Goal: Task Accomplishment & Management: Complete application form

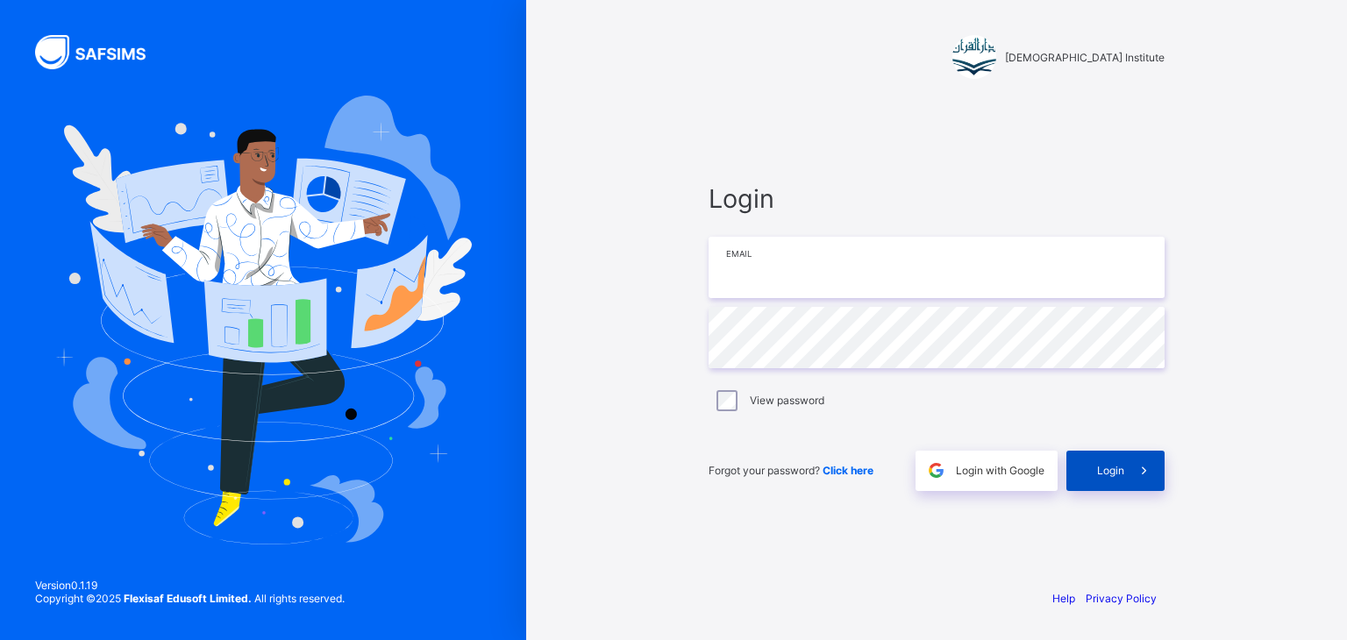
type input "**********"
click at [1140, 468] on icon at bounding box center [1144, 470] width 18 height 17
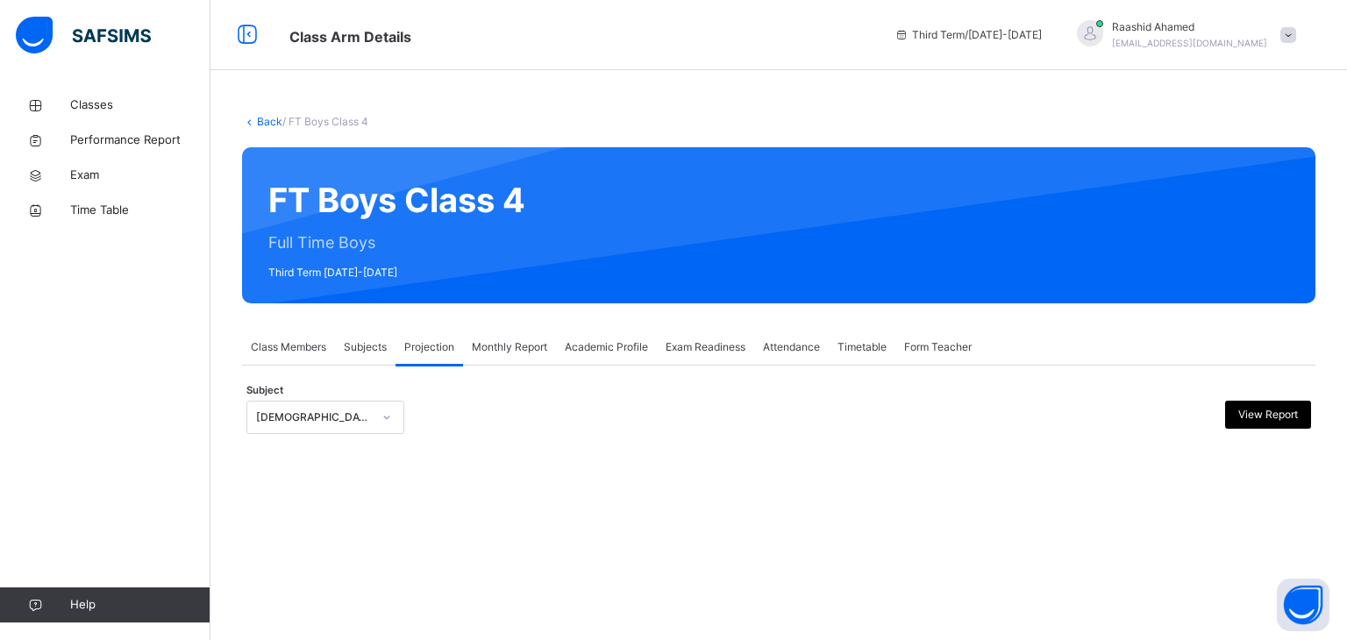
click at [317, 404] on div "[DEMOGRAPHIC_DATA] Reading" at bounding box center [308, 417] width 123 height 27
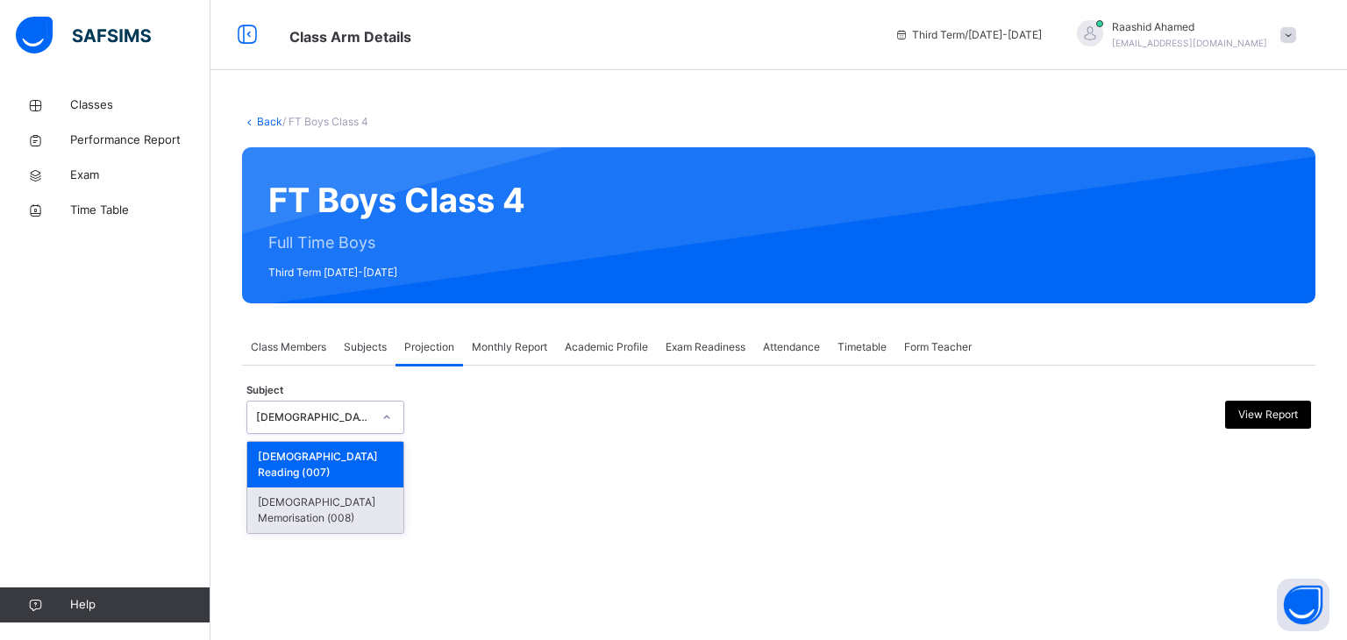
click at [297, 488] on div "[DEMOGRAPHIC_DATA] Memorisation (008)" at bounding box center [325, 511] width 156 height 46
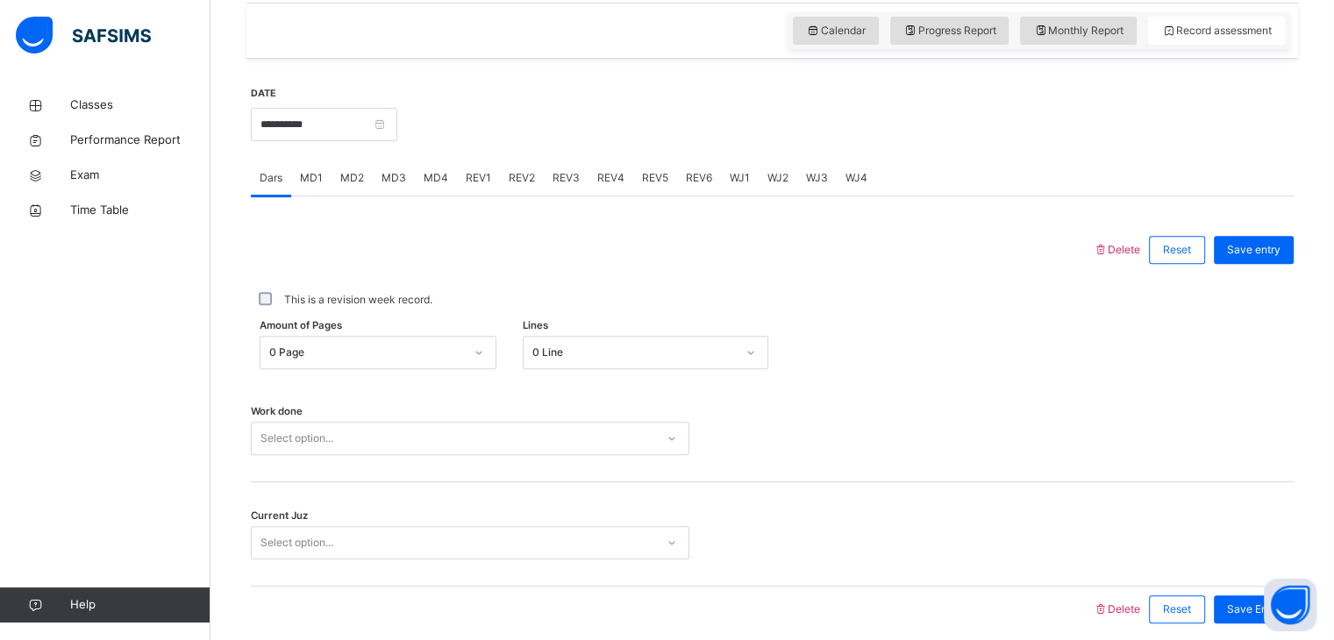
click at [305, 369] on div "0 Page" at bounding box center [378, 352] width 237 height 33
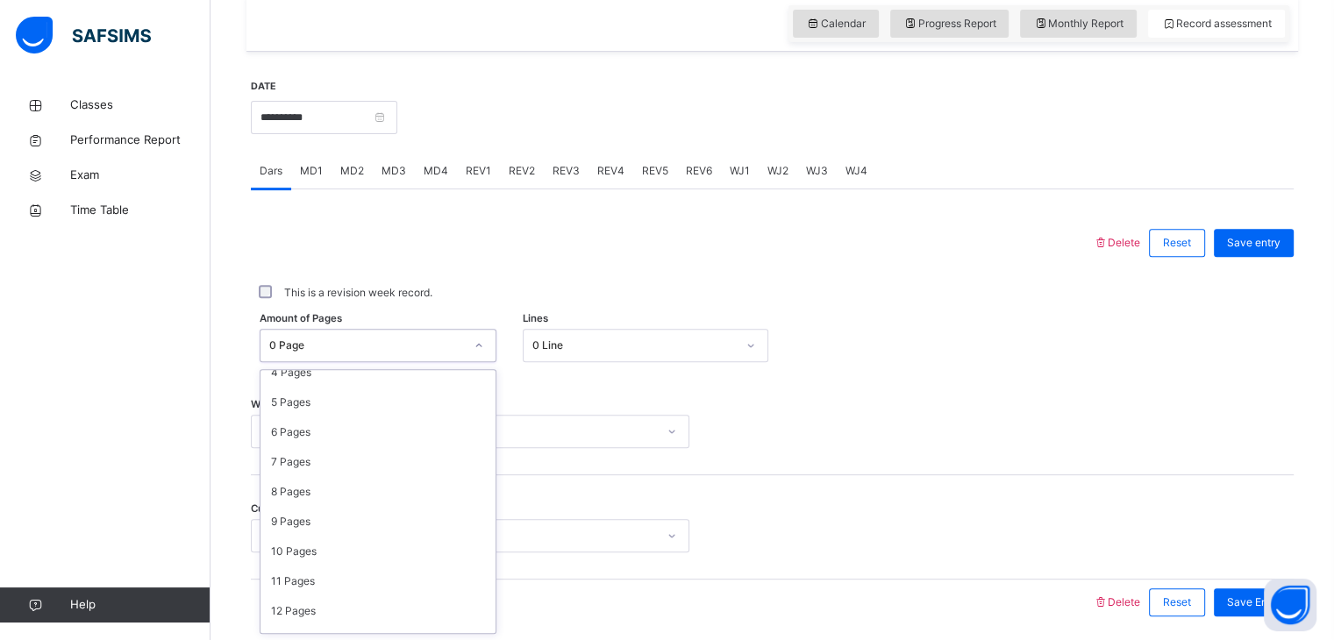
scroll to position [125, 0]
click at [426, 242] on div at bounding box center [672, 243] width 825 height 46
click at [346, 124] on input "**********" at bounding box center [324, 117] width 147 height 33
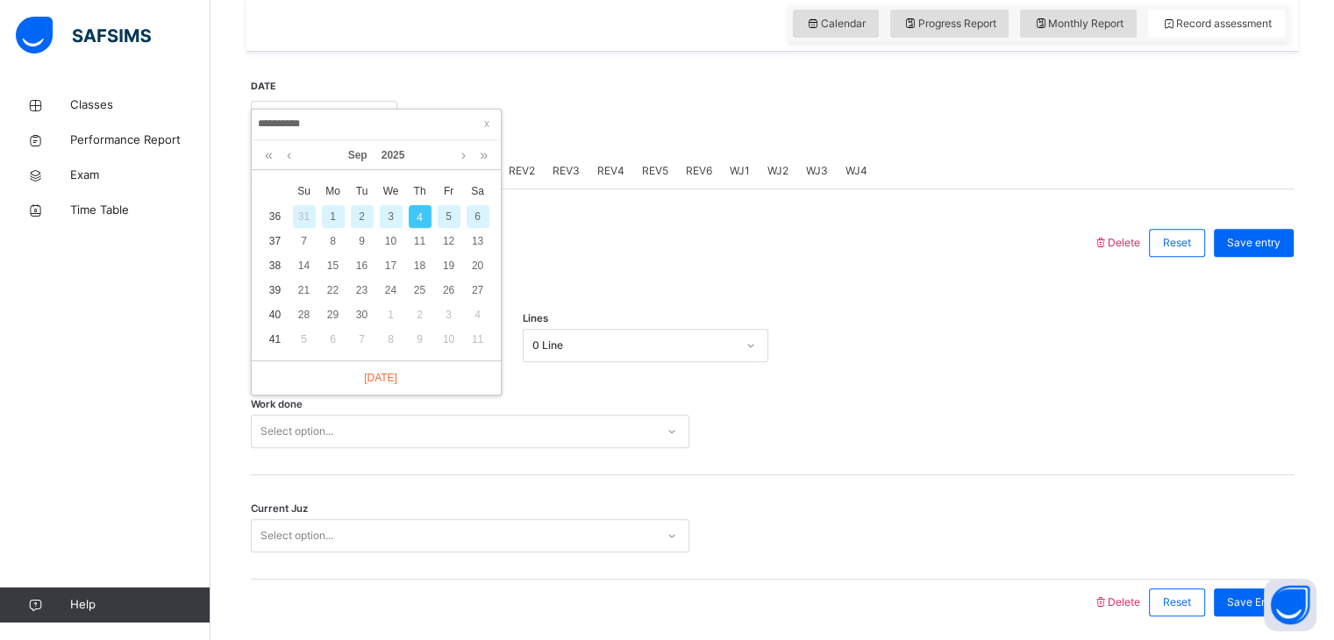
click at [393, 211] on div "3" at bounding box center [391, 216] width 23 height 23
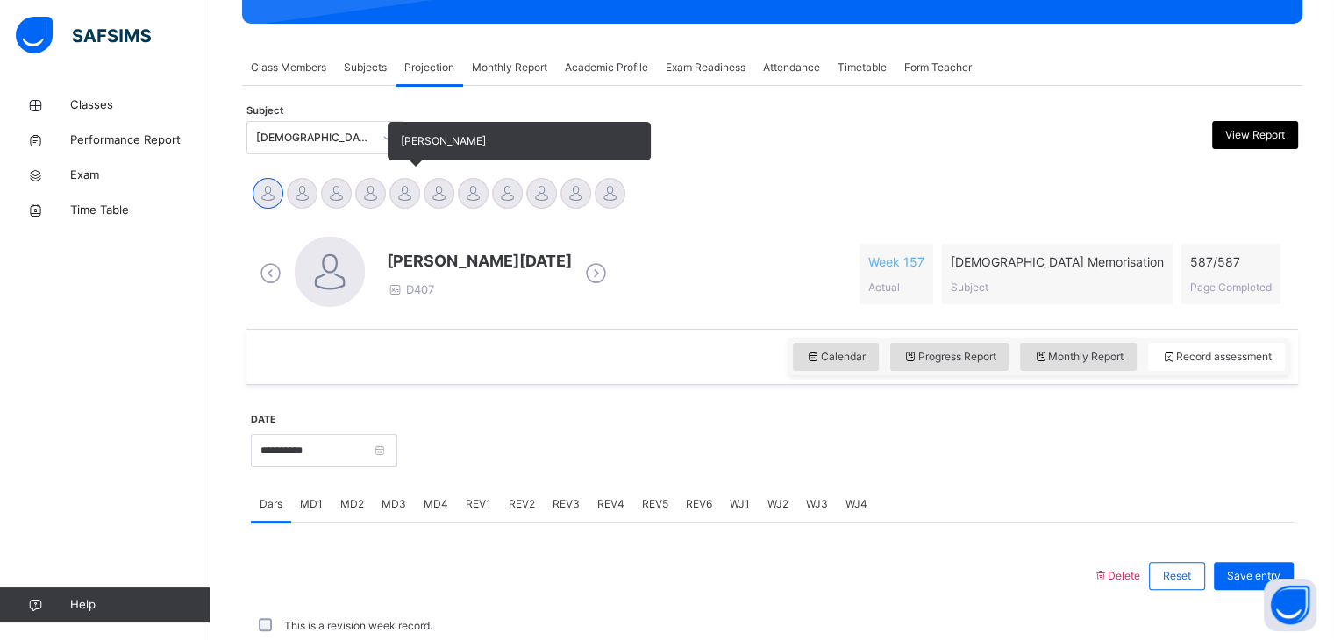
scroll to position [613, 0]
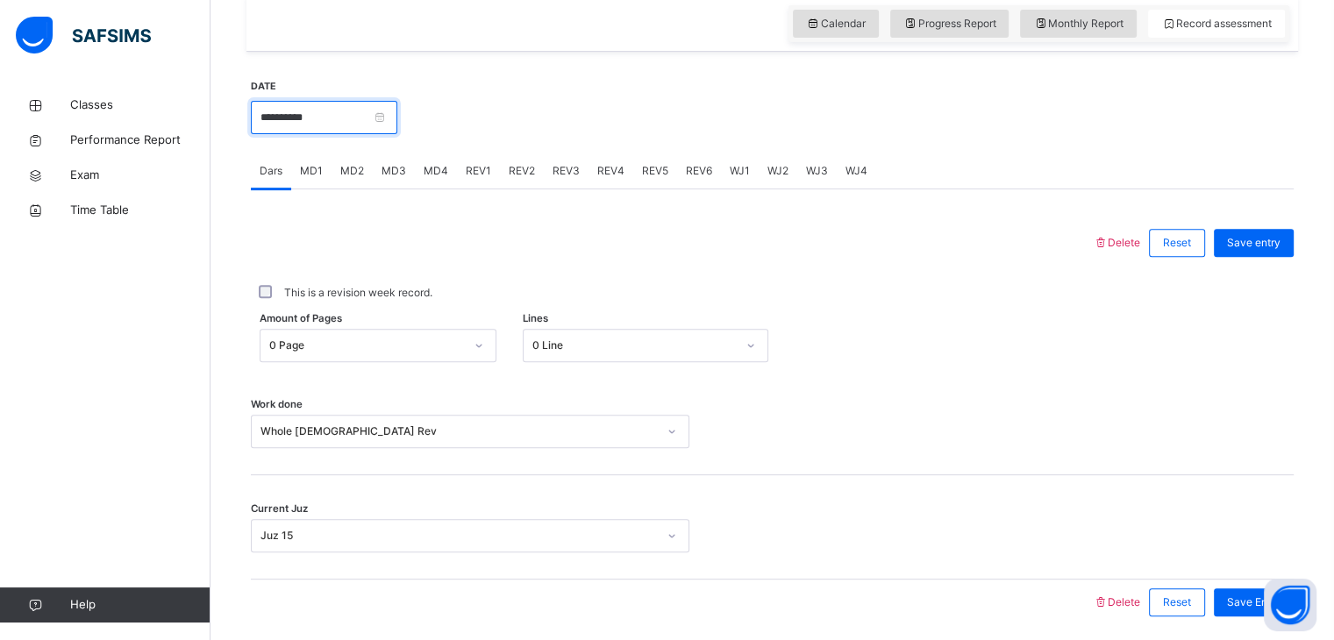
click at [332, 112] on input "**********" at bounding box center [324, 117] width 147 height 33
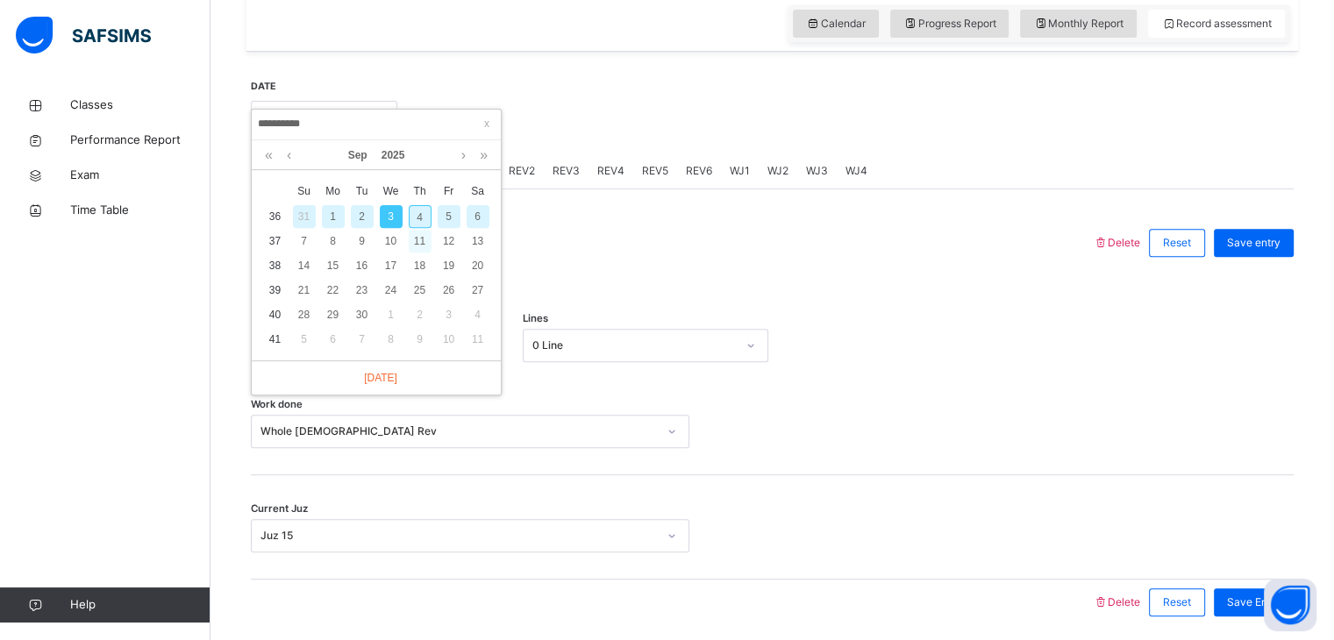
click at [417, 230] on div "11" at bounding box center [420, 241] width 23 height 23
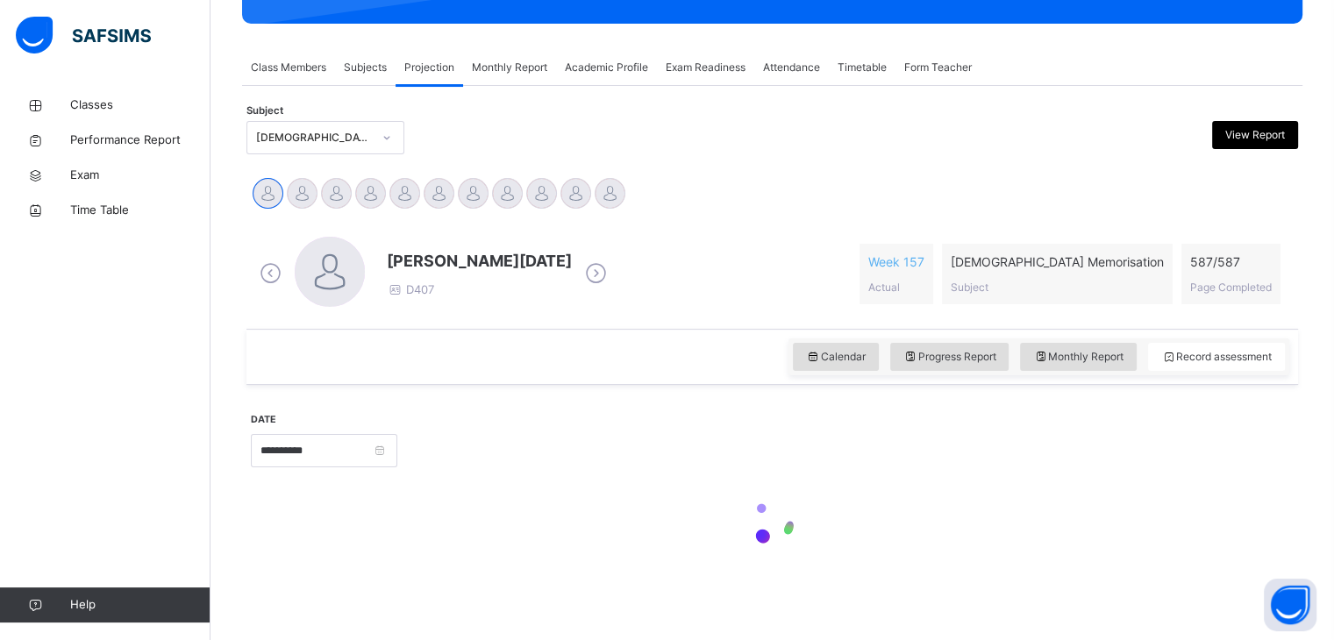
scroll to position [280, 0]
click at [417, 220] on div "[PERSON_NAME][DATE] D407 Week 157 Actual [DEMOGRAPHIC_DATA] Memorisation Subjec…" at bounding box center [773, 274] width 1052 height 110
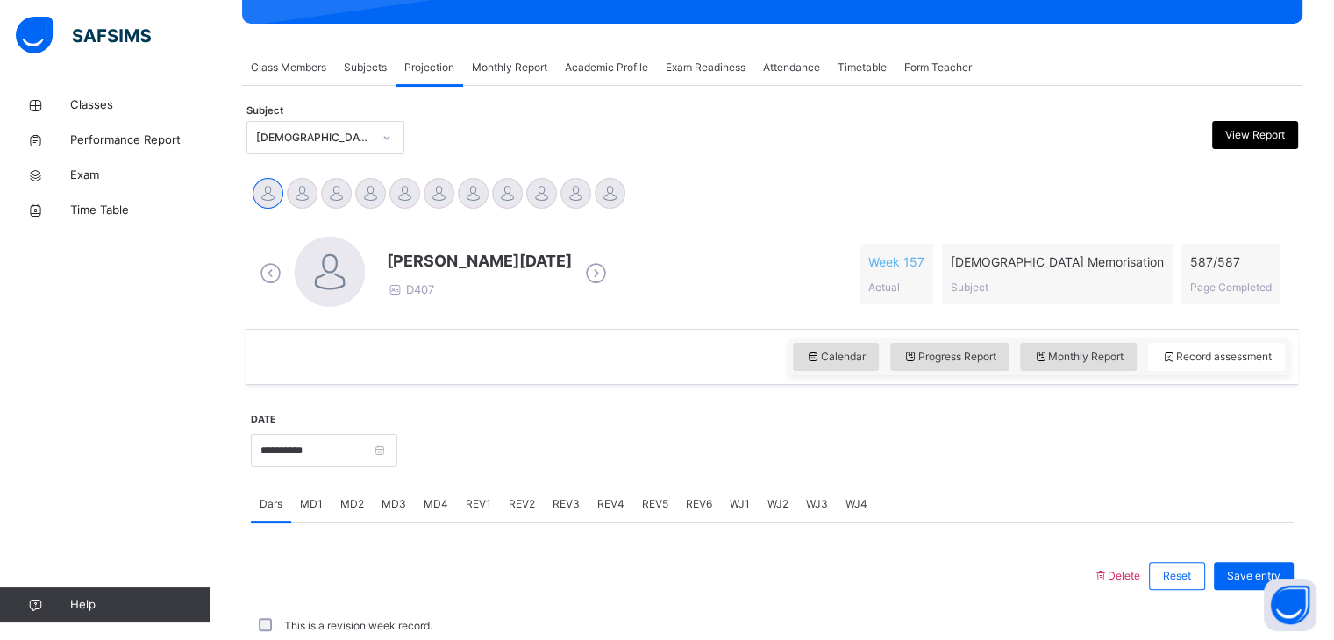
scroll to position [613, 0]
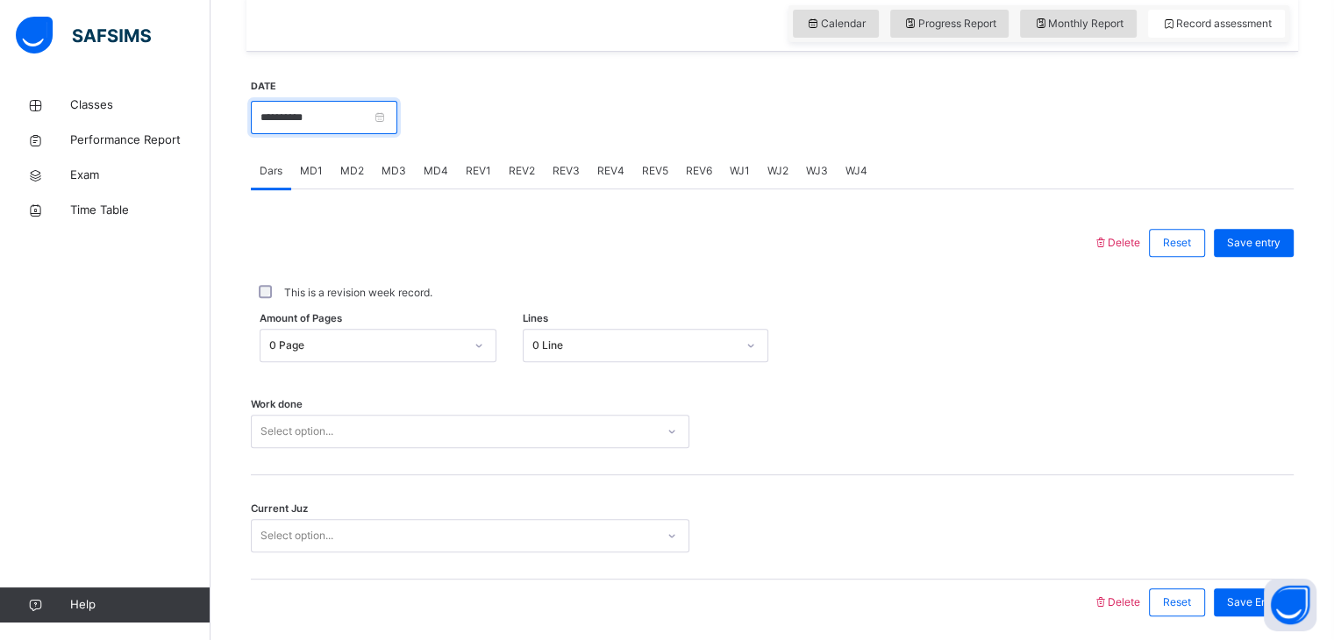
click at [300, 117] on input "**********" at bounding box center [324, 117] width 147 height 33
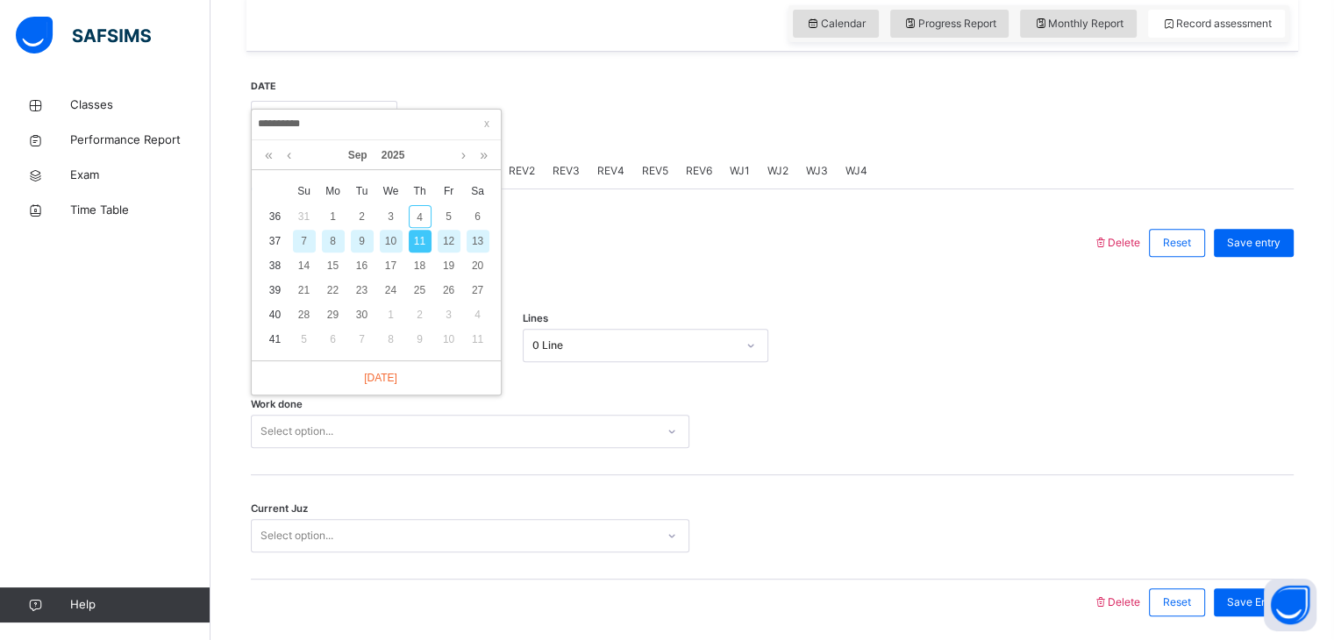
click at [453, 237] on div "12" at bounding box center [449, 241] width 23 height 23
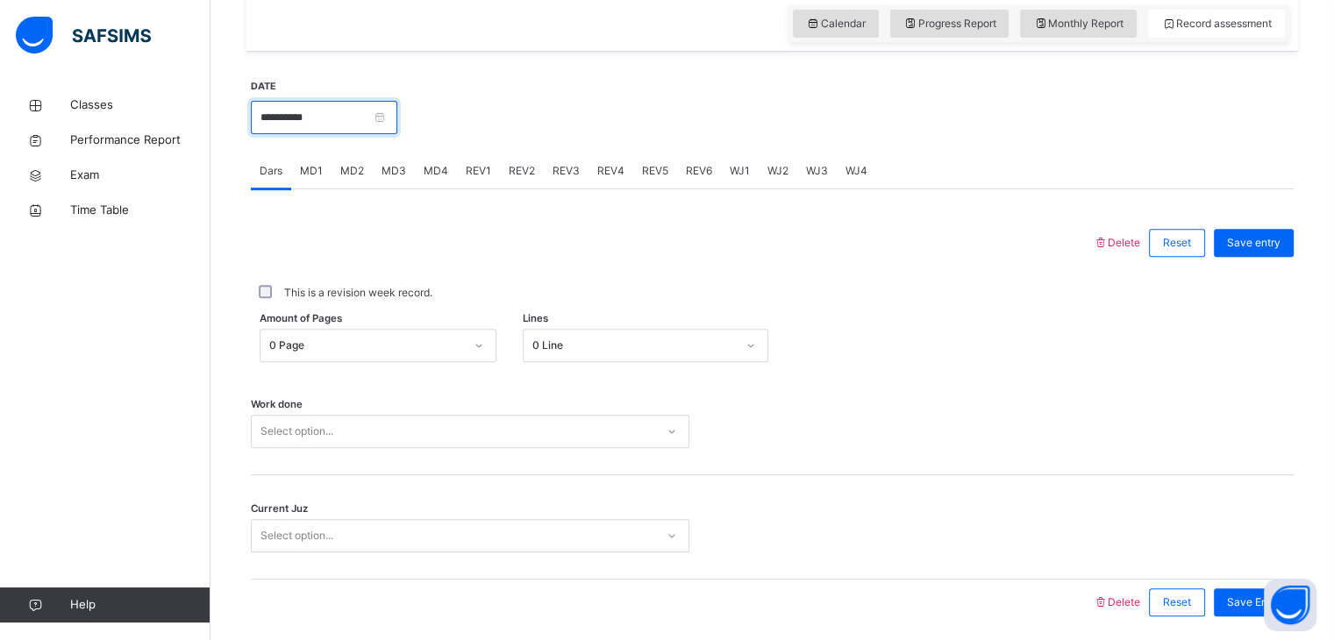
click at [296, 106] on input "**********" at bounding box center [324, 117] width 147 height 33
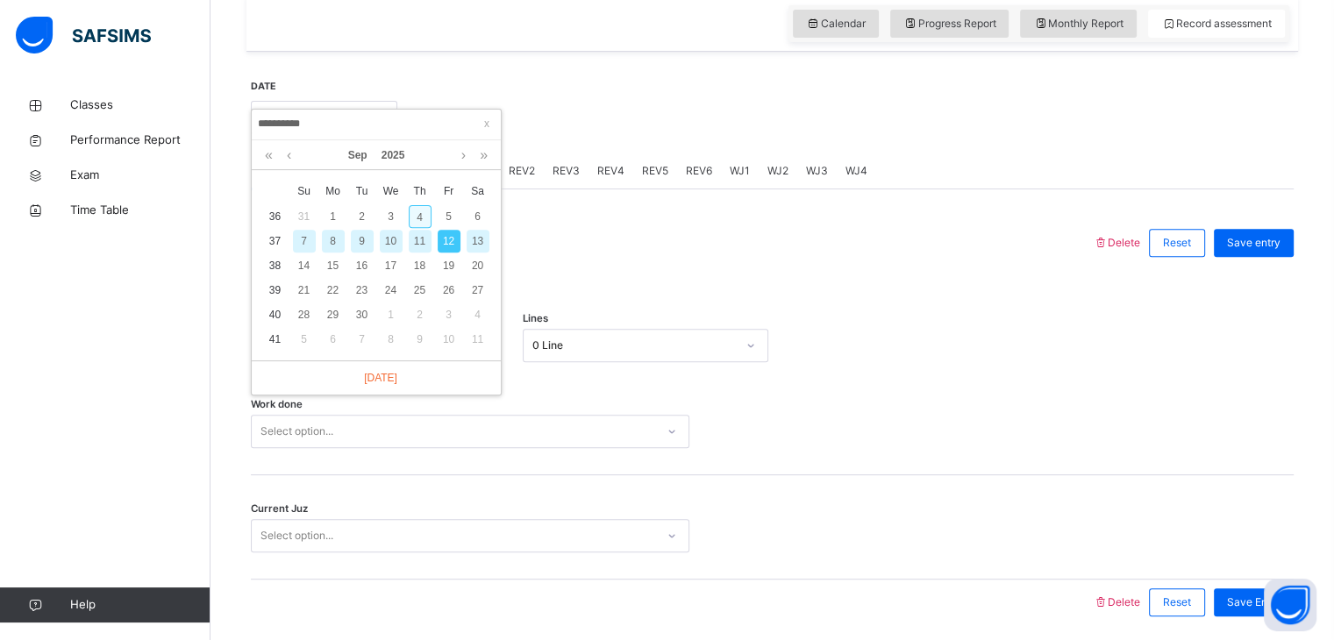
click at [411, 217] on div "4" at bounding box center [420, 216] width 23 height 23
type input "**********"
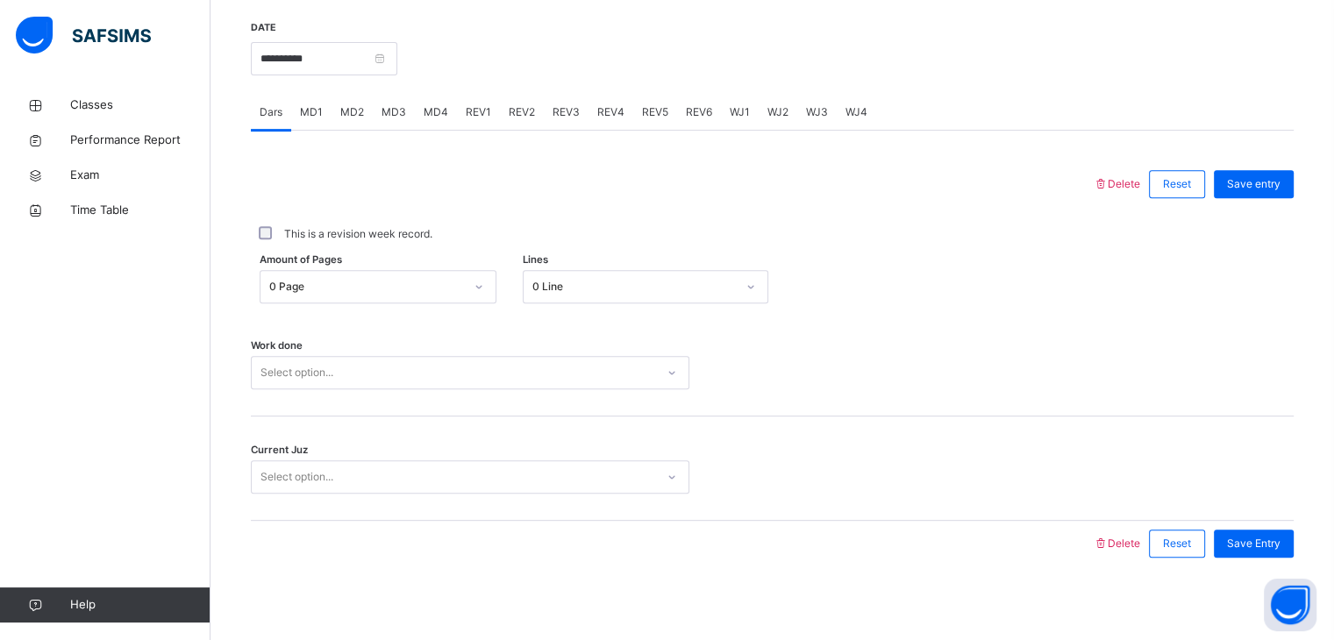
click at [350, 384] on div "Work done Select option..." at bounding box center [772, 364] width 1043 height 104
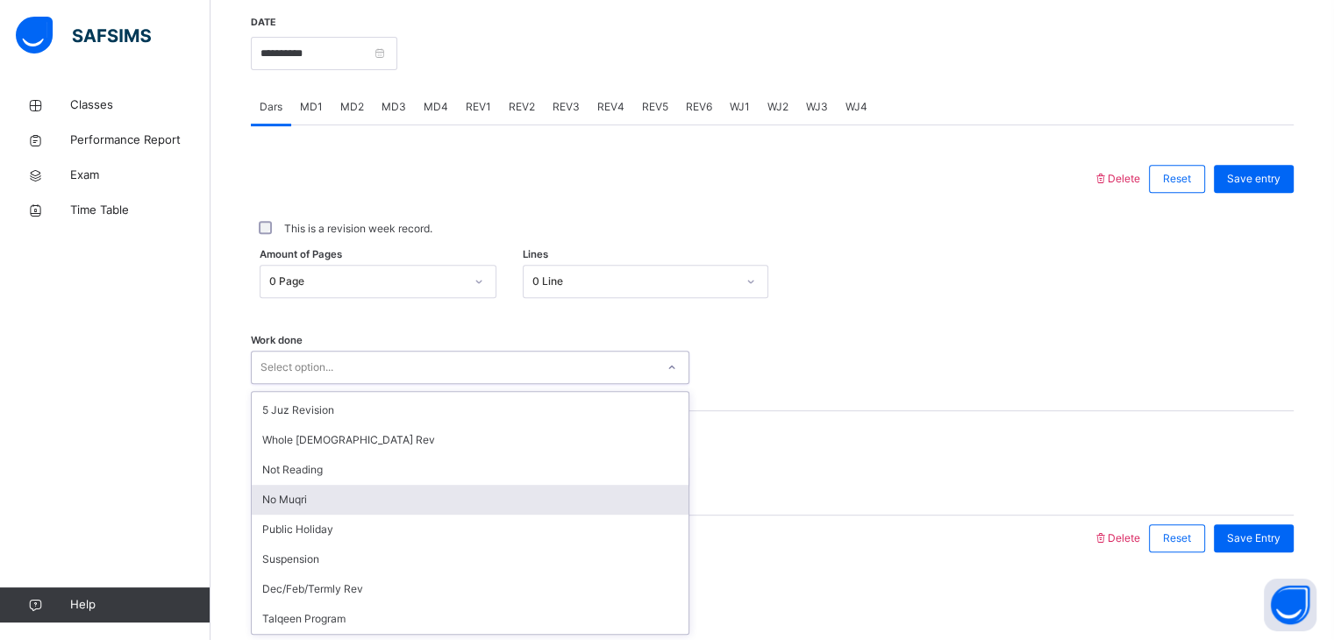
scroll to position [232, 0]
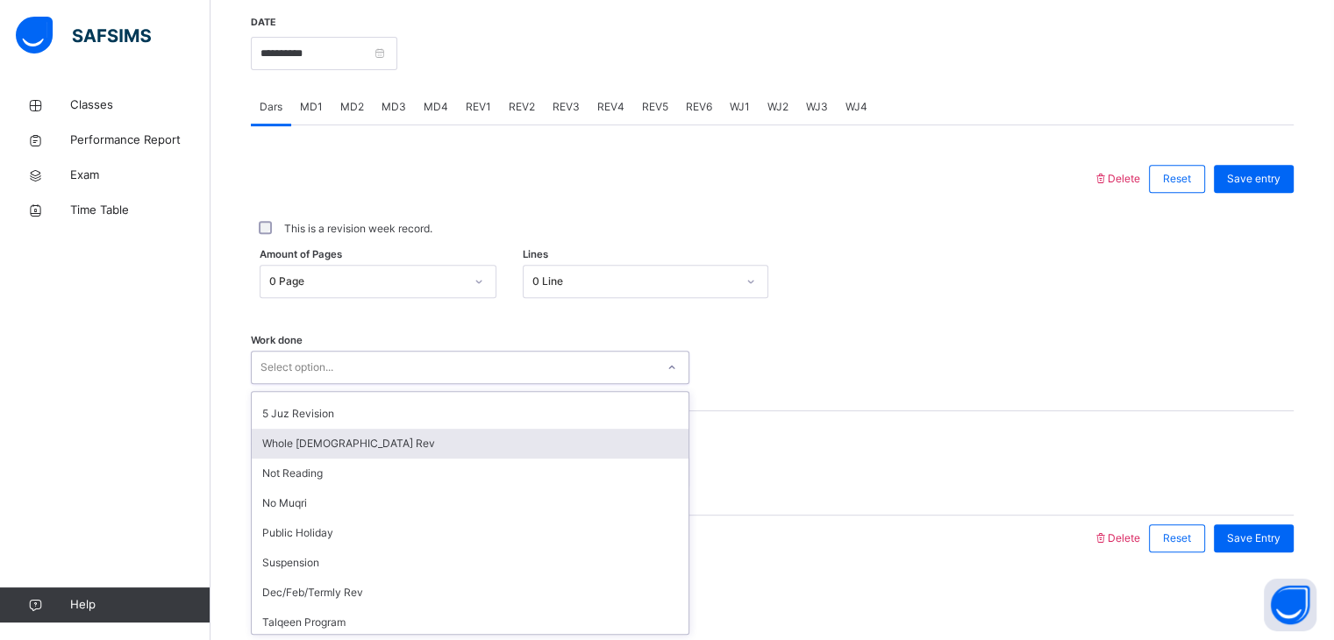
click at [319, 446] on div "Whole [DEMOGRAPHIC_DATA] Rev" at bounding box center [470, 444] width 437 height 30
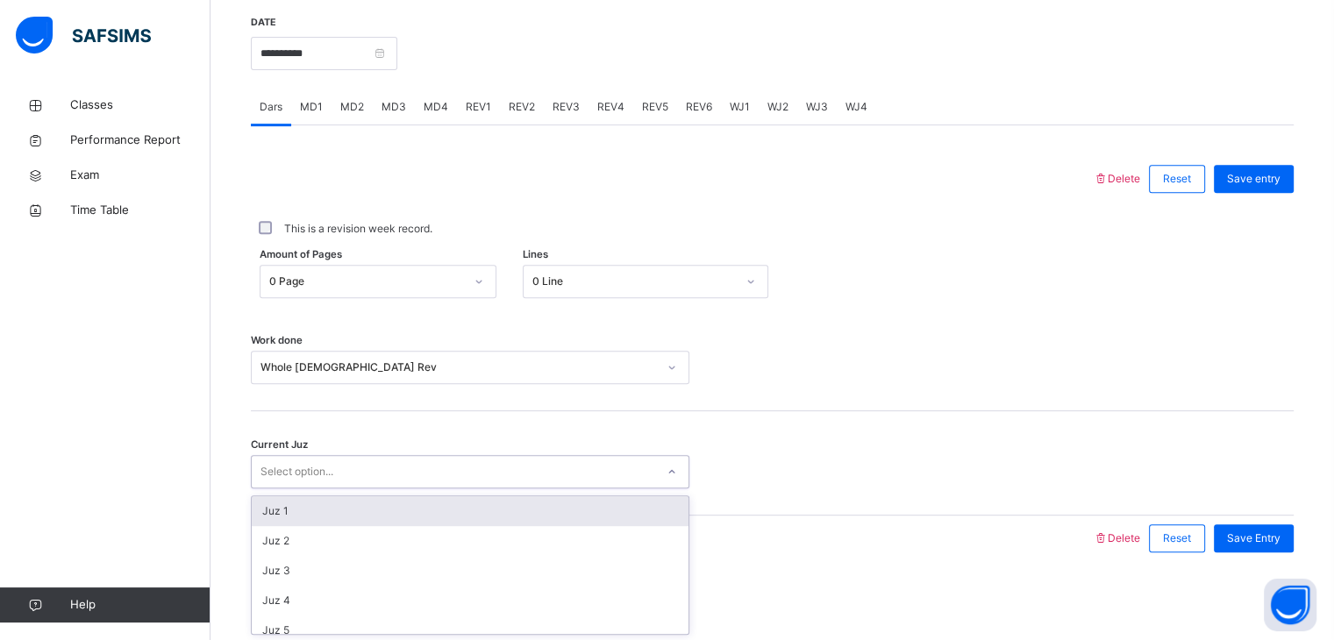
click at [298, 462] on div "Select option..." at bounding box center [297, 471] width 73 height 33
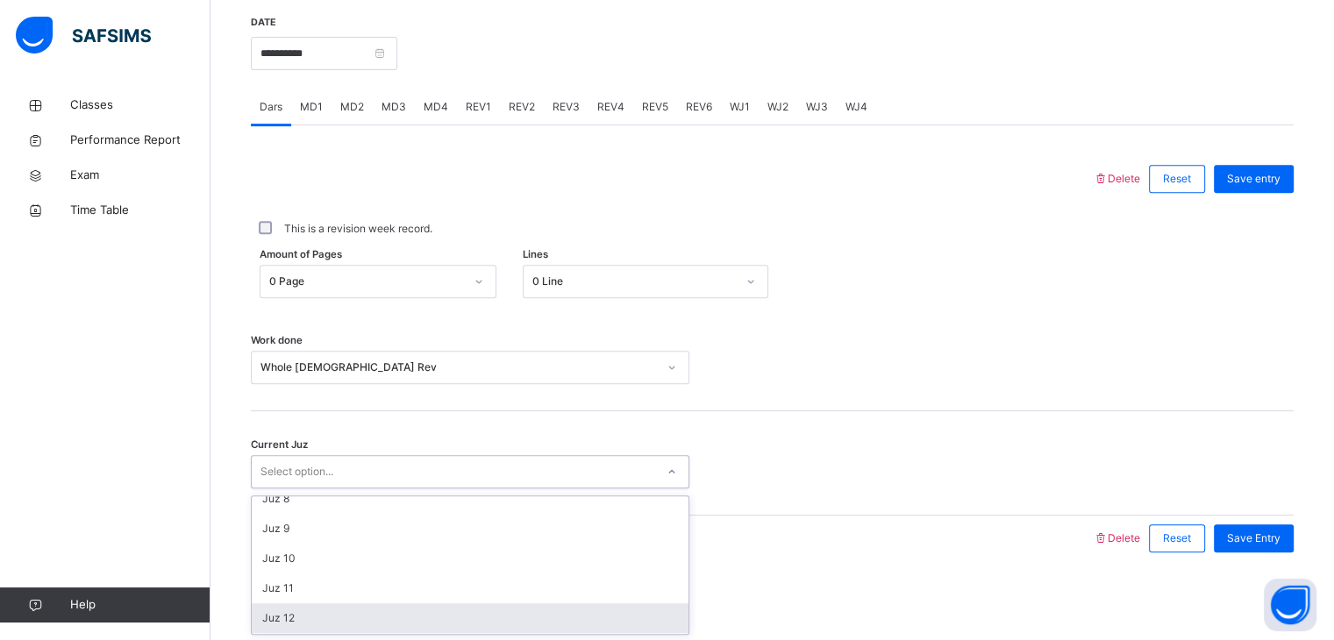
scroll to position [325, 0]
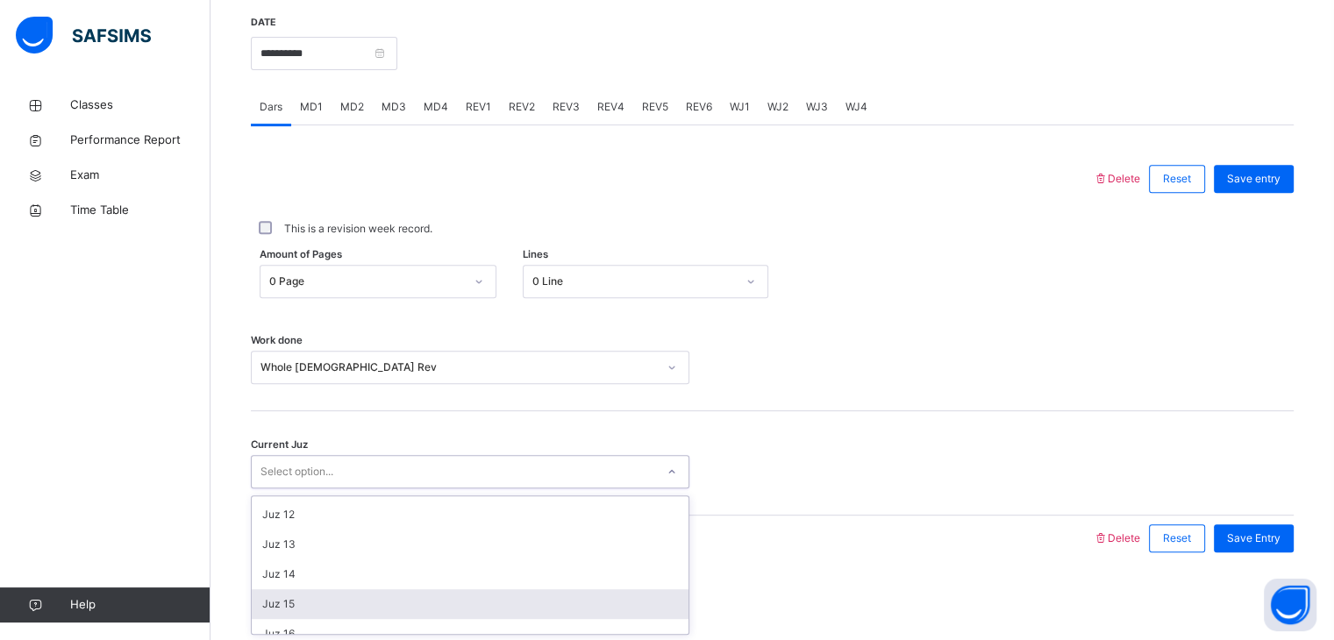
click at [279, 609] on div "Juz 15" at bounding box center [470, 605] width 437 height 30
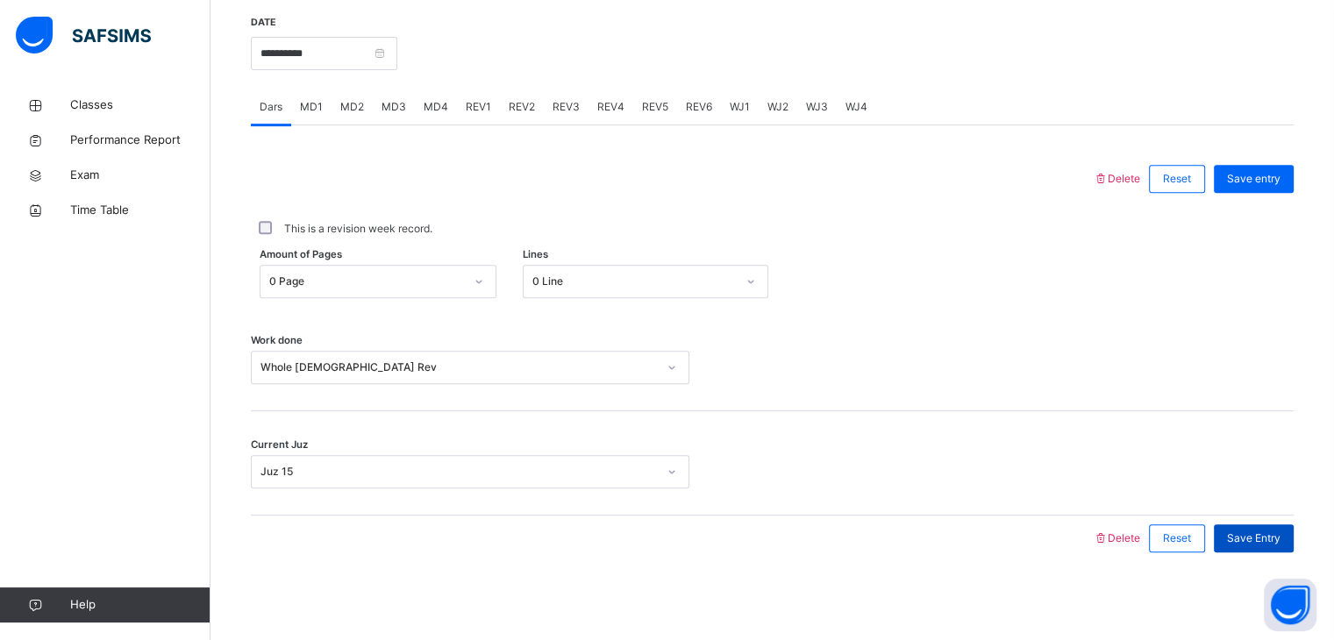
click at [1246, 538] on span "Save Entry" at bounding box center [1254, 539] width 54 height 16
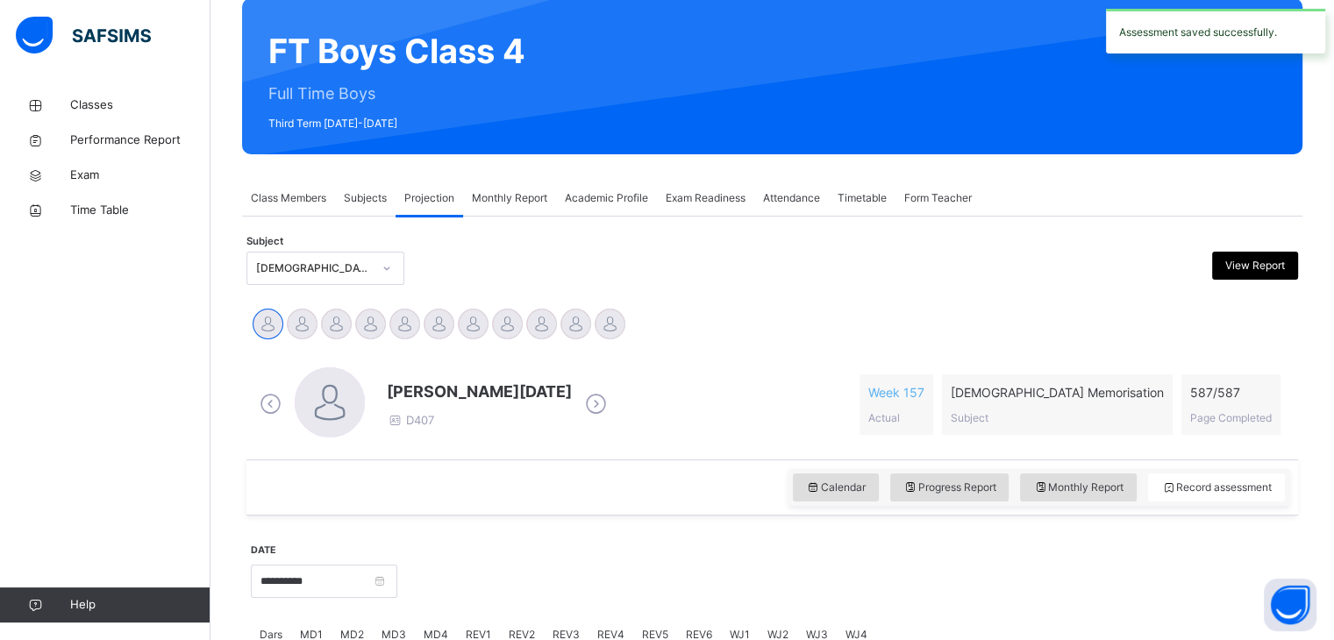
scroll to position [146, 0]
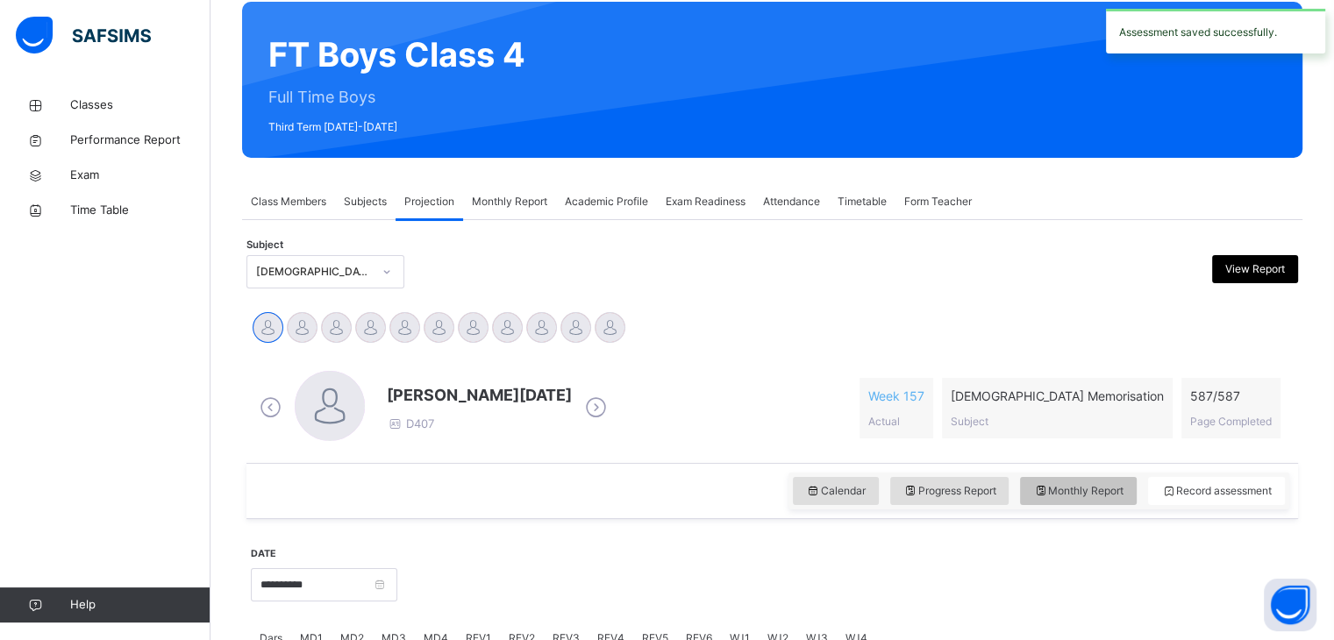
click at [1133, 502] on div "Monthly Report" at bounding box center [1078, 491] width 117 height 28
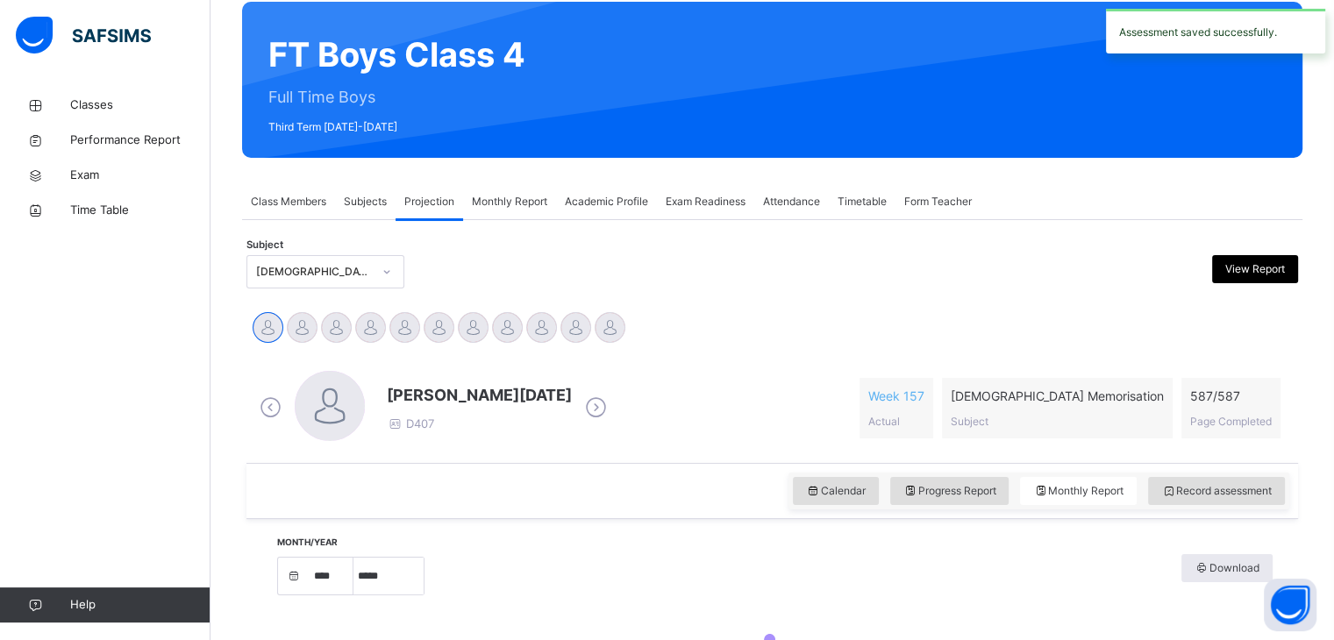
select select "****"
select select "*"
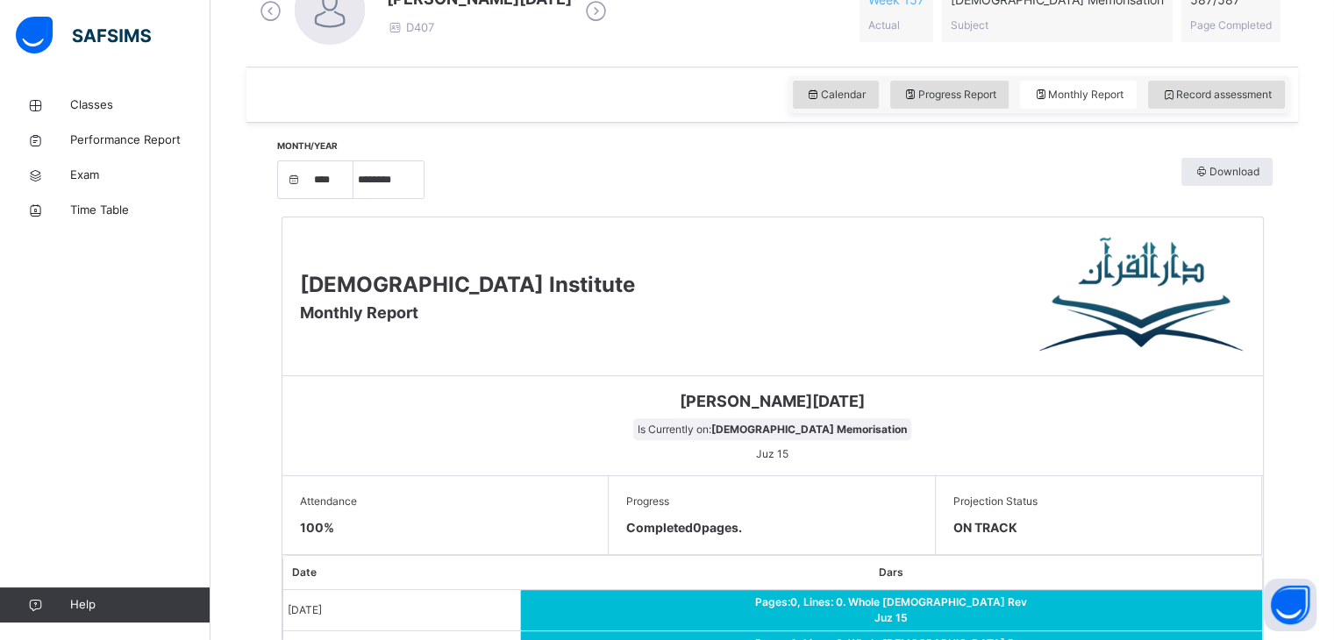
scroll to position [540, 0]
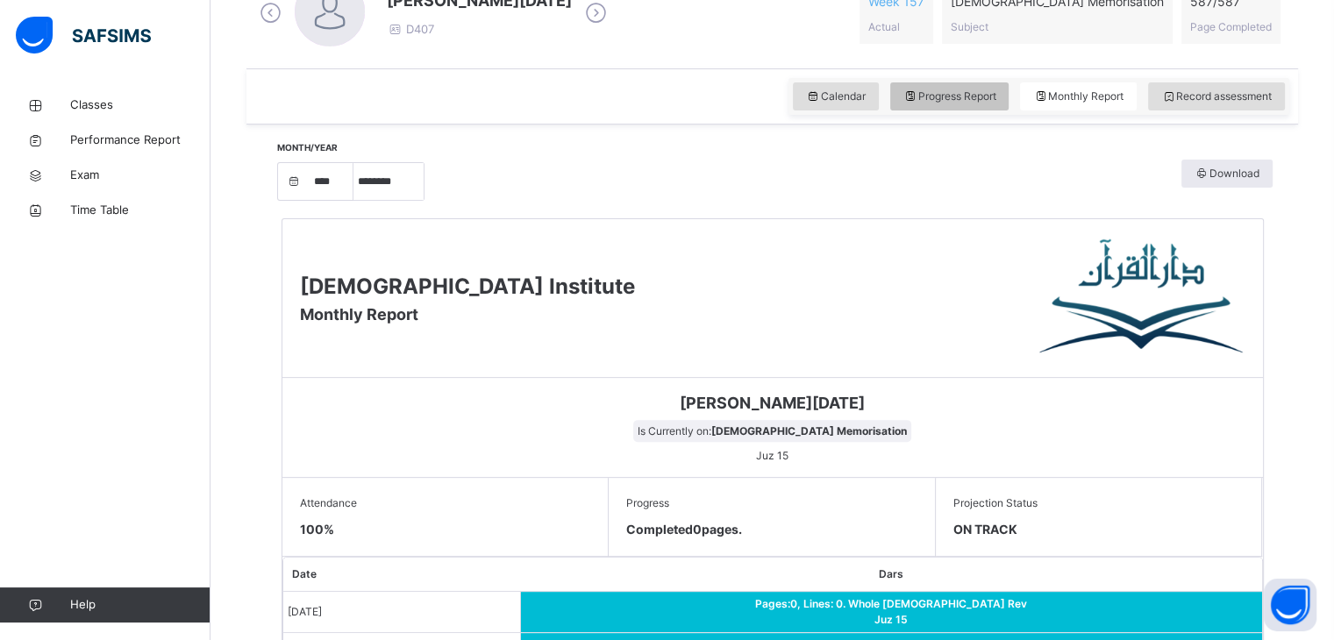
click at [990, 105] on div "Progress Report" at bounding box center [949, 96] width 119 height 28
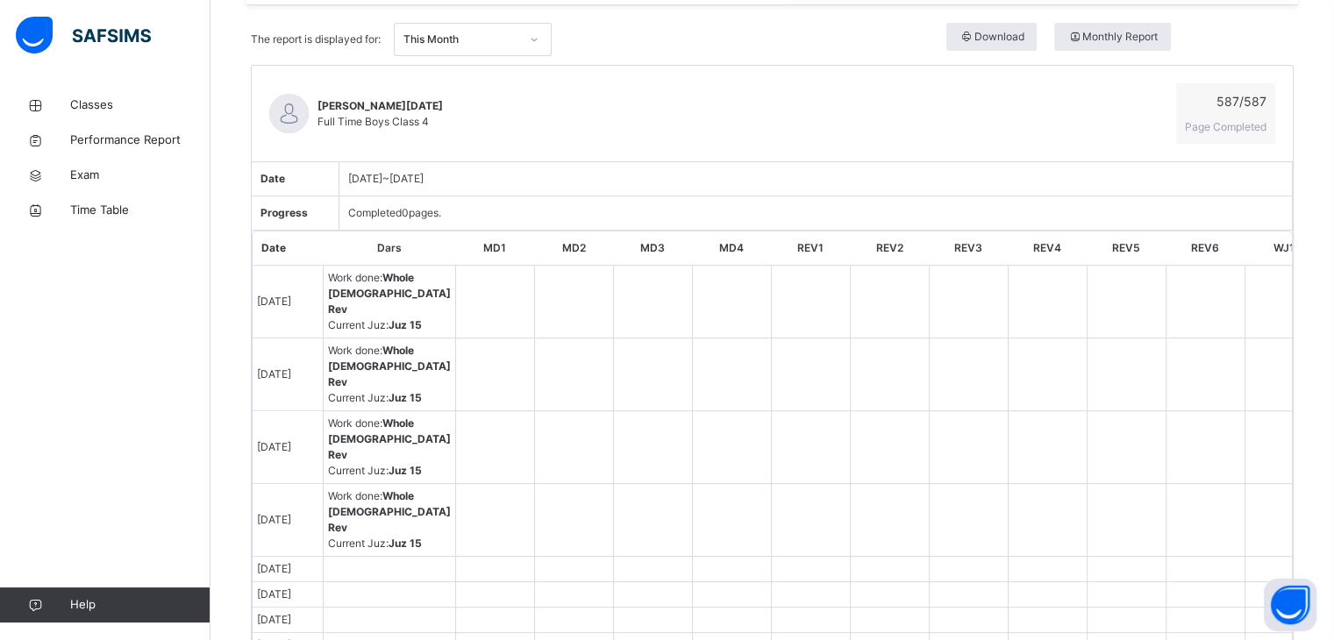
scroll to position [663, 0]
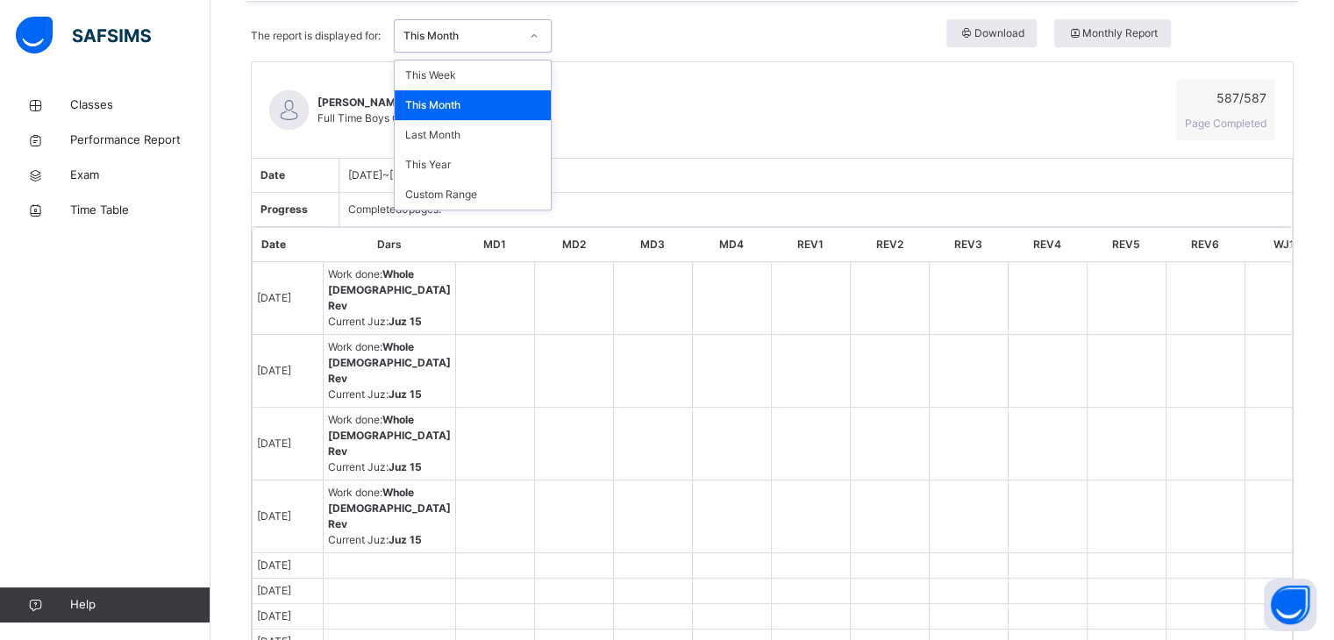
click at [490, 23] on div "This Month" at bounding box center [456, 36] width 123 height 27
click at [466, 126] on div "Last Month" at bounding box center [473, 135] width 156 height 30
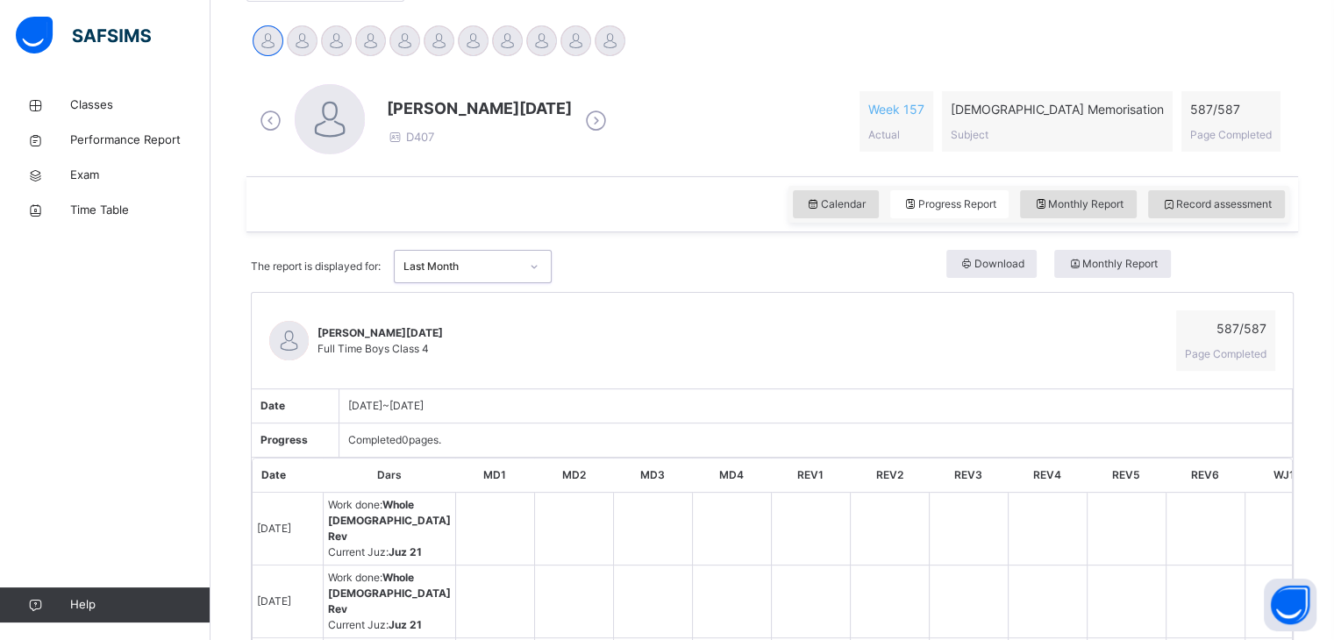
scroll to position [436, 0]
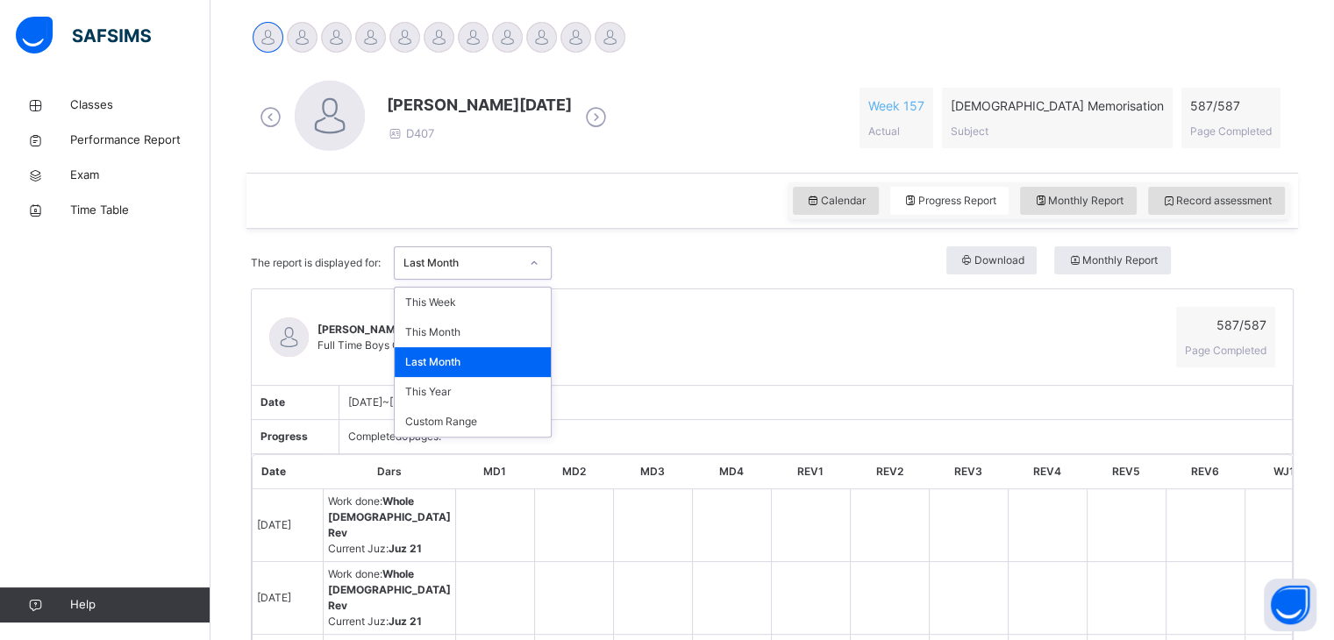
click at [451, 261] on div "Last Month" at bounding box center [462, 263] width 116 height 16
click at [470, 251] on div "Last Month" at bounding box center [456, 263] width 123 height 27
click at [464, 324] on div "This Month" at bounding box center [473, 333] width 156 height 30
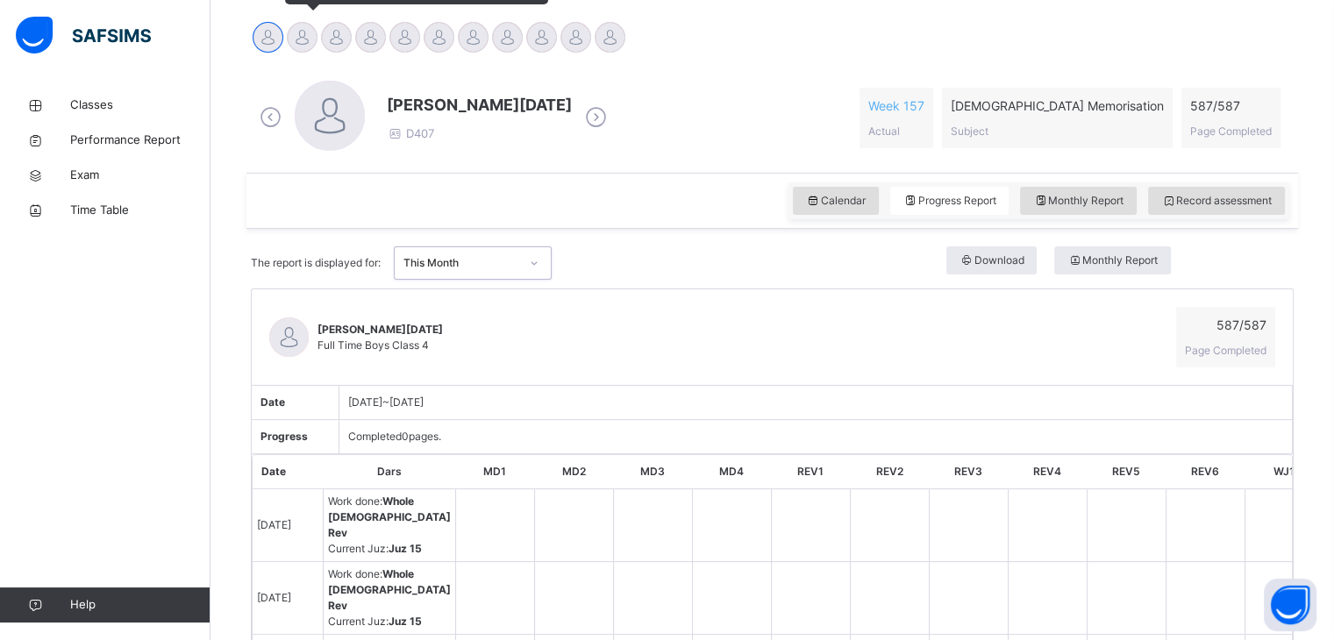
click at [300, 22] on div at bounding box center [302, 37] width 31 height 31
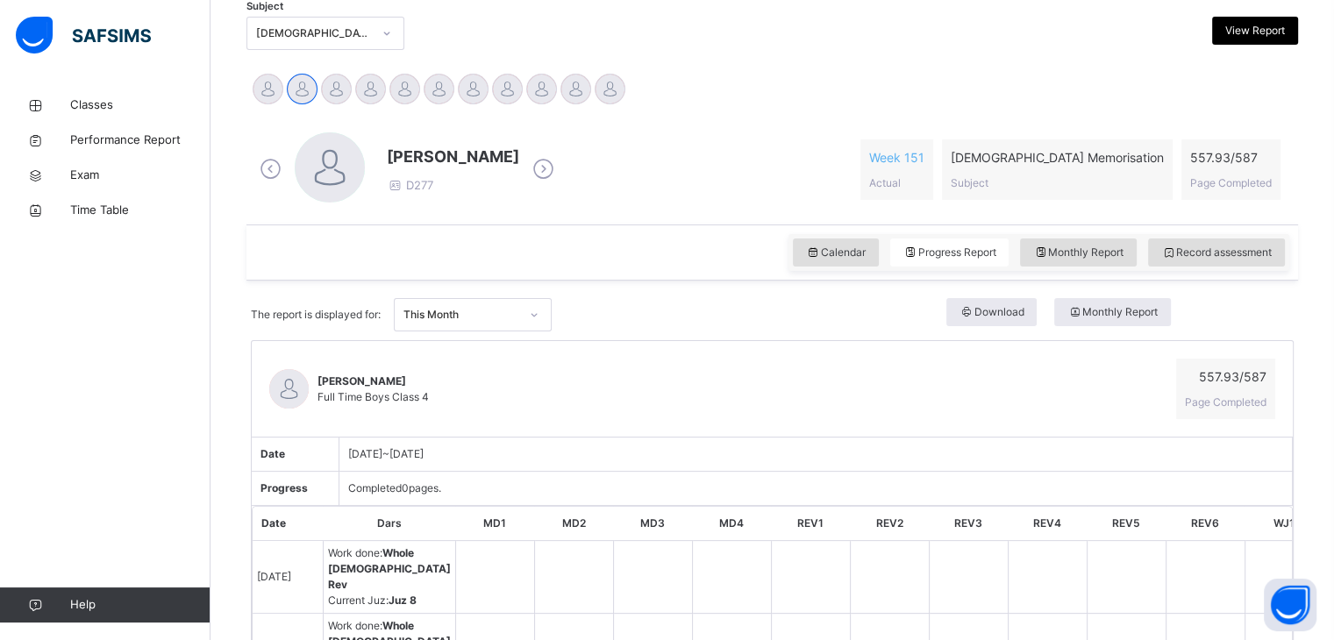
scroll to position [382, 0]
drag, startPoint x: 1094, startPoint y: 269, endPoint x: 1095, endPoint y: 261, distance: 8.8
click at [1095, 266] on div "Calendar Progress Report Monthly Report Record assessment" at bounding box center [773, 254] width 1052 height 56
click at [1095, 259] on span "Monthly Report" at bounding box center [1078, 255] width 90 height 16
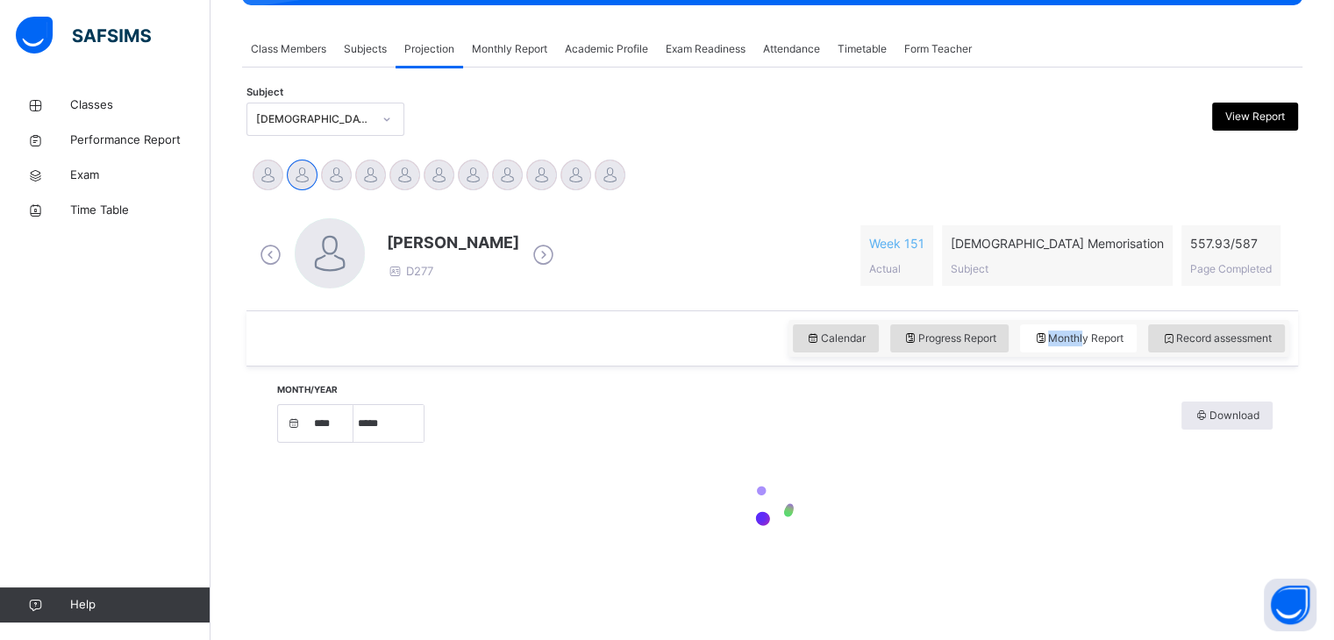
select select "****"
select select "*"
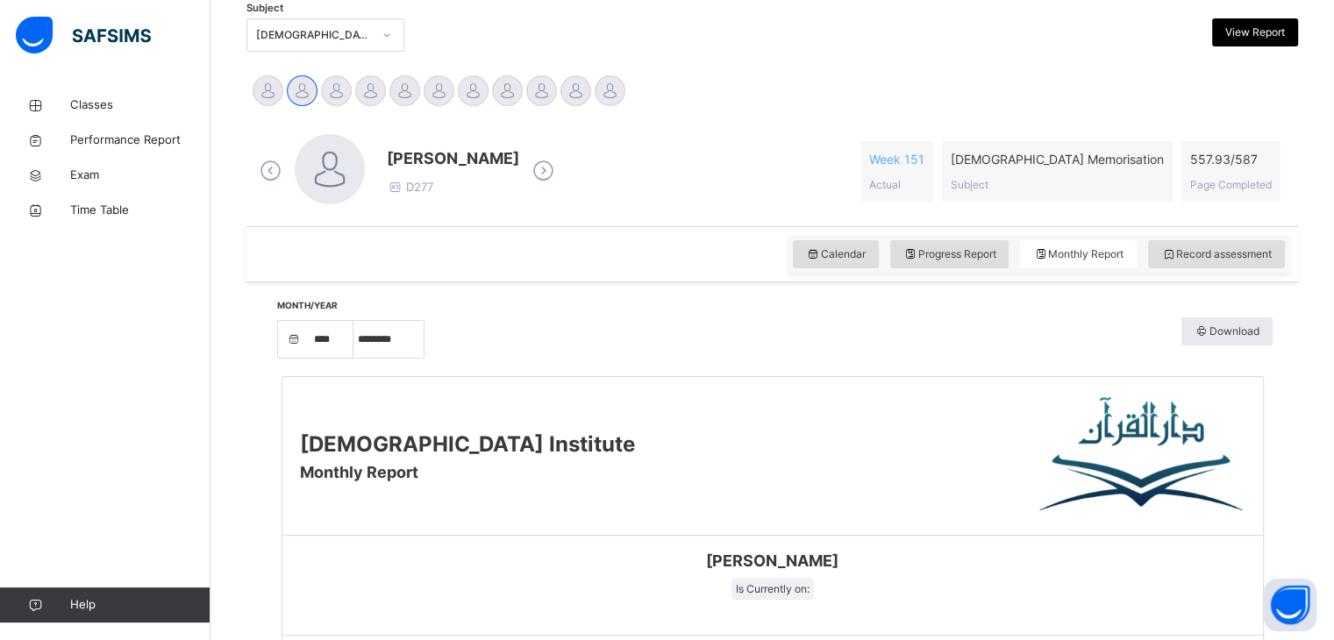
click at [947, 317] on div "Month/Year **** **** **** **** **** **** **** ***** ******** ***** ***** *** **…" at bounding box center [773, 338] width 1000 height 59
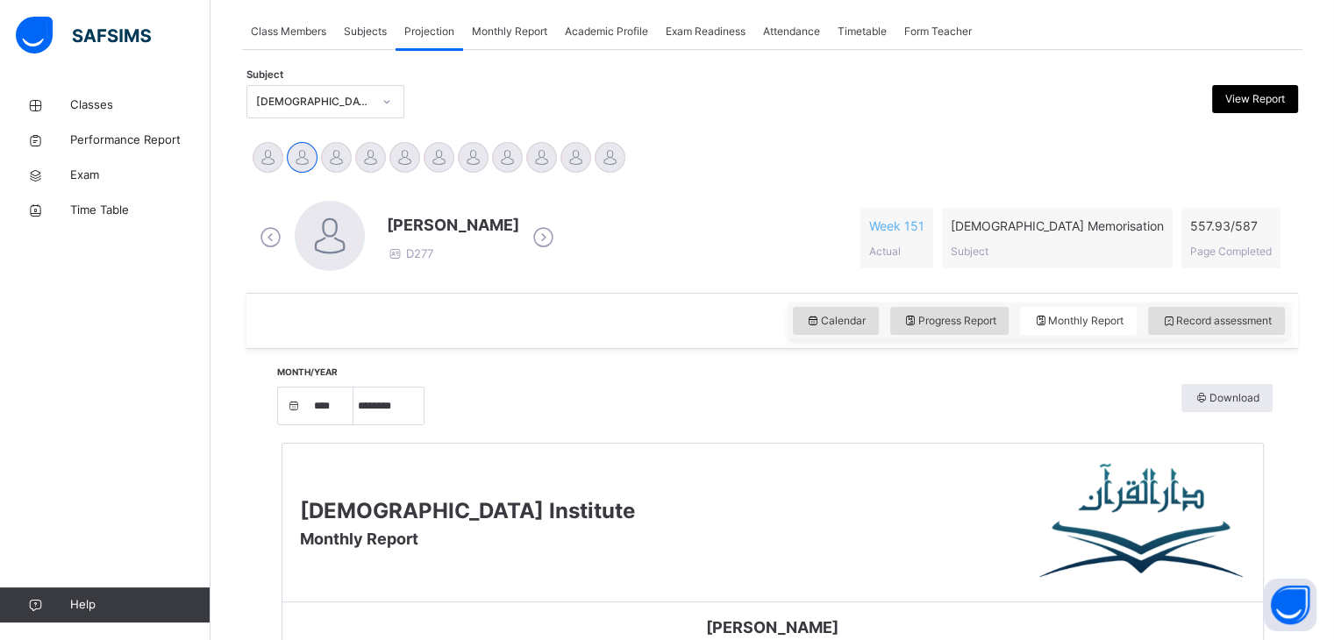
click at [948, 254] on div "[PERSON_NAME] D277 Week 151 Actual [DEMOGRAPHIC_DATA] Memorisation Subject 557.…" at bounding box center [772, 238] width 1034 height 75
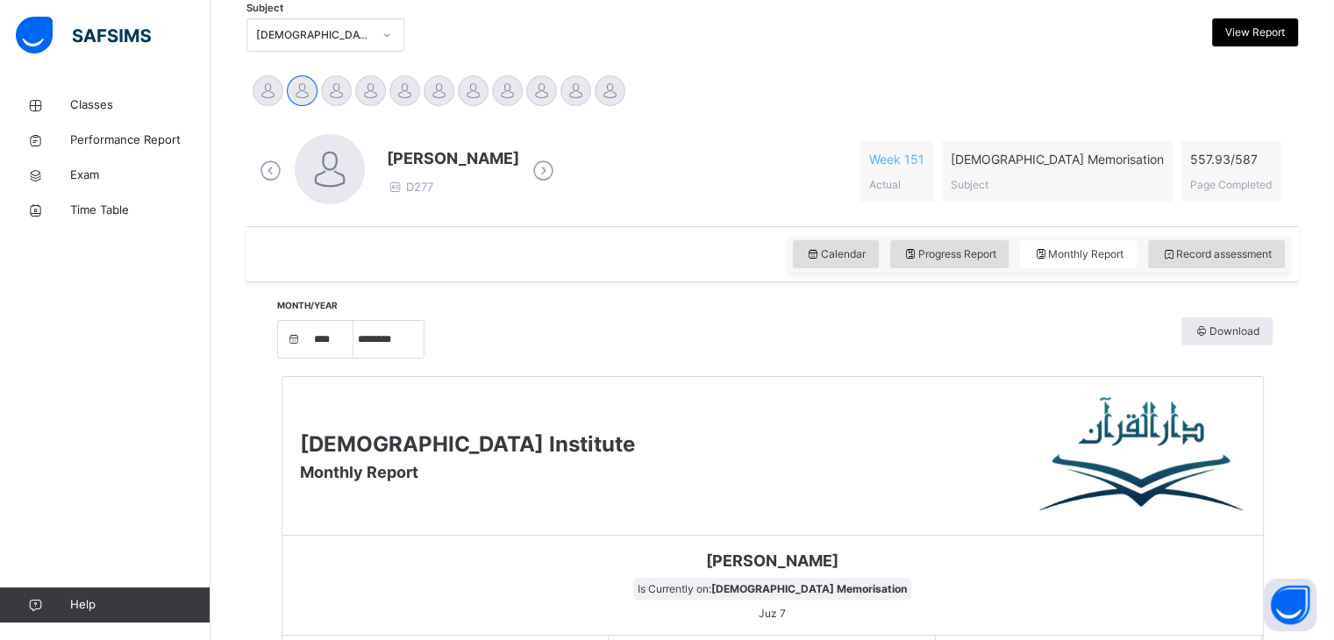
click at [926, 323] on div "Month/Year **** **** **** **** **** **** **** ***** ******** ***** ***** *** **…" at bounding box center [773, 338] width 1000 height 41
click at [951, 269] on div "Calendar Progress Report Monthly Report Record assessment" at bounding box center [773, 254] width 1052 height 56
click at [949, 255] on span "Progress Report" at bounding box center [950, 255] width 93 height 16
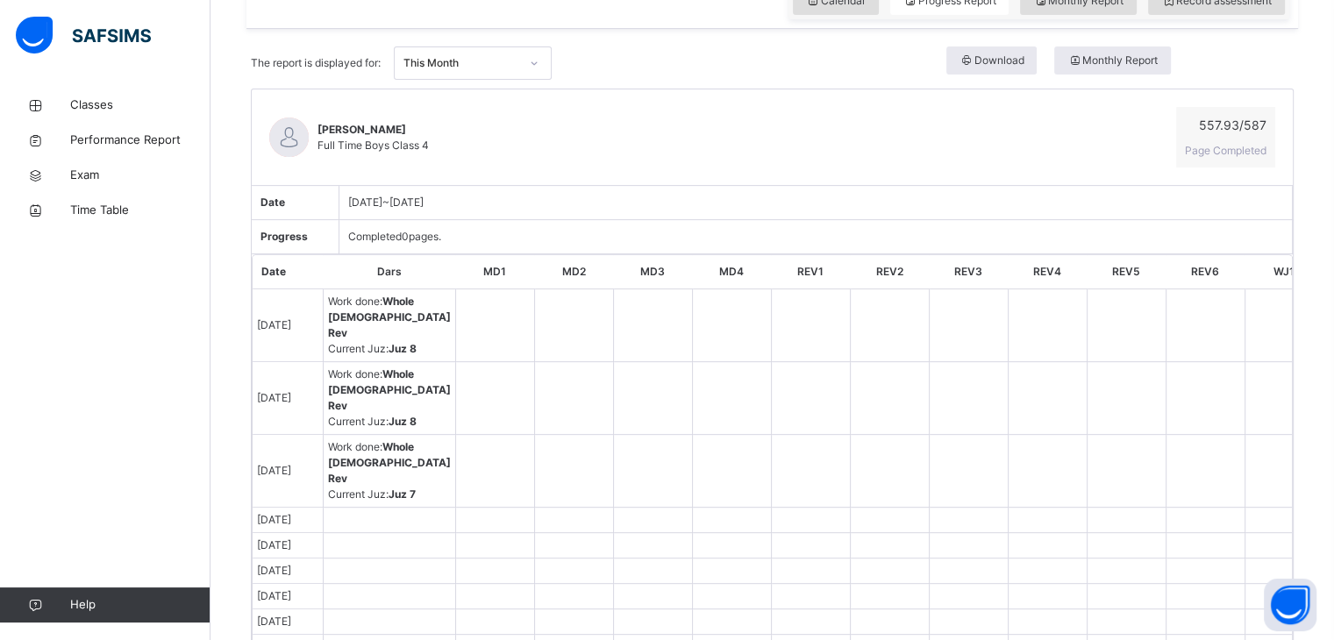
click at [455, 411] on td at bounding box center [494, 398] width 79 height 73
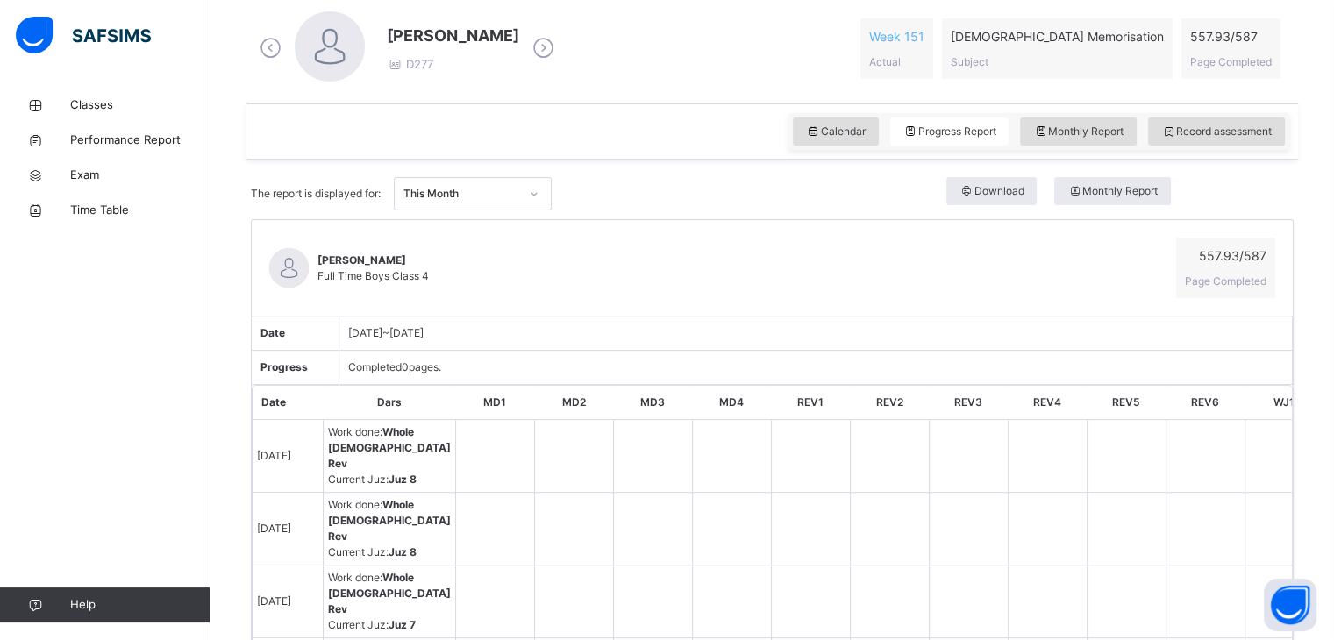
scroll to position [503, 0]
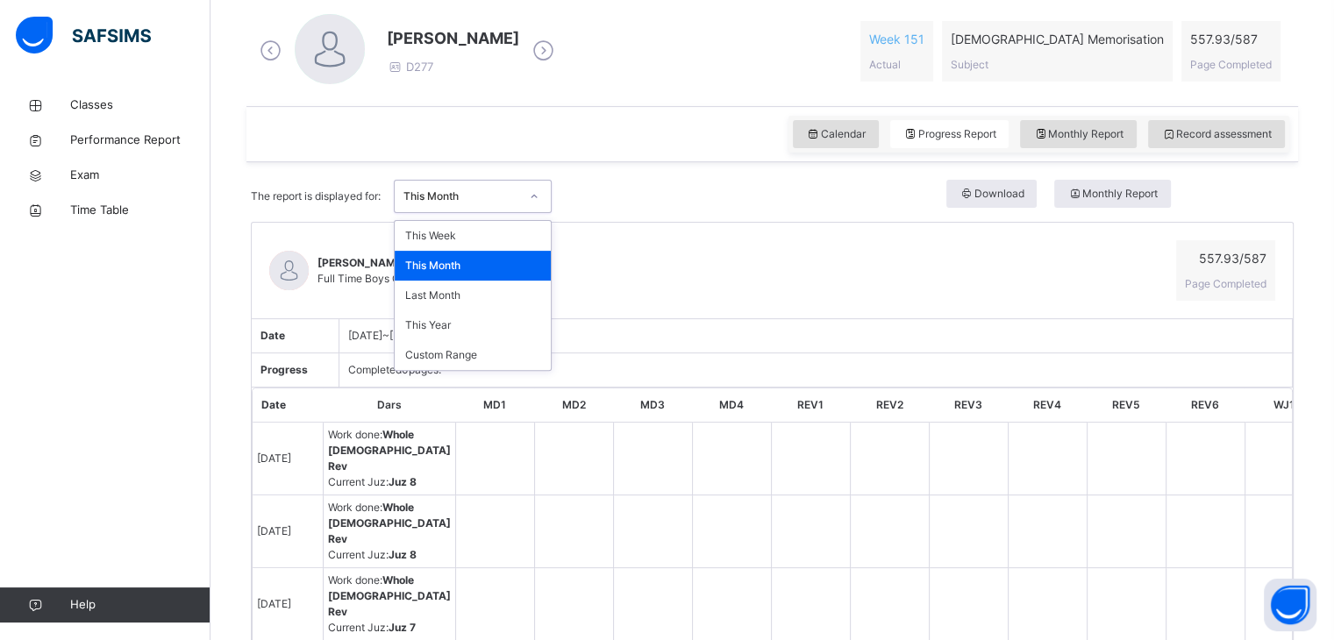
click at [468, 202] on div "This Month" at bounding box center [456, 196] width 123 height 27
click at [425, 289] on div "Last Month" at bounding box center [473, 296] width 156 height 30
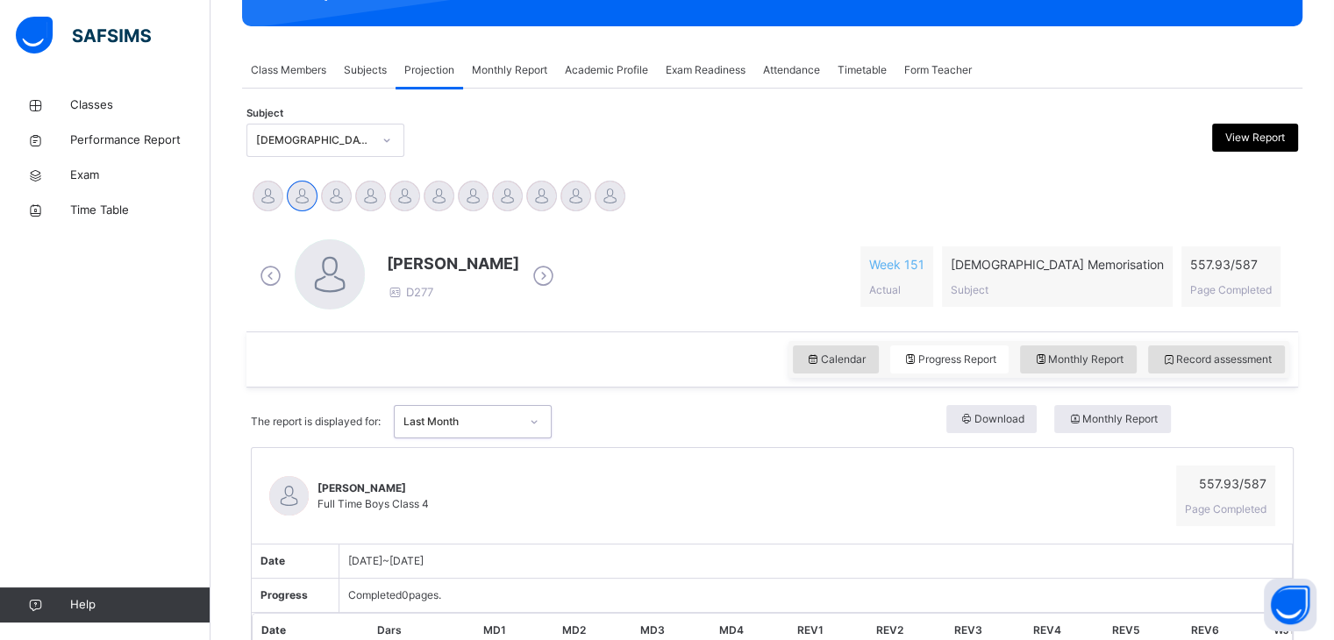
scroll to position [218, 0]
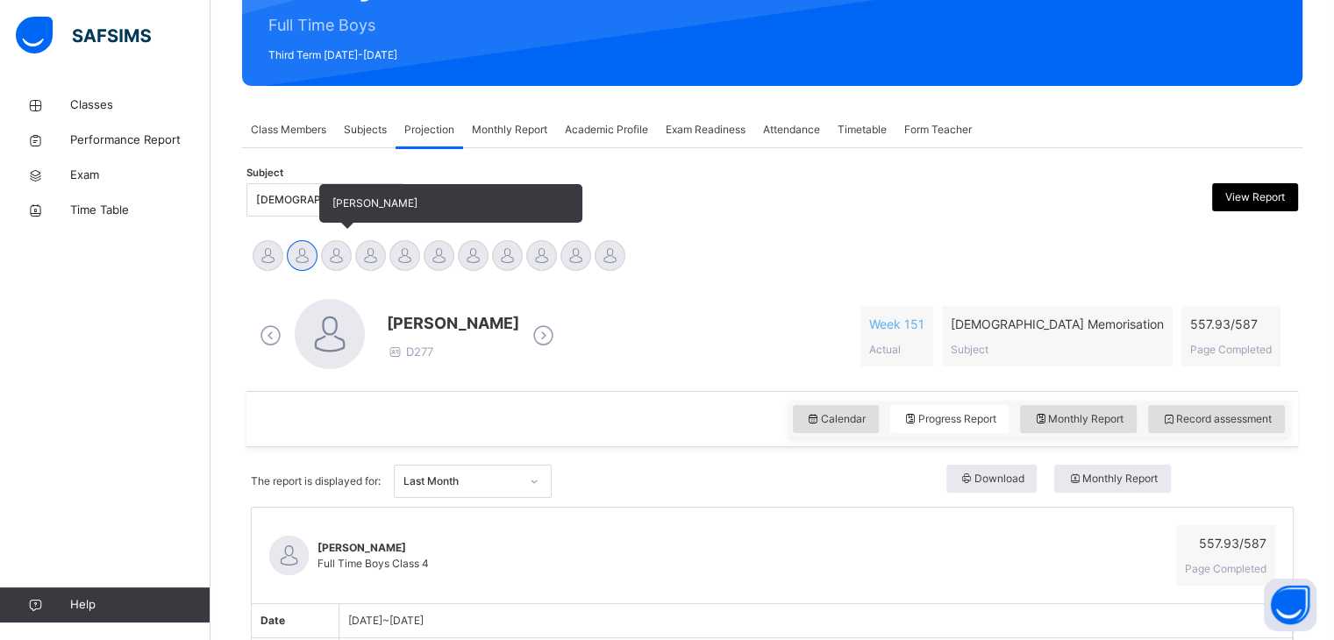
click at [345, 254] on div at bounding box center [336, 255] width 31 height 31
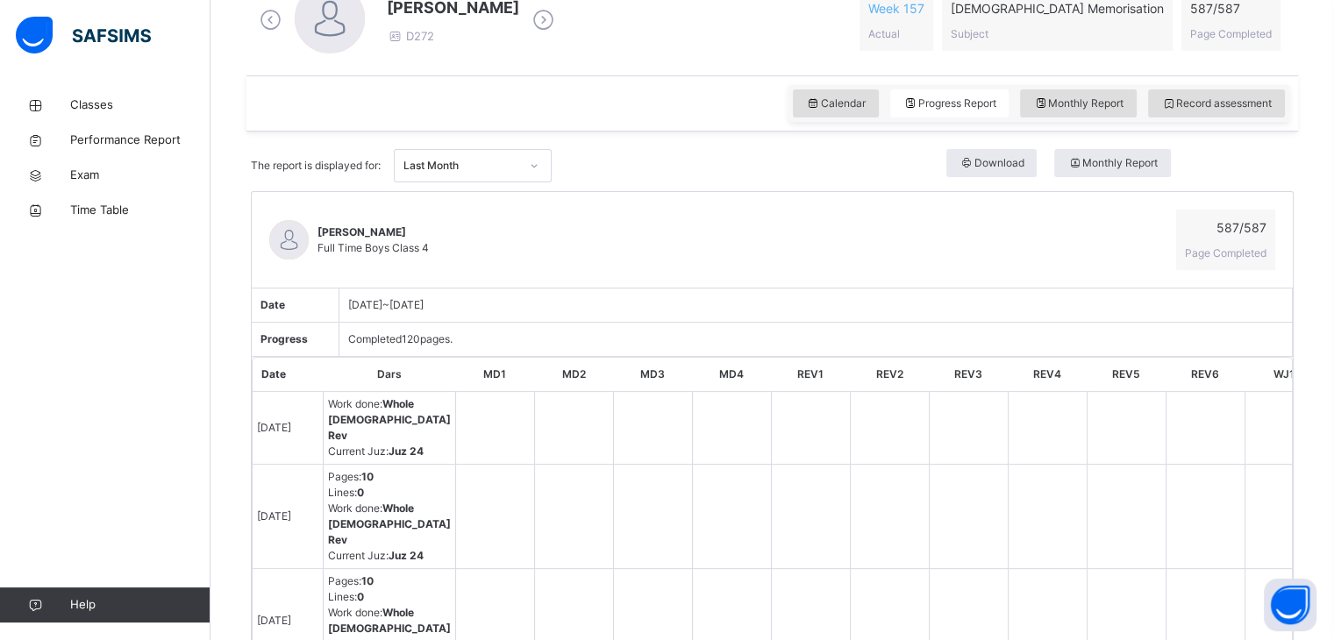
scroll to position [535, 0]
click at [425, 151] on div "Last Month" at bounding box center [456, 164] width 123 height 27
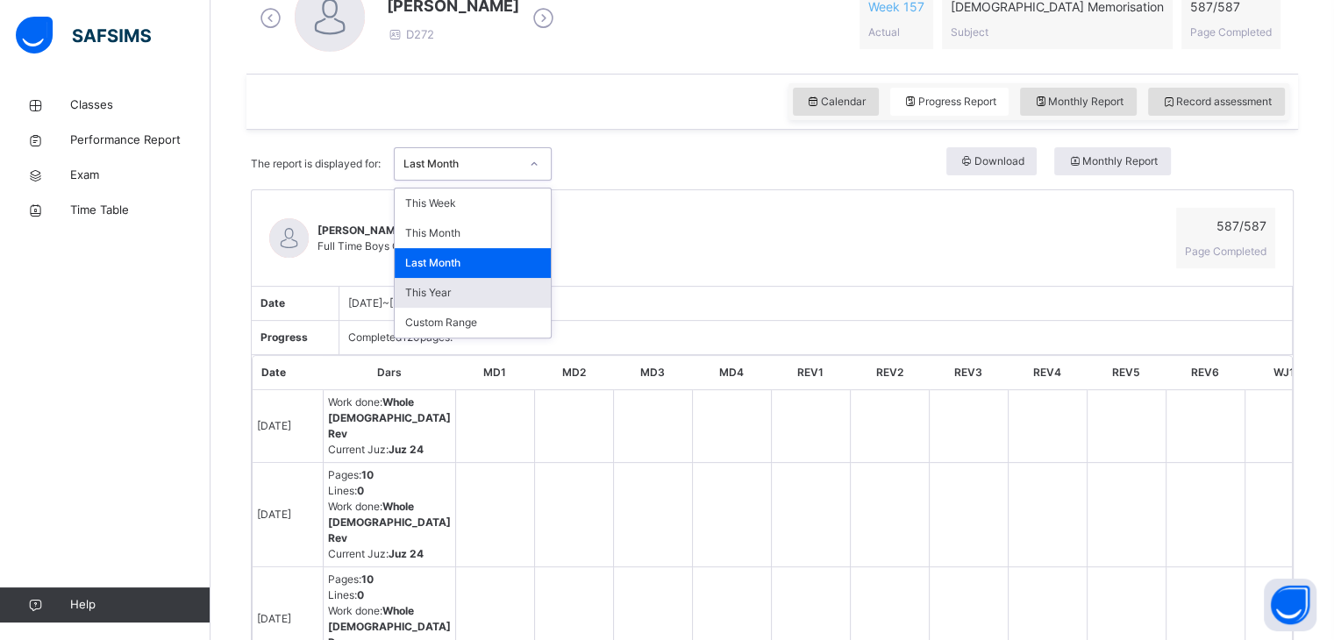
click at [474, 287] on div "This Year" at bounding box center [473, 293] width 156 height 30
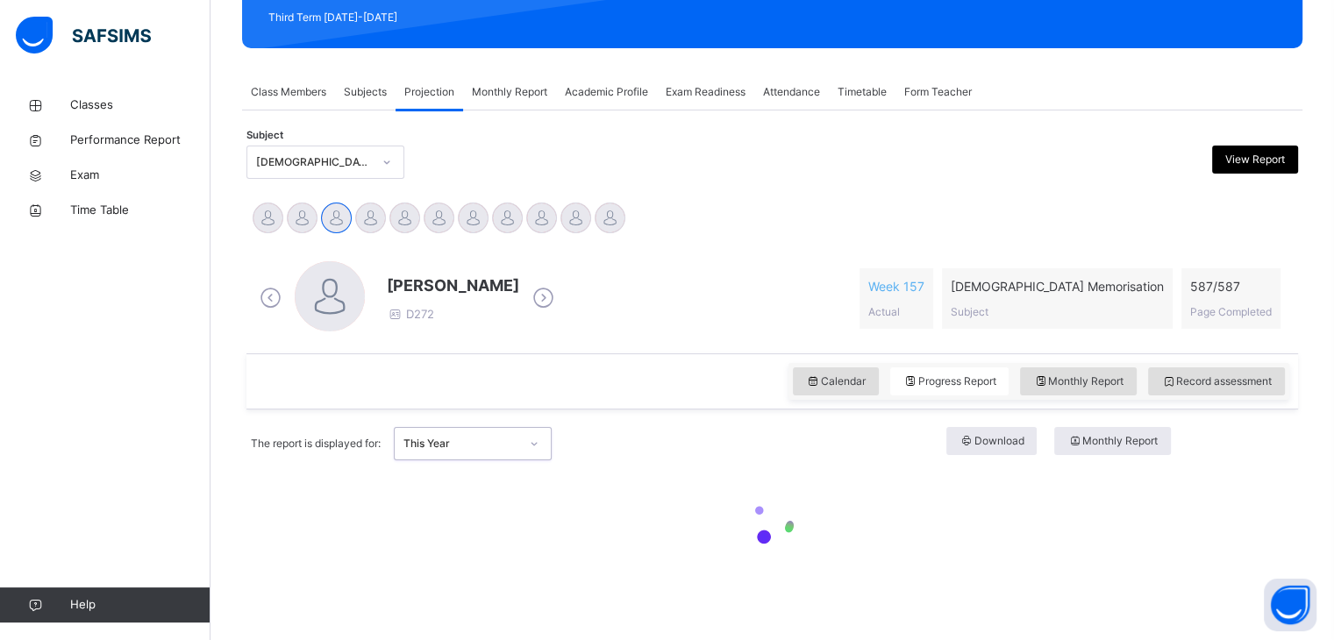
scroll to position [255, 0]
click at [428, 429] on div "The report is displayed for: This Year Download Monthly Report" at bounding box center [772, 443] width 1043 height 51
click at [428, 432] on div "This Year" at bounding box center [456, 444] width 123 height 27
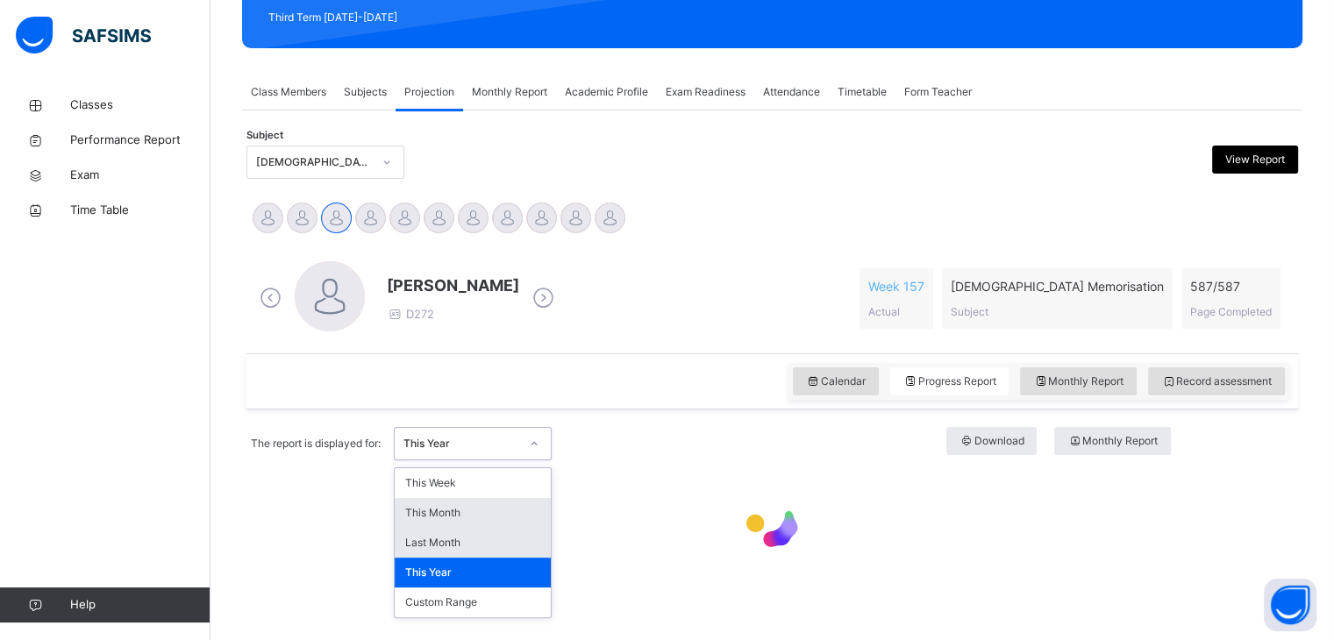
click at [452, 517] on div "This Month" at bounding box center [473, 513] width 156 height 30
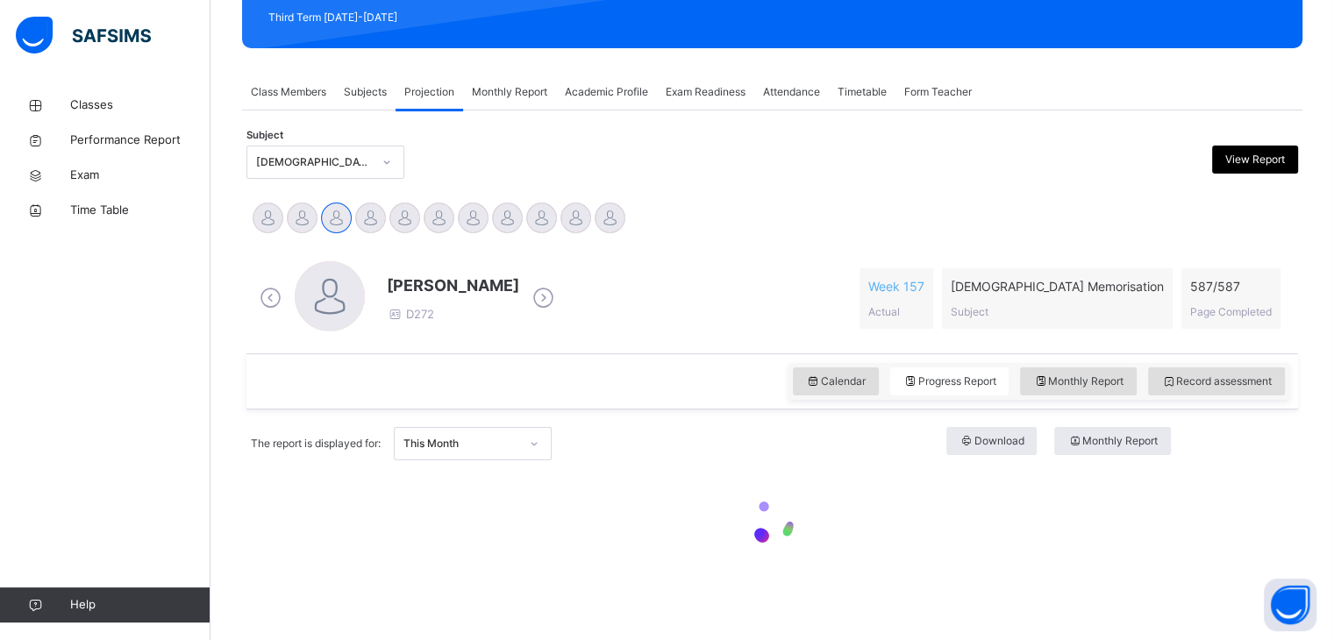
click at [453, 513] on div at bounding box center [772, 524] width 1043 height 110
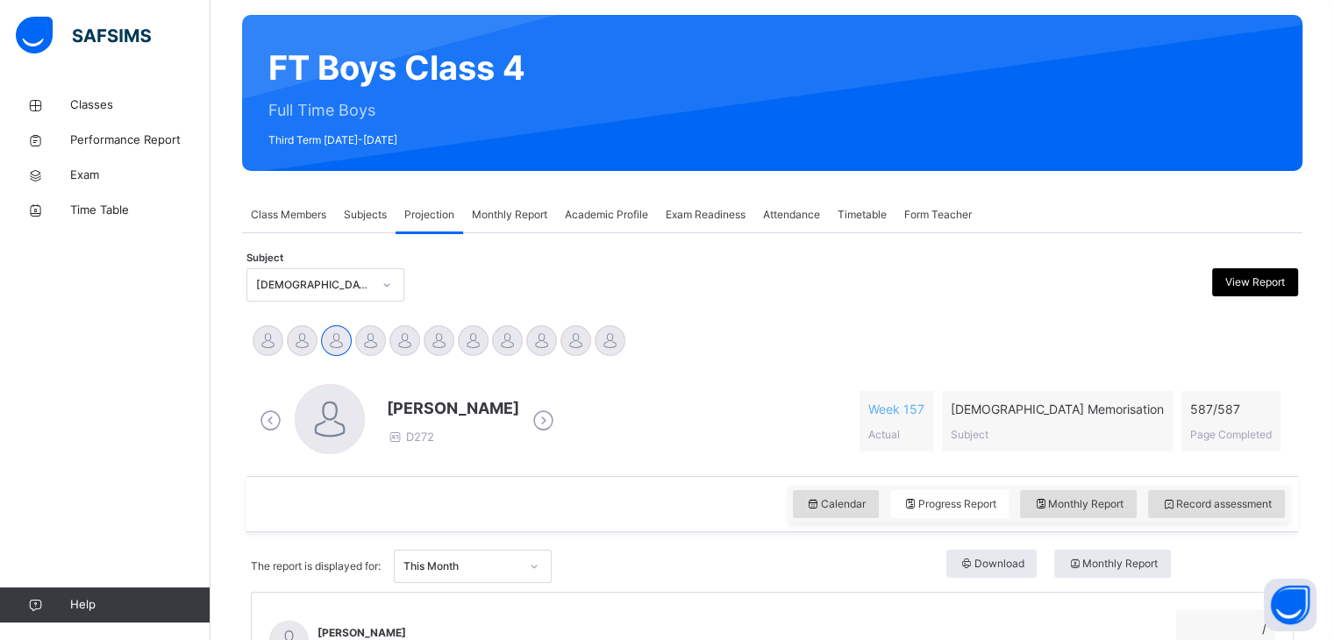
scroll to position [124, 0]
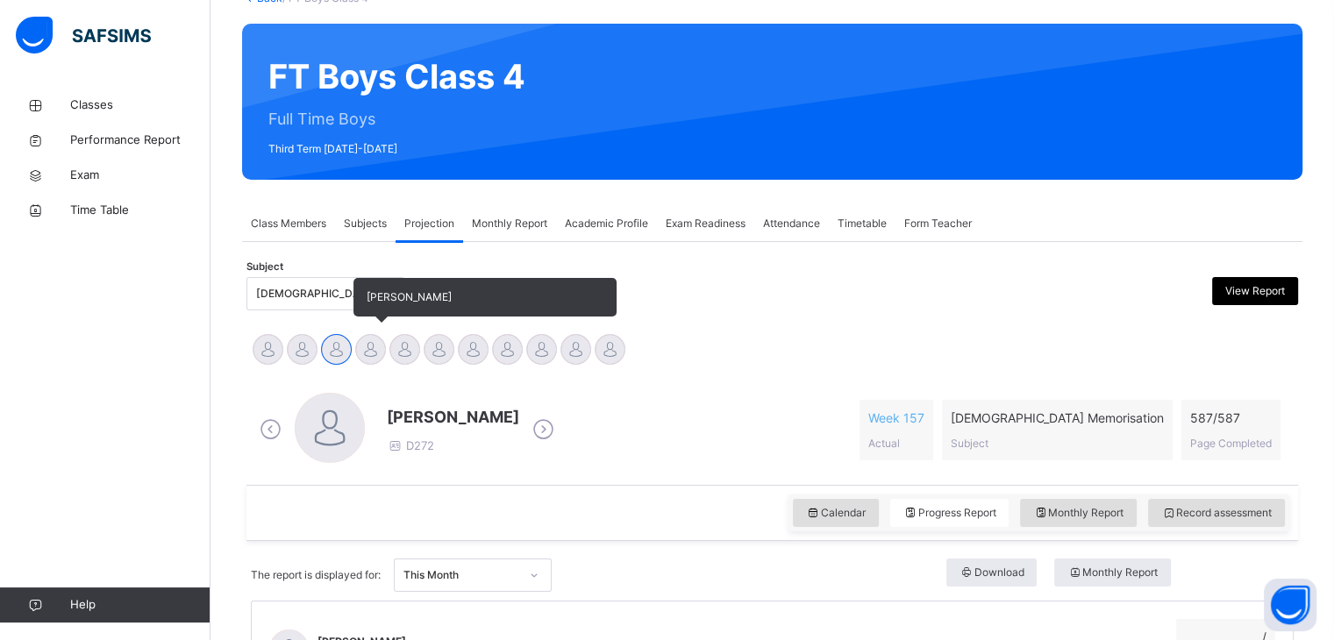
click at [374, 360] on div at bounding box center [370, 349] width 31 height 31
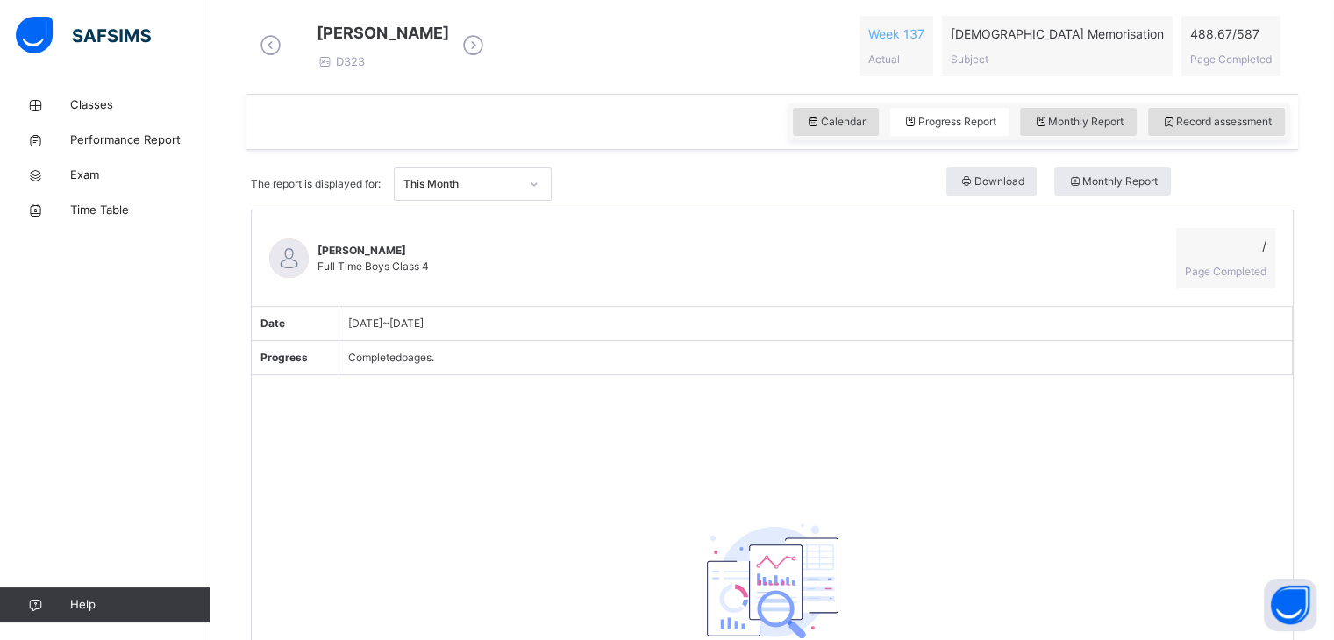
scroll to position [499, 0]
click at [465, 187] on div "This Month" at bounding box center [456, 186] width 123 height 27
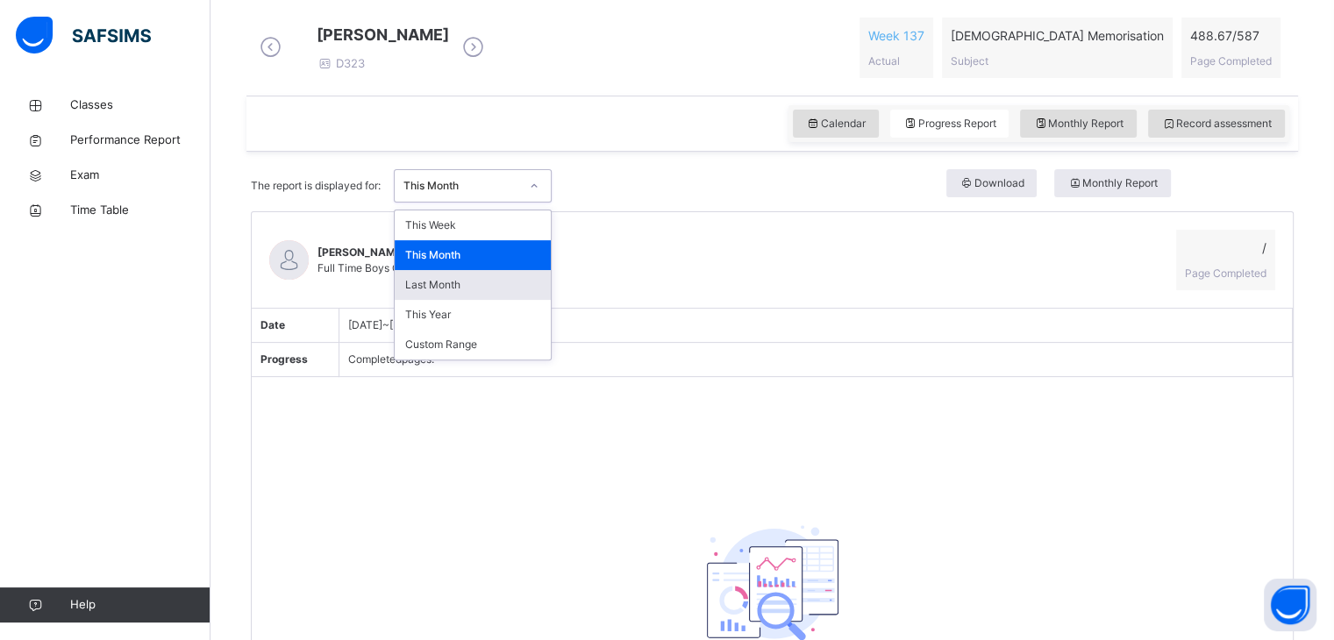
click at [436, 289] on div "Last Month" at bounding box center [473, 285] width 156 height 30
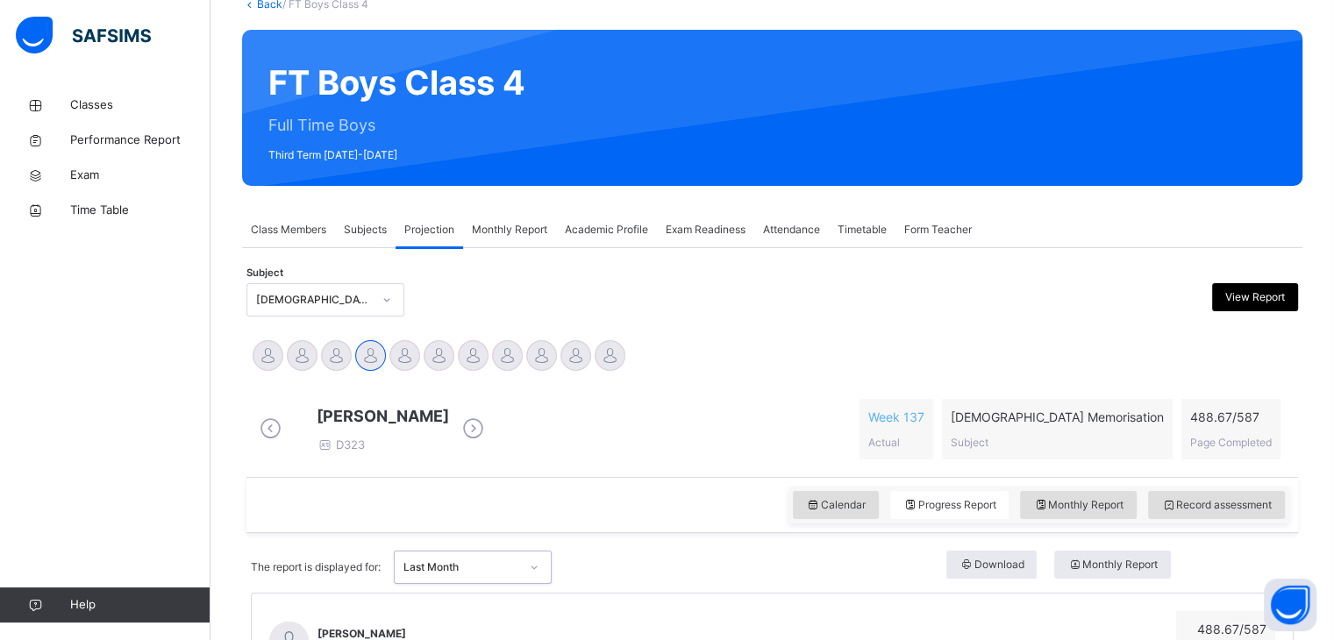
scroll to position [118, 0]
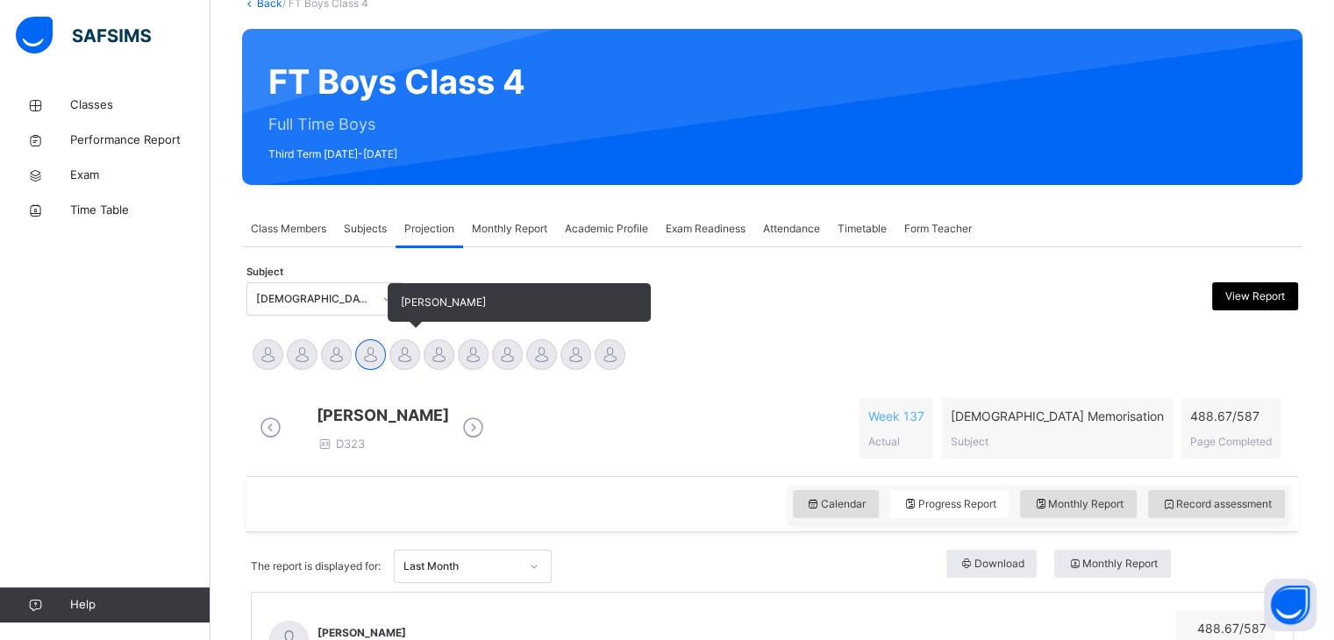
click at [407, 348] on div at bounding box center [405, 354] width 31 height 31
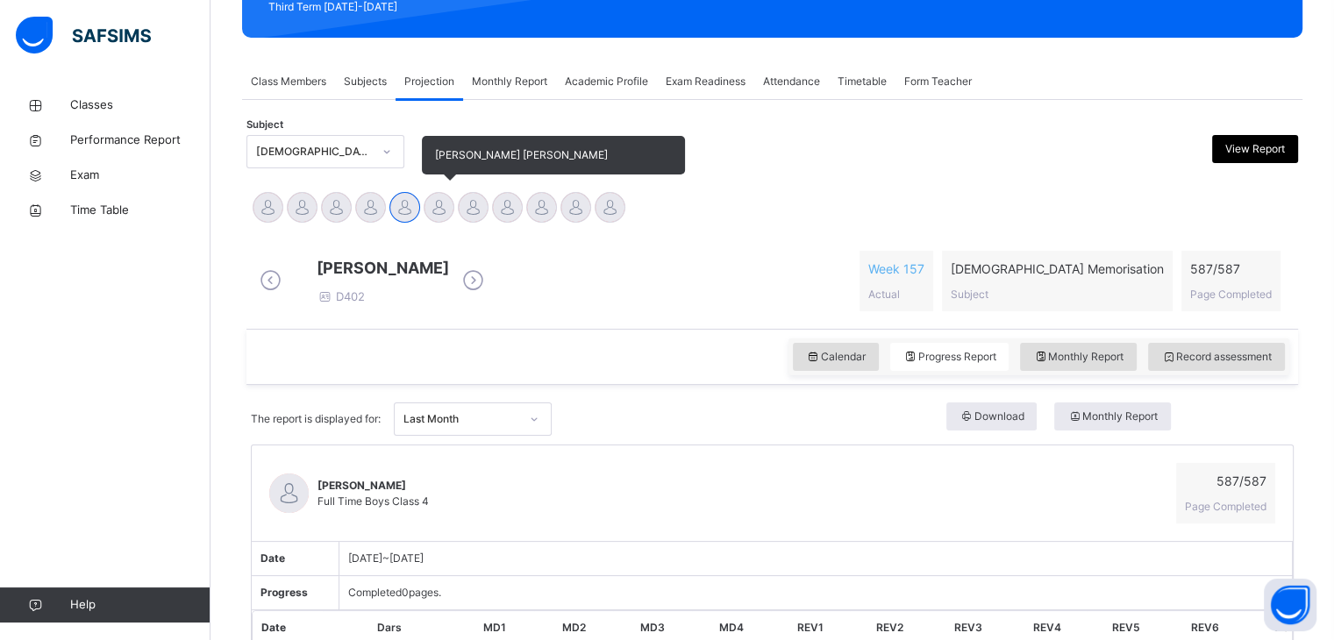
scroll to position [309, 0]
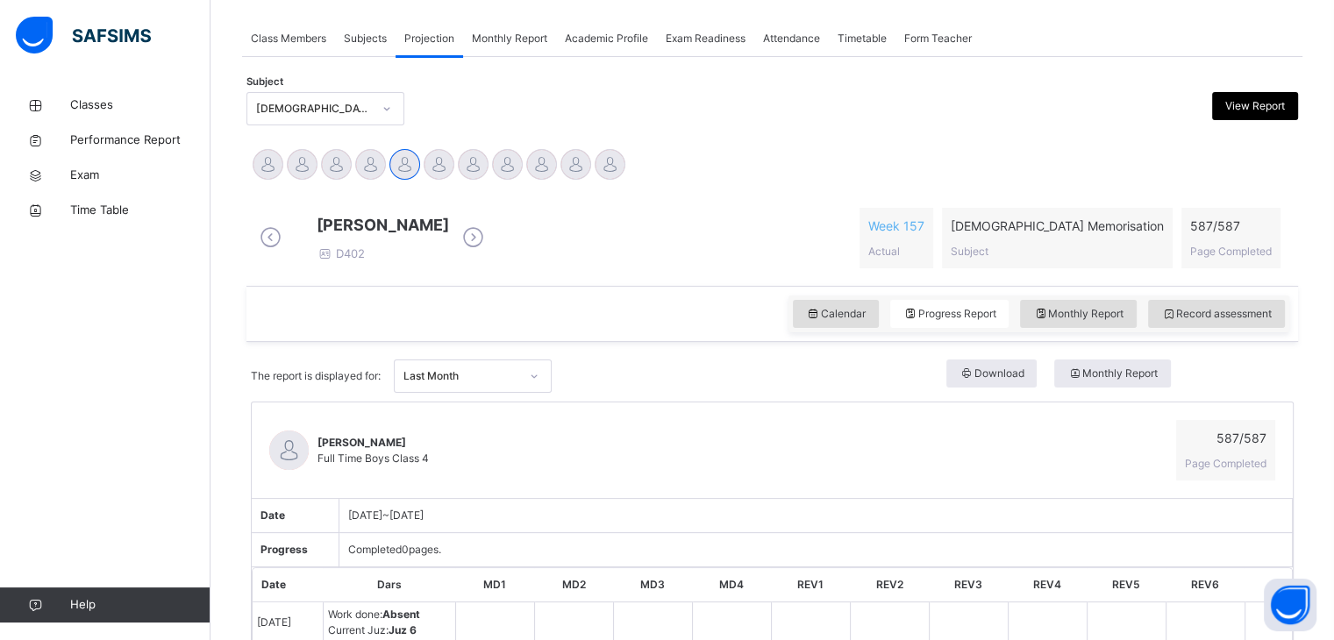
drag, startPoint x: 450, startPoint y: 390, endPoint x: 449, endPoint y: 411, distance: 21.9
click at [449, 384] on div "Last Month" at bounding box center [462, 376] width 116 height 16
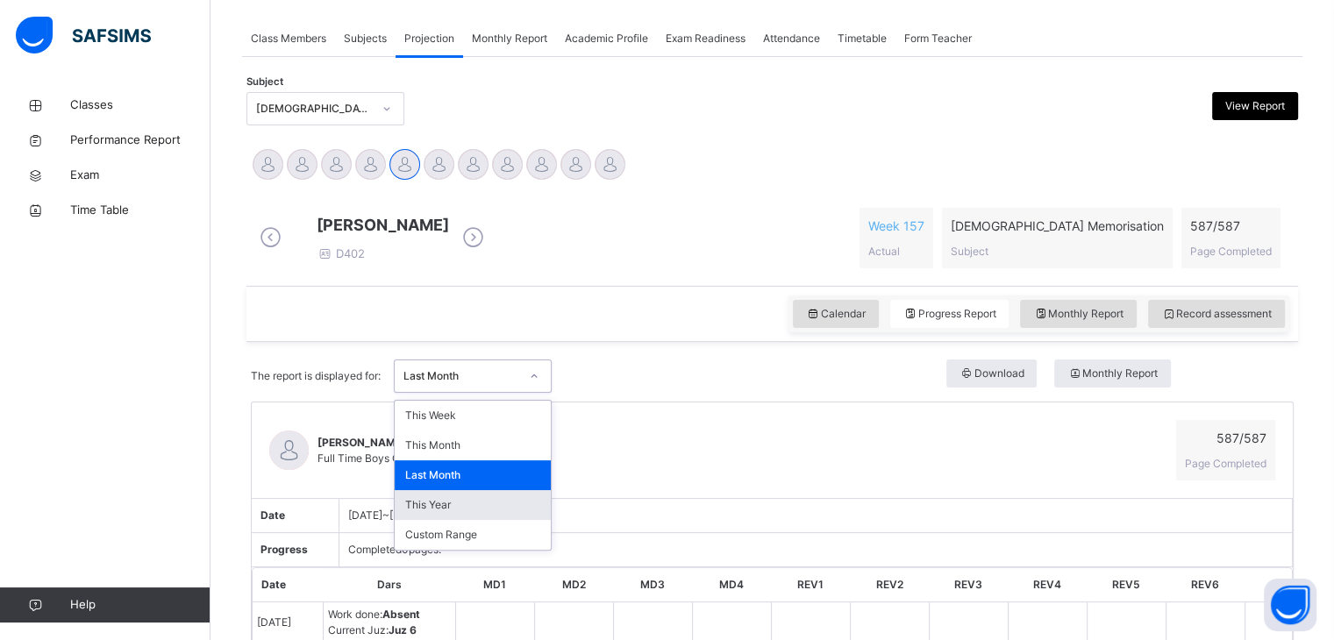
click at [439, 520] on div "This Year" at bounding box center [473, 505] width 156 height 30
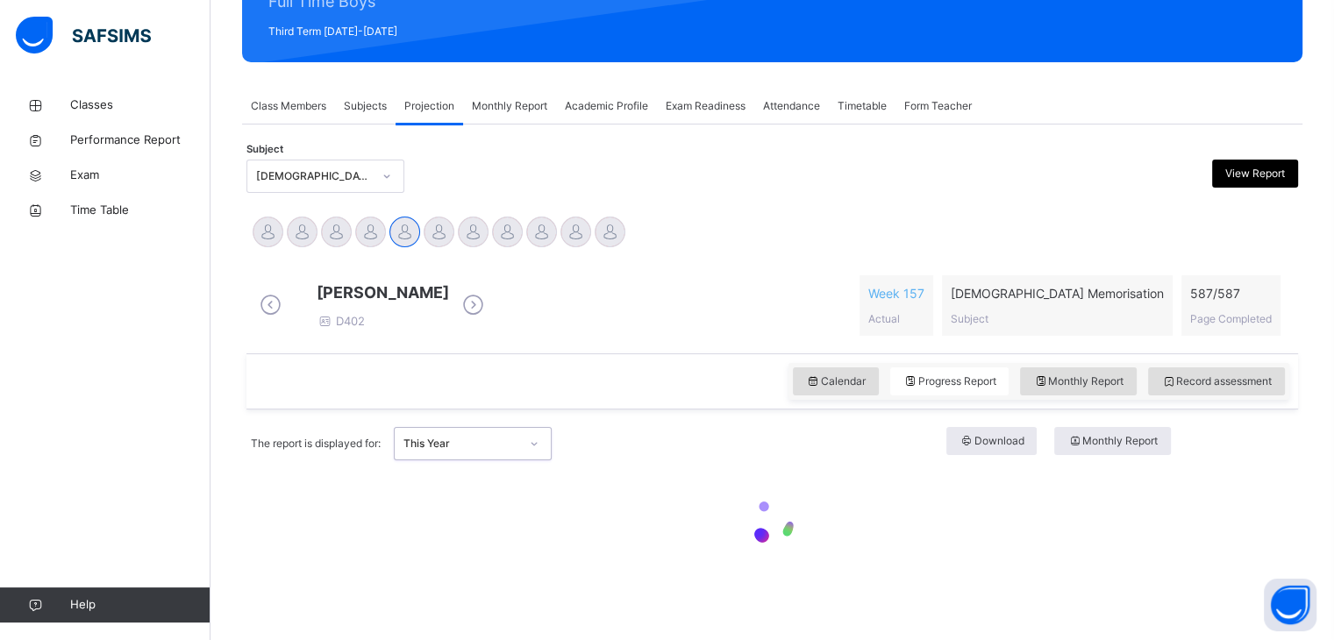
scroll to position [255, 0]
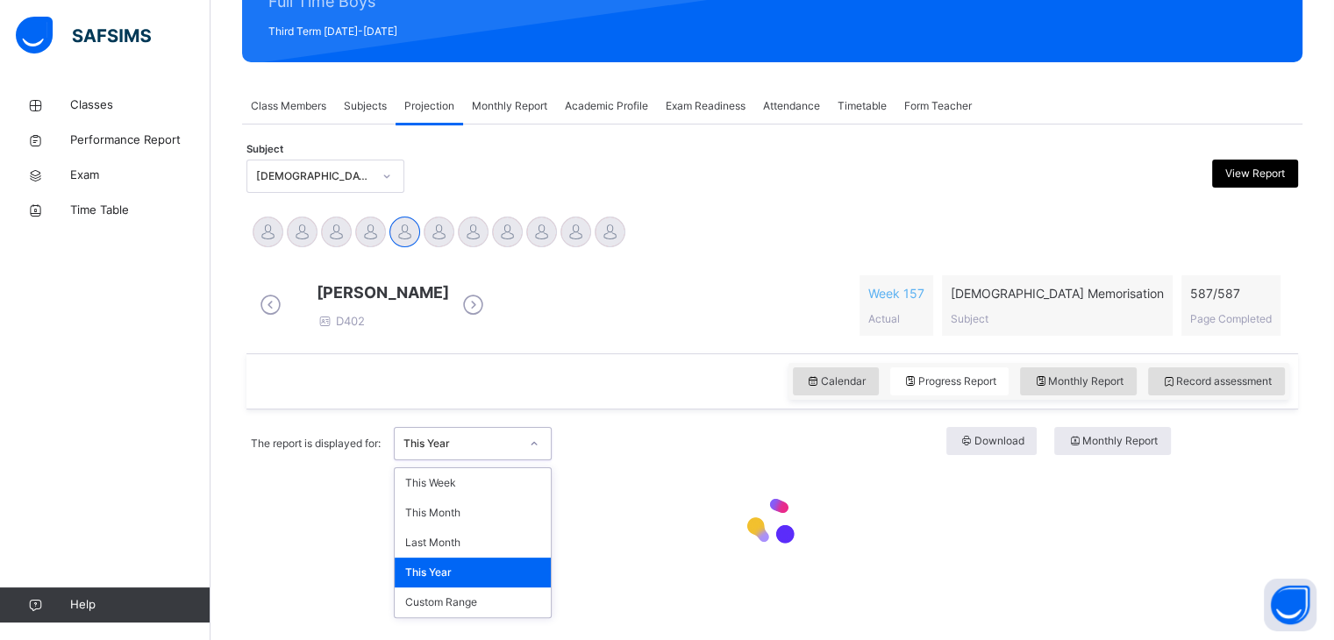
drag, startPoint x: 432, startPoint y: 454, endPoint x: 434, endPoint y: 445, distance: 10.0
click at [433, 447] on div "This Year" at bounding box center [456, 444] width 123 height 27
click at [428, 506] on div "This Month" at bounding box center [473, 513] width 156 height 30
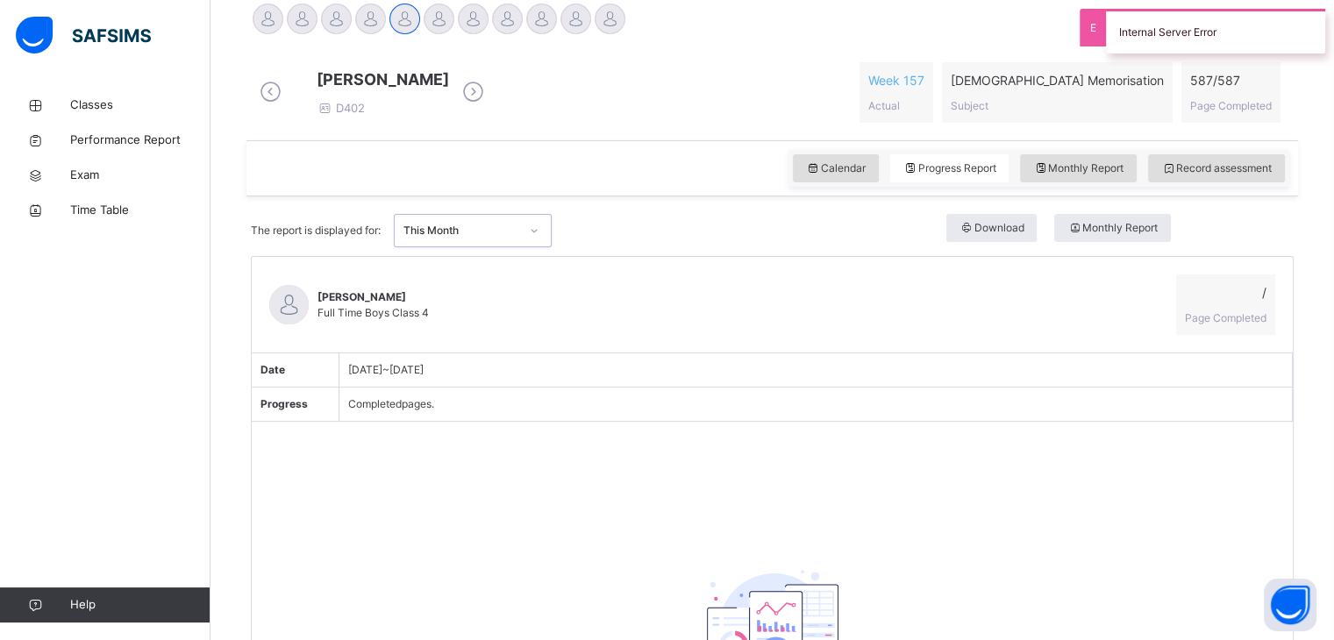
scroll to position [440, 0]
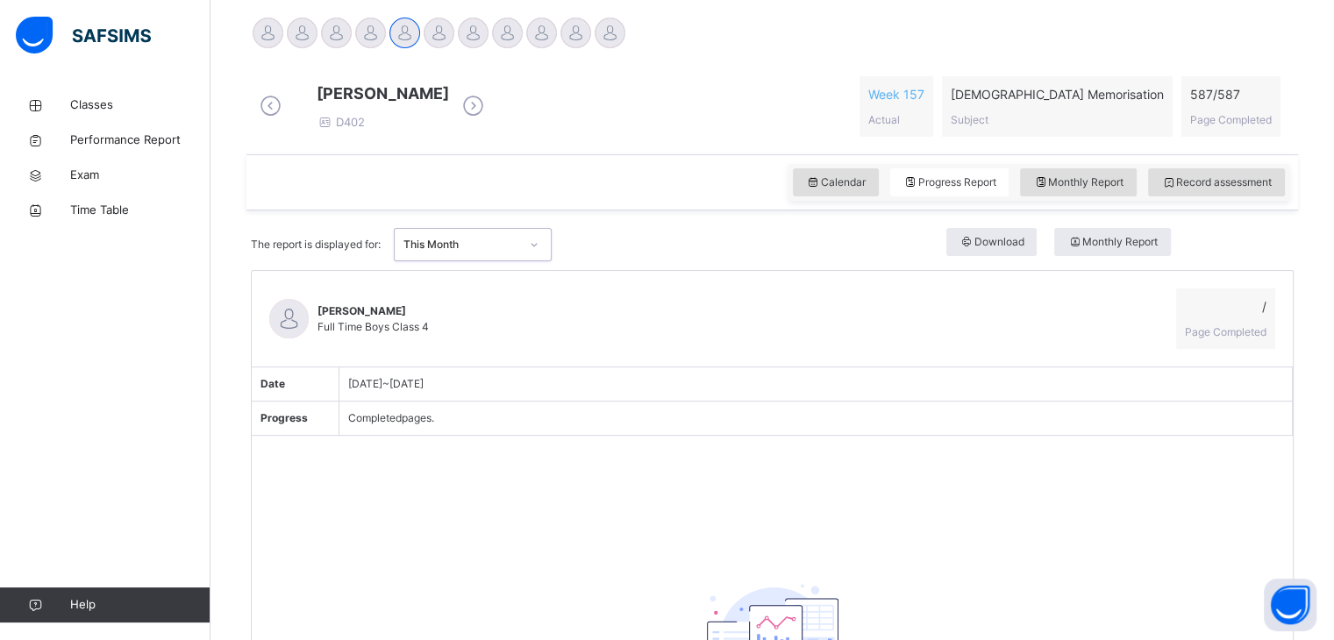
click at [448, 250] on div "This Month" at bounding box center [462, 245] width 116 height 16
click at [426, 39] on div "[PERSON_NAME] [PERSON_NAME]" at bounding box center [439, 35] width 34 height 39
click at [429, 36] on div at bounding box center [439, 33] width 31 height 31
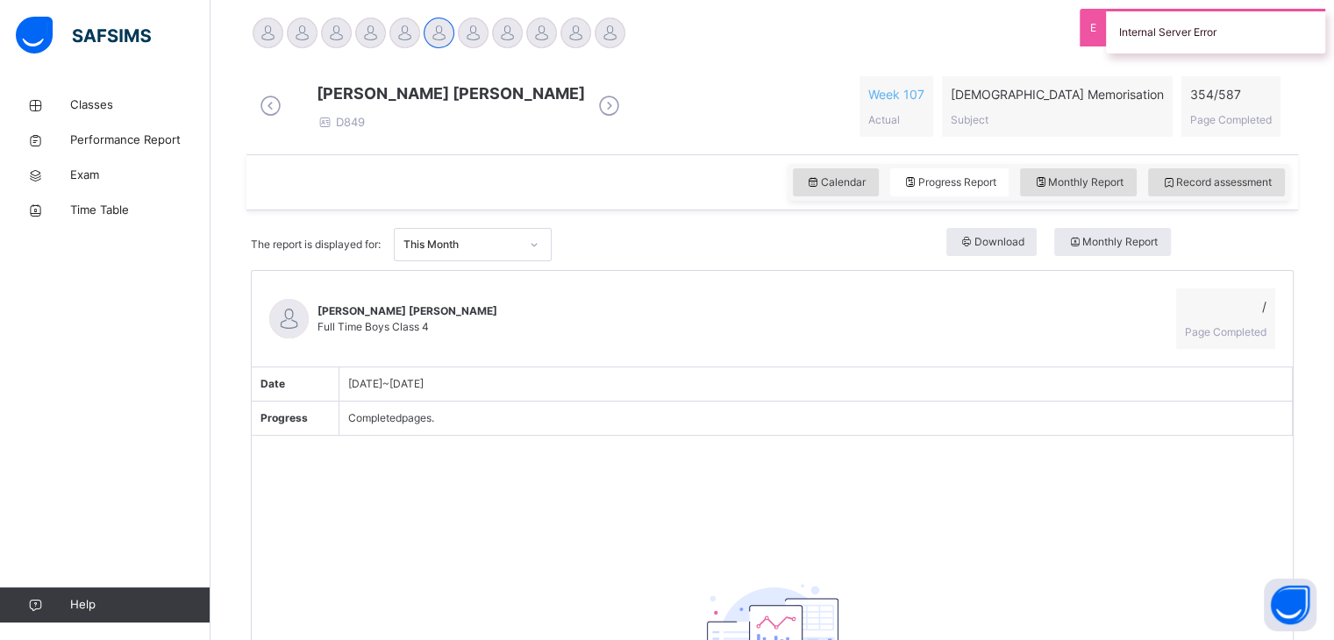
click at [484, 261] on div "This Month" at bounding box center [473, 244] width 158 height 33
drag, startPoint x: 676, startPoint y: 352, endPoint x: 454, endPoint y: 263, distance: 239.8
click at [456, 248] on div "This Month" at bounding box center [456, 245] width 123 height 27
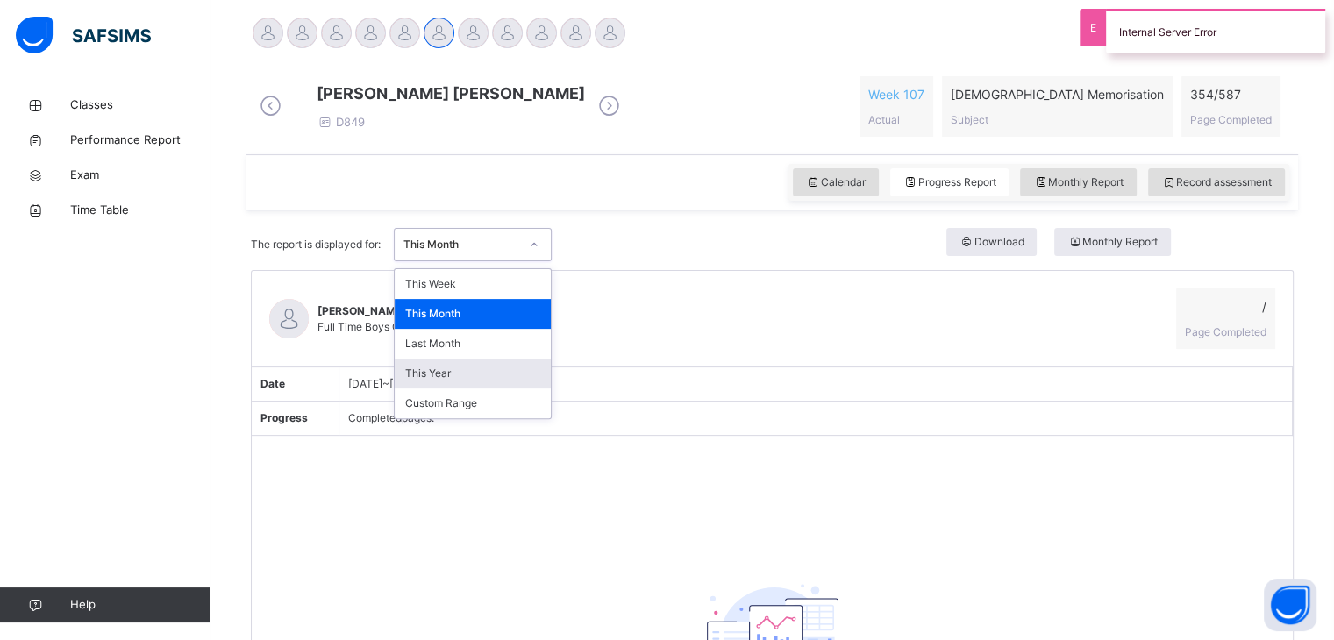
click at [447, 389] on div "This Year" at bounding box center [473, 374] width 156 height 30
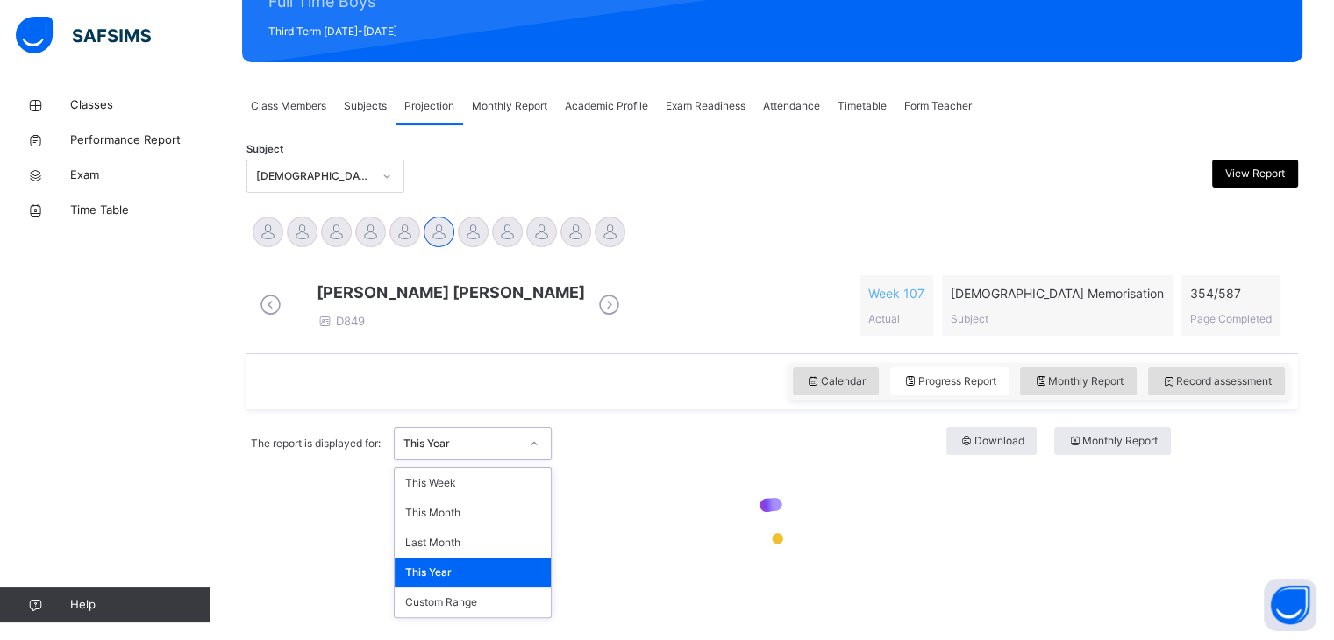
click at [446, 432] on div "This Year" at bounding box center [473, 443] width 158 height 33
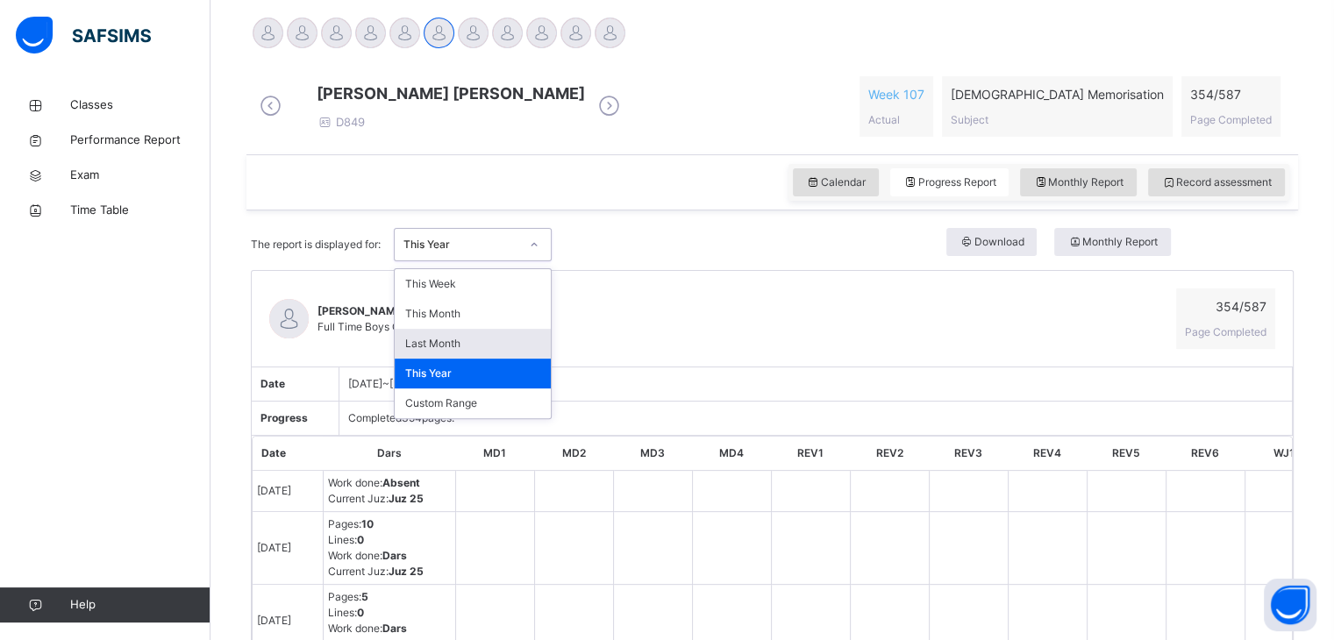
click at [434, 359] on div "Last Month" at bounding box center [473, 344] width 156 height 30
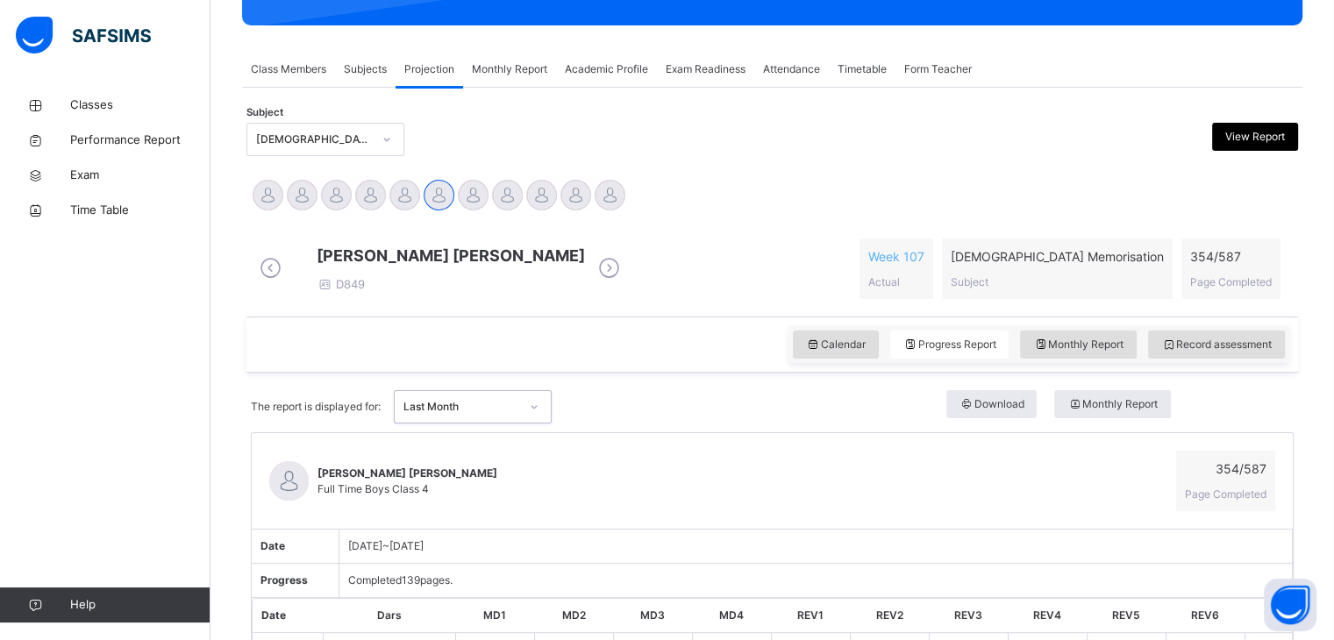
scroll to position [0, 0]
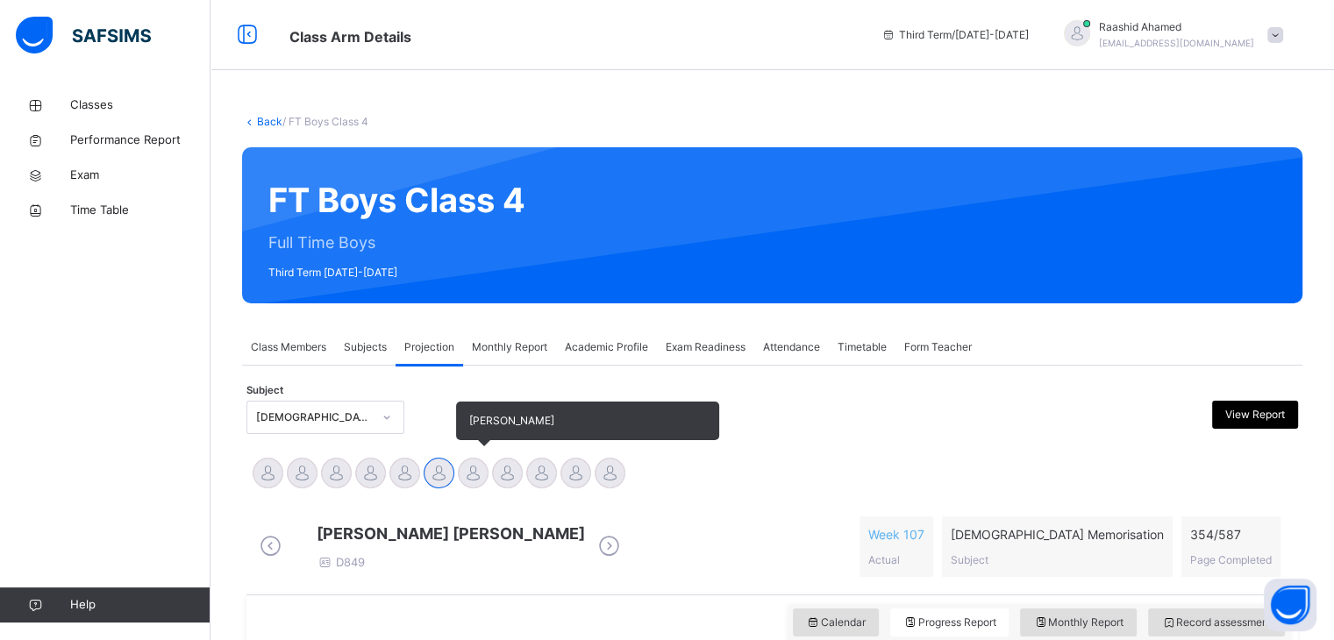
click at [475, 468] on div at bounding box center [473, 473] width 31 height 31
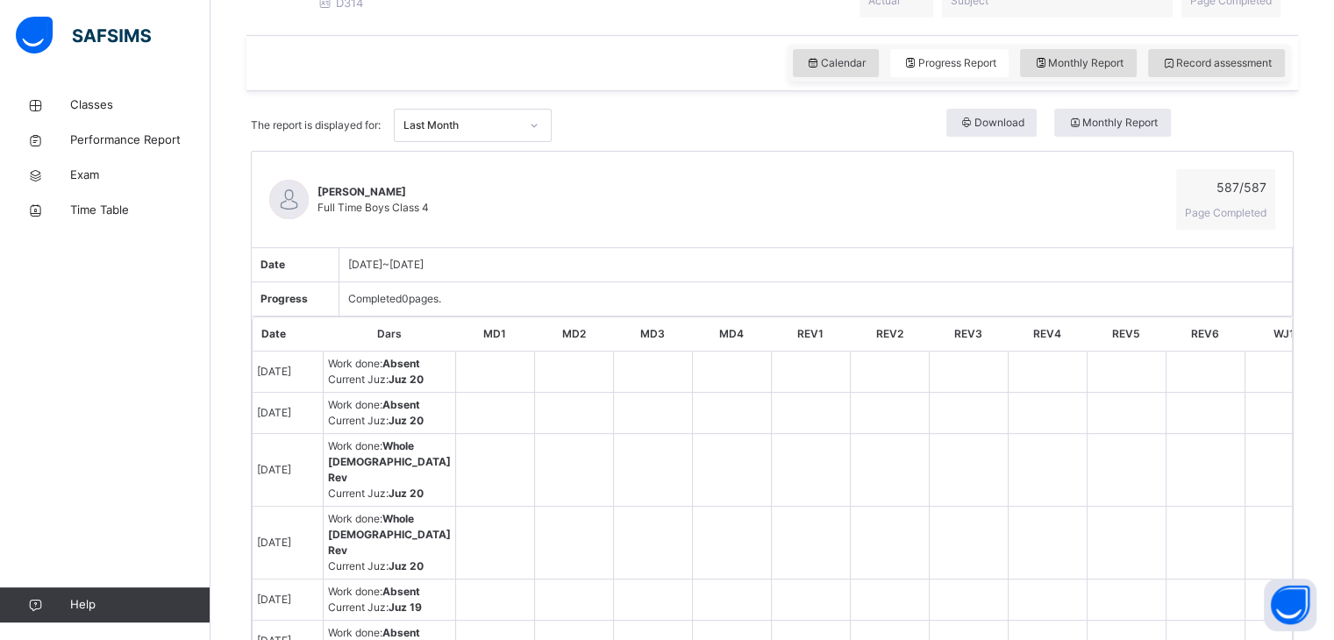
scroll to position [558, 0]
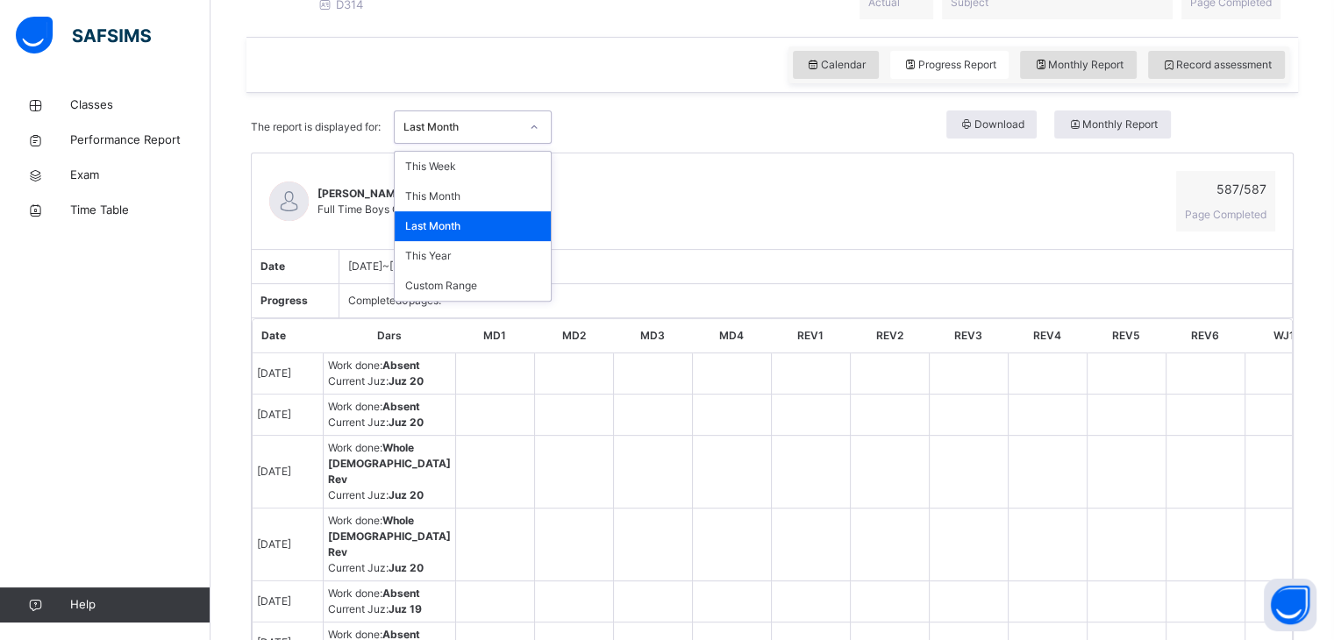
drag, startPoint x: 460, startPoint y: 141, endPoint x: 461, endPoint y: 155, distance: 14.1
click at [461, 135] on div "Last Month" at bounding box center [462, 127] width 116 height 16
click at [441, 209] on div "This Month" at bounding box center [473, 197] width 156 height 30
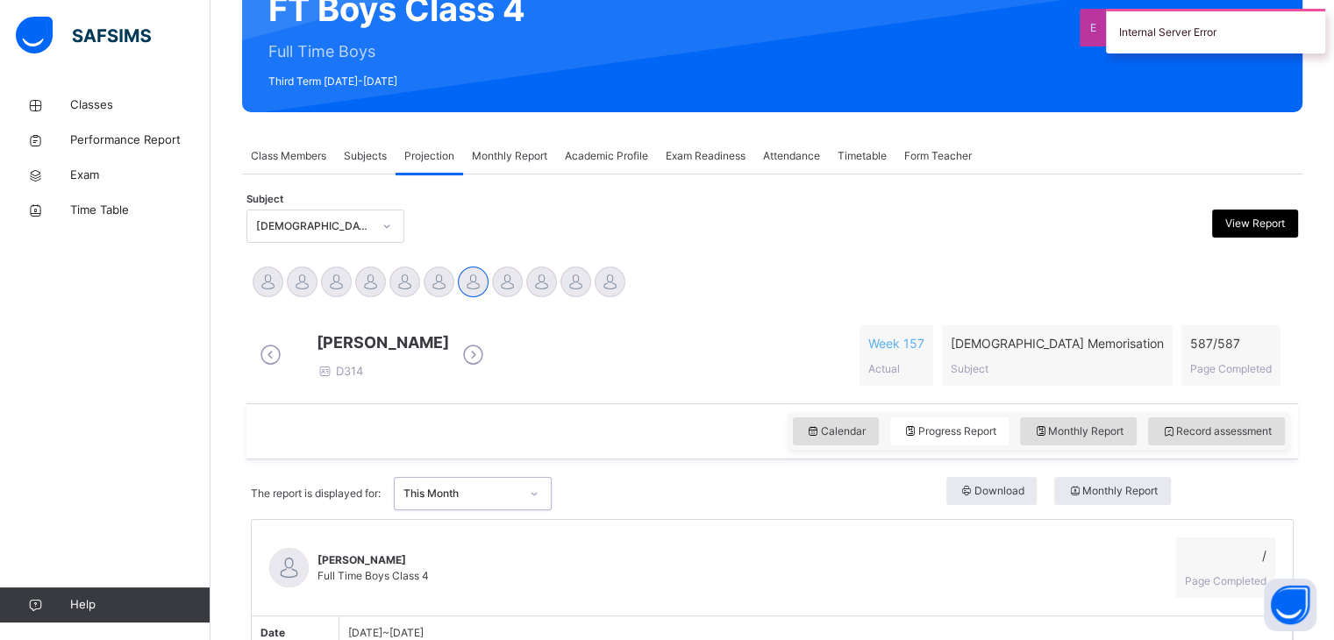
scroll to position [187, 0]
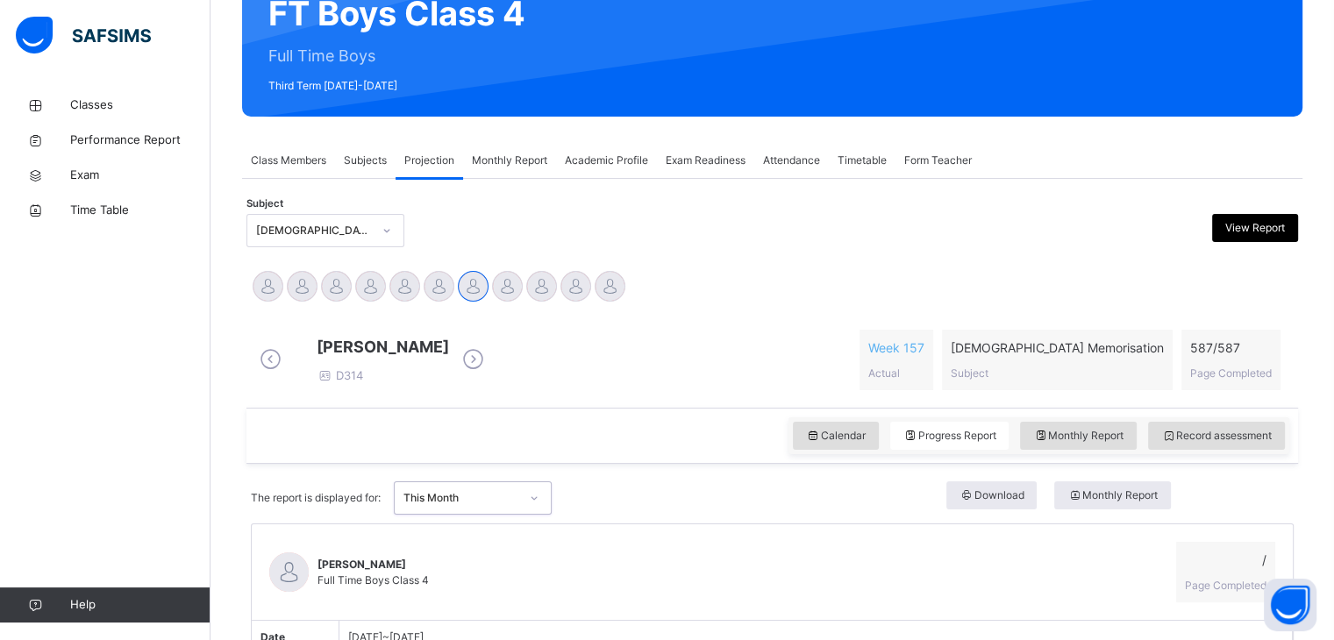
click at [513, 153] on span "Monthly Report" at bounding box center [509, 161] width 75 height 16
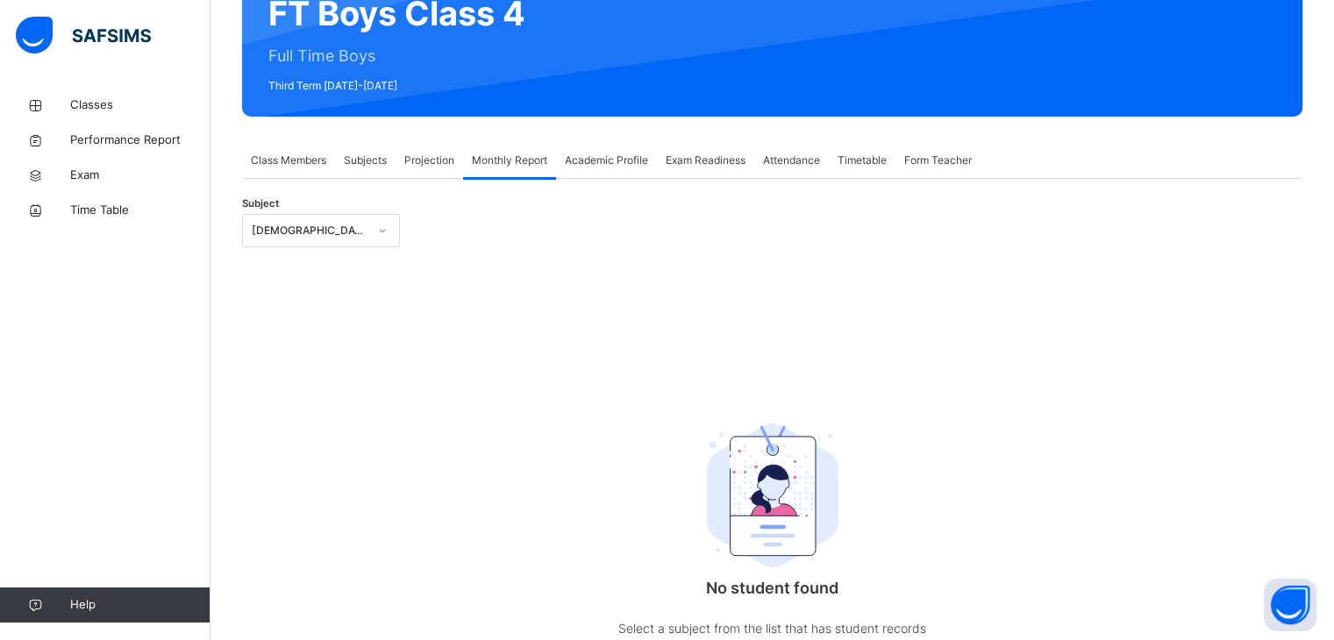
click at [437, 154] on span "Projection" at bounding box center [429, 161] width 50 height 16
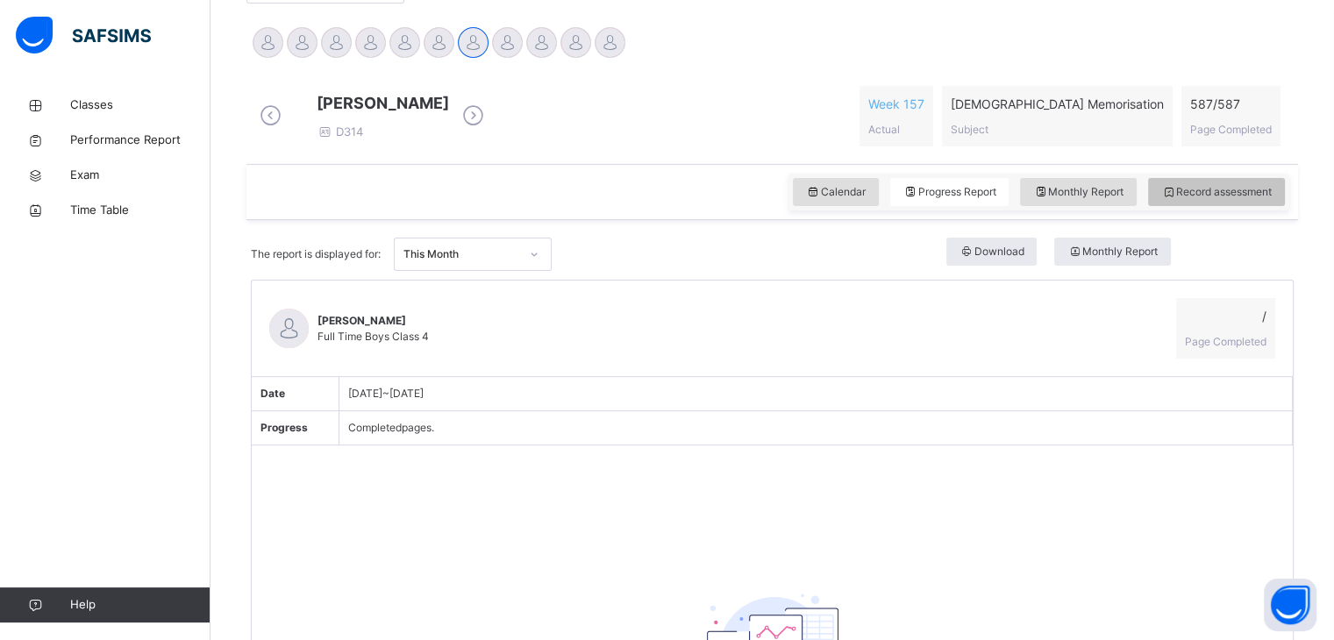
click at [1247, 200] on span "Record assessment" at bounding box center [1216, 192] width 111 height 16
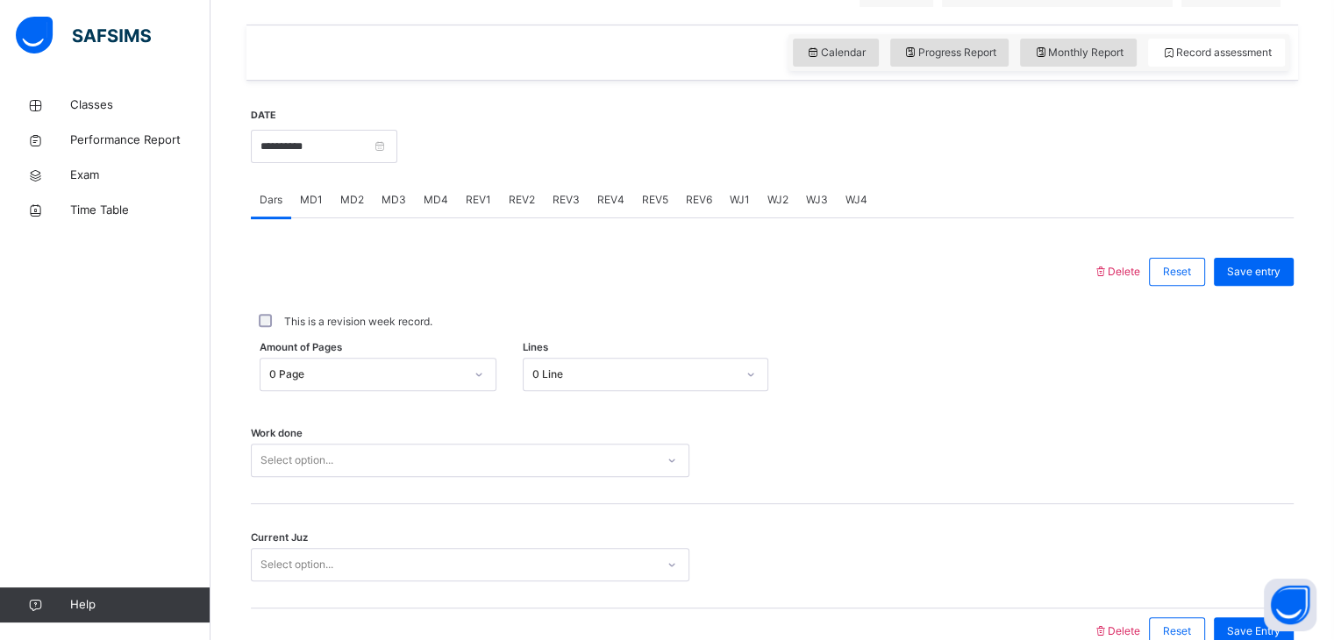
scroll to position [556, 0]
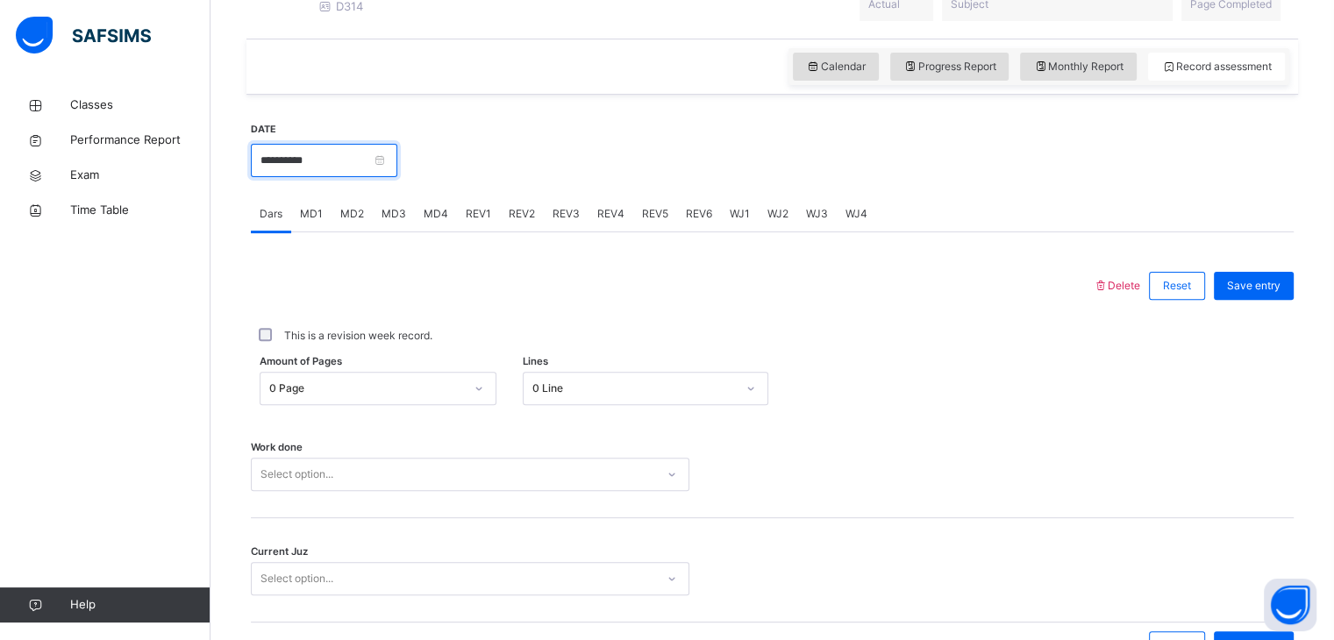
click at [397, 159] on input "**********" at bounding box center [324, 160] width 147 height 33
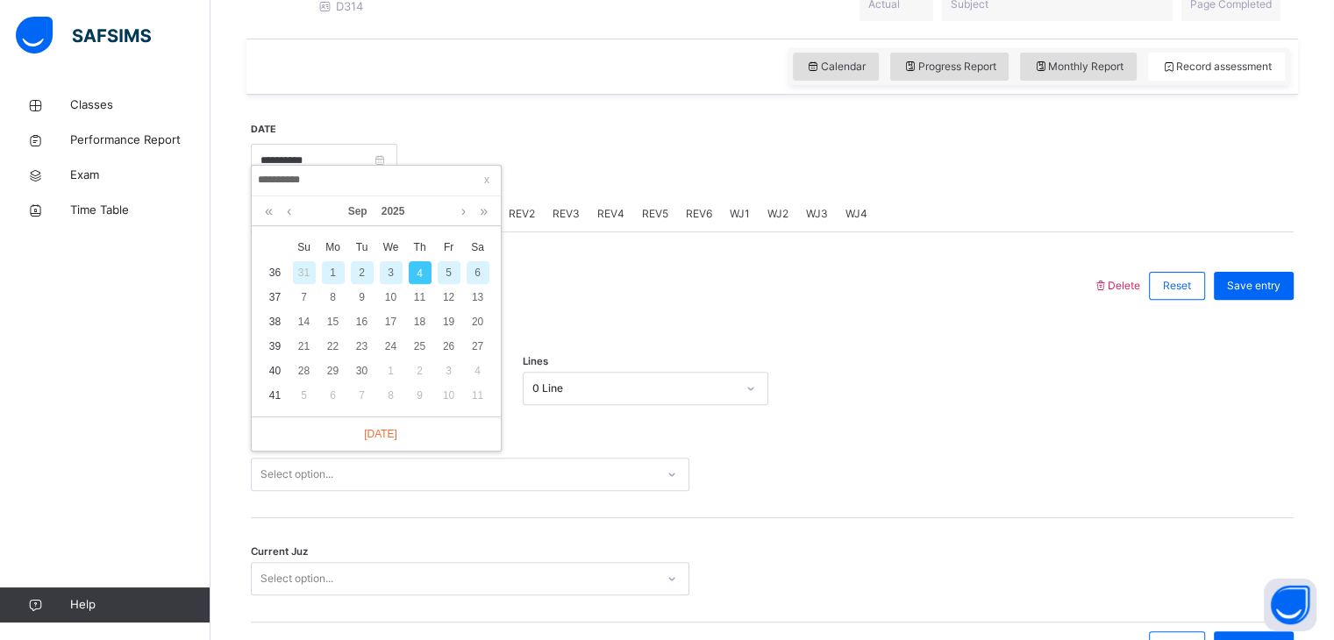
click at [333, 268] on div "1" at bounding box center [333, 272] width 23 height 23
type input "**********"
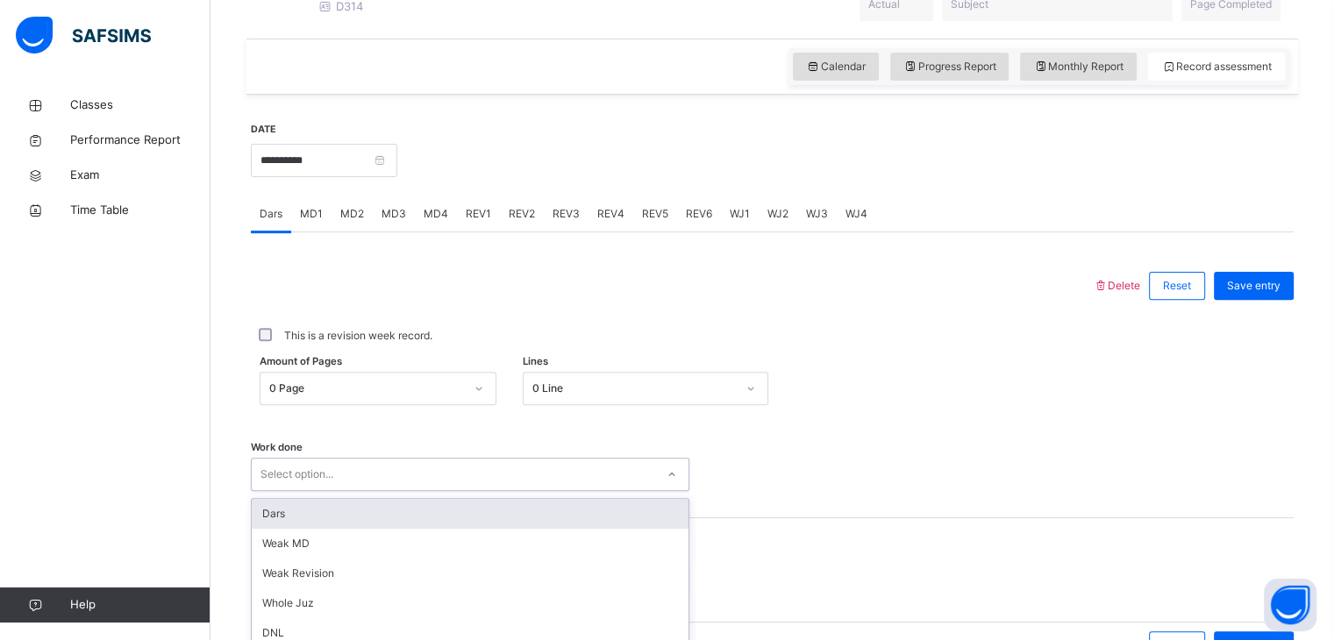
scroll to position [677, 0]
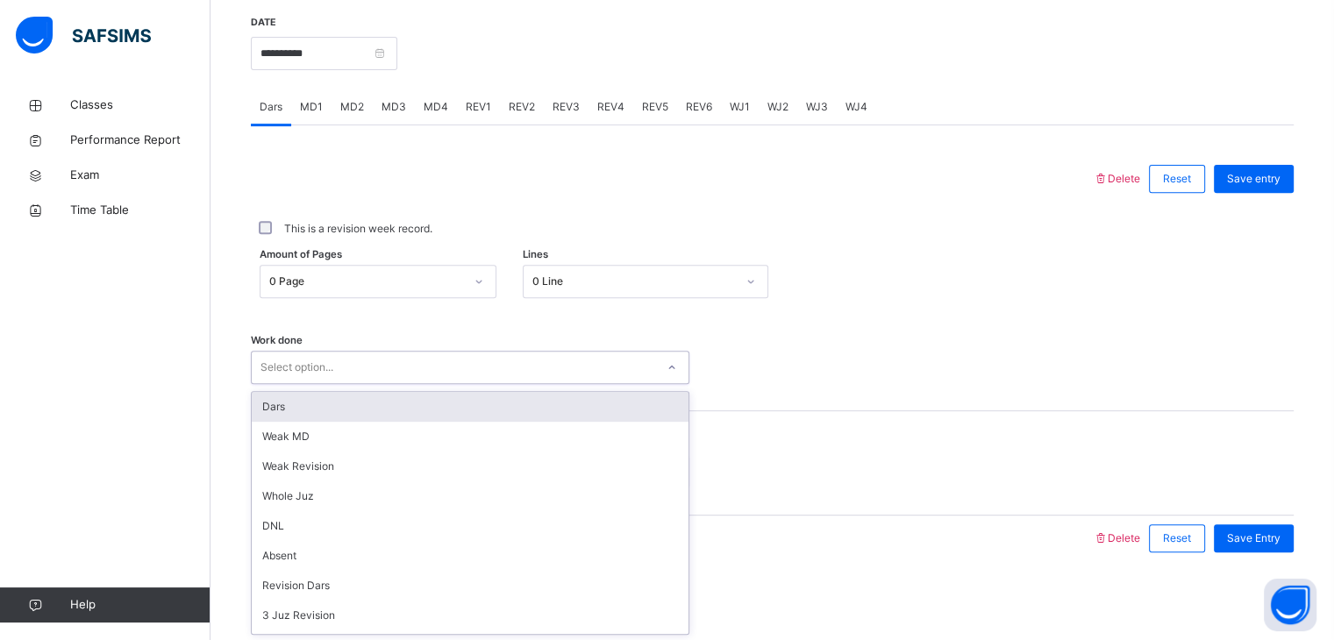
click at [591, 384] on div "option Dars focused, 1 of 16. 16 results available. Use Up and Down to choose o…" at bounding box center [470, 367] width 439 height 33
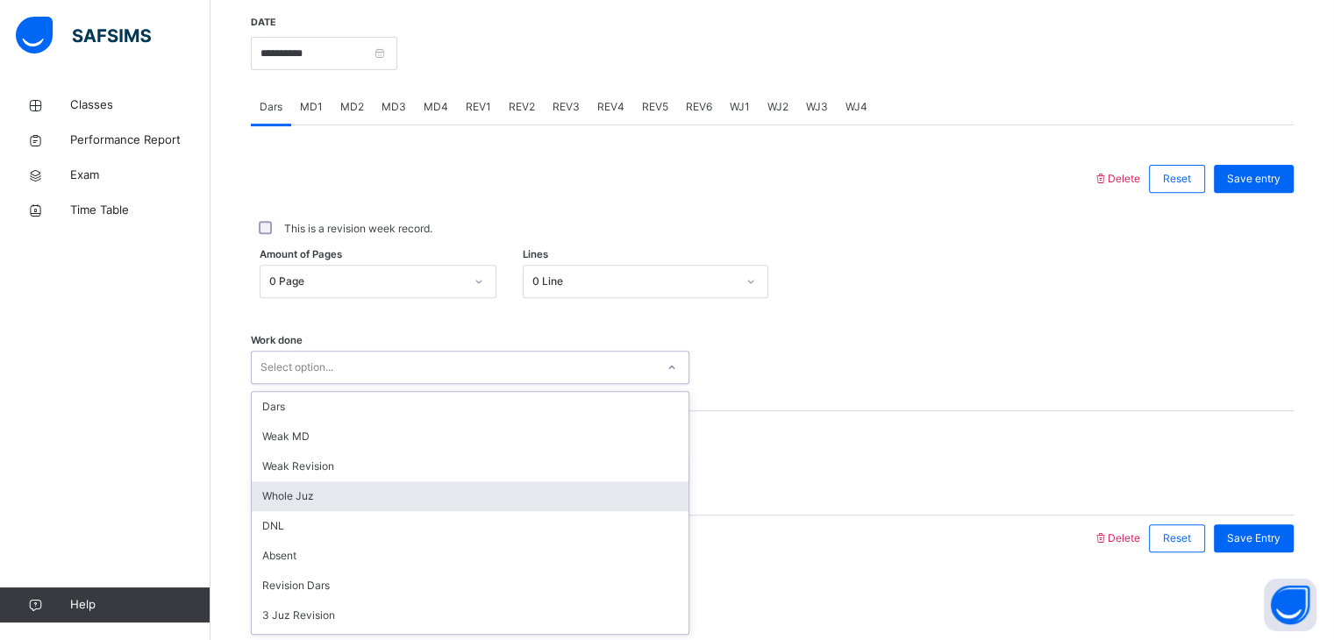
type input "*"
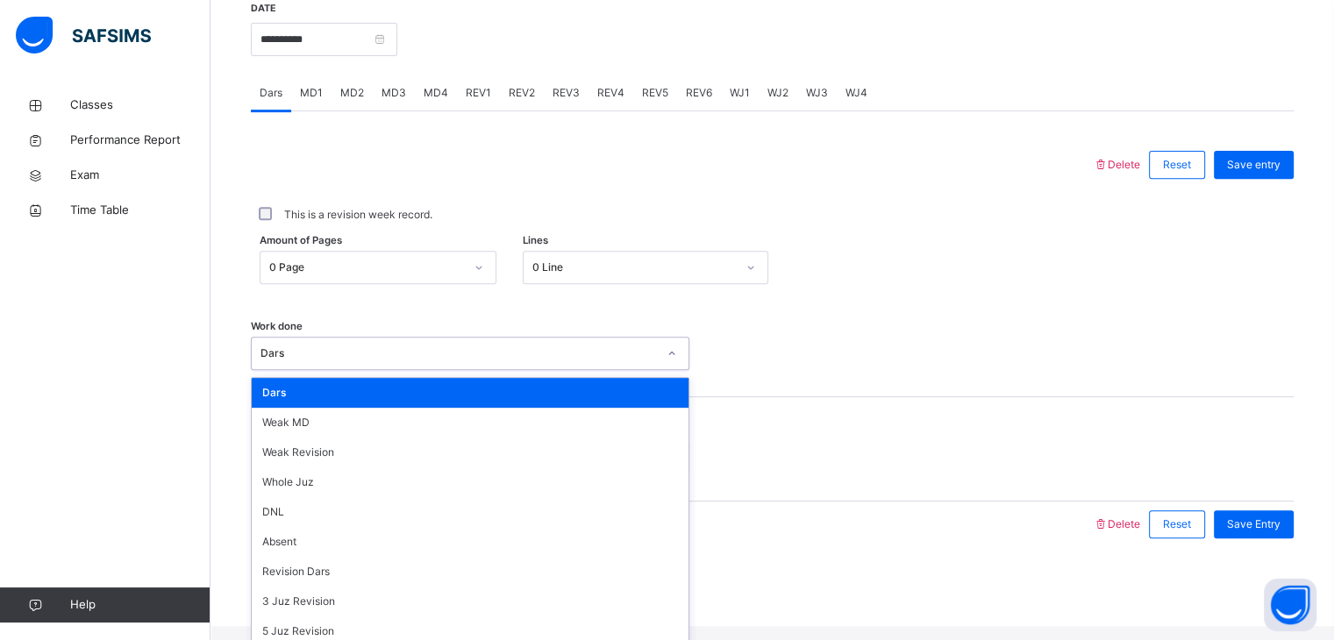
click at [585, 370] on div "Dars" at bounding box center [470, 353] width 439 height 33
type input "*"
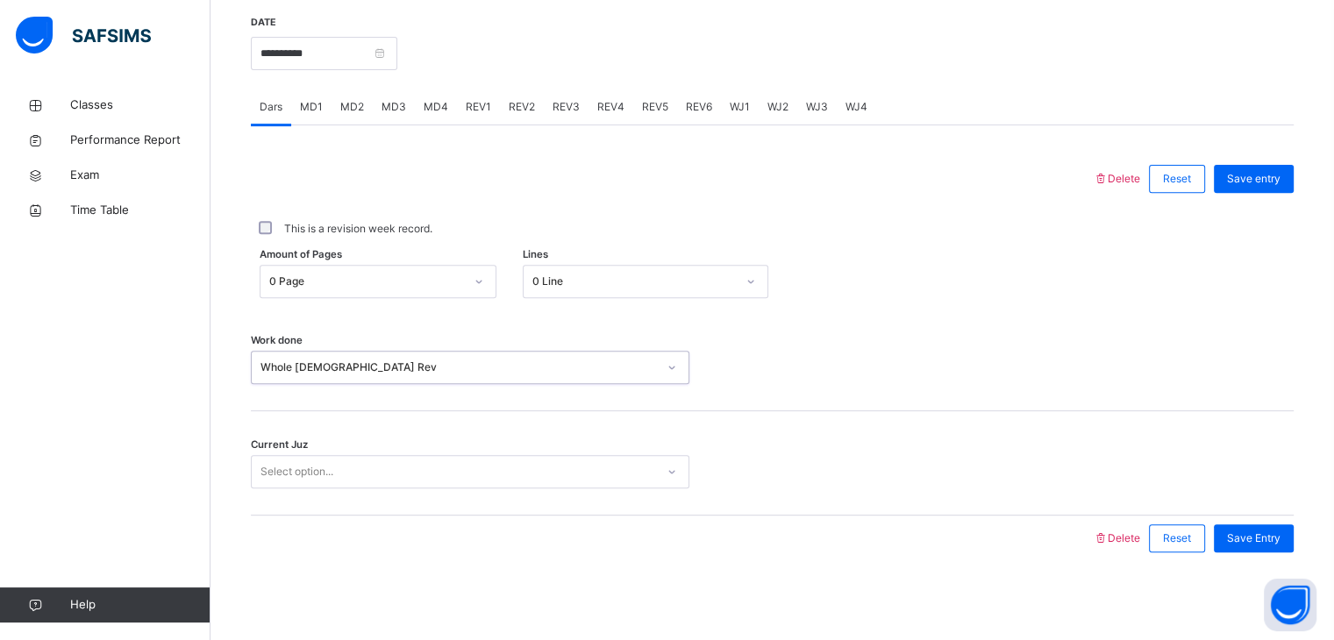
click at [512, 478] on div "Select option..." at bounding box center [454, 472] width 404 height 27
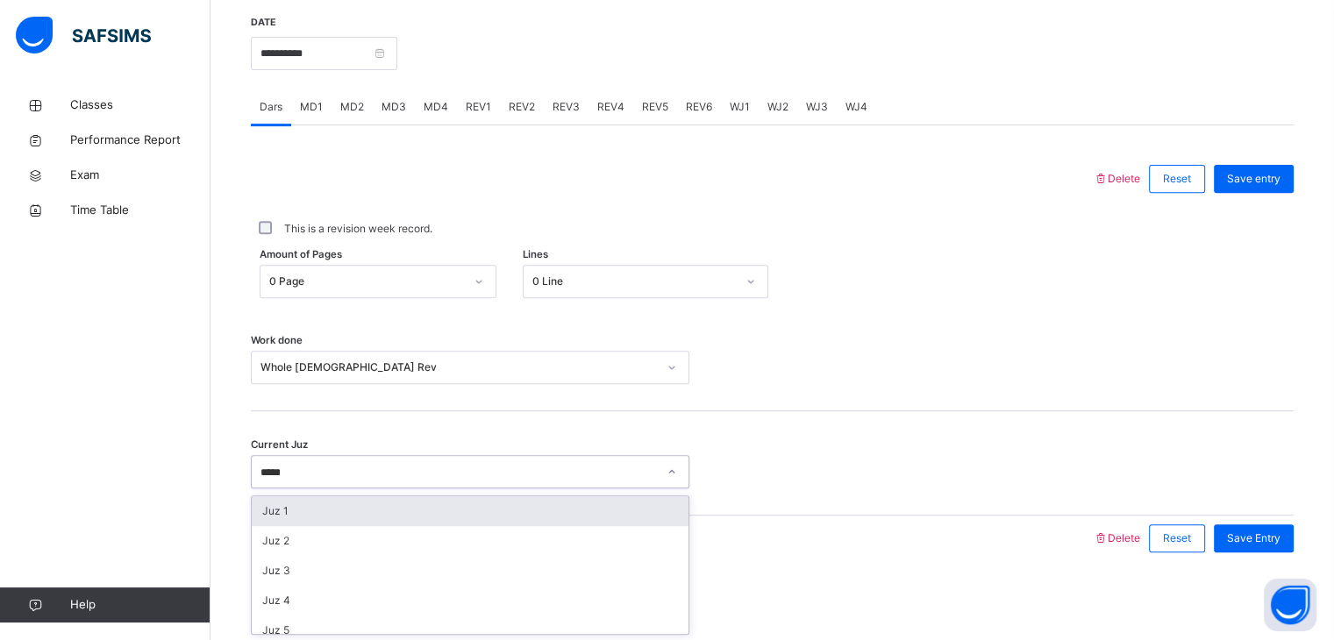
type input "******"
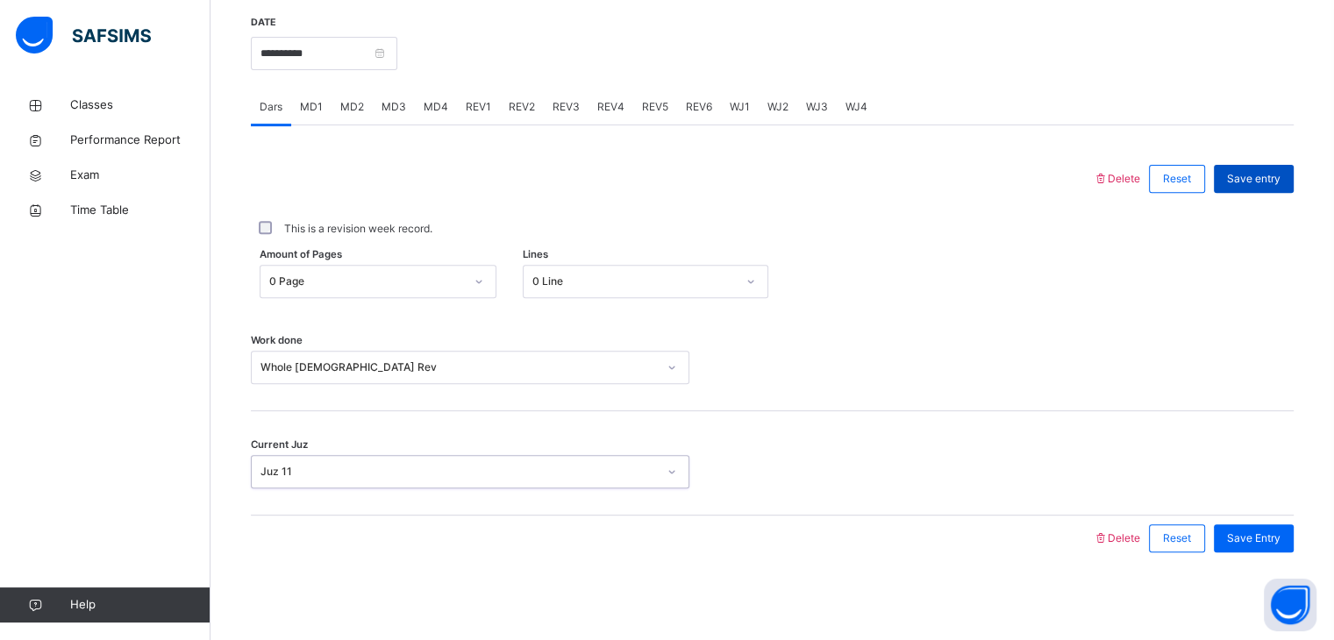
click at [1267, 172] on span "Save entry" at bounding box center [1254, 179] width 54 height 16
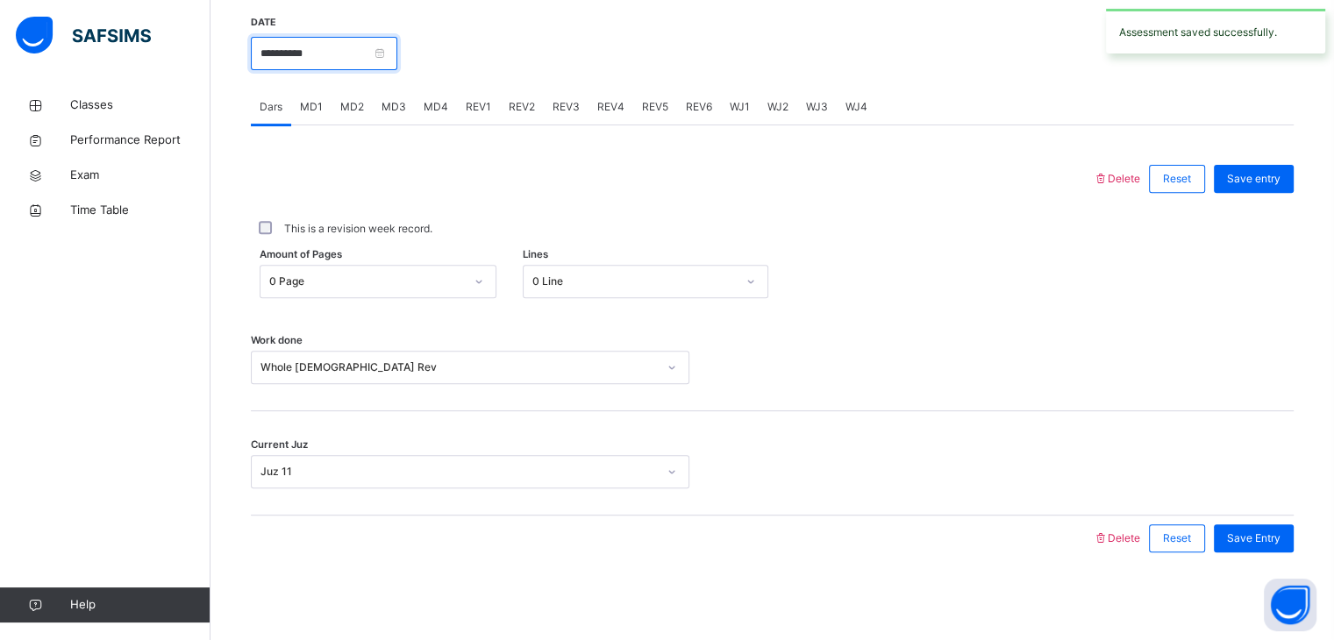
click at [397, 58] on input "**********" at bounding box center [324, 53] width 147 height 33
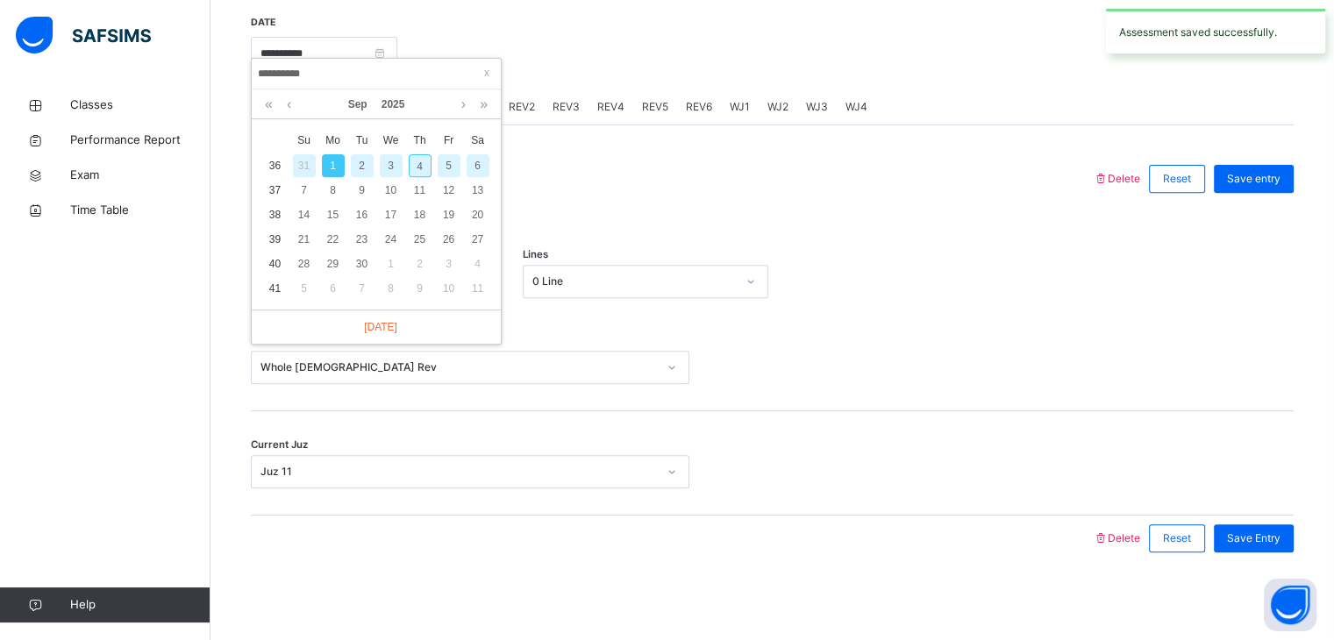
click at [364, 154] on div "2" at bounding box center [362, 165] width 23 height 23
type input "**********"
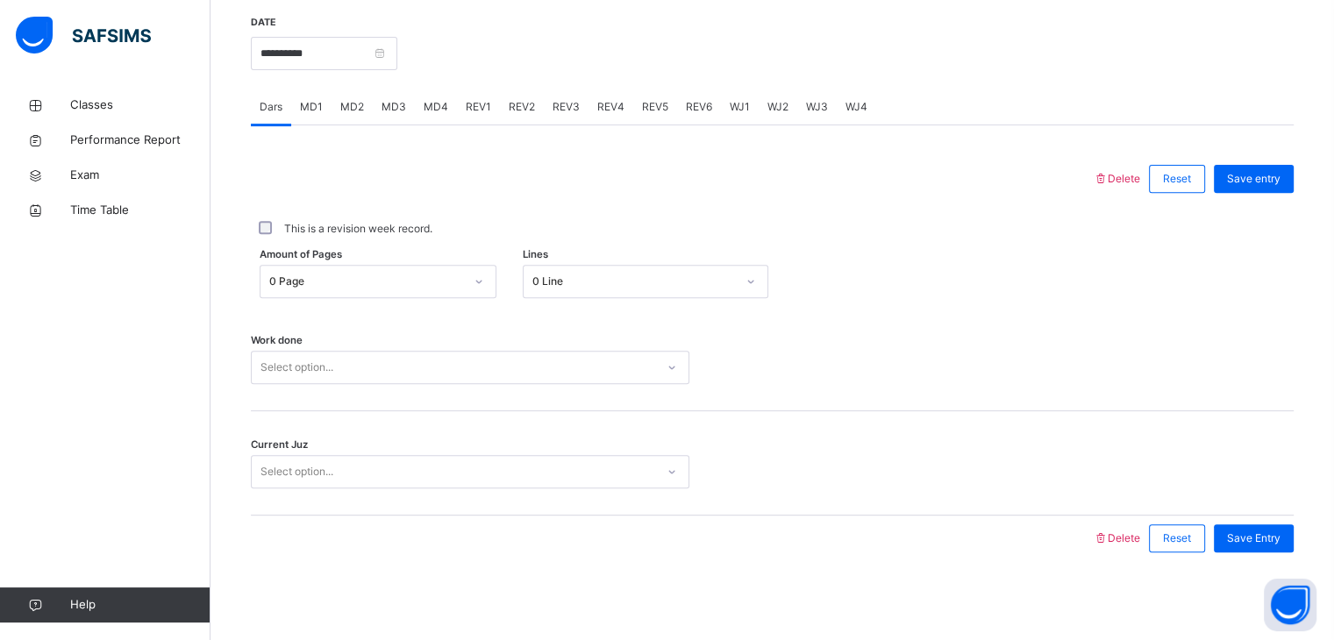
click at [332, 361] on div "Select option..." at bounding box center [297, 367] width 73 height 33
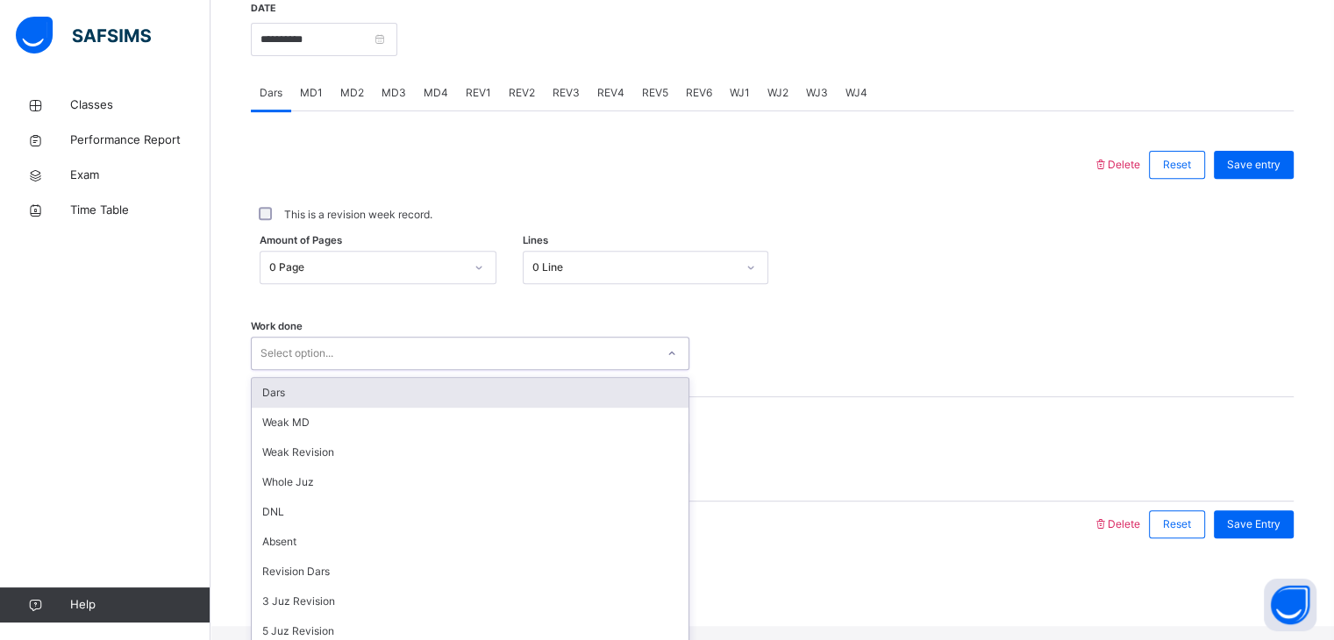
type input "*"
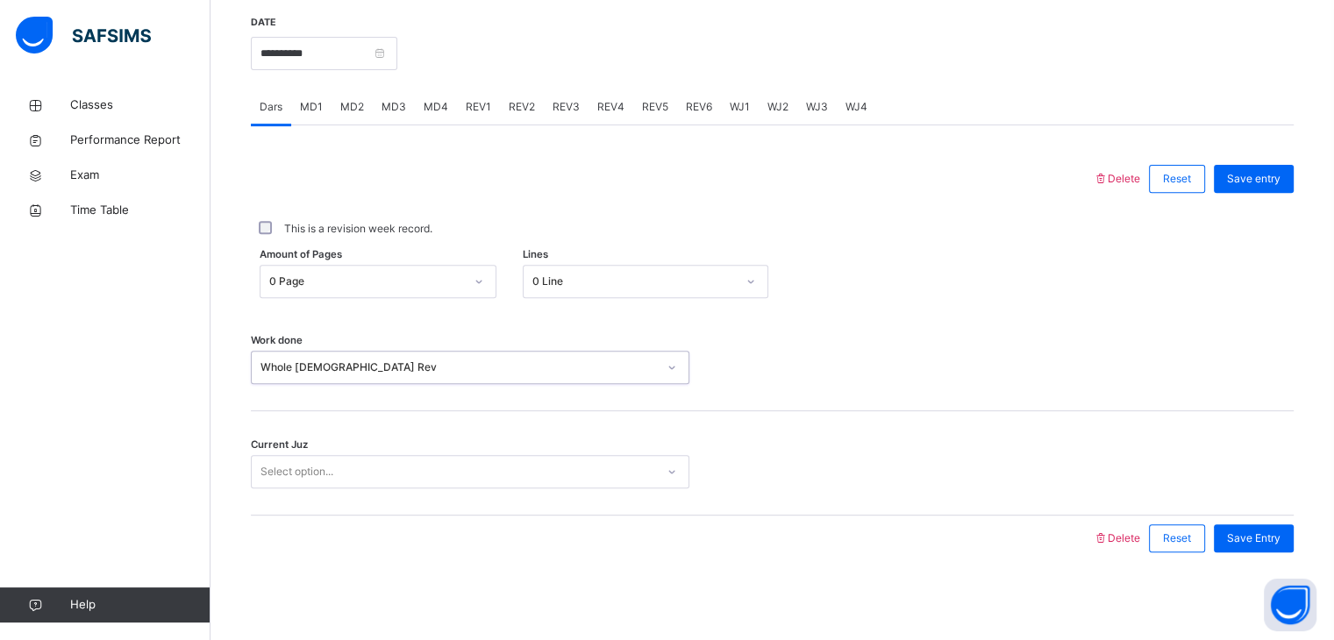
click at [373, 488] on div "Select option..." at bounding box center [470, 471] width 439 height 33
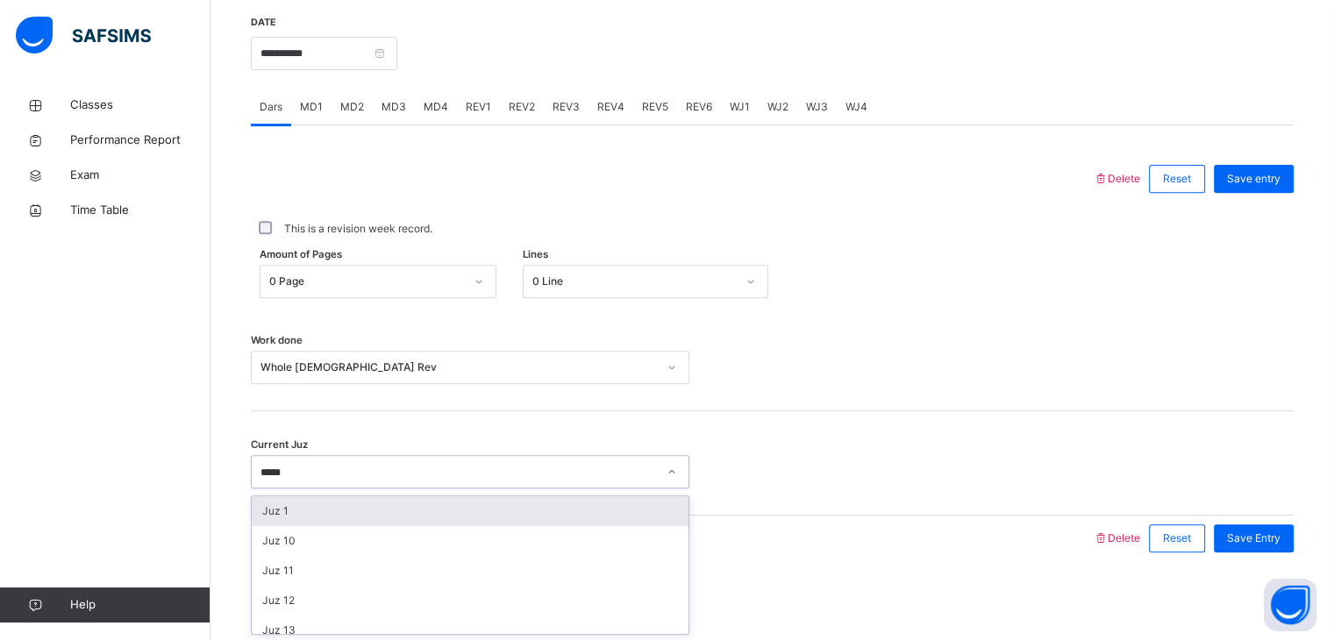
type input "******"
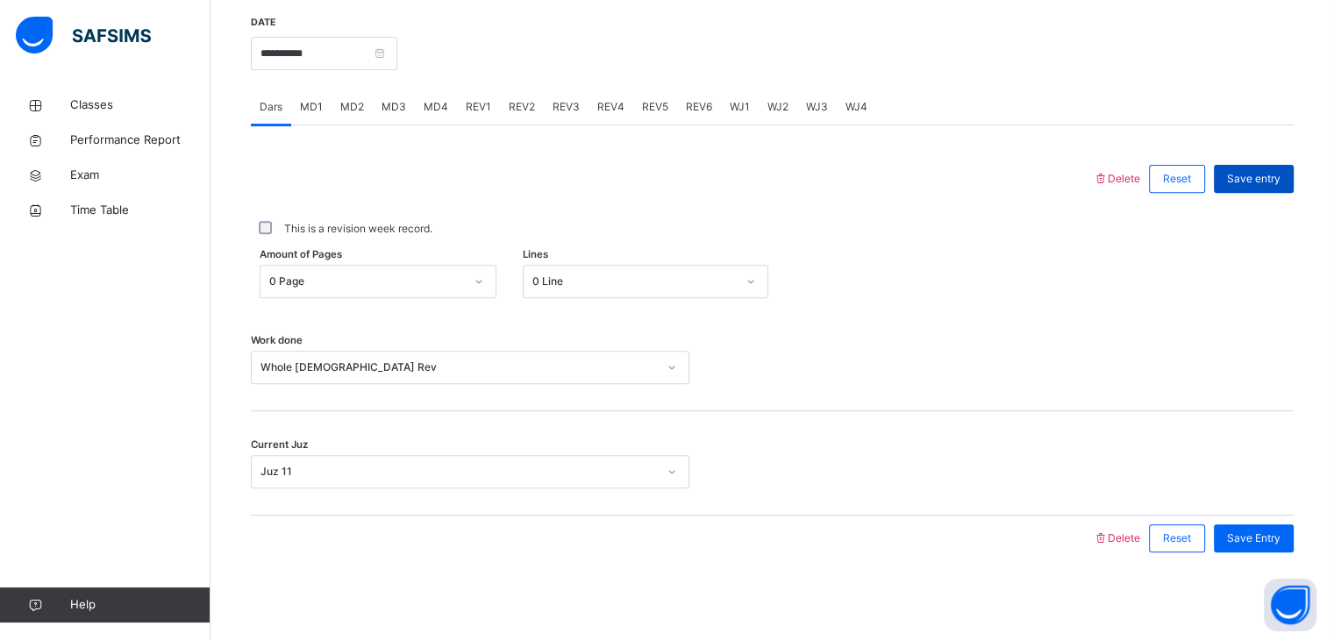
click at [1281, 182] on span "Save entry" at bounding box center [1254, 179] width 54 height 16
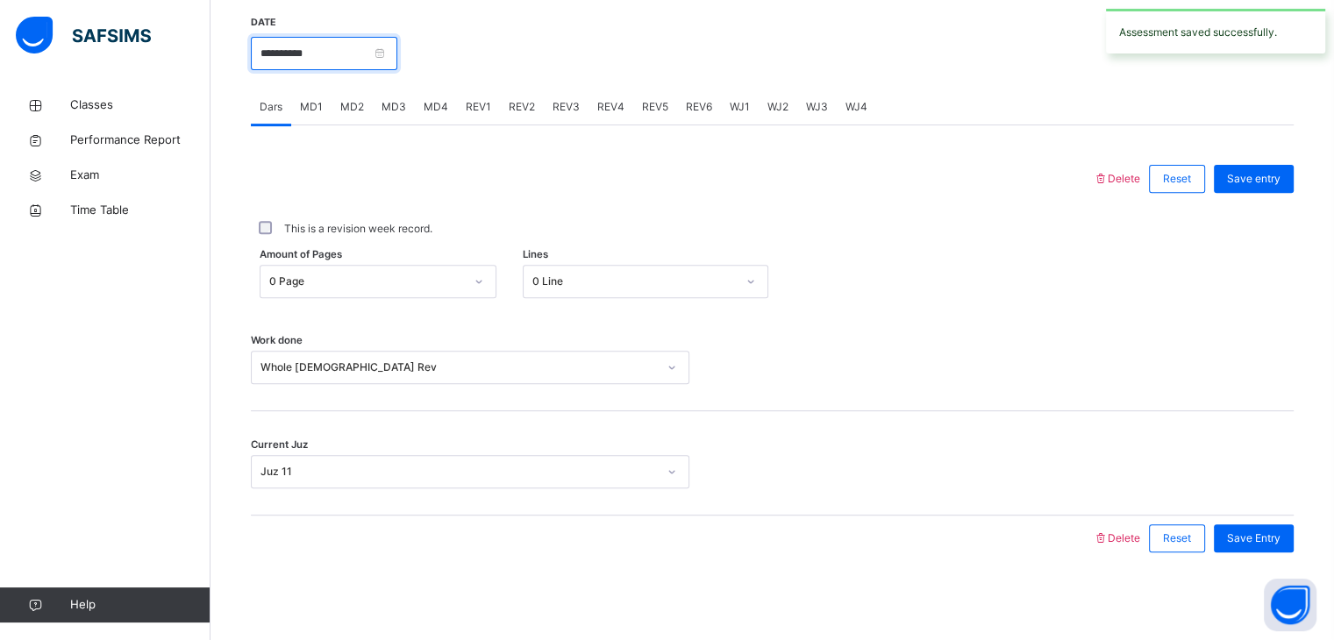
click at [345, 51] on input "**********" at bounding box center [324, 53] width 147 height 33
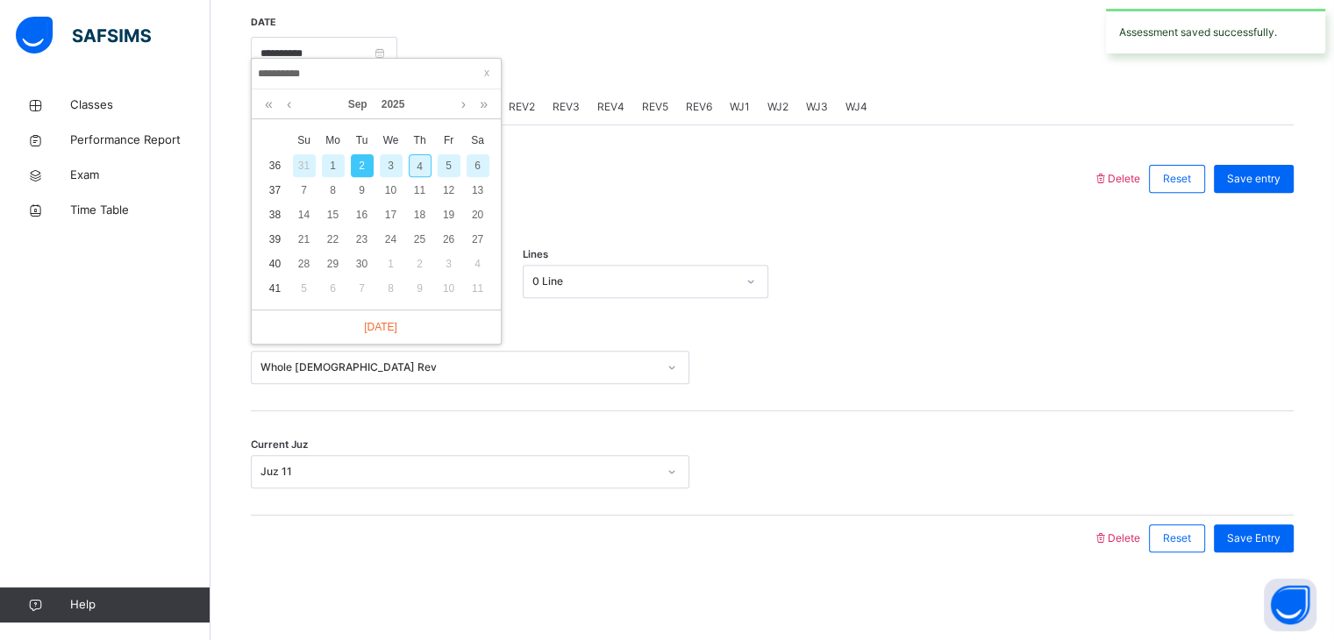
click at [386, 154] on div "3" at bounding box center [391, 165] width 23 height 23
type input "**********"
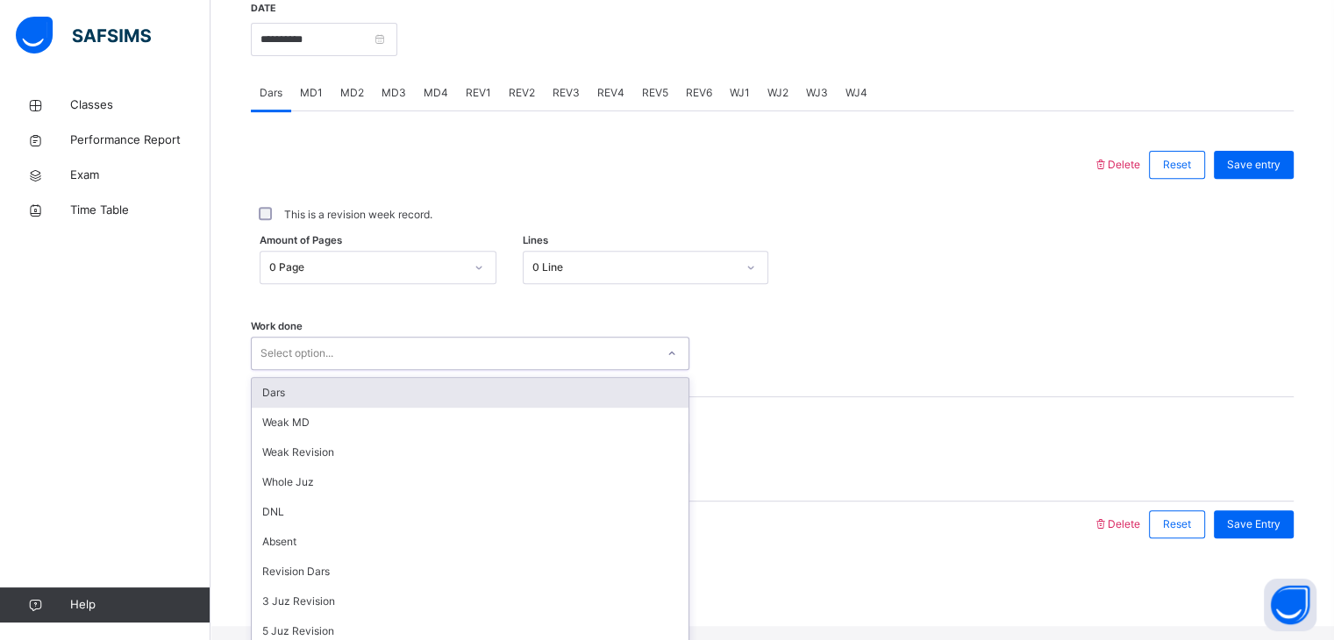
click at [339, 368] on div "Select option..." at bounding box center [454, 353] width 404 height 27
type input "*"
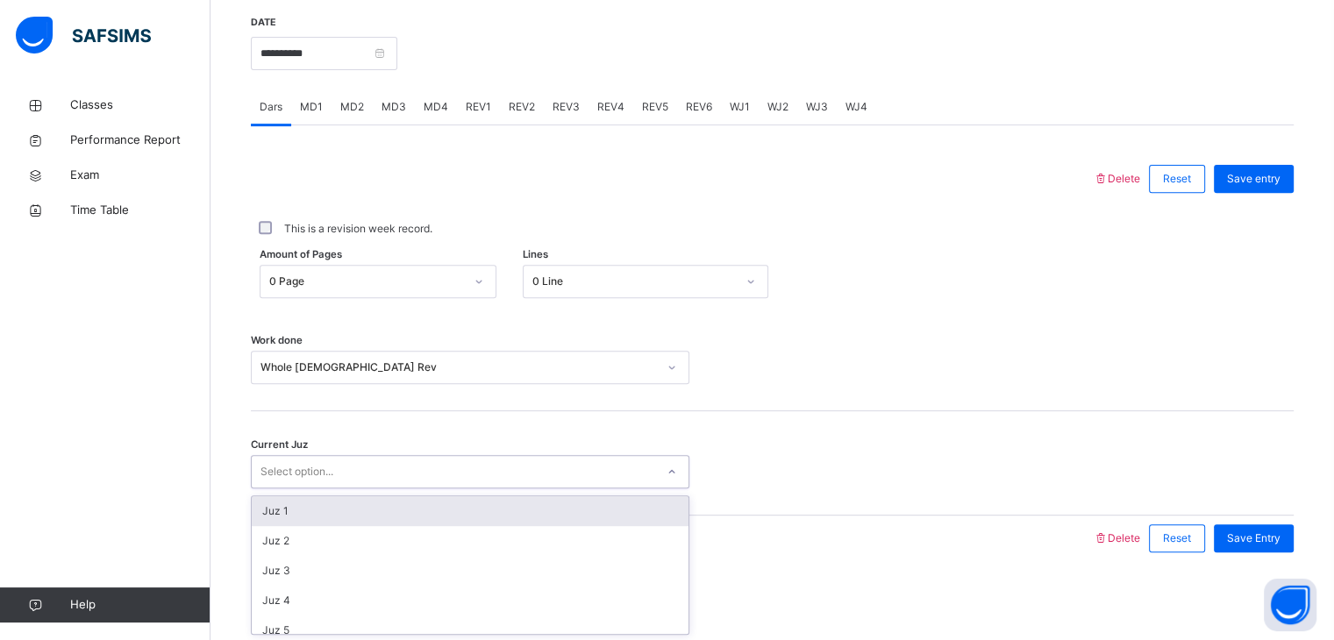
click at [357, 472] on div "Select option..." at bounding box center [454, 472] width 404 height 27
type input "******"
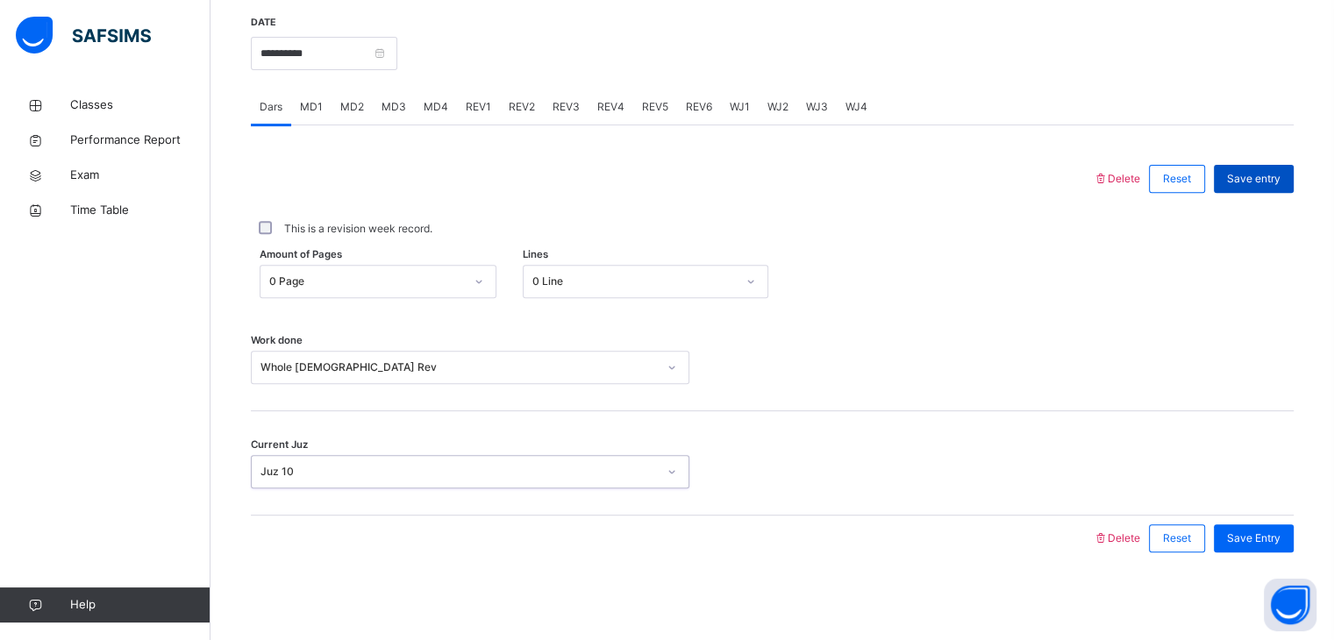
click at [1294, 180] on div "Save entry" at bounding box center [1254, 179] width 80 height 28
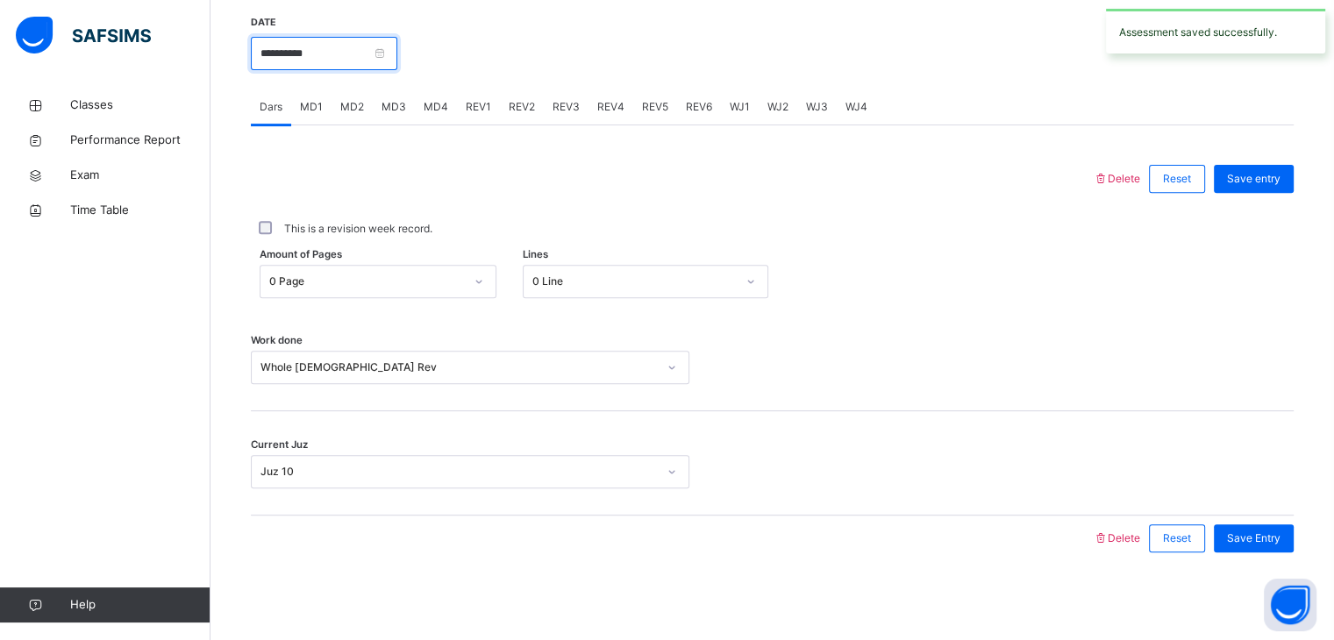
click at [304, 52] on input "**********" at bounding box center [324, 53] width 147 height 33
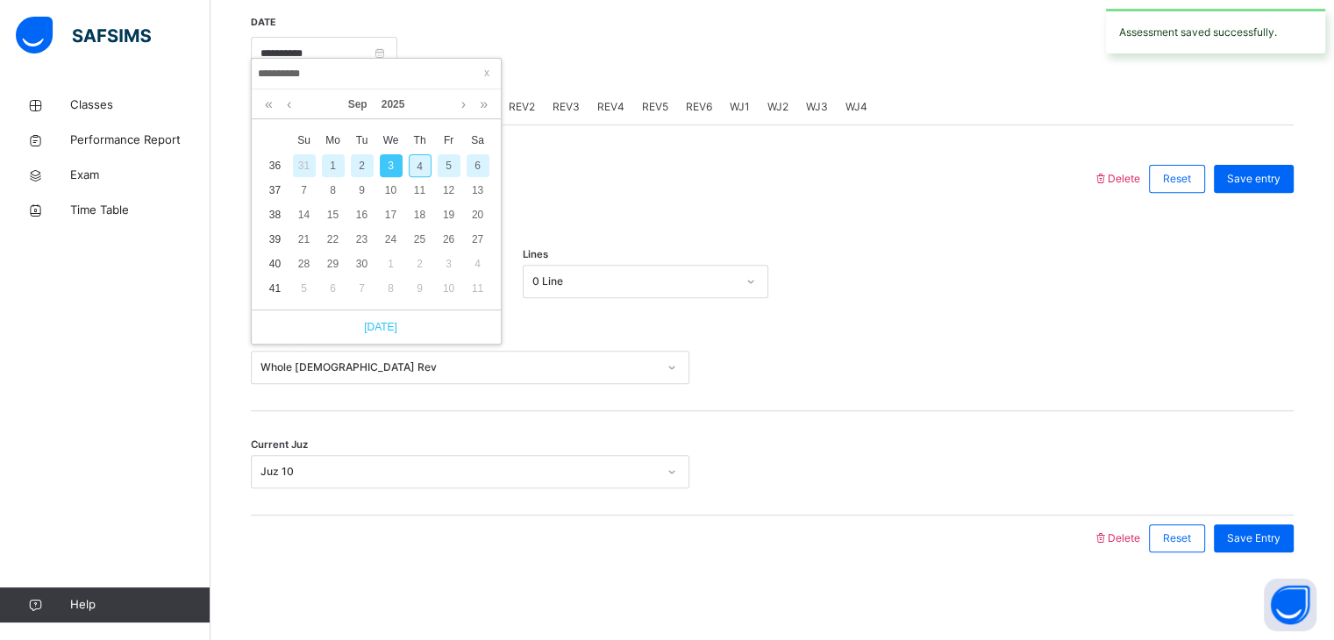
click at [375, 319] on link "[DATE]" at bounding box center [376, 327] width 42 height 16
type input "**********"
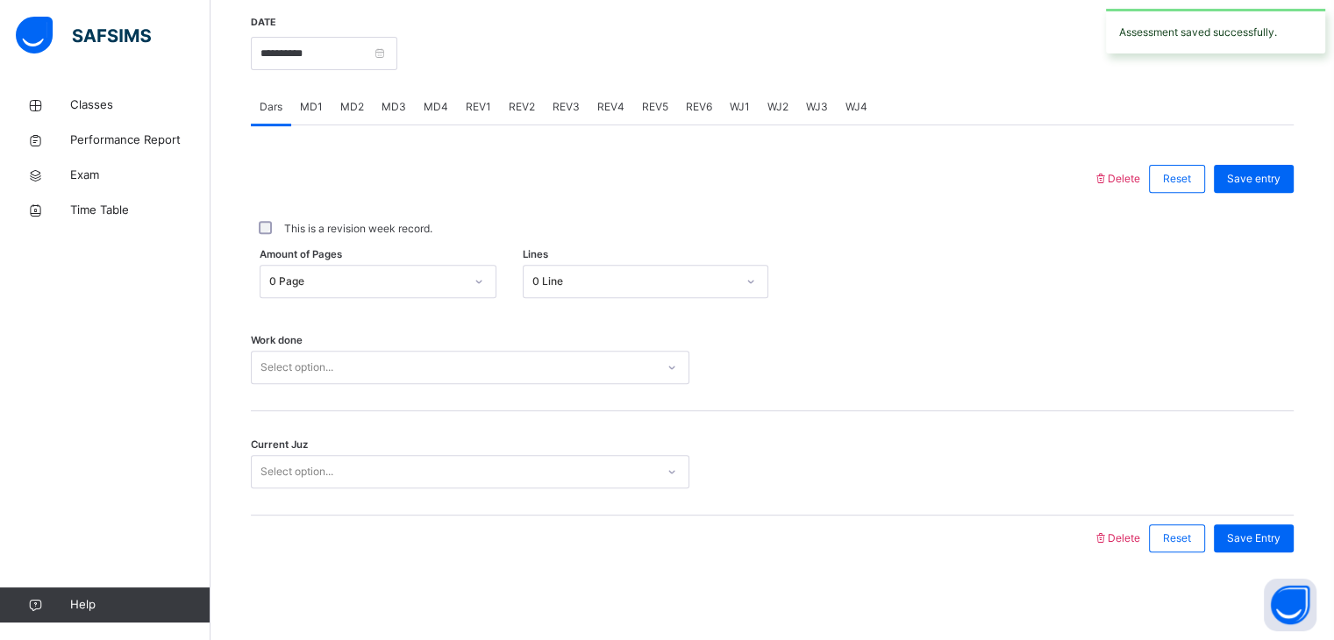
click at [335, 369] on div "Select option..." at bounding box center [454, 367] width 404 height 27
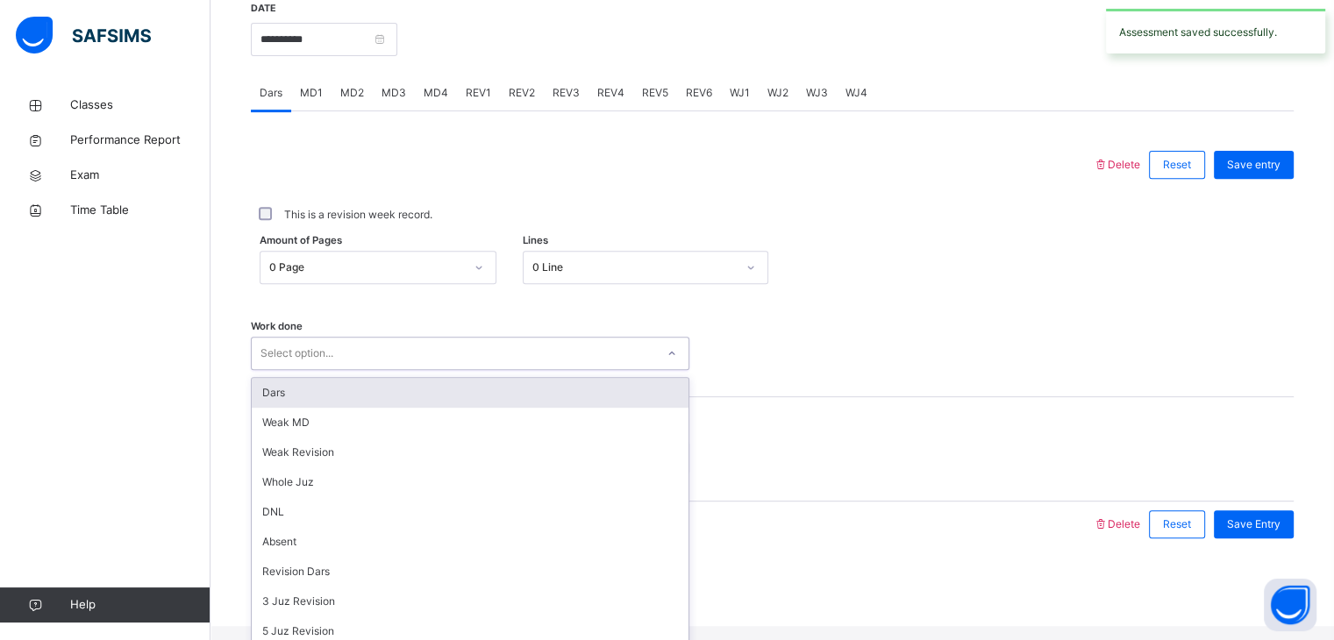
type input "*"
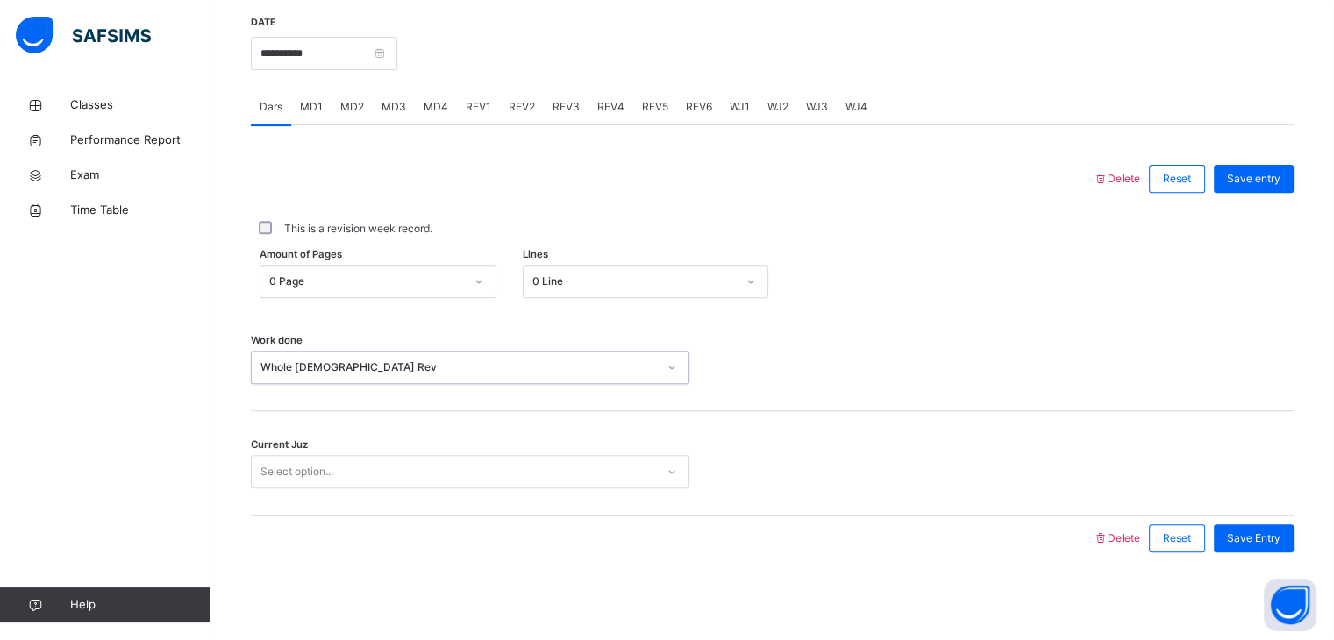
click at [344, 466] on div "Select option..." at bounding box center [454, 472] width 404 height 27
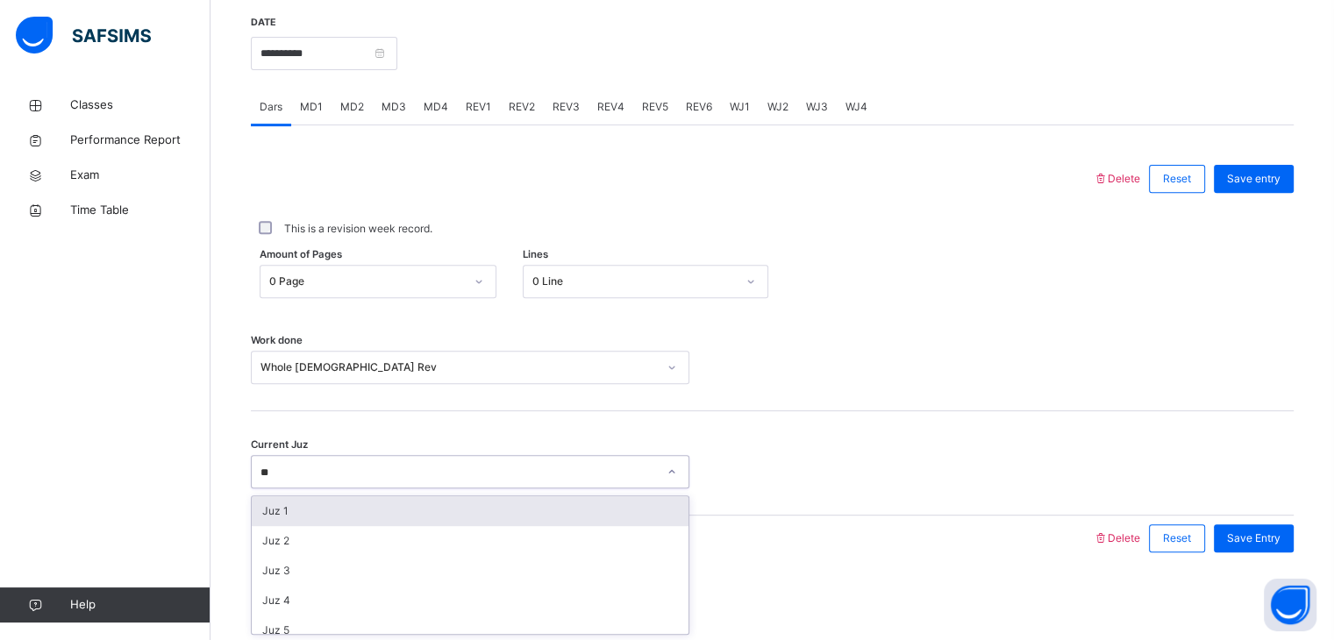
type input "*"
type input "******"
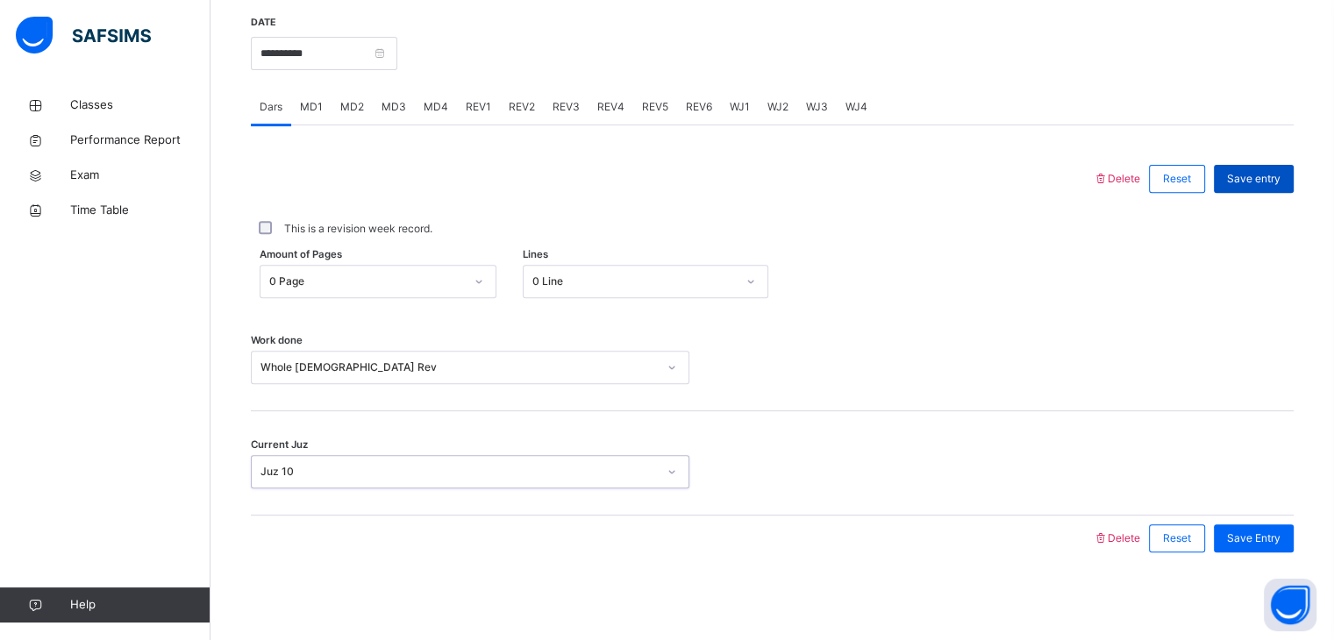
click at [1251, 177] on span "Save entry" at bounding box center [1254, 179] width 54 height 16
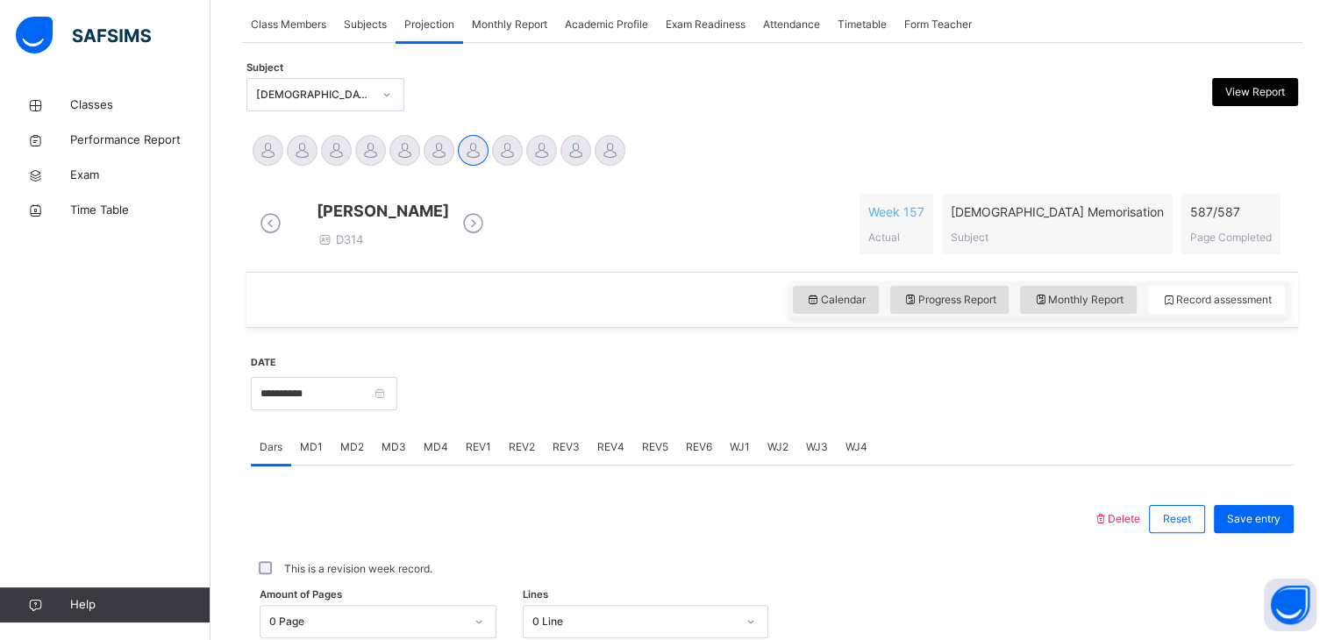
scroll to position [316, 0]
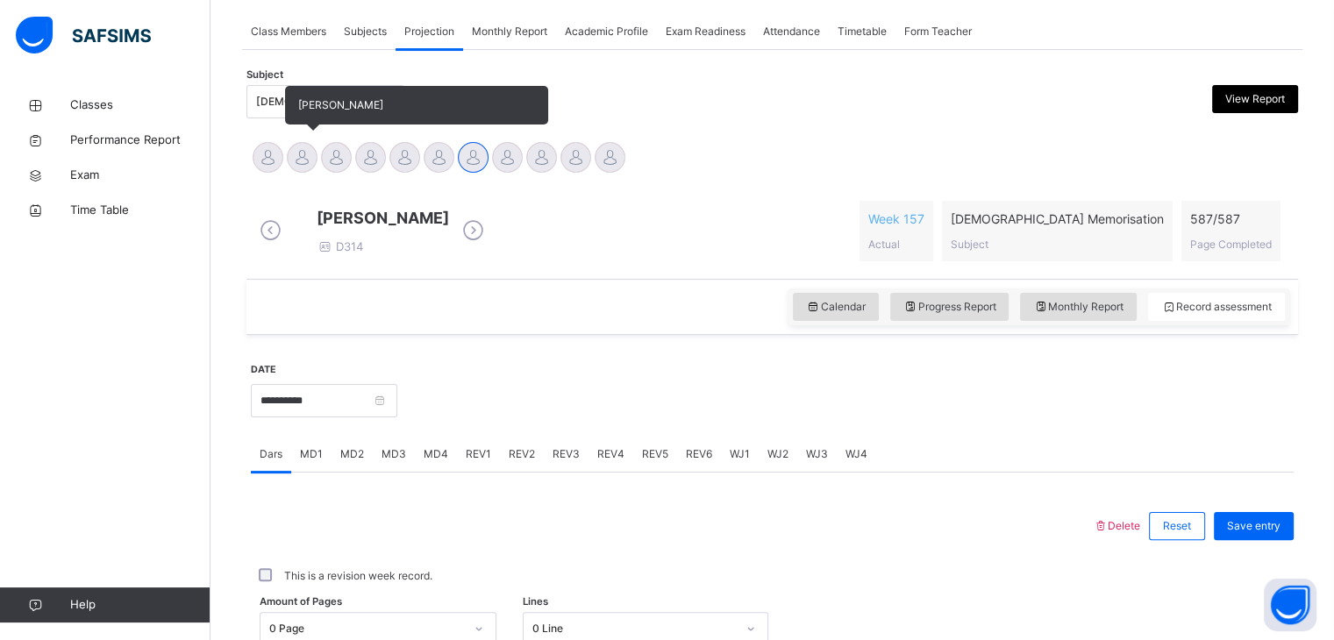
click at [298, 163] on div at bounding box center [302, 157] width 31 height 31
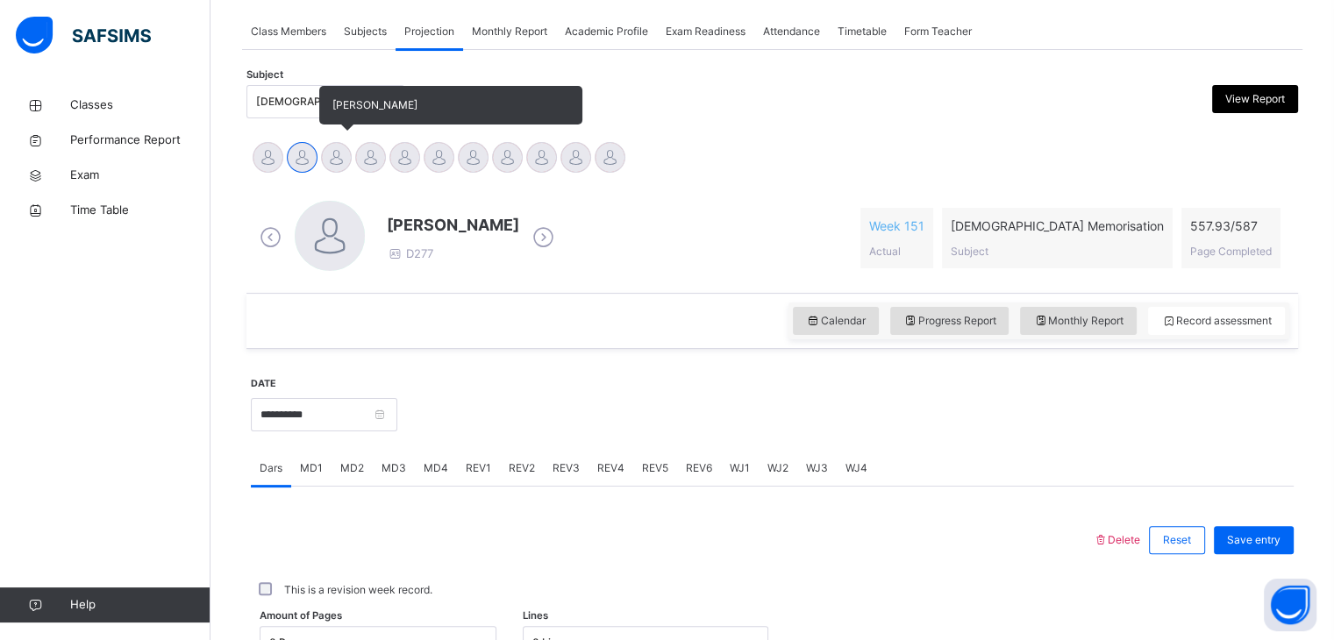
click at [337, 153] on div at bounding box center [336, 157] width 31 height 31
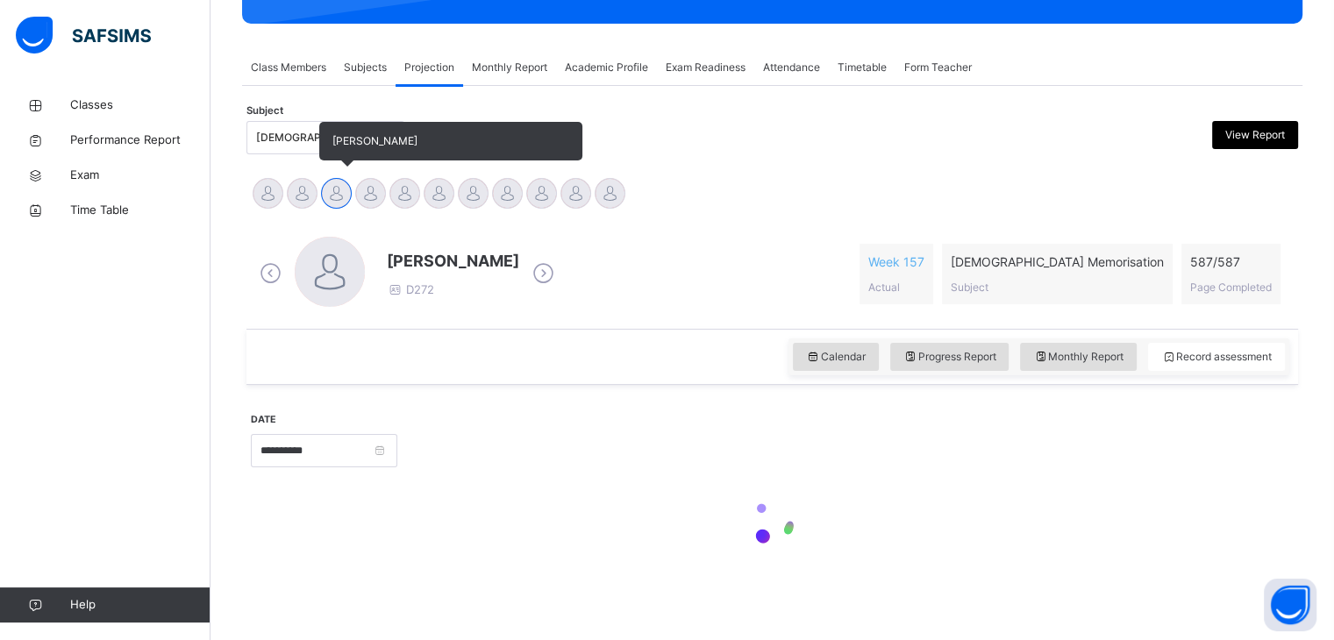
scroll to position [280, 0]
click at [337, 178] on div at bounding box center [336, 193] width 31 height 31
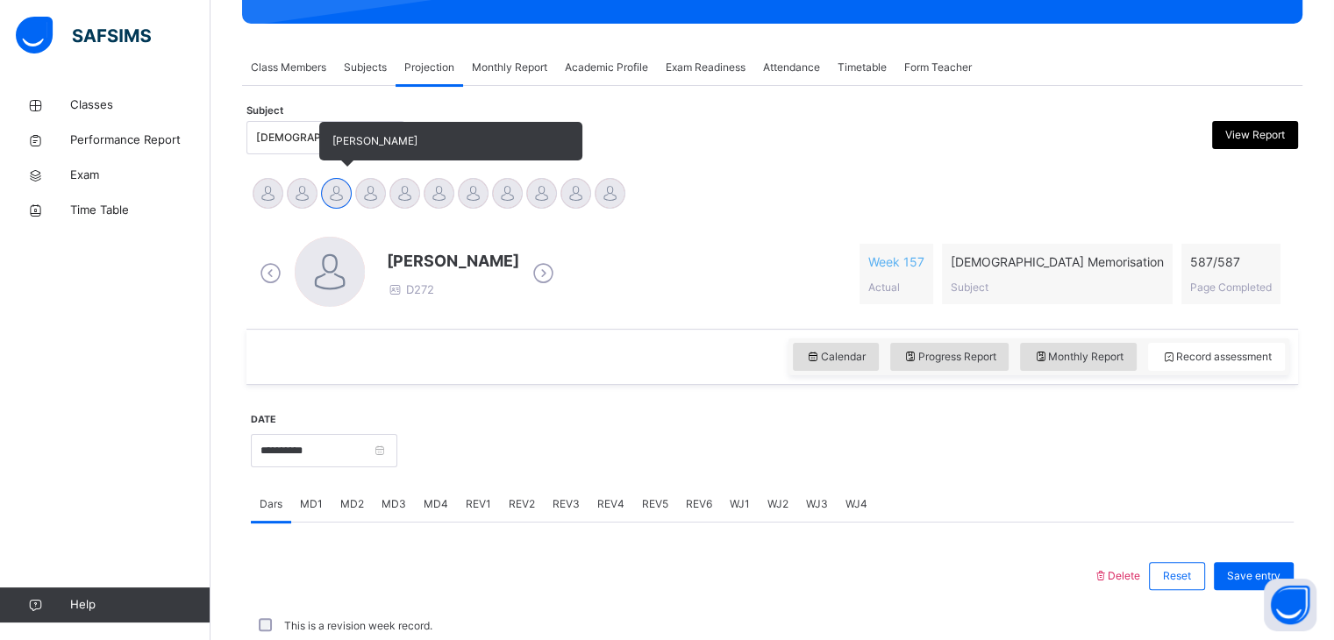
scroll to position [316, 0]
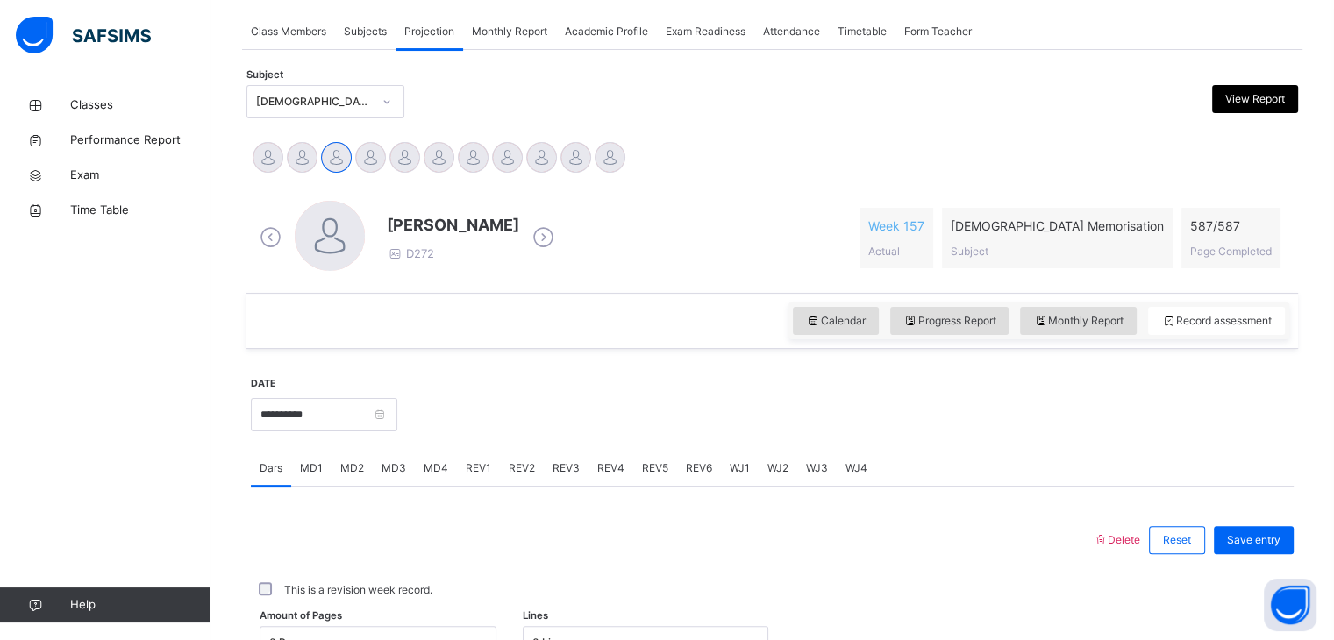
click at [972, 317] on span "Progress Report" at bounding box center [950, 321] width 93 height 16
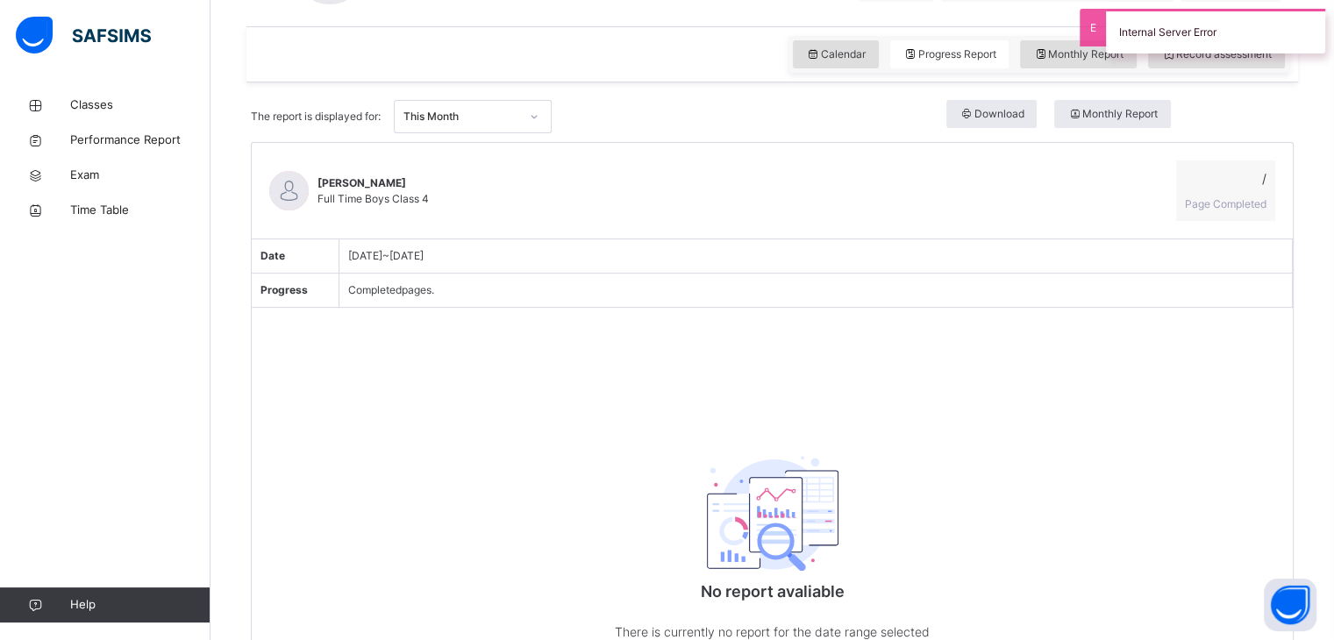
scroll to position [586, 0]
click at [499, 107] on div "This Month" at bounding box center [462, 113] width 116 height 16
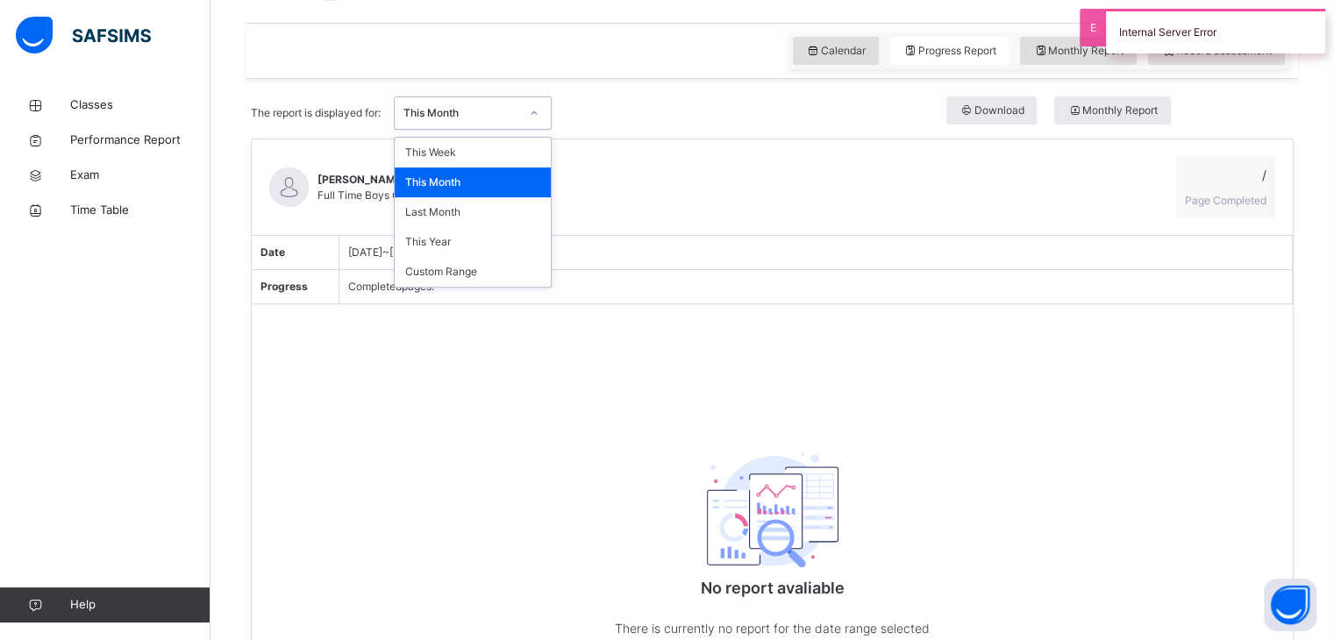
click at [458, 194] on div "This Month" at bounding box center [473, 183] width 156 height 30
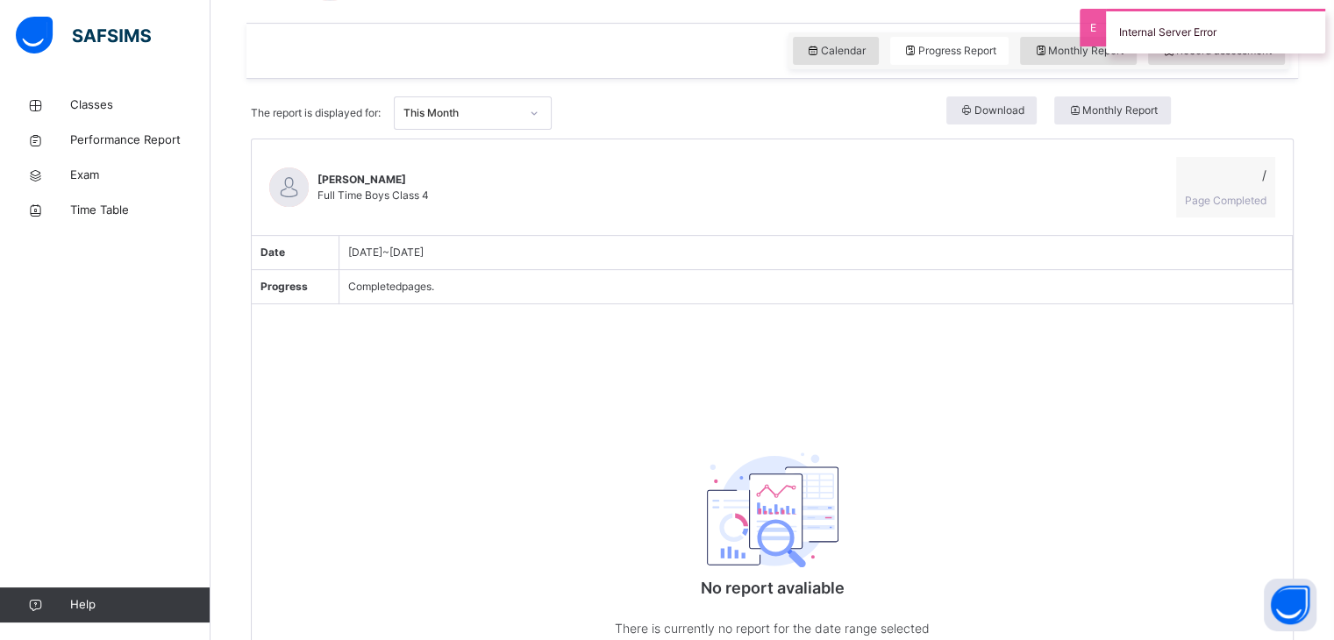
click at [454, 207] on div "[PERSON_NAME] Full Time Boys Class 4 / Page Completed" at bounding box center [772, 187] width 1041 height 96
drag, startPoint x: 447, startPoint y: 114, endPoint x: 447, endPoint y: 130, distance: 15.8
click at [447, 114] on div "This Month" at bounding box center [462, 113] width 116 height 16
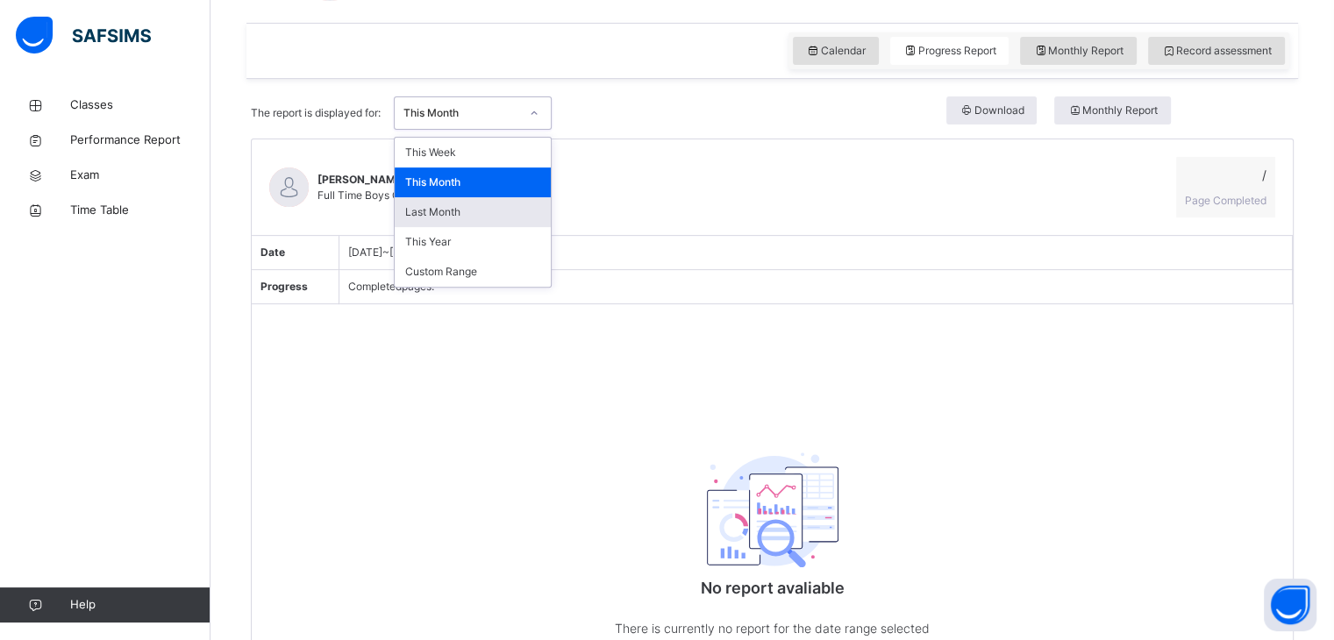
click at [449, 213] on div "Last Month" at bounding box center [473, 212] width 156 height 30
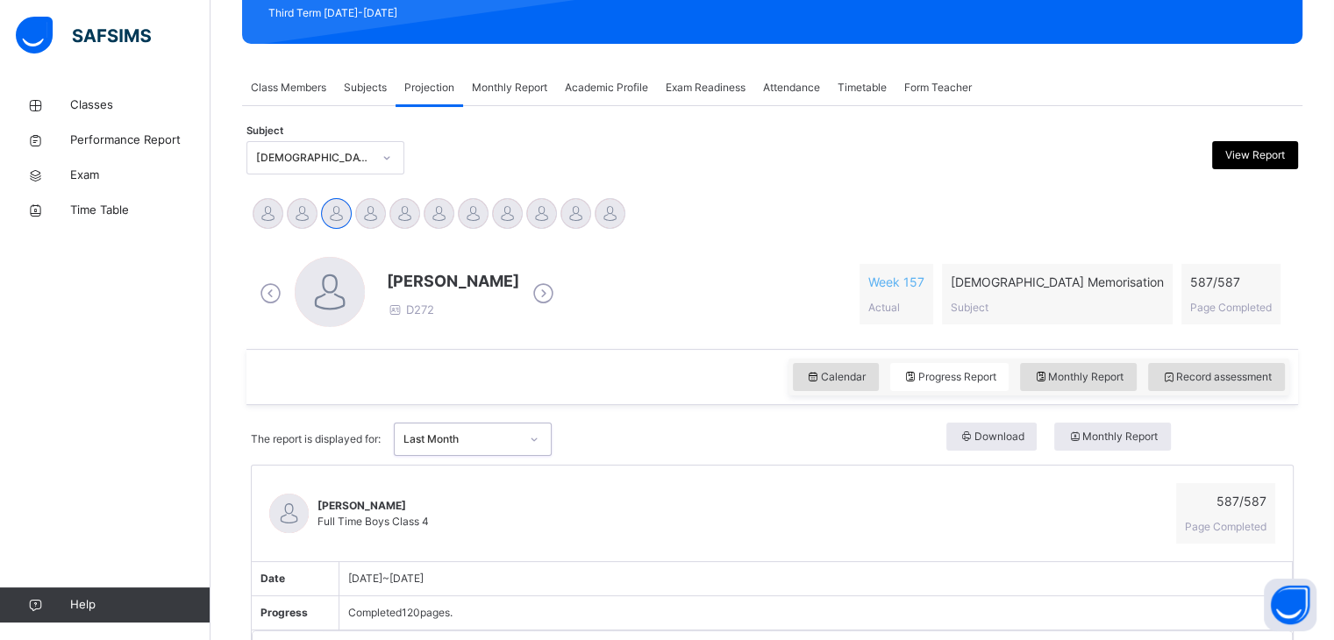
scroll to position [267, 0]
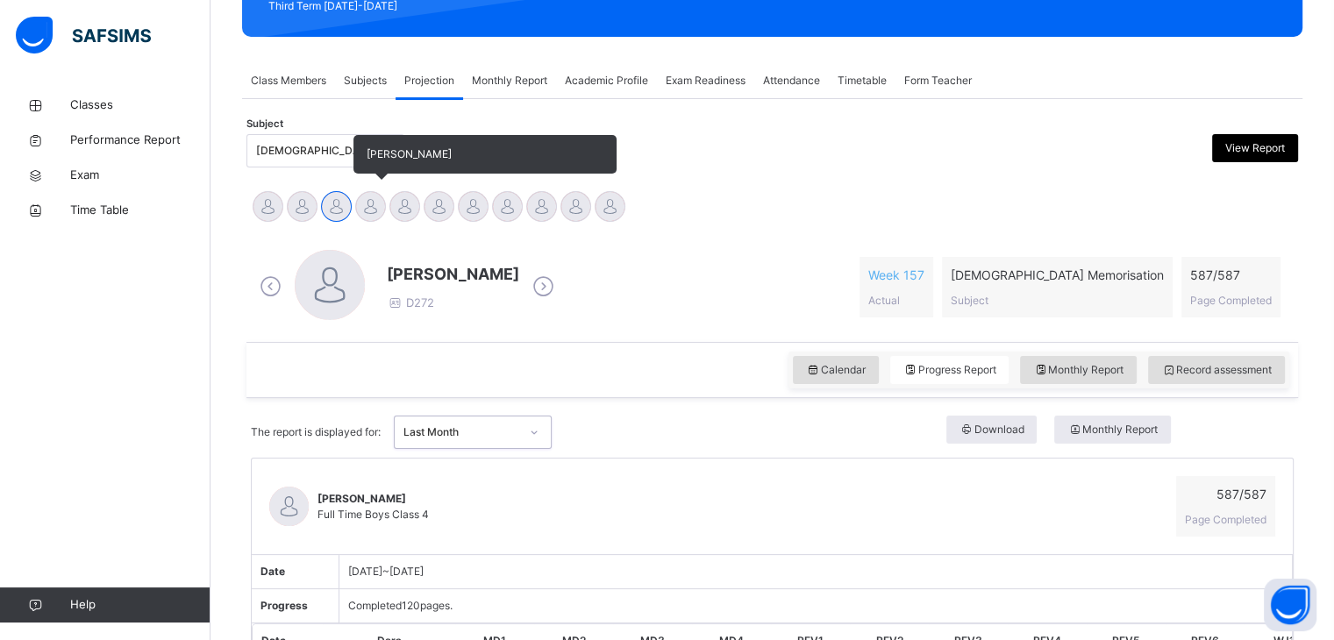
click at [358, 225] on div "[PERSON_NAME]" at bounding box center [371, 208] width 34 height 39
click at [373, 207] on div at bounding box center [370, 206] width 31 height 31
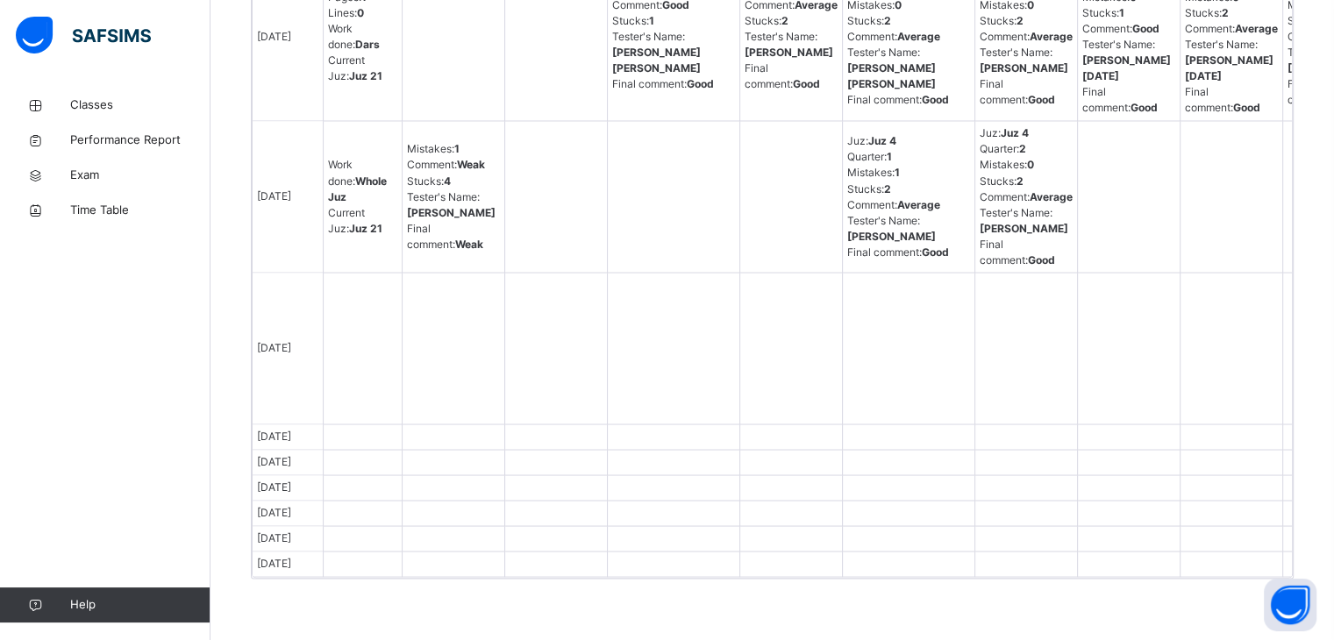
scroll to position [4081, 0]
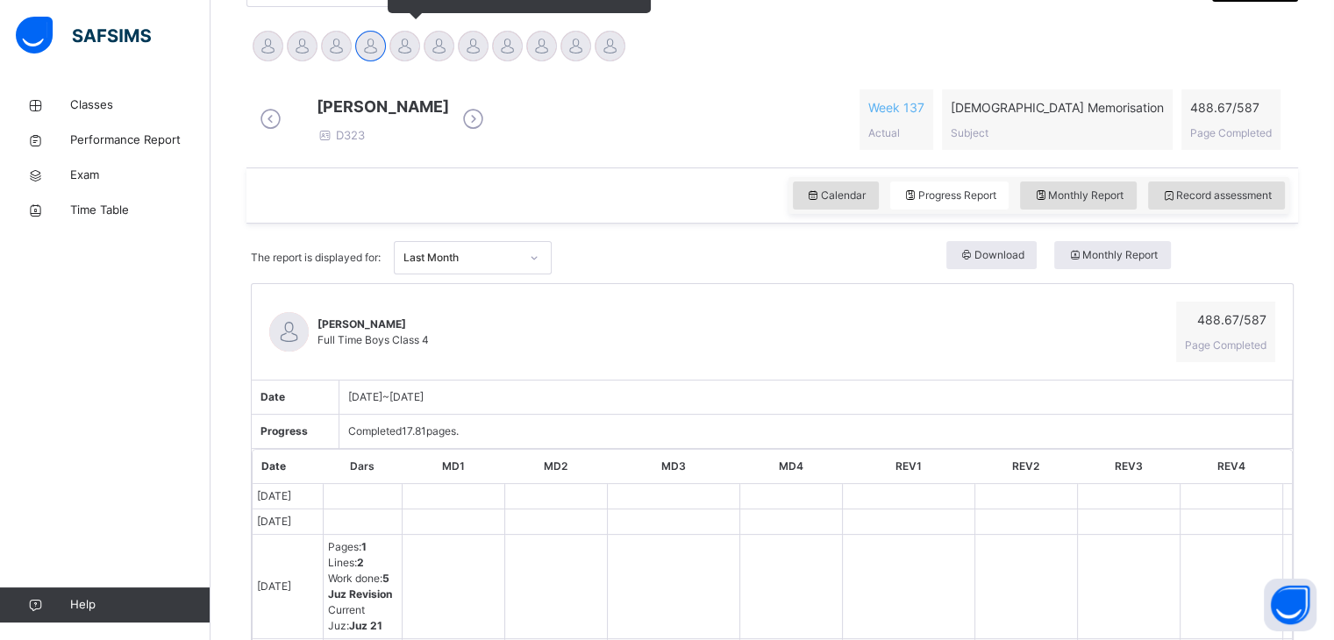
click at [416, 46] on div at bounding box center [405, 46] width 31 height 31
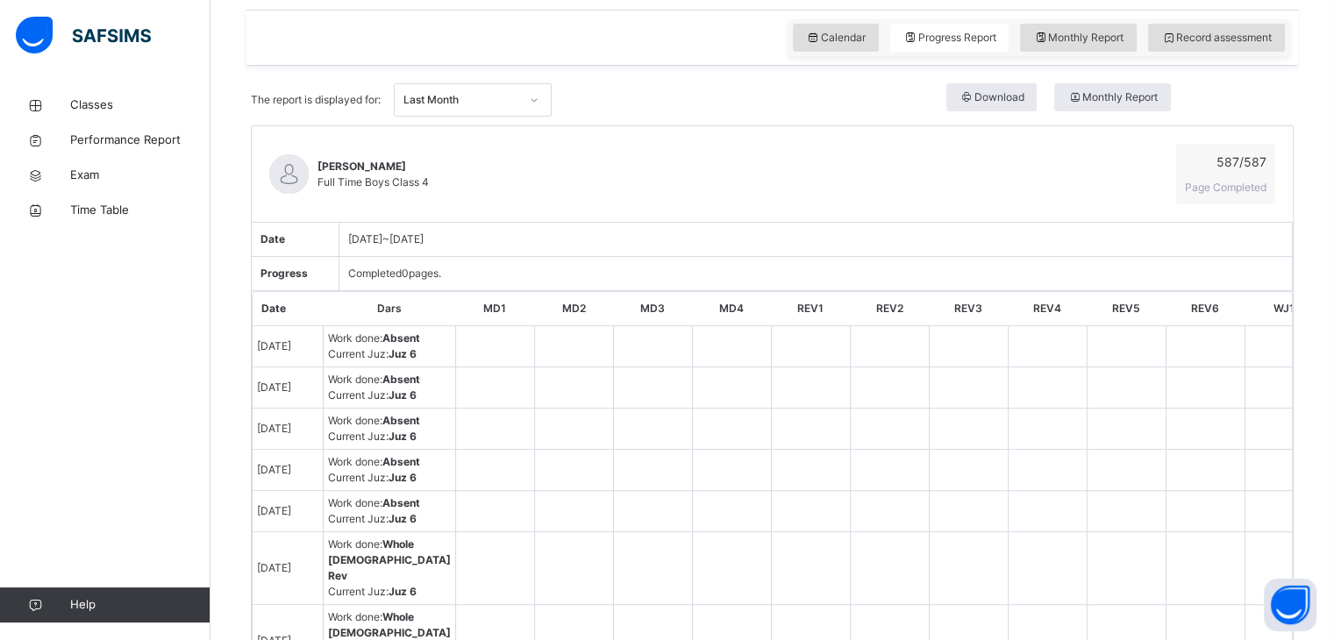
scroll to position [533, 0]
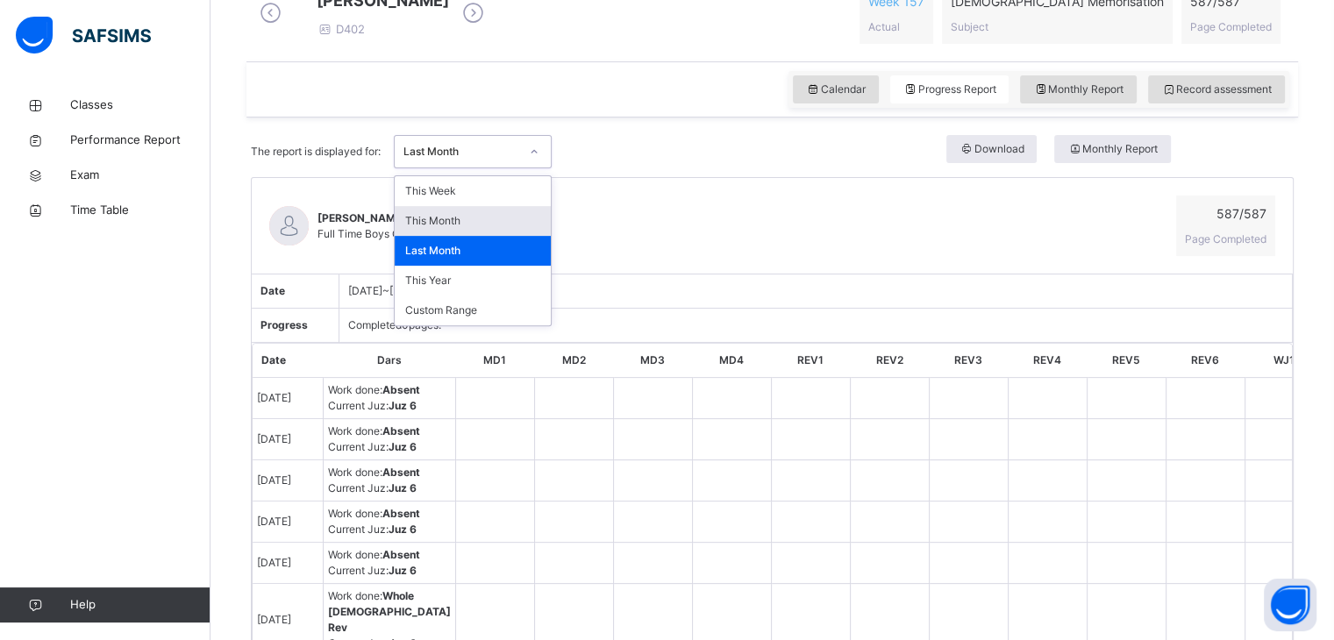
click at [428, 234] on div "This Month" at bounding box center [473, 221] width 156 height 30
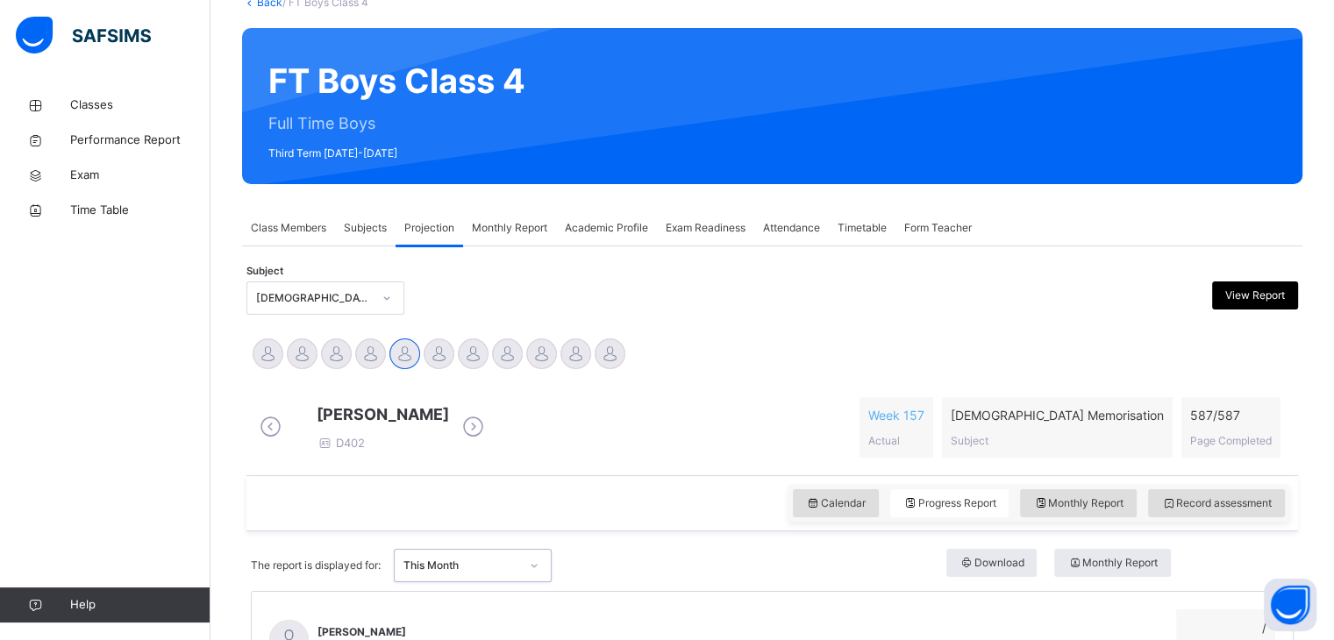
scroll to position [67, 0]
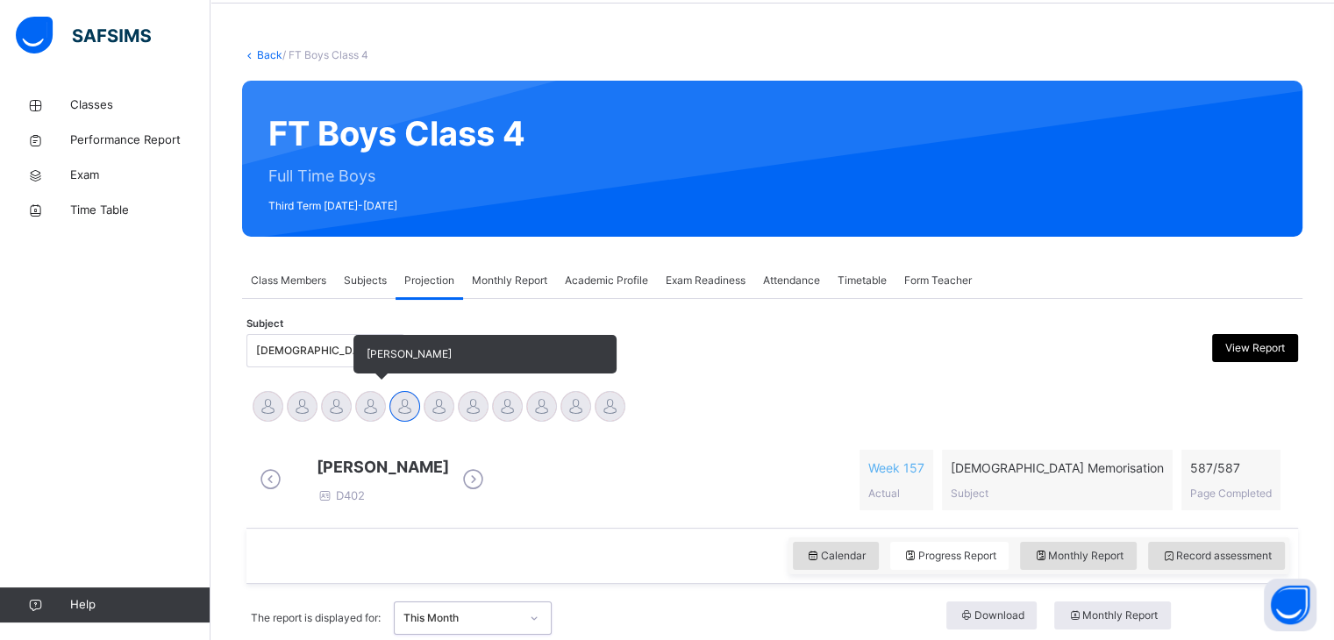
click at [363, 417] on div at bounding box center [370, 406] width 31 height 31
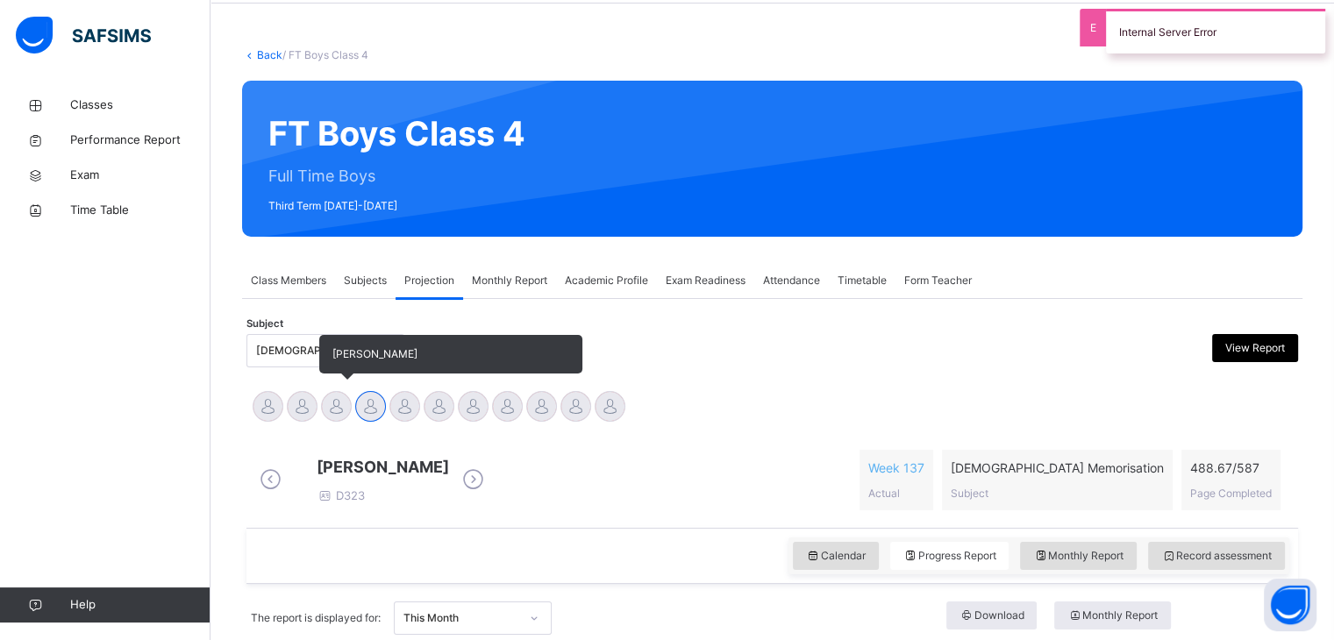
click at [325, 417] on div "[PERSON_NAME]" at bounding box center [336, 409] width 34 height 39
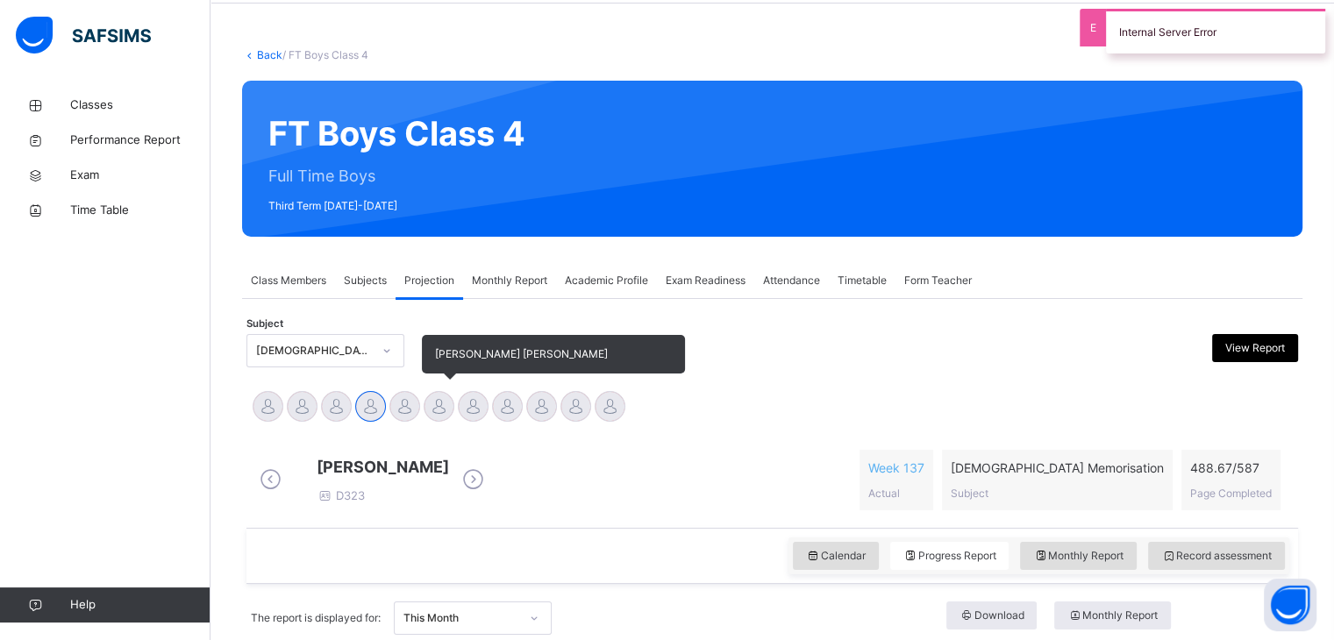
click at [448, 418] on div "[PERSON_NAME] [PERSON_NAME]" at bounding box center [439, 409] width 34 height 39
click at [440, 416] on div at bounding box center [439, 406] width 31 height 31
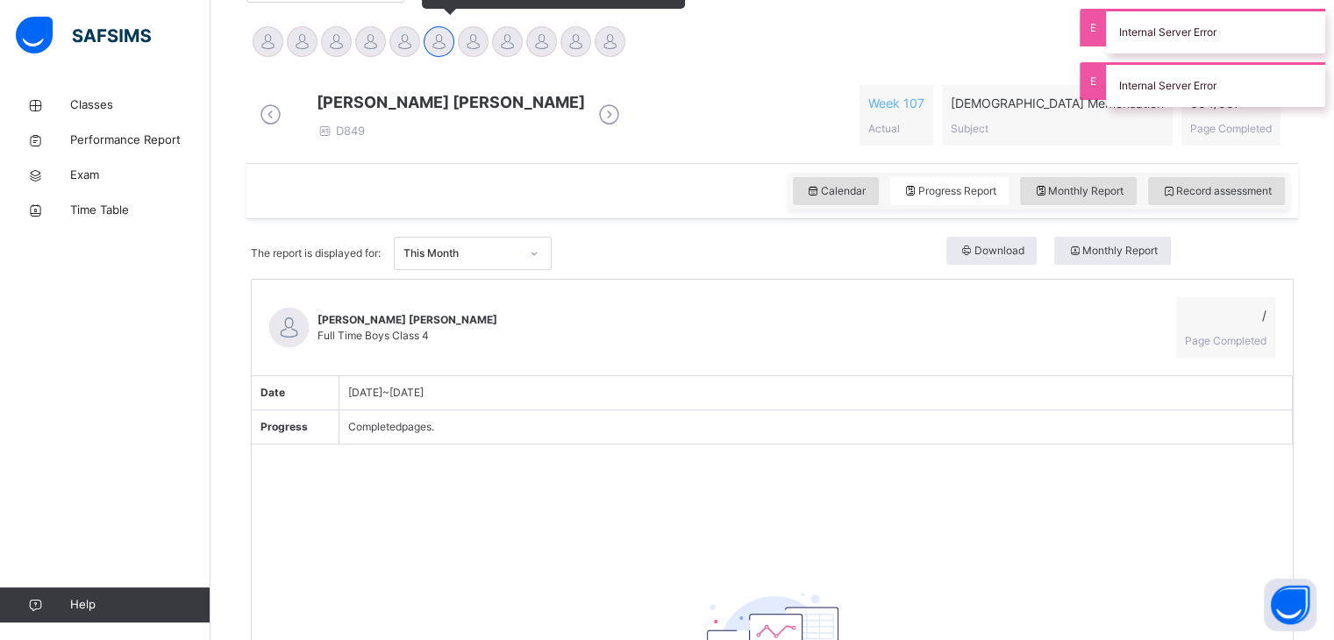
scroll to position [436, 0]
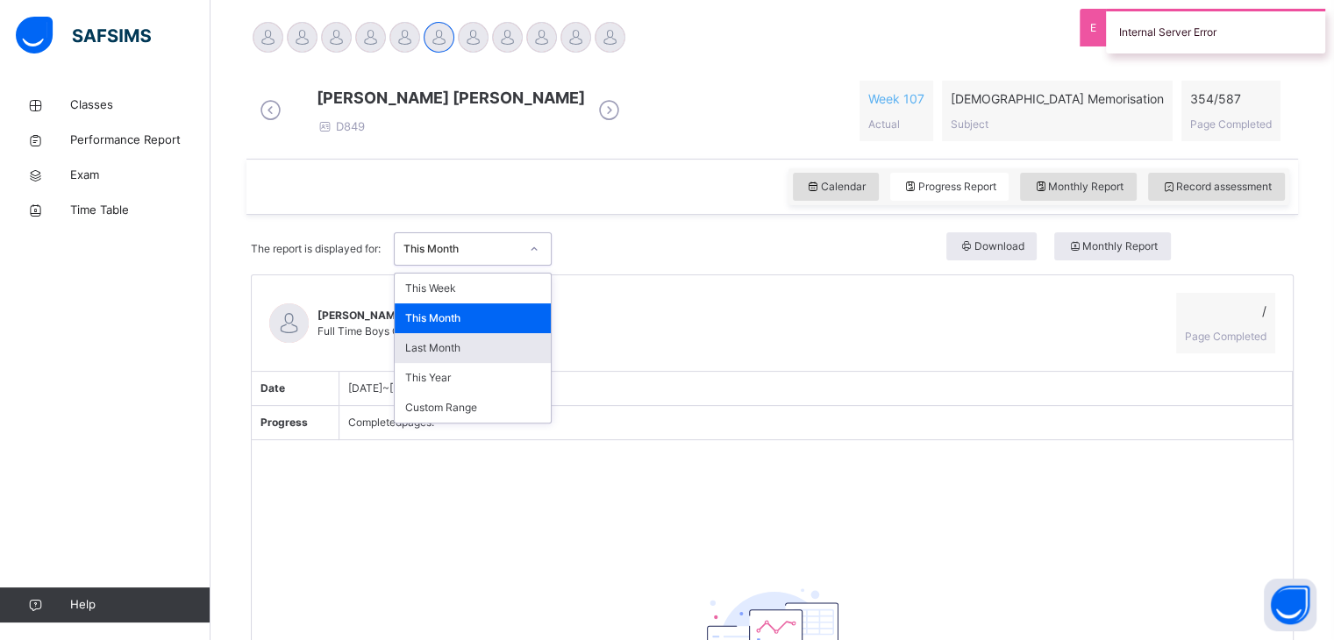
click at [475, 363] on div "Last Month" at bounding box center [473, 348] width 156 height 30
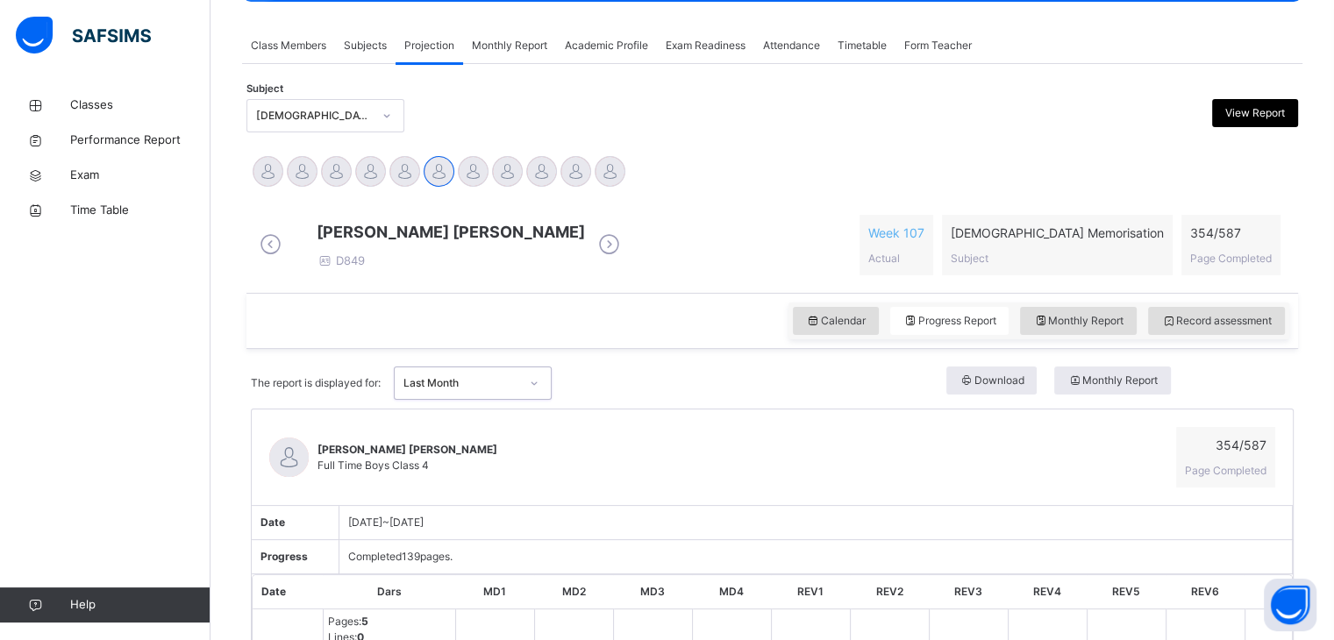
scroll to position [300, 0]
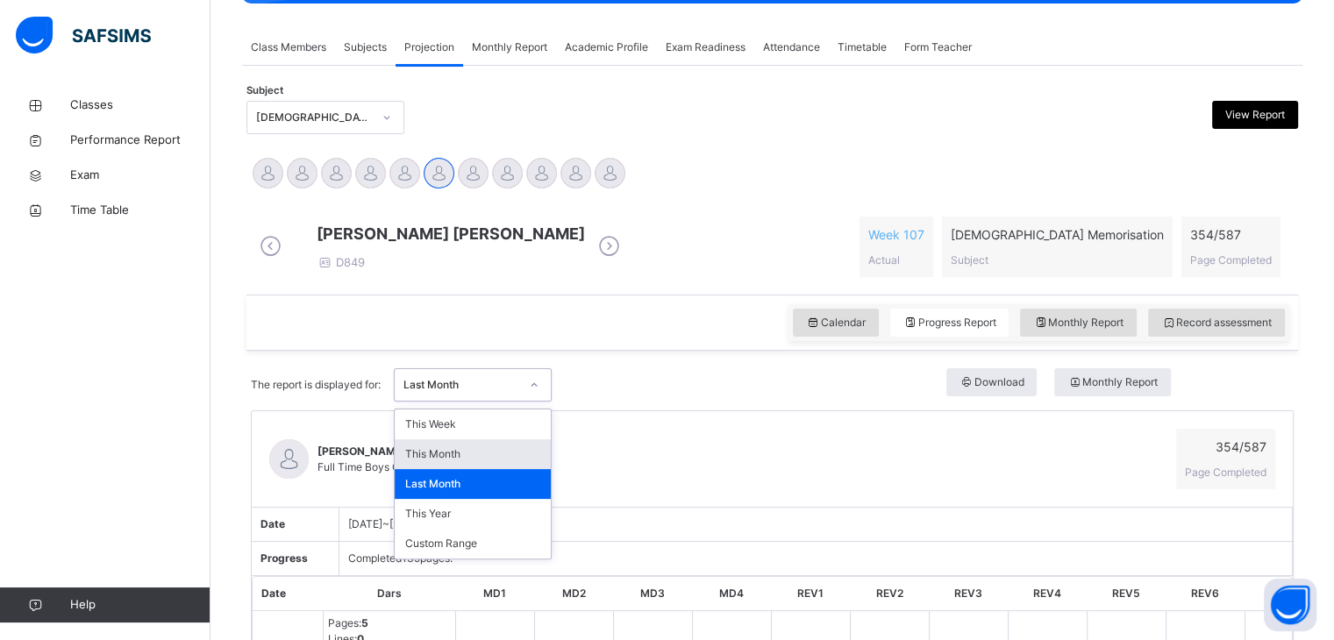
click at [488, 469] on div "This Month" at bounding box center [473, 455] width 156 height 30
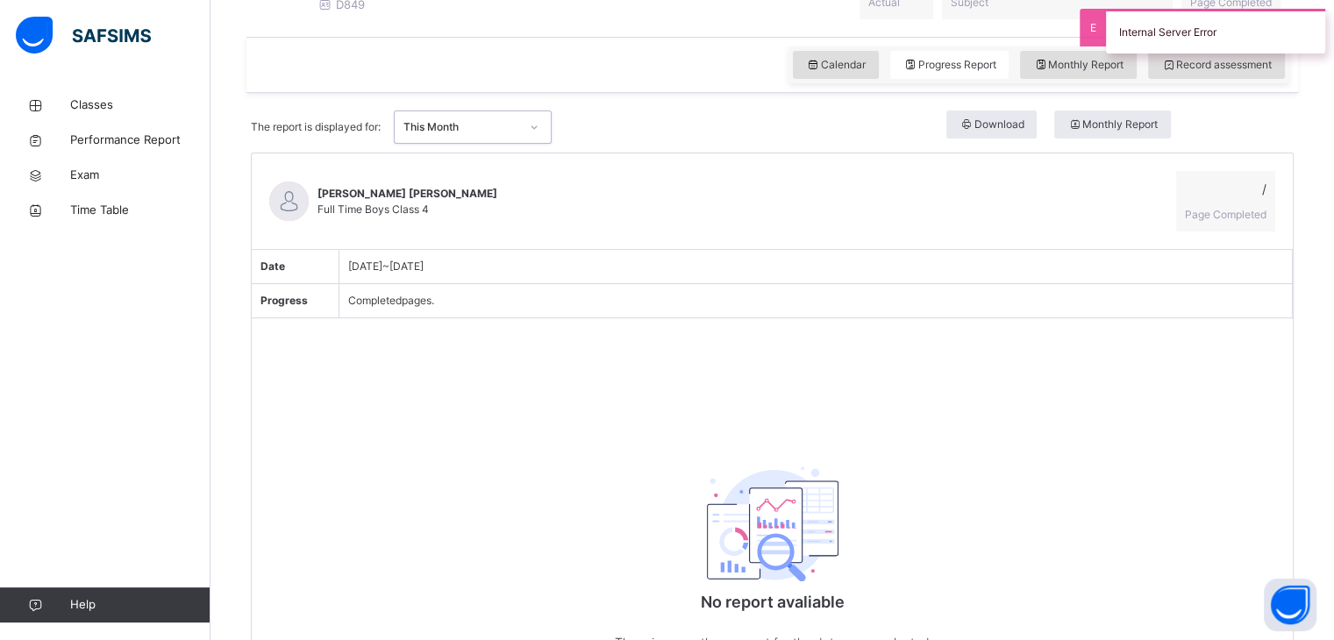
scroll to position [683, 0]
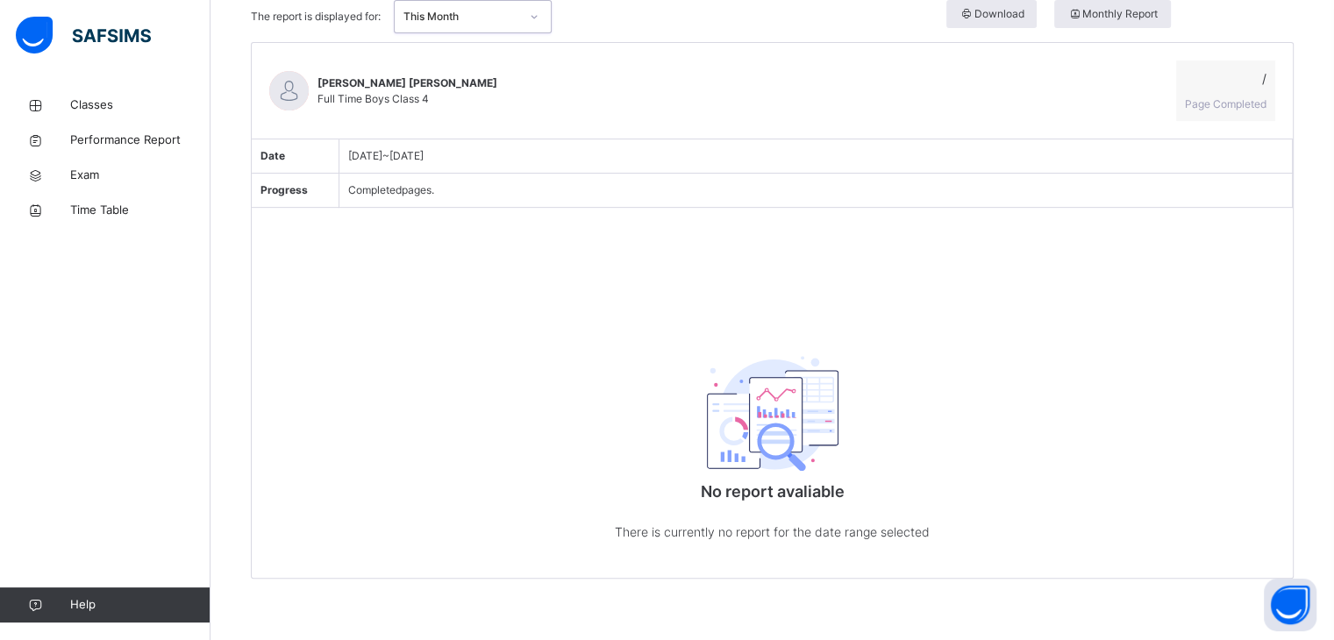
click at [396, 214] on div "[PERSON_NAME] [PERSON_NAME] Full Time Boys Class 4 / Page Completed Date [DATE]…" at bounding box center [772, 310] width 1043 height 537
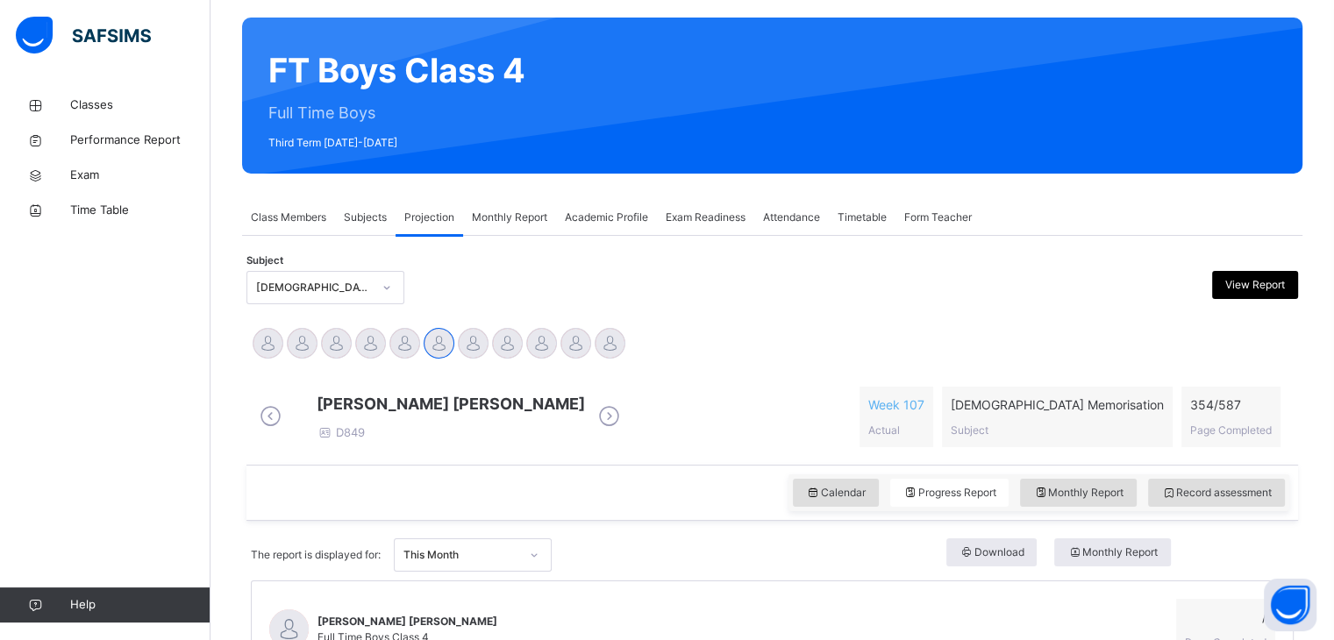
scroll to position [124, 0]
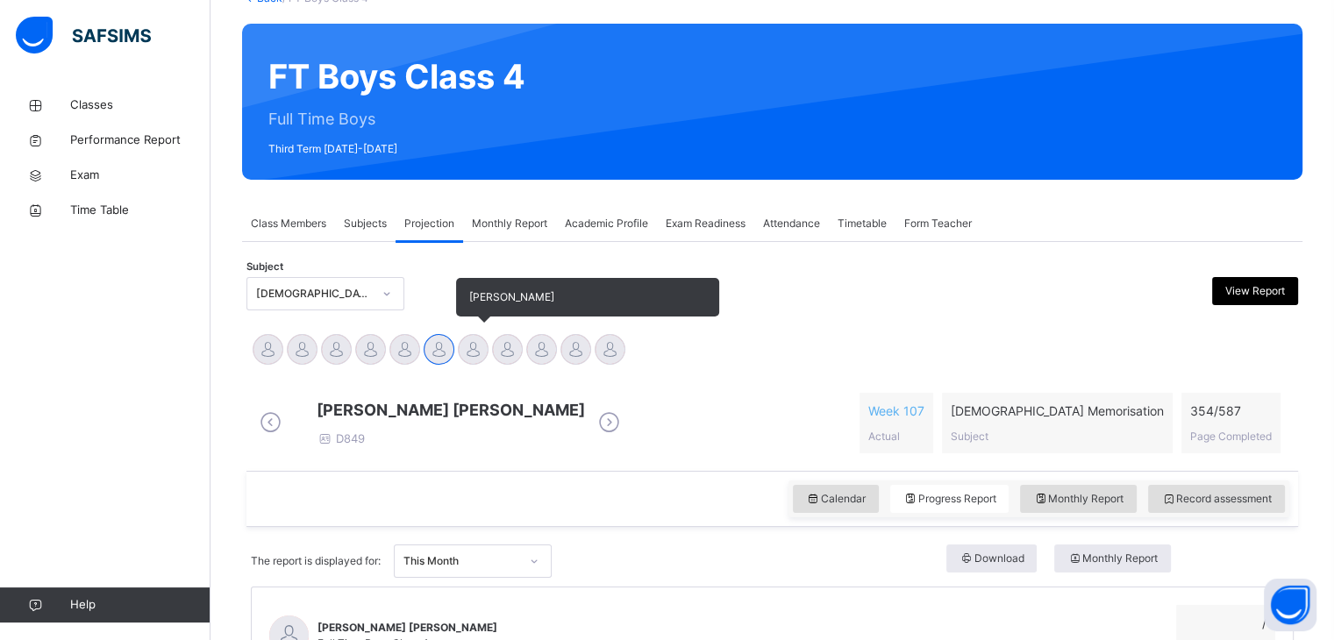
click at [468, 360] on div at bounding box center [473, 349] width 31 height 31
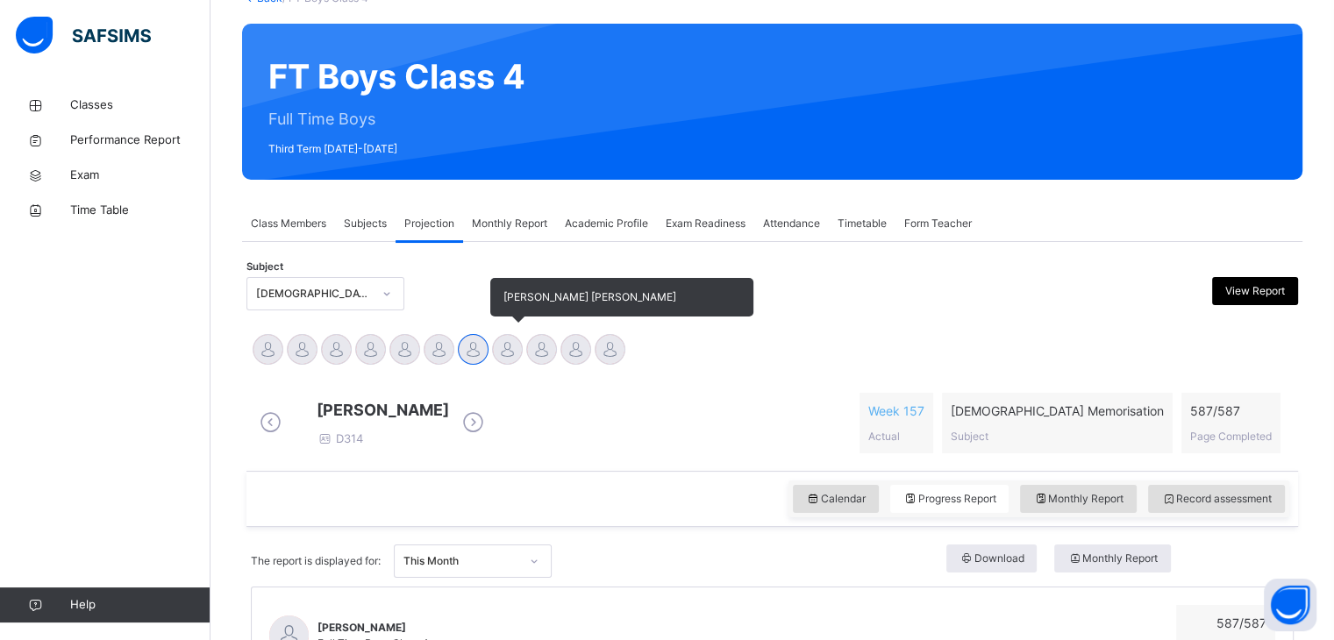
click at [507, 348] on div at bounding box center [507, 349] width 31 height 31
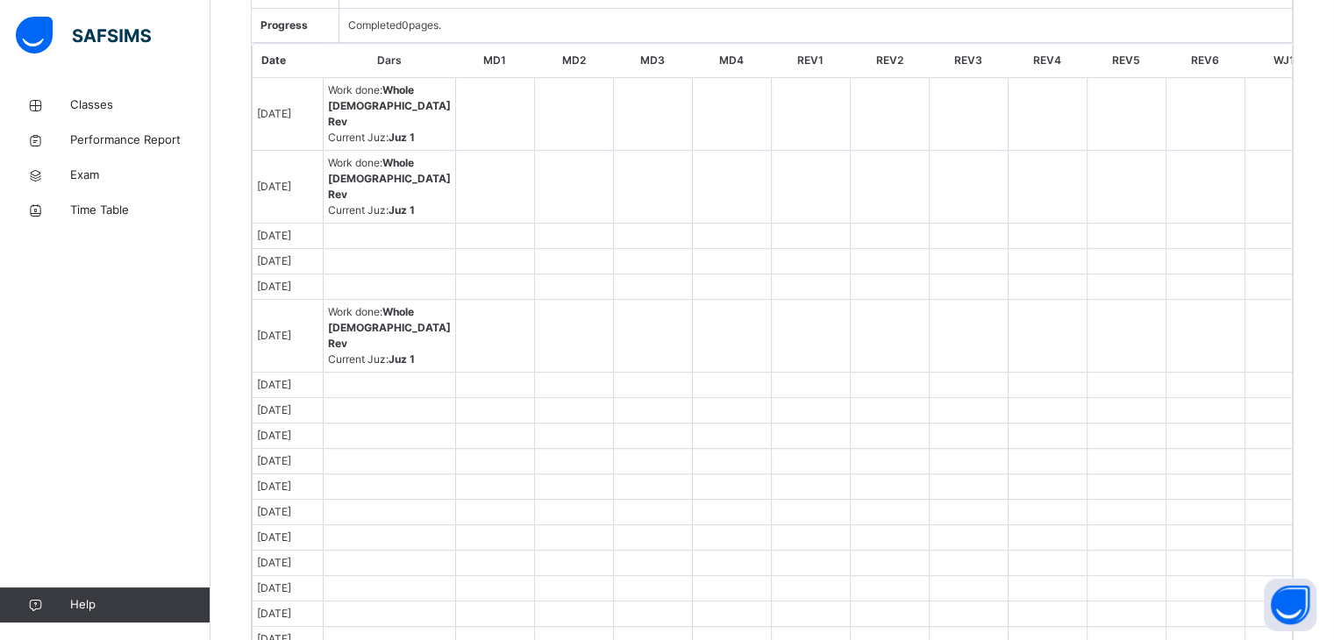
scroll to position [835, 0]
click at [534, 197] on td at bounding box center [573, 185] width 79 height 73
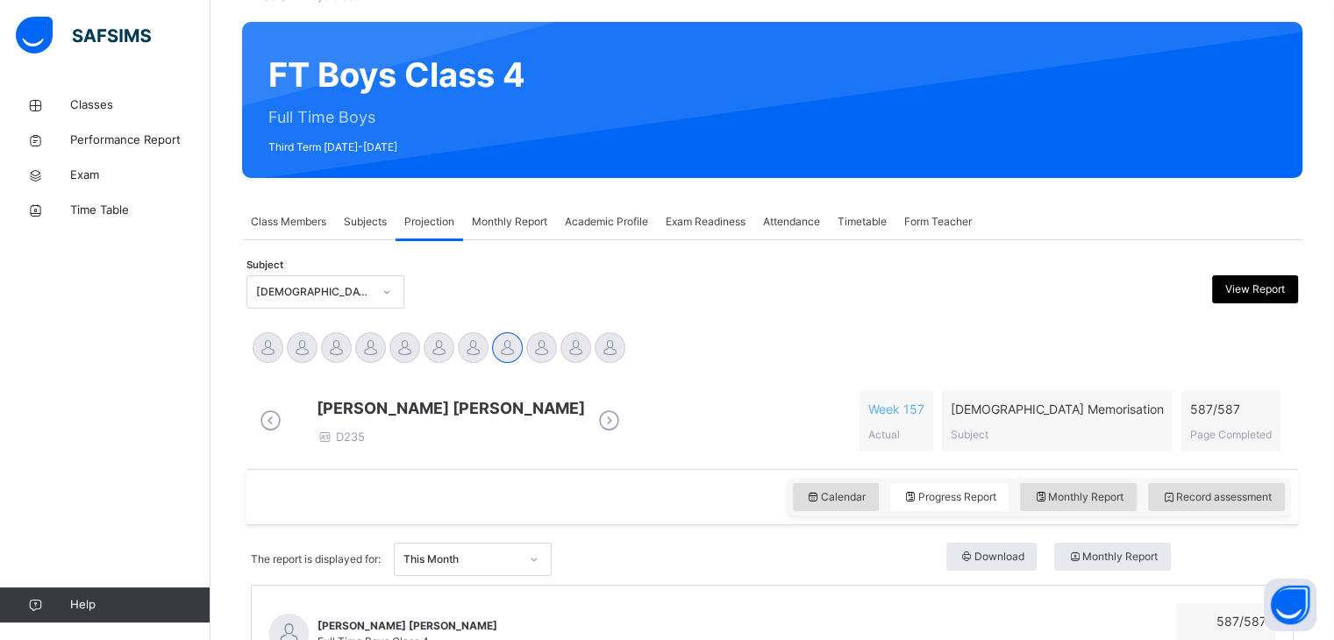
scroll to position [123, 0]
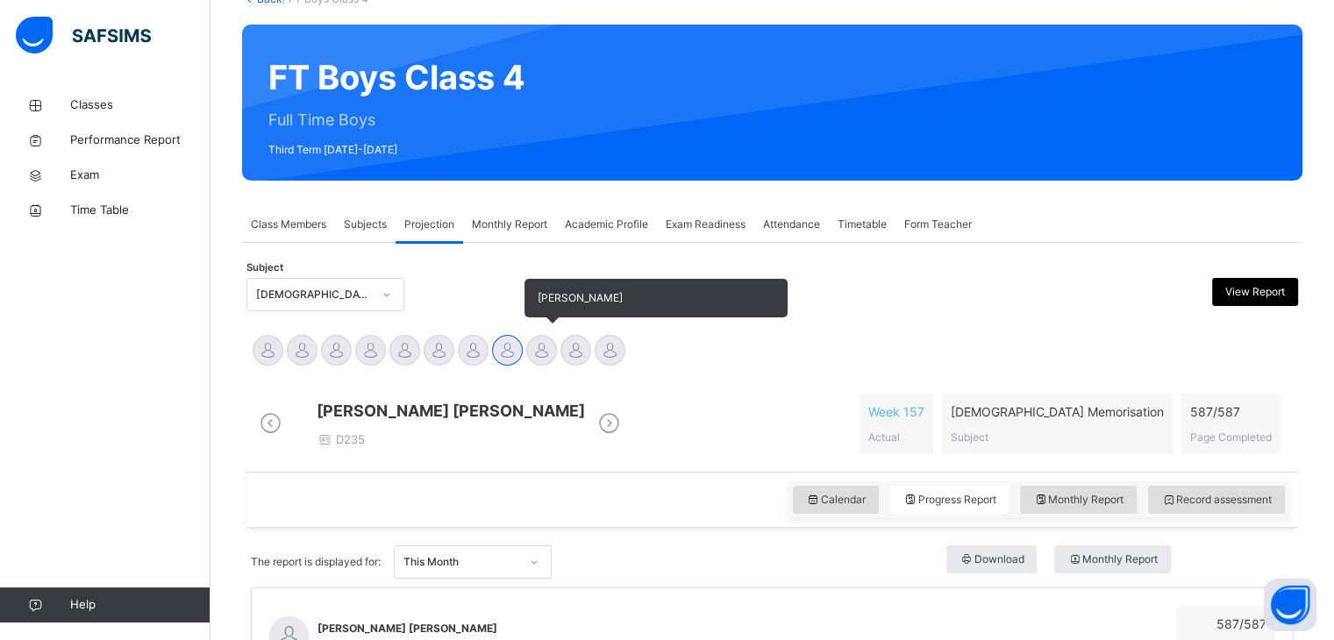
click at [530, 350] on div at bounding box center [541, 350] width 31 height 31
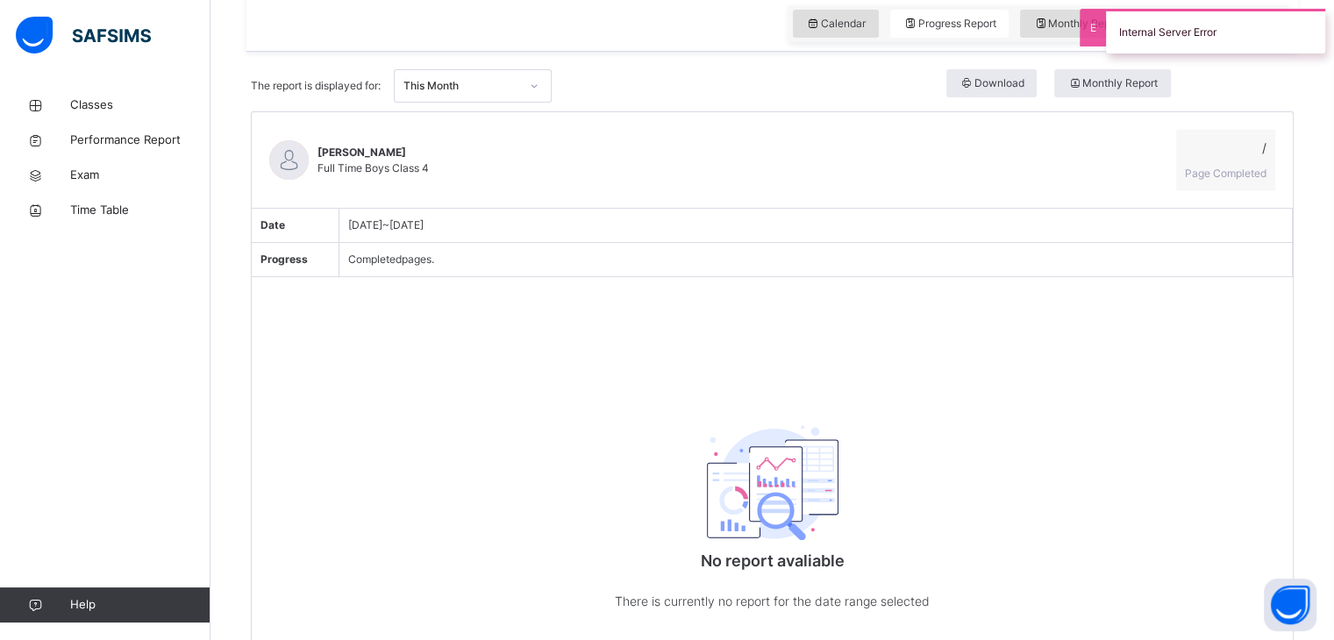
scroll to position [683, 0]
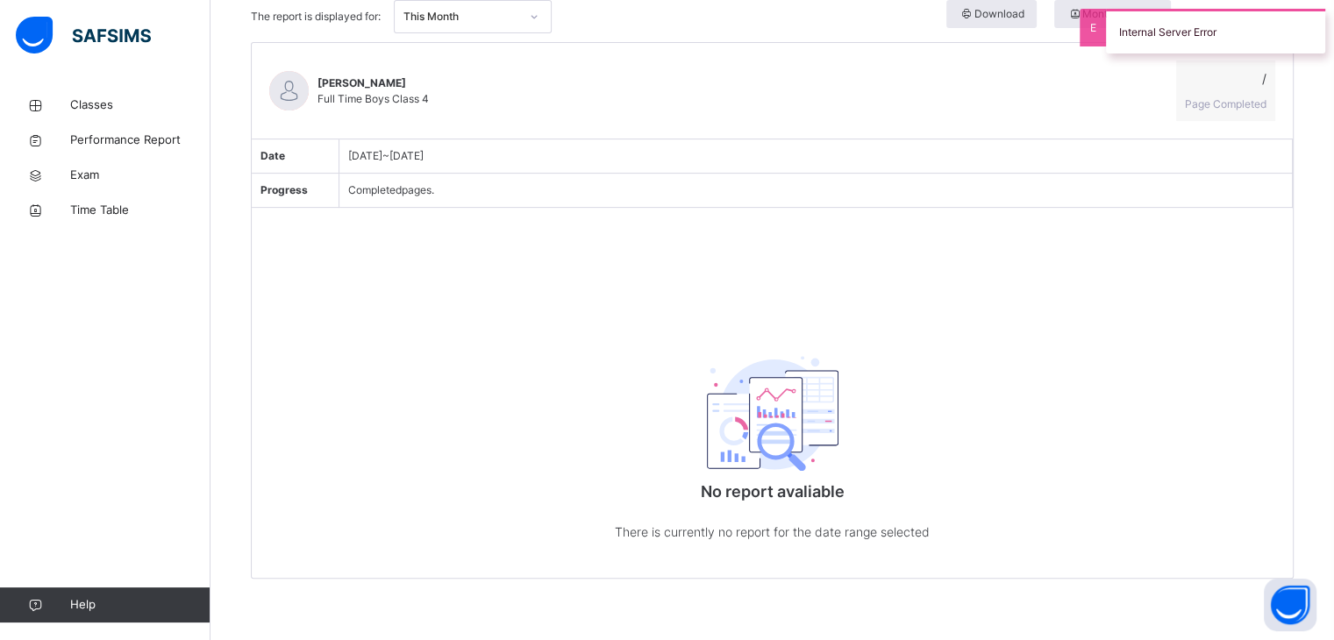
click at [407, 14] on div "This Month" at bounding box center [462, 17] width 116 height 16
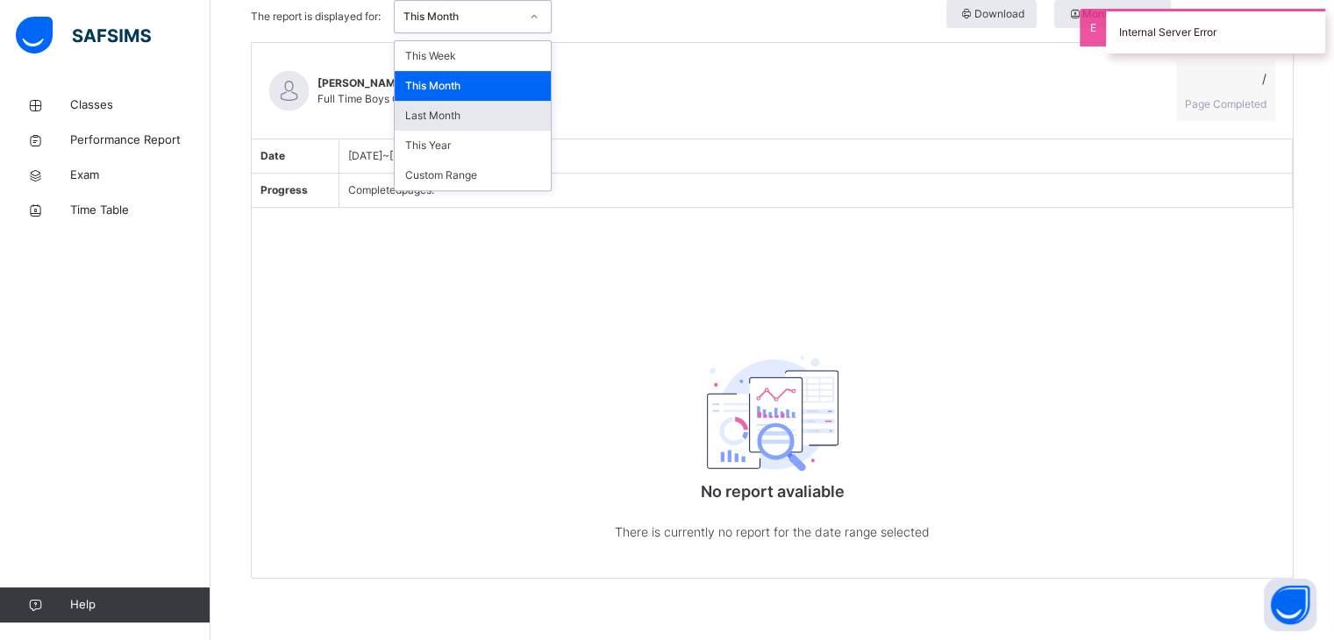
click at [417, 115] on div "Last Month" at bounding box center [473, 116] width 156 height 30
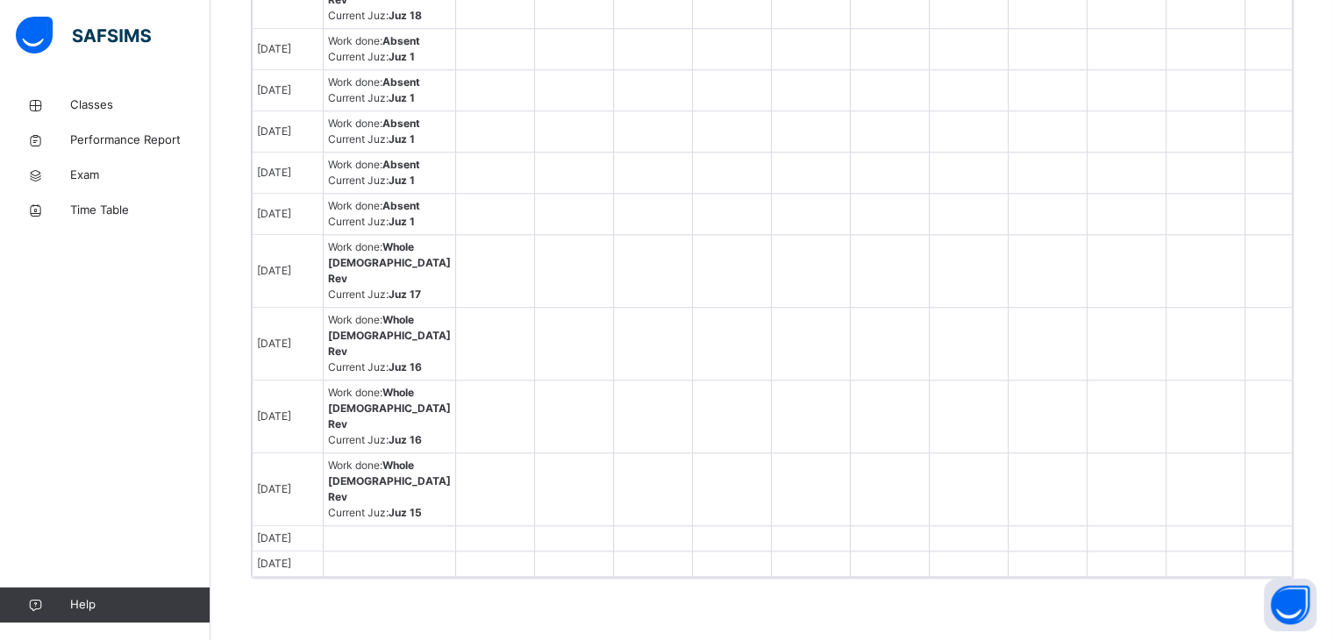
scroll to position [2407, 0]
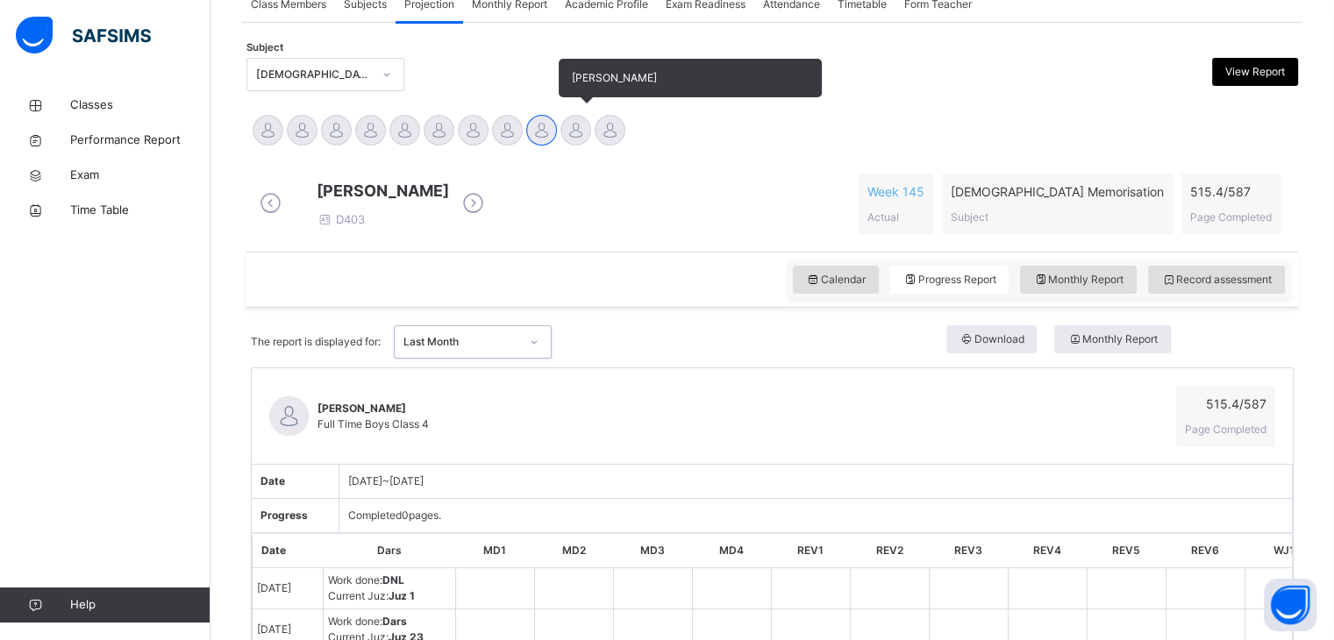
click at [569, 133] on div at bounding box center [576, 130] width 31 height 31
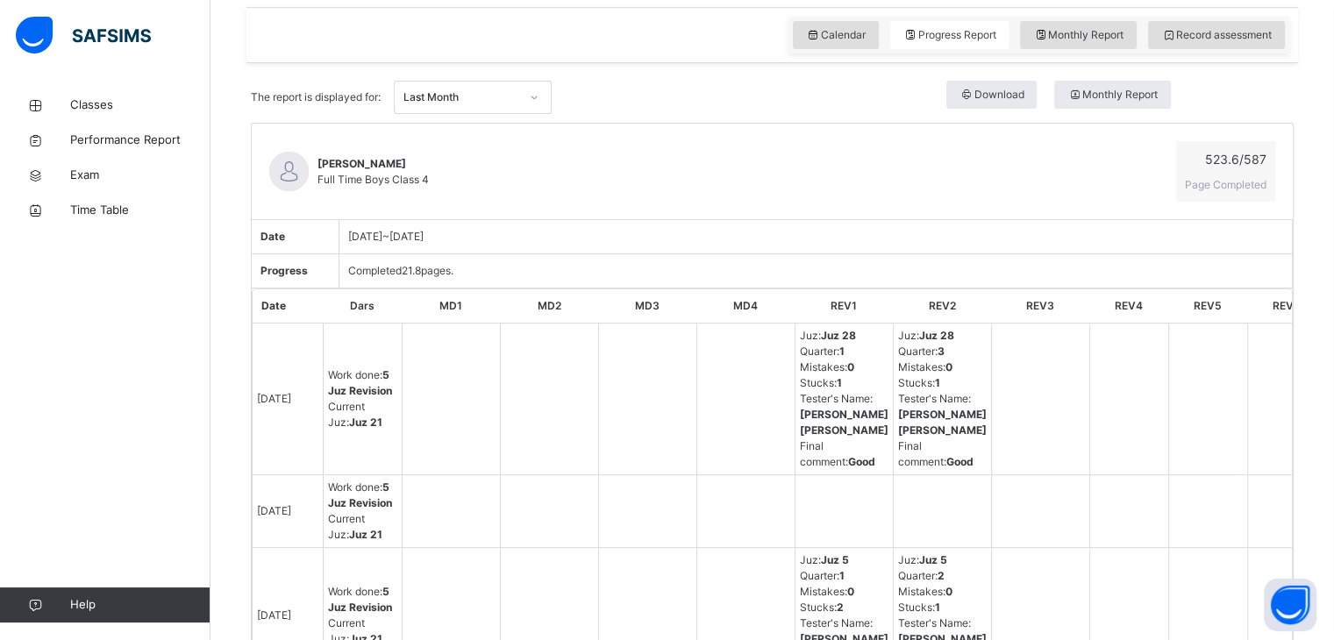
scroll to position [589, 0]
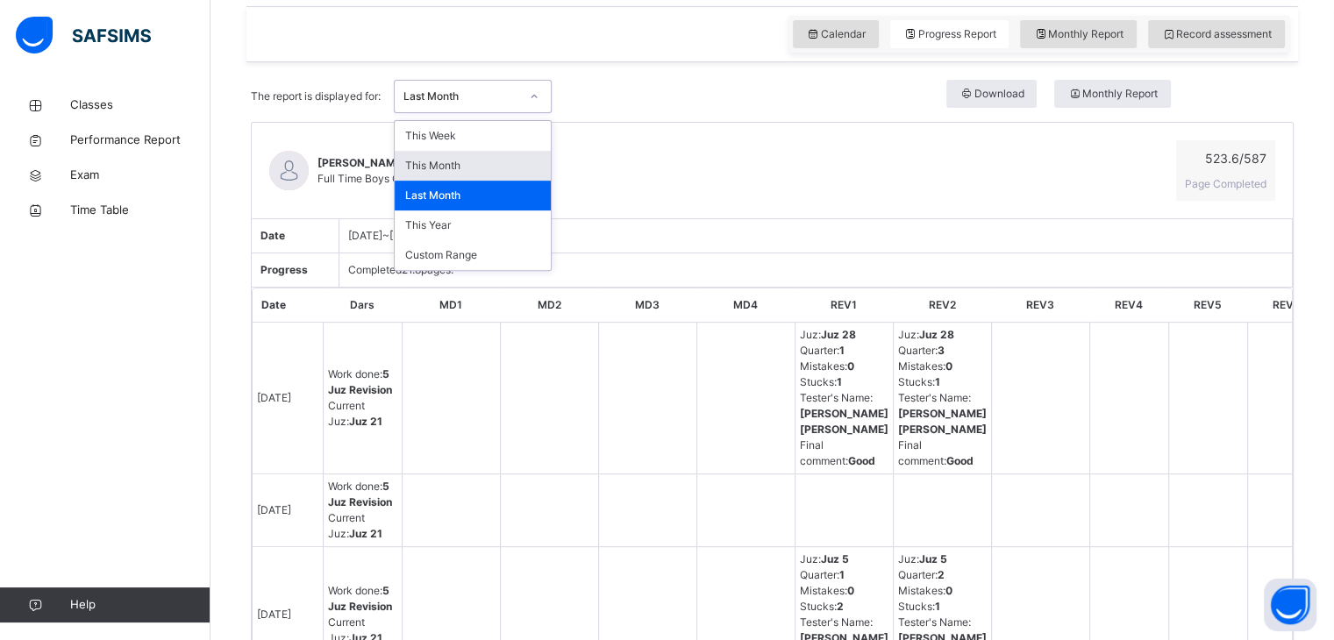
click at [482, 181] on div "This Month" at bounding box center [473, 166] width 156 height 30
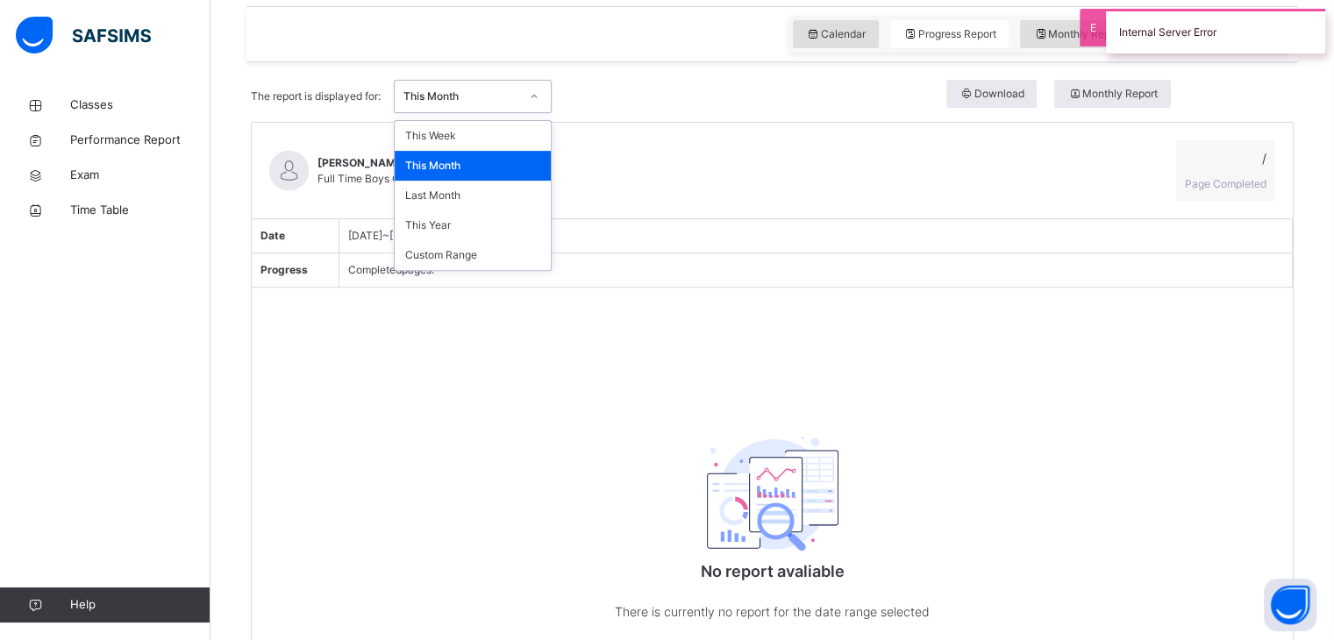
click at [678, 325] on div "[PERSON_NAME] Full Time Boys Class 4 / Page Completed Date [DATE] ~ [DATE] Prog…" at bounding box center [772, 390] width 1043 height 537
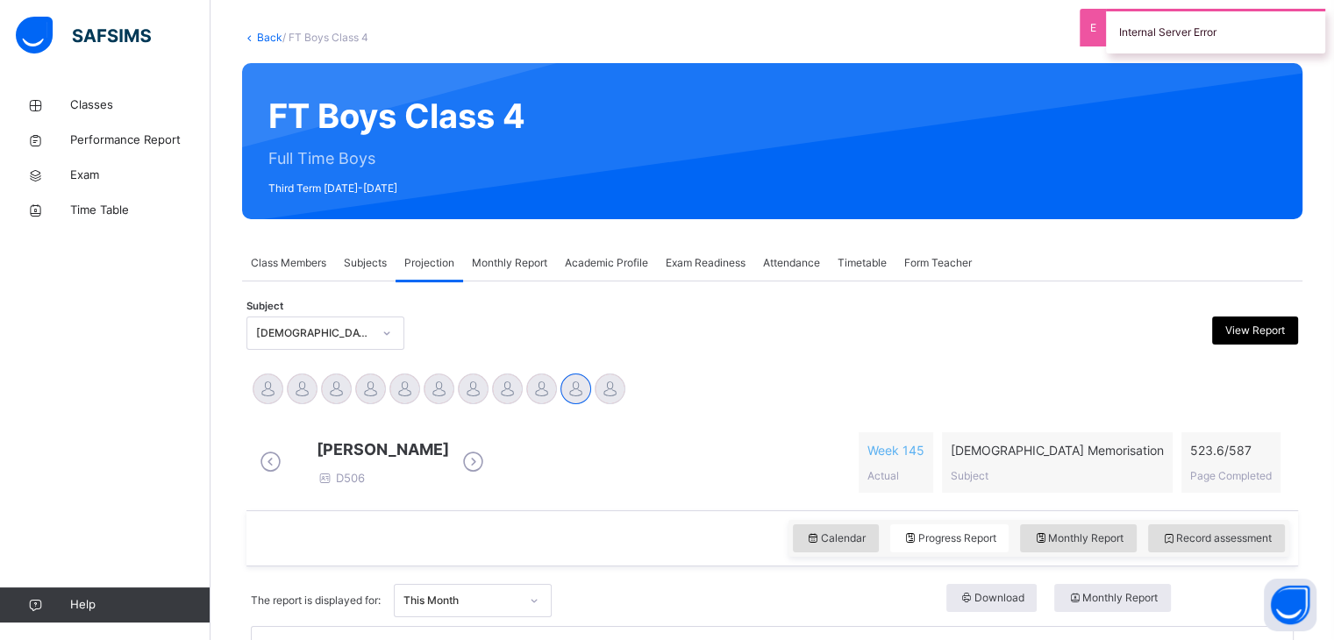
scroll to position [83, 0]
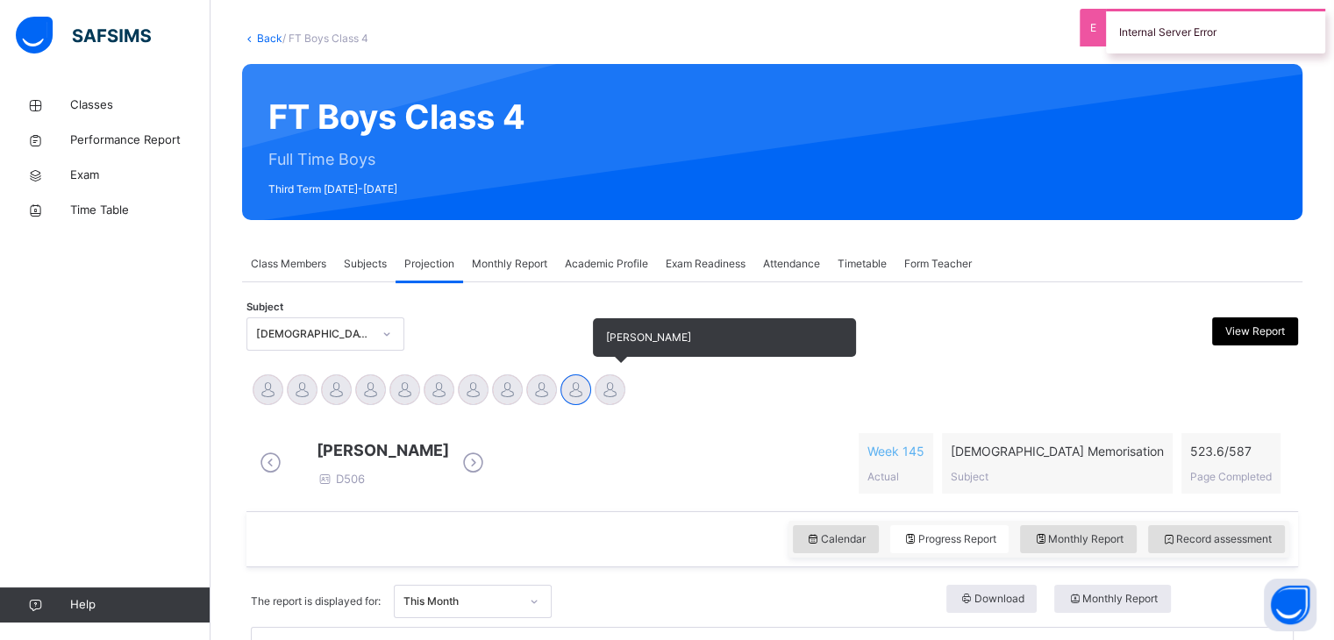
click at [611, 397] on div at bounding box center [610, 390] width 31 height 31
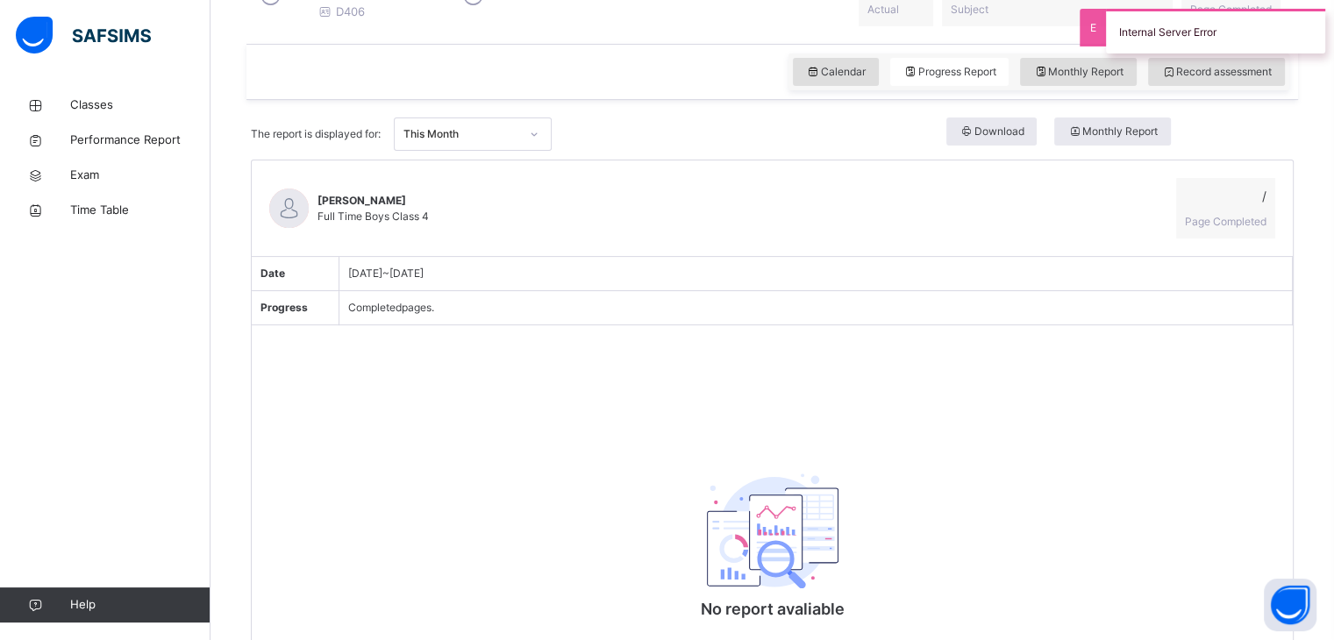
scroll to position [516, 0]
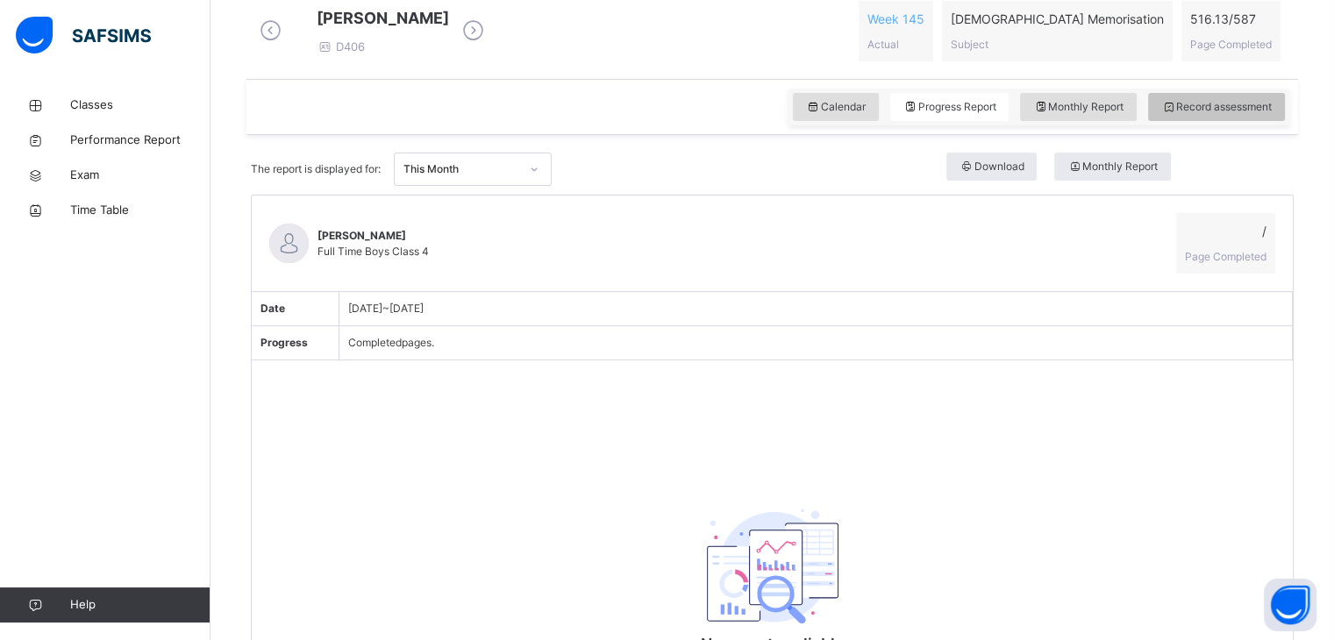
click at [1236, 121] on div "Record assessment" at bounding box center [1216, 107] width 137 height 28
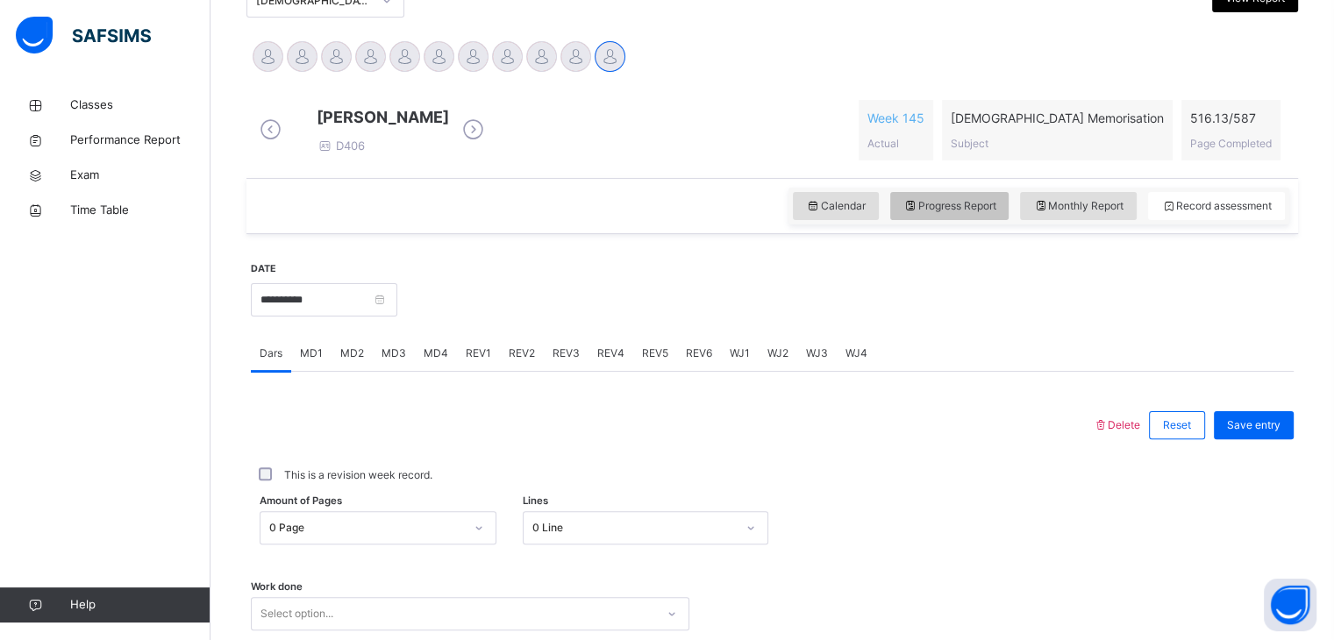
click at [976, 214] on span "Progress Report" at bounding box center [950, 206] width 93 height 16
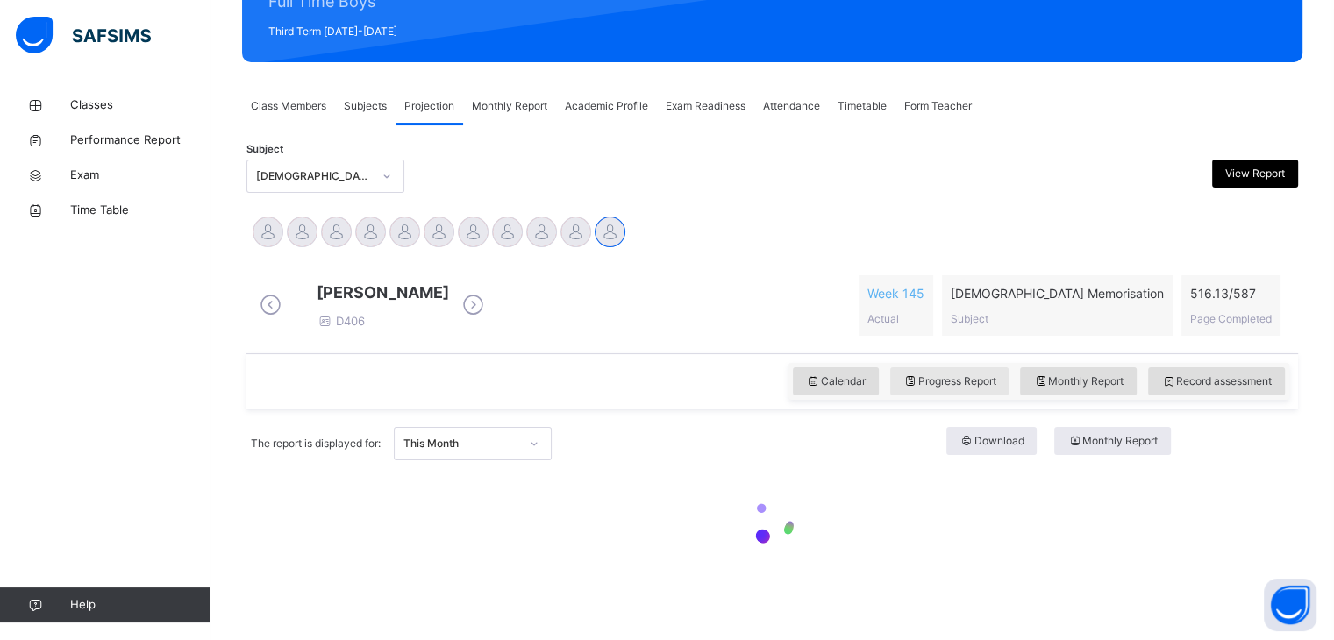
scroll to position [417, 0]
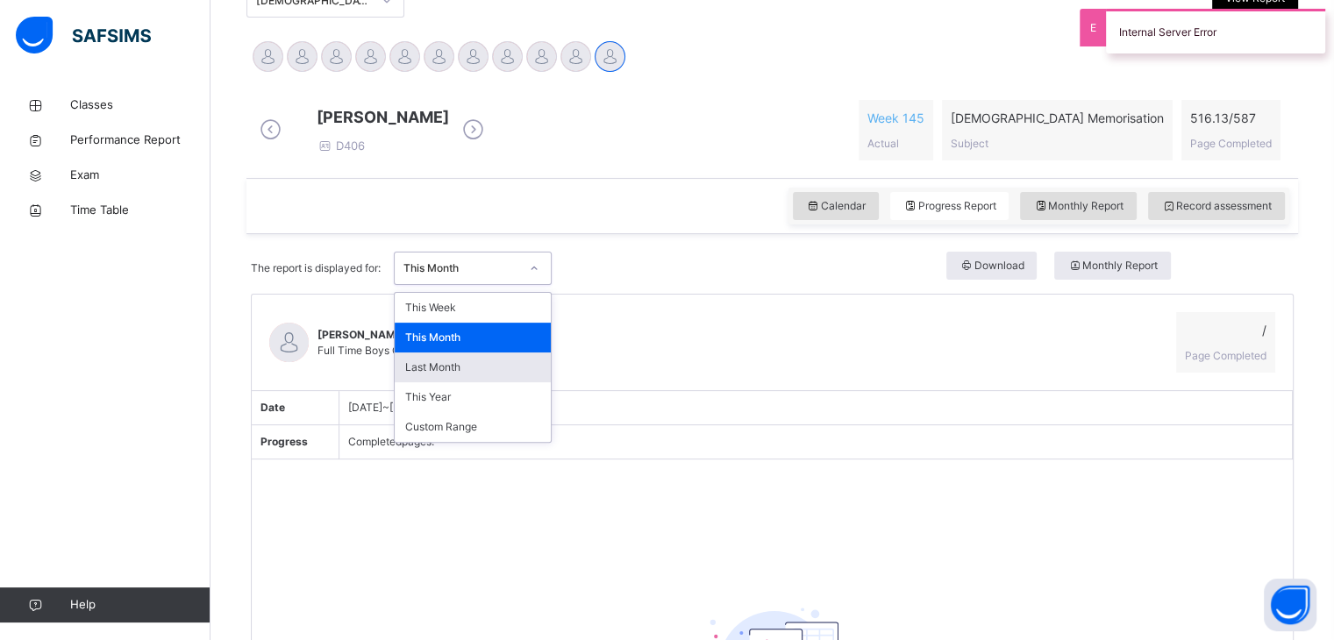
click at [476, 382] on div "Last Month" at bounding box center [473, 368] width 156 height 30
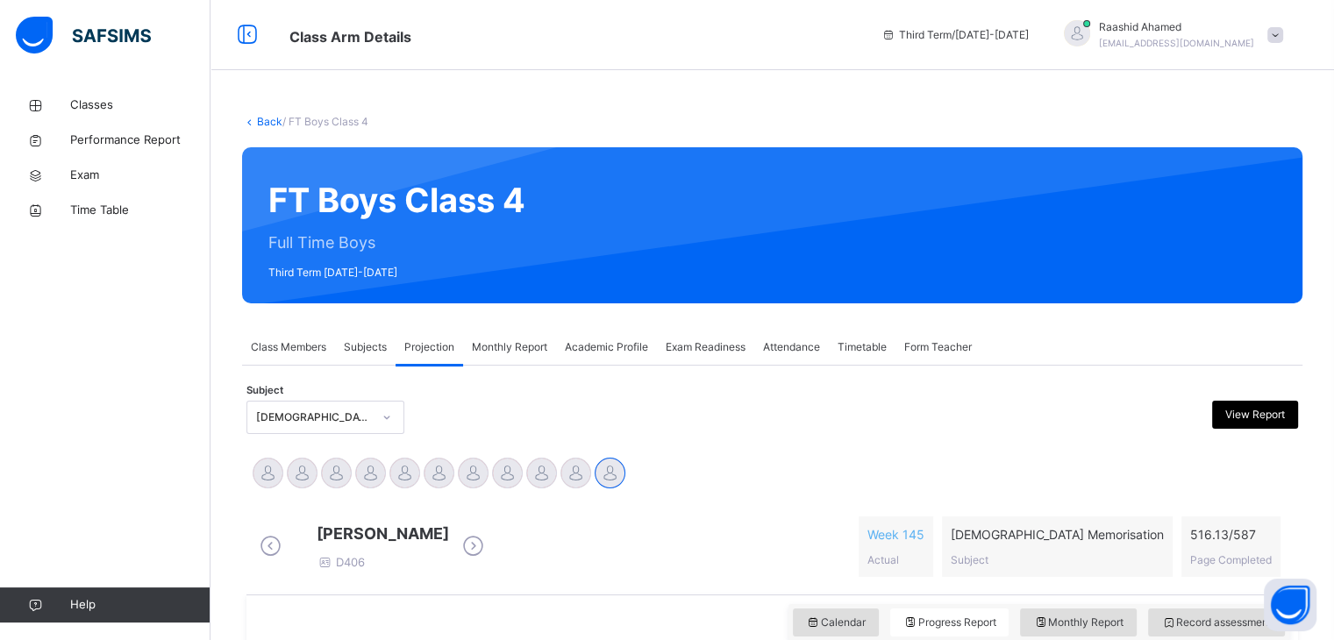
scroll to position [197, 0]
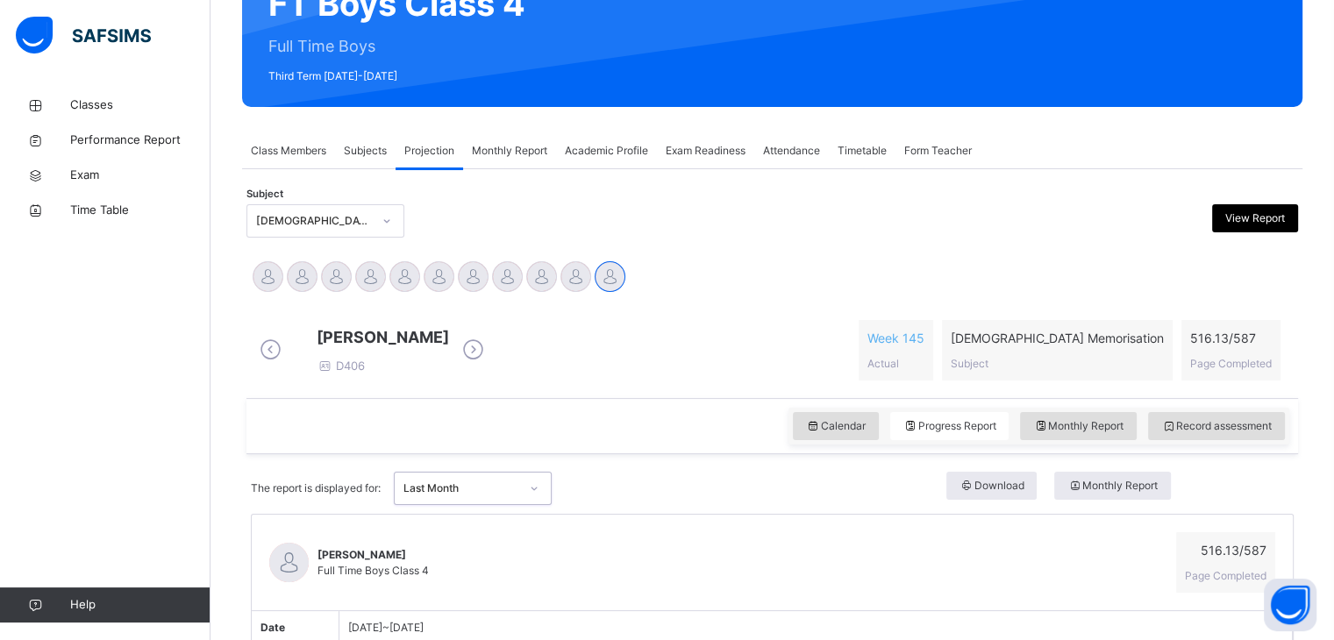
click at [264, 135] on div "Class Members" at bounding box center [288, 150] width 93 height 35
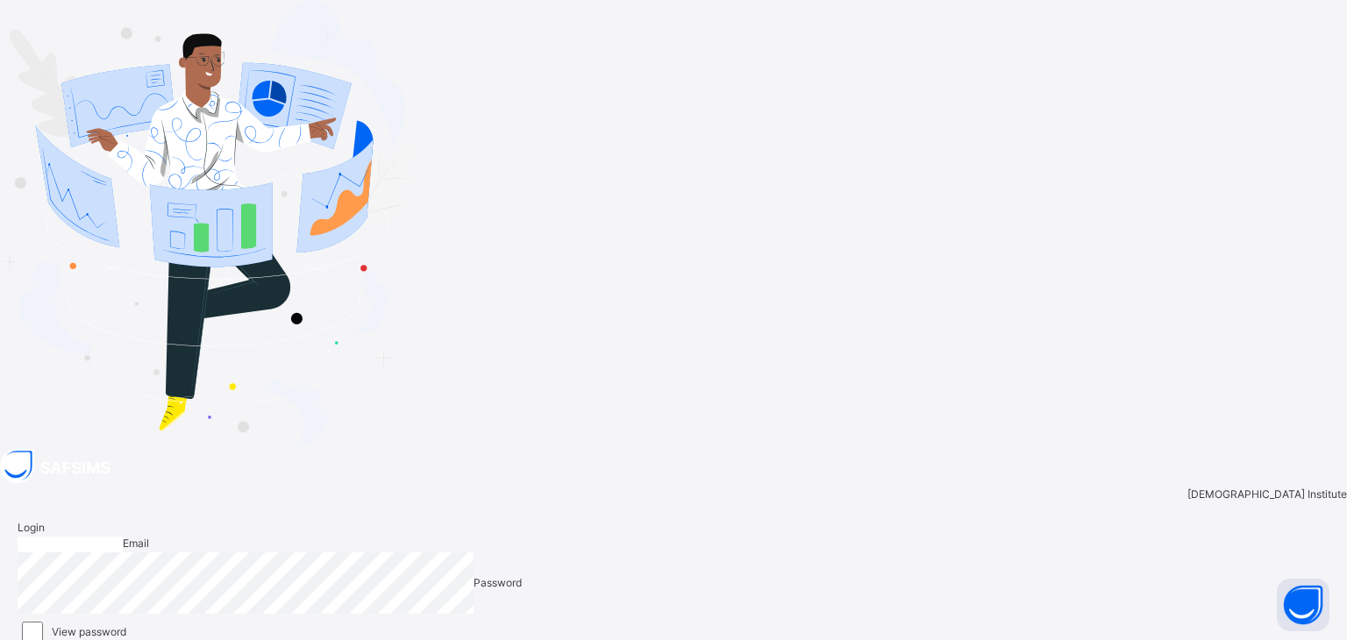
type input "**********"
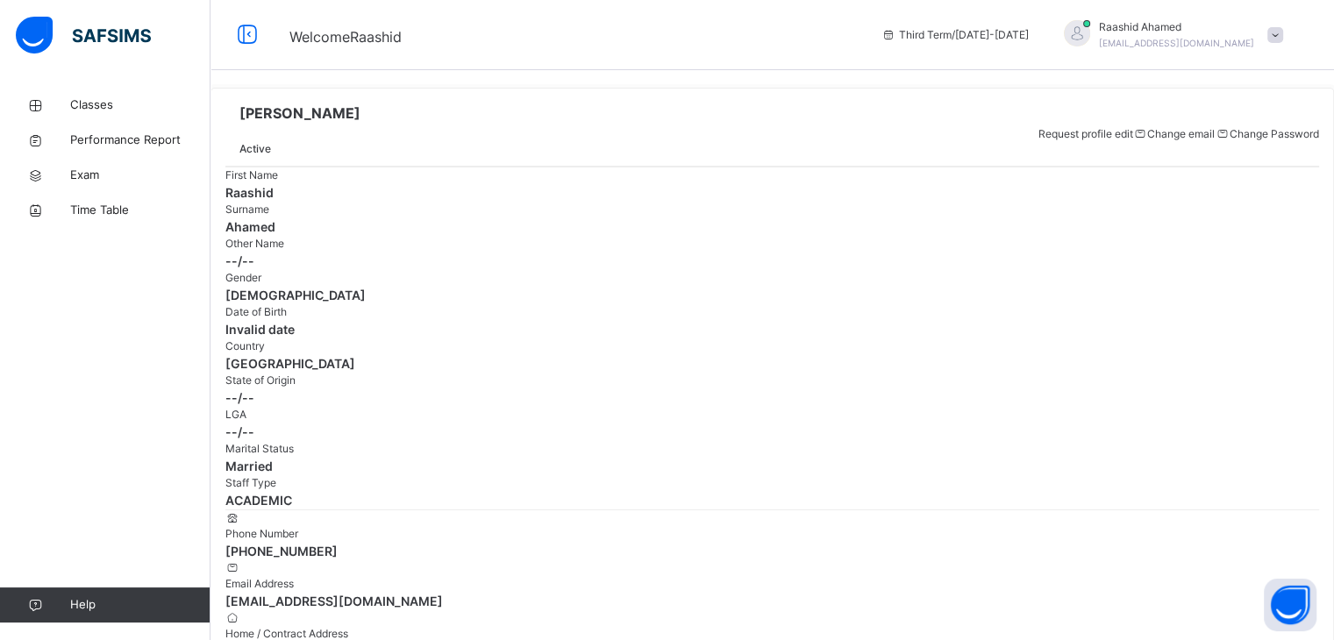
click at [348, 627] on span "Home / Contract Address" at bounding box center [286, 633] width 123 height 13
drag, startPoint x: 679, startPoint y: 277, endPoint x: 468, endPoint y: 198, distance: 225.7
click at [468, 198] on div "[PERSON_NAME] Active Request profile edit Change email Change Password First Na…" at bounding box center [773, 382] width 1124 height 588
click at [164, 115] on link "Classes" at bounding box center [105, 105] width 211 height 35
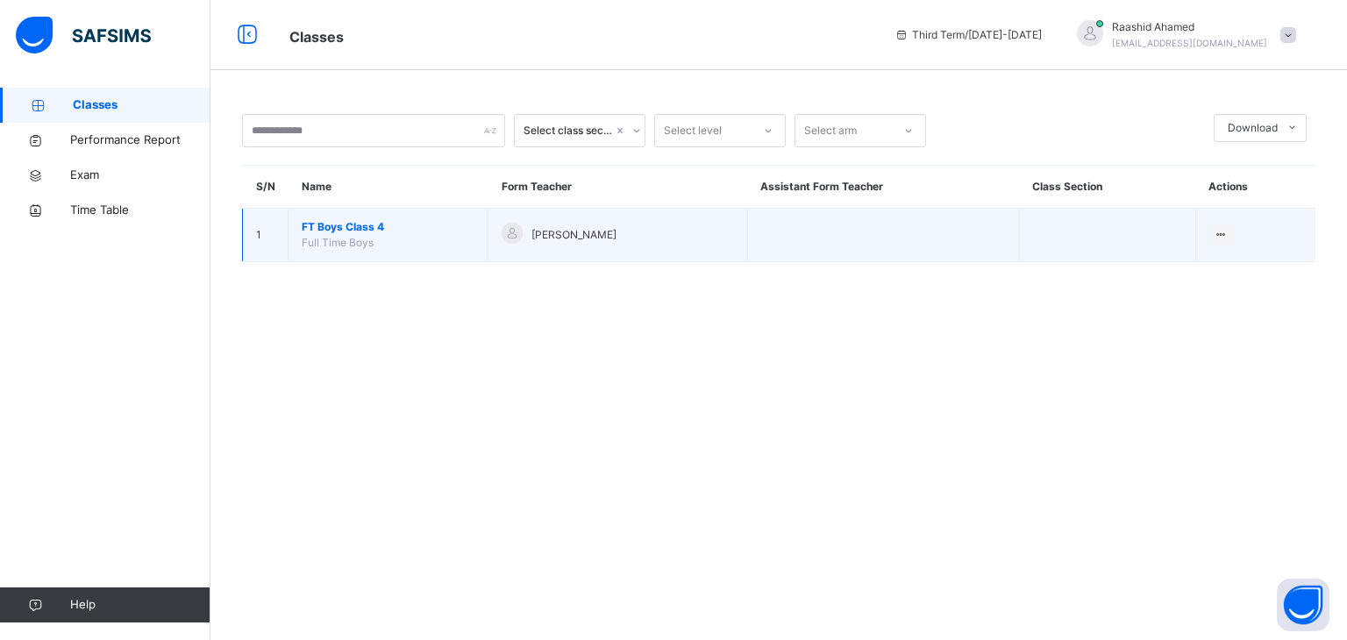
click at [323, 225] on span "FT Boys Class 4" at bounding box center [388, 227] width 173 height 16
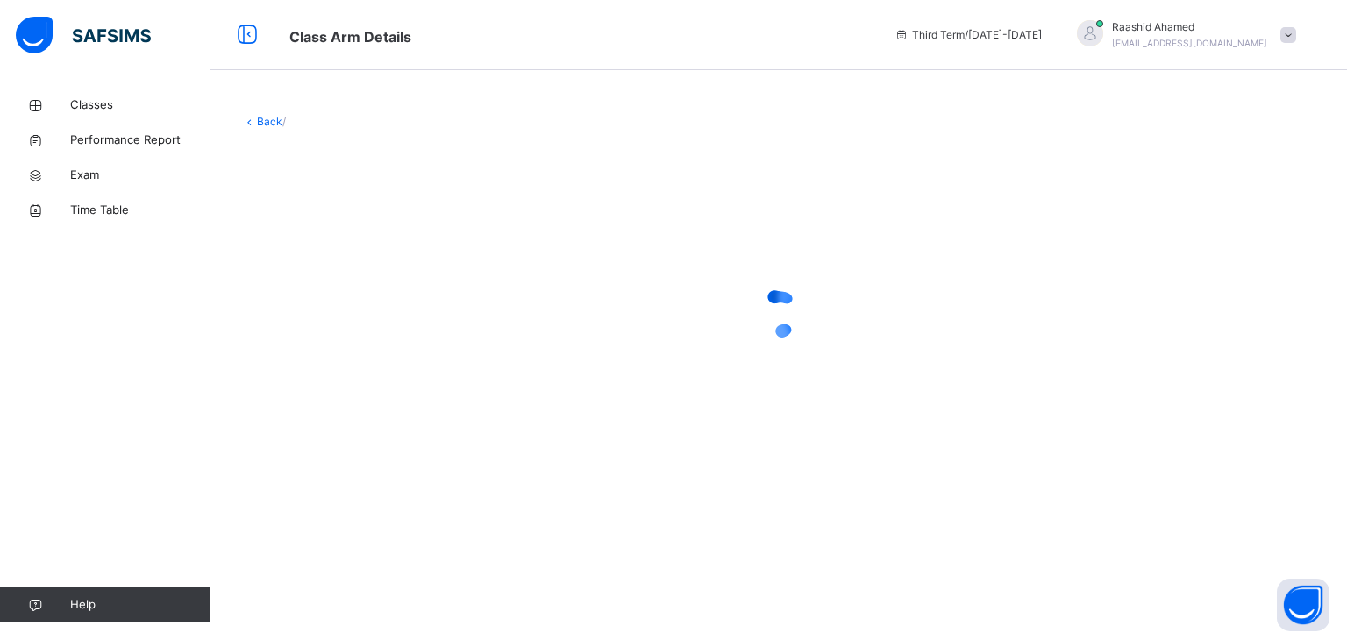
click at [322, 229] on div at bounding box center [779, 313] width 1074 height 333
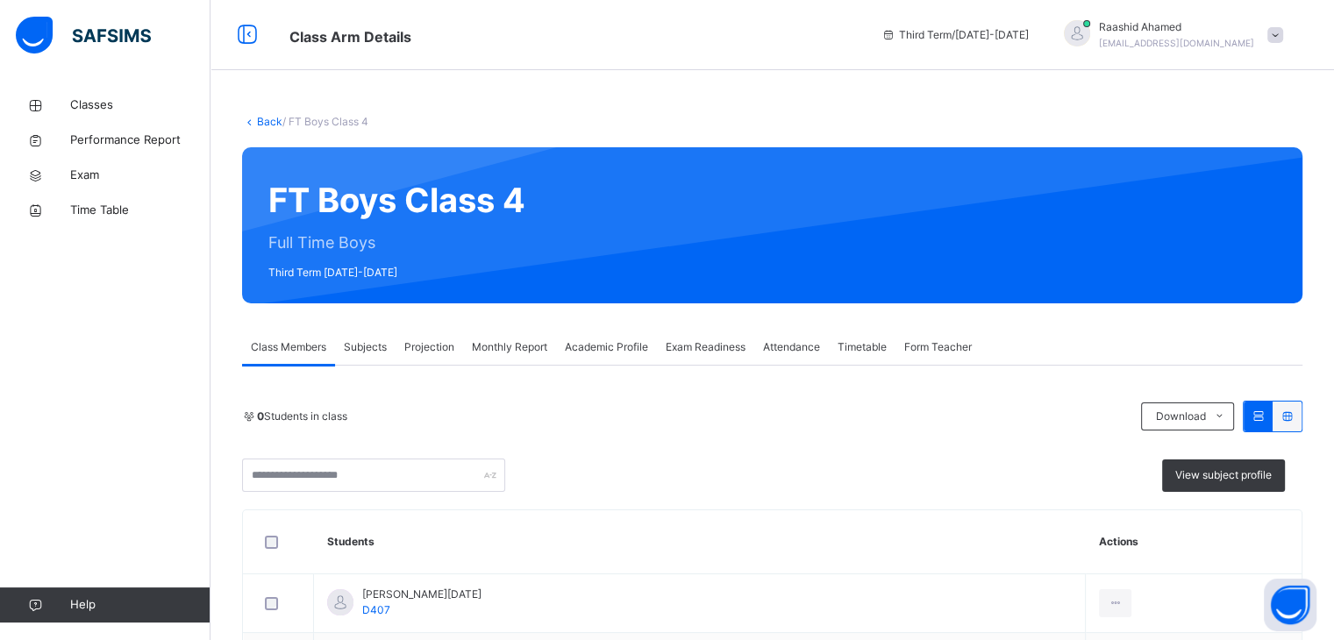
drag, startPoint x: 388, startPoint y: 358, endPoint x: 428, endPoint y: 350, distance: 41.1
click at [436, 356] on div "Class Members Subjects Projection Monthly Report Academic Profile Exam Readines…" at bounding box center [772, 348] width 1061 height 36
click at [428, 351] on span "Projection" at bounding box center [429, 347] width 50 height 16
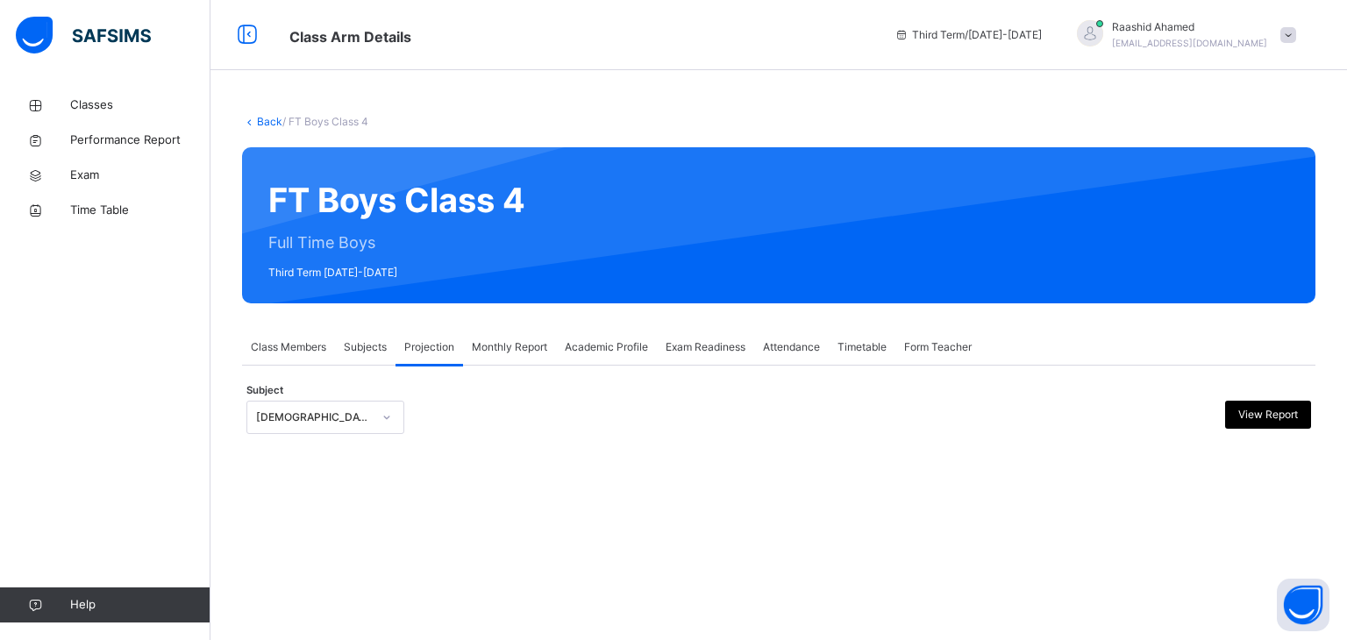
click at [379, 384] on div "**********" at bounding box center [779, 409] width 1074 height 86
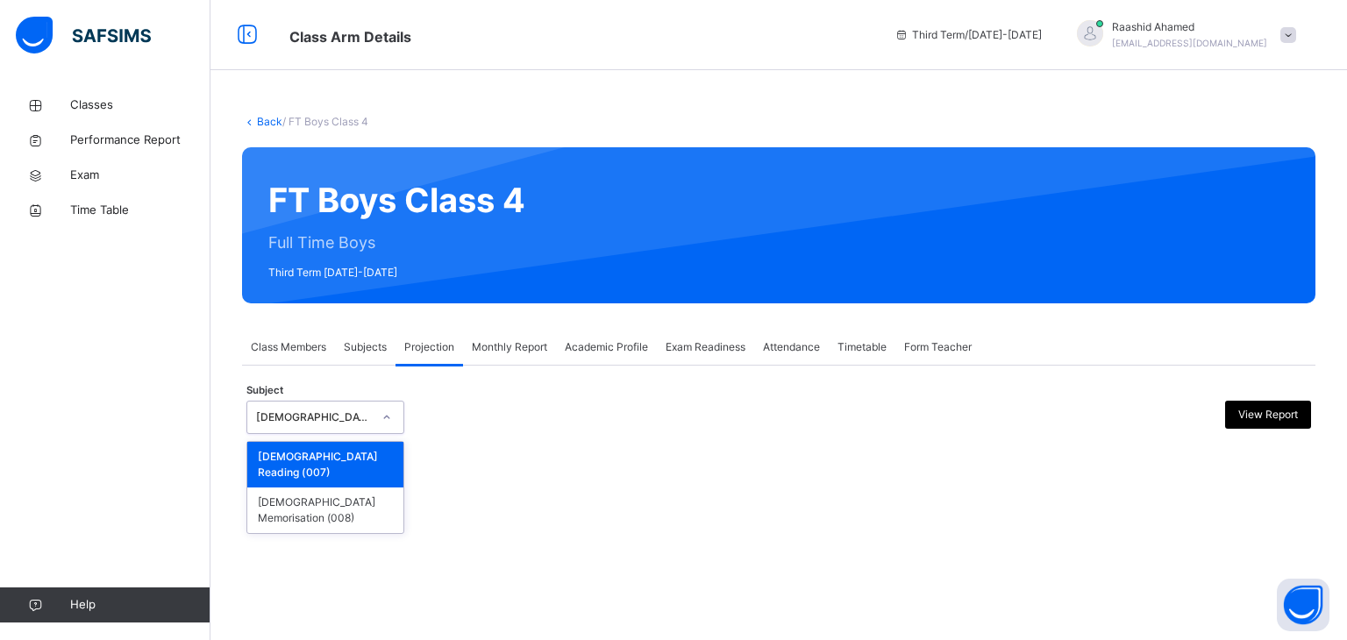
click at [372, 418] on div at bounding box center [387, 418] width 30 height 28
click at [358, 488] on div "[DEMOGRAPHIC_DATA] Memorisation (008)" at bounding box center [325, 511] width 156 height 46
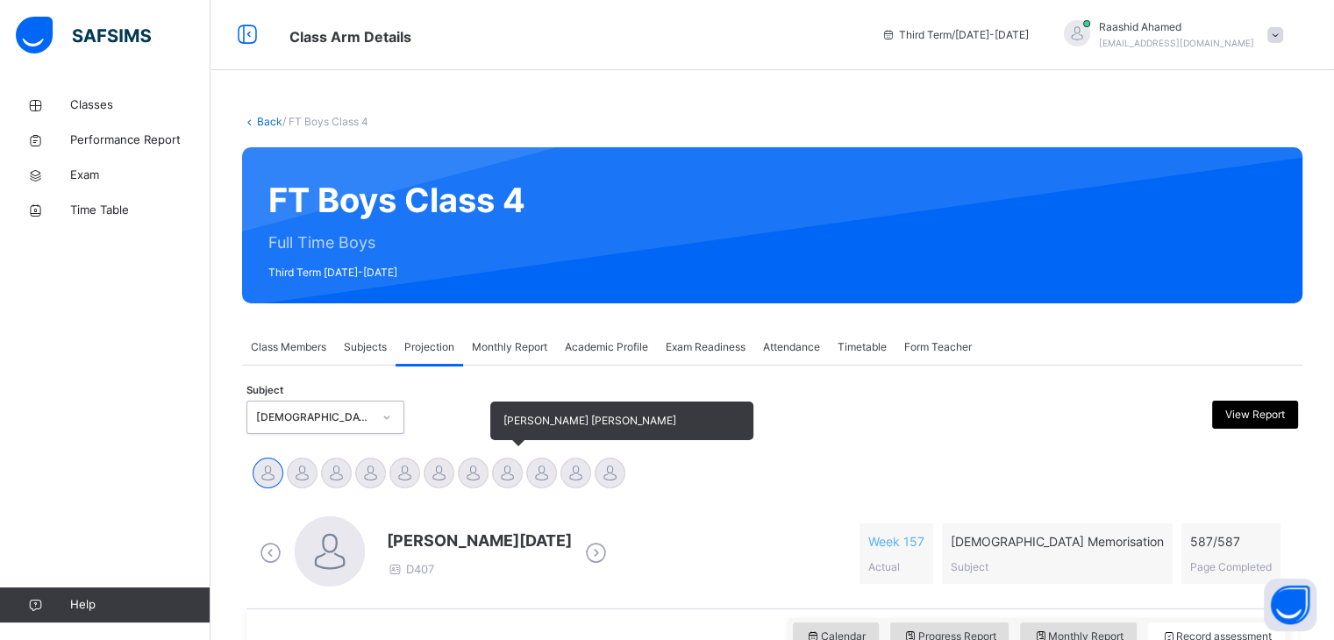
click at [501, 465] on div at bounding box center [507, 473] width 31 height 31
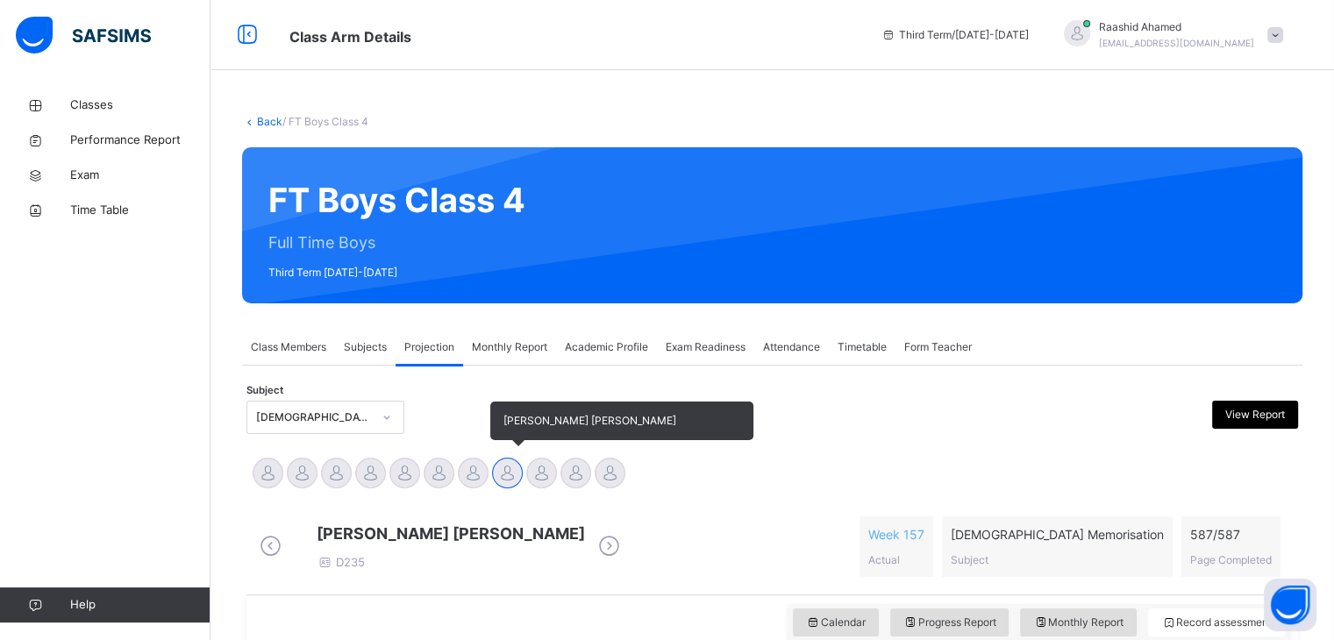
click at [504, 465] on div at bounding box center [507, 473] width 31 height 31
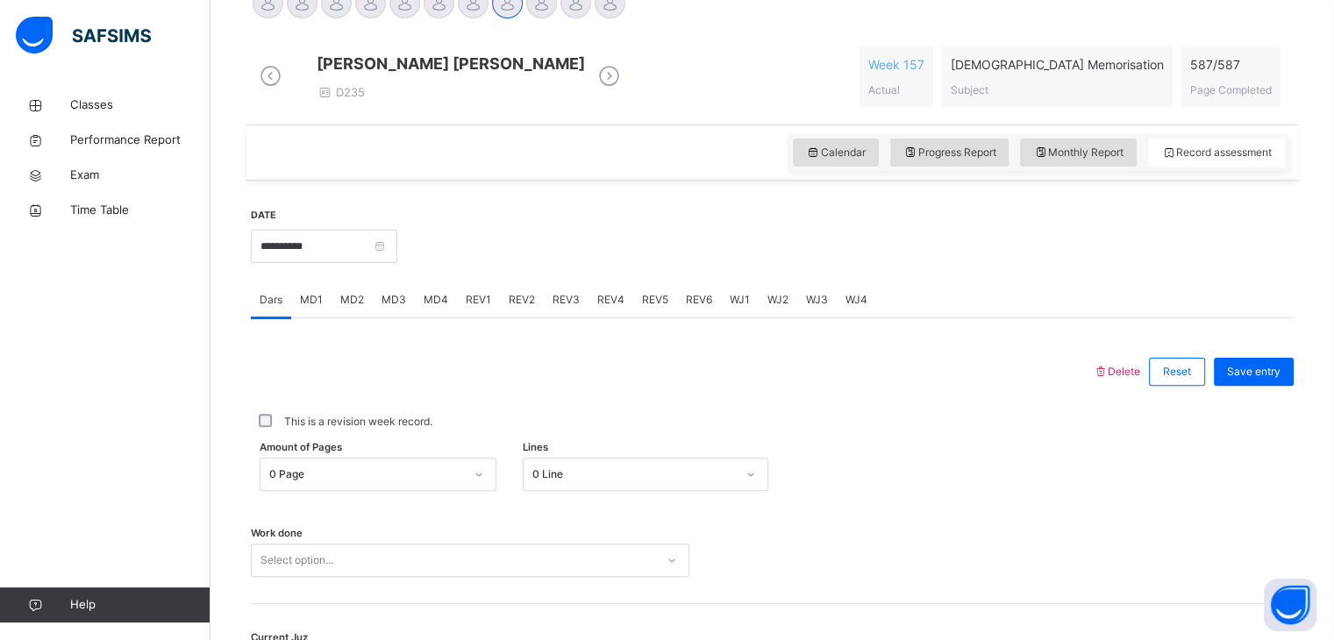
scroll to position [677, 0]
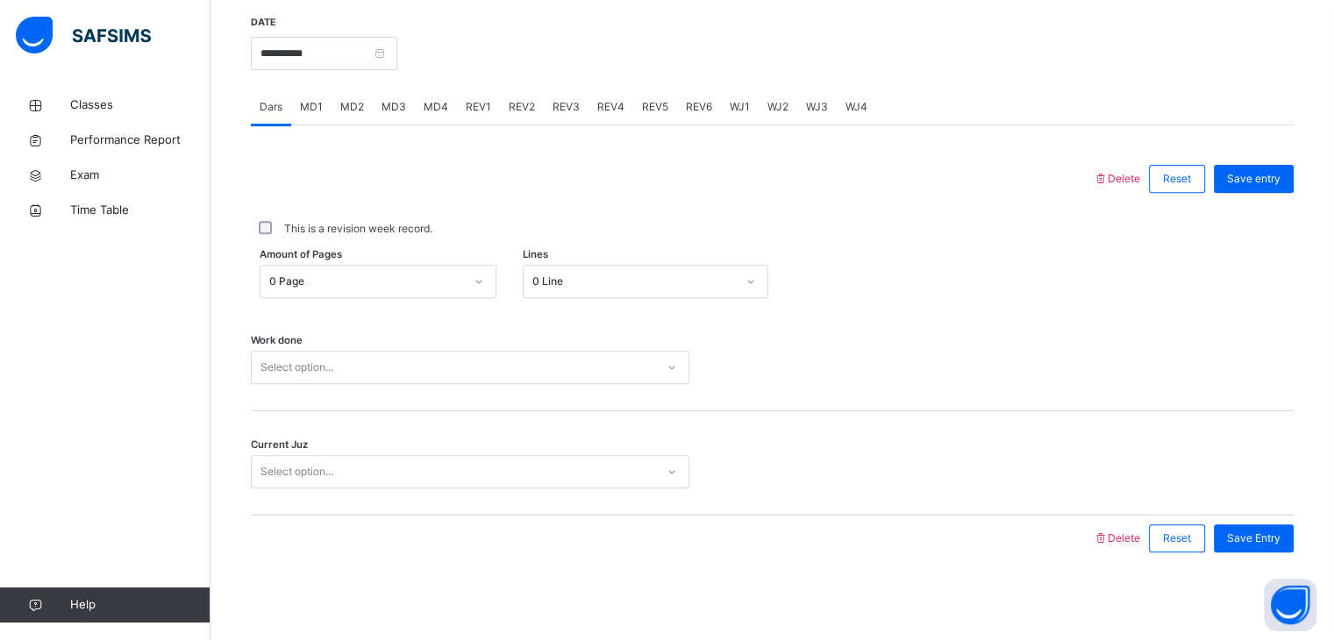
drag, startPoint x: 340, startPoint y: 372, endPoint x: 323, endPoint y: 334, distance: 41.6
click at [328, 339] on div "Work done Select option..." at bounding box center [772, 359] width 1043 height 104
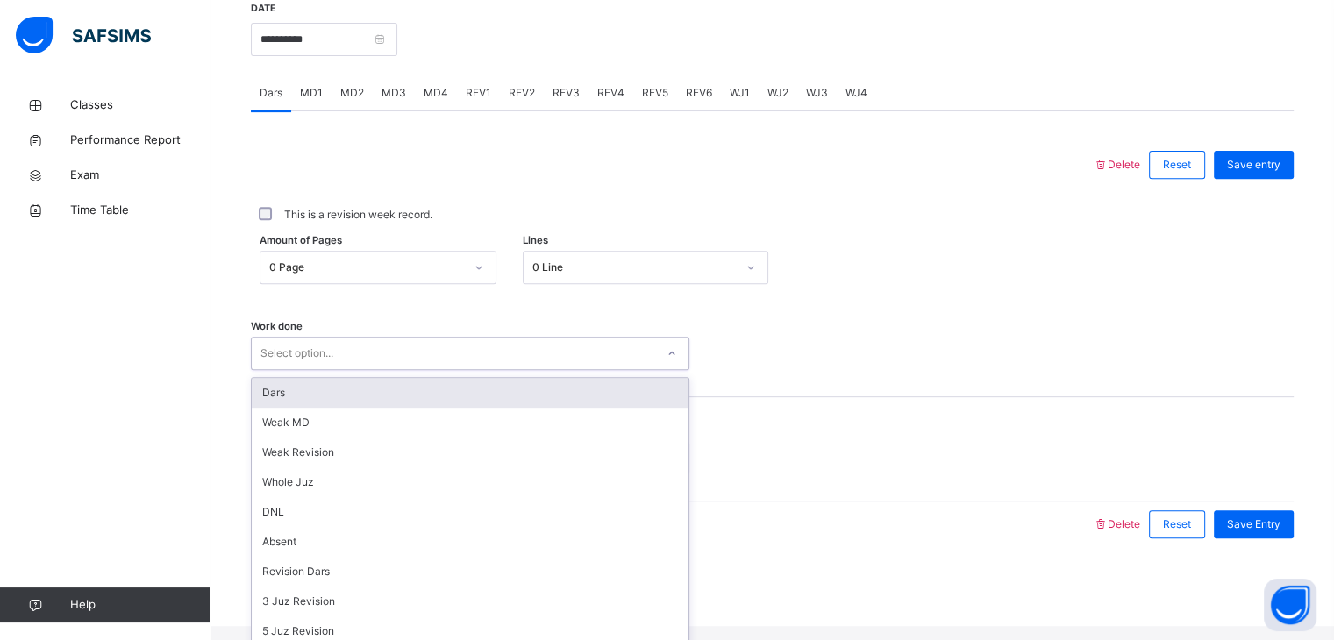
type input "*"
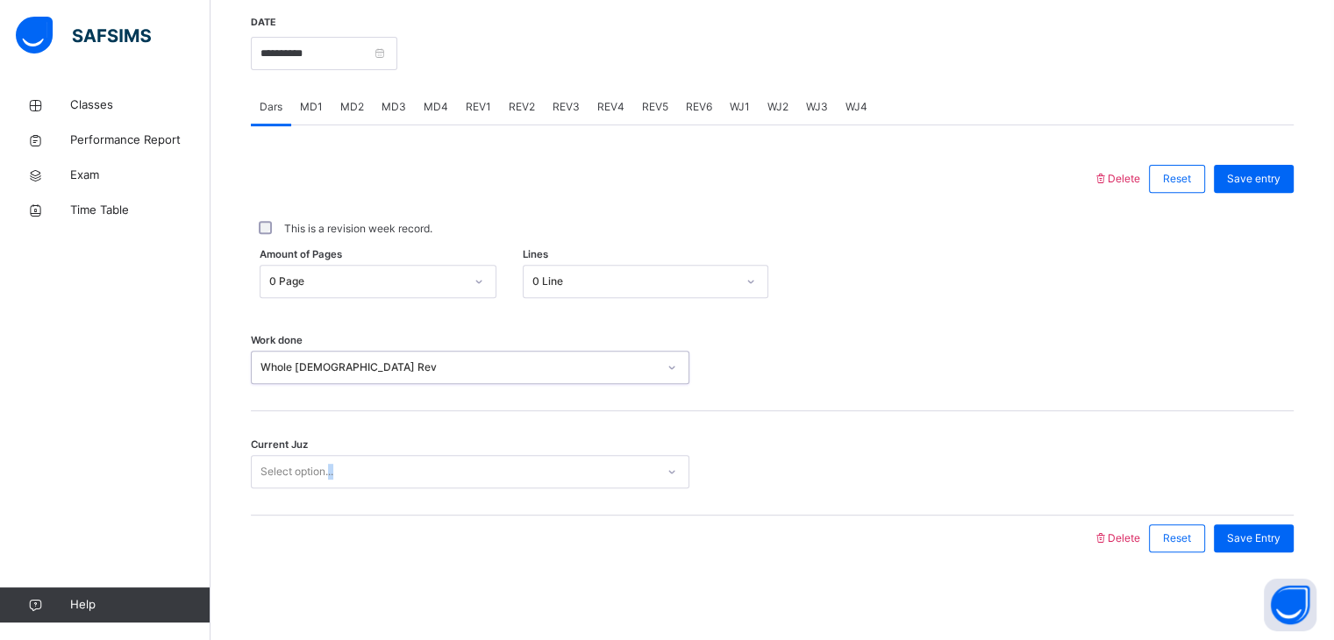
click at [329, 480] on div "Current Juz Select option..." at bounding box center [772, 463] width 1043 height 104
click at [332, 482] on div "Select option..." at bounding box center [297, 471] width 73 height 33
drag, startPoint x: 1288, startPoint y: 558, endPoint x: 1274, endPoint y: 542, distance: 21.1
click at [1272, 543] on div "Save Entry" at bounding box center [1249, 539] width 89 height 46
click at [1272, 531] on span "Save Entry" at bounding box center [1254, 539] width 54 height 16
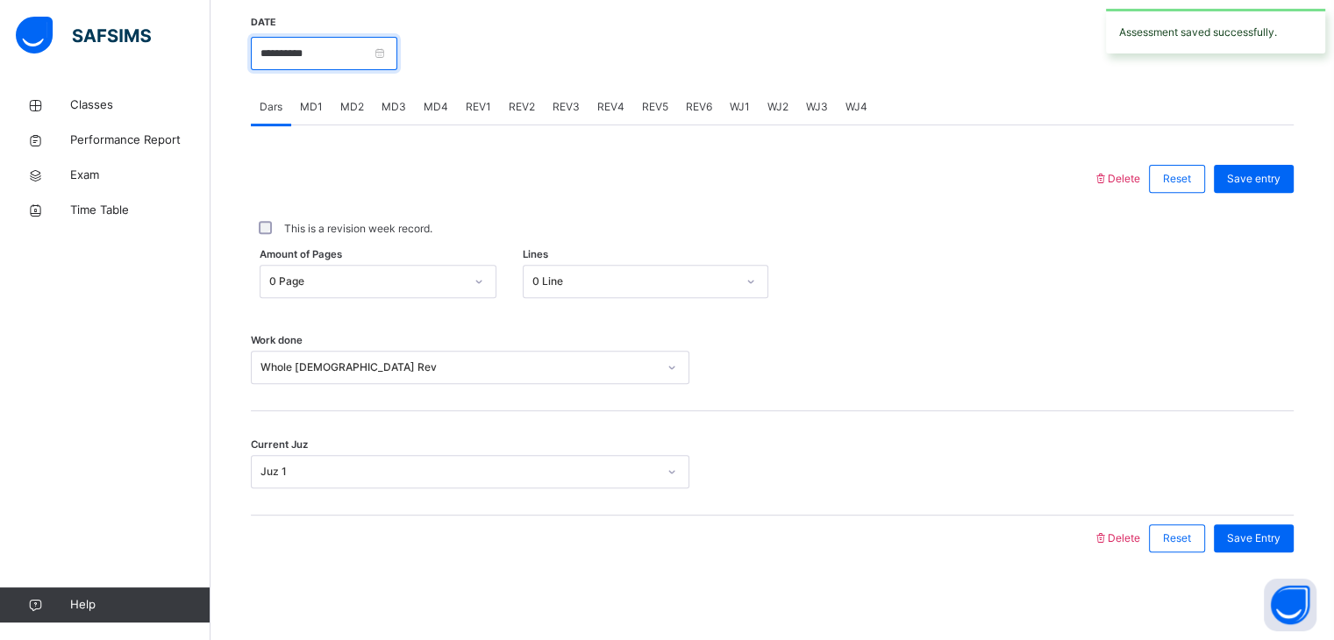
drag, startPoint x: 333, startPoint y: 50, endPoint x: 336, endPoint y: 61, distance: 10.9
click at [336, 61] on input "**********" at bounding box center [324, 53] width 147 height 33
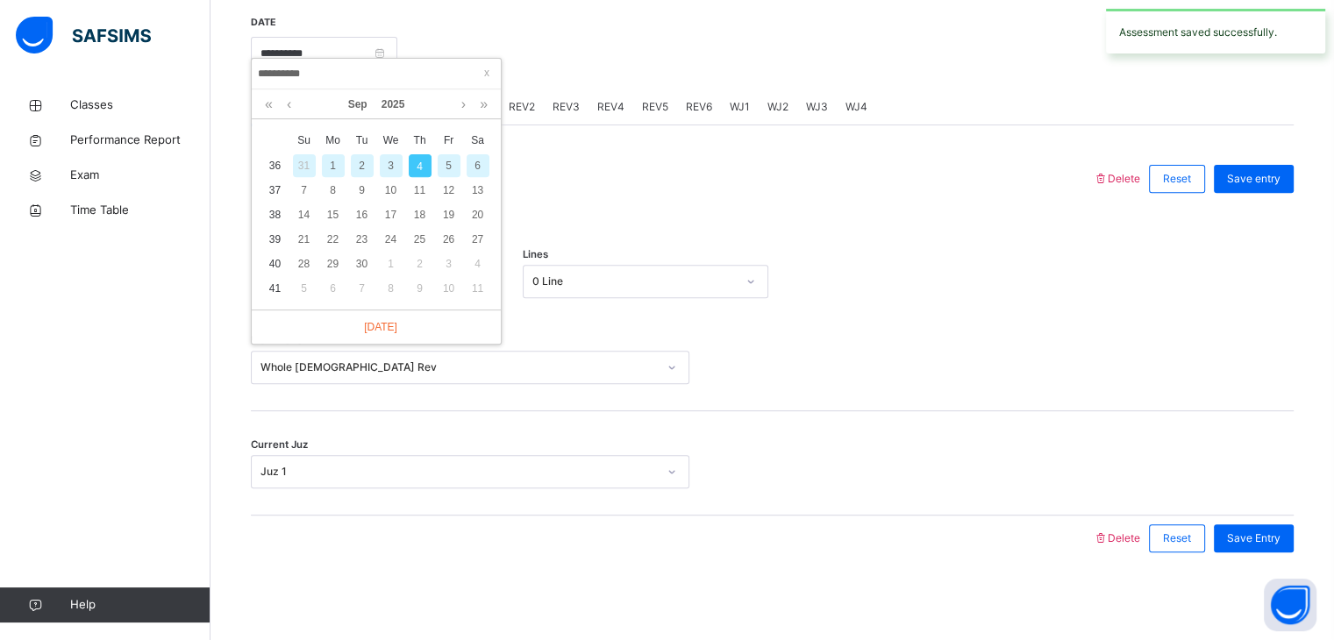
click at [382, 154] on div "3" at bounding box center [390, 165] width 29 height 23
type input "**********"
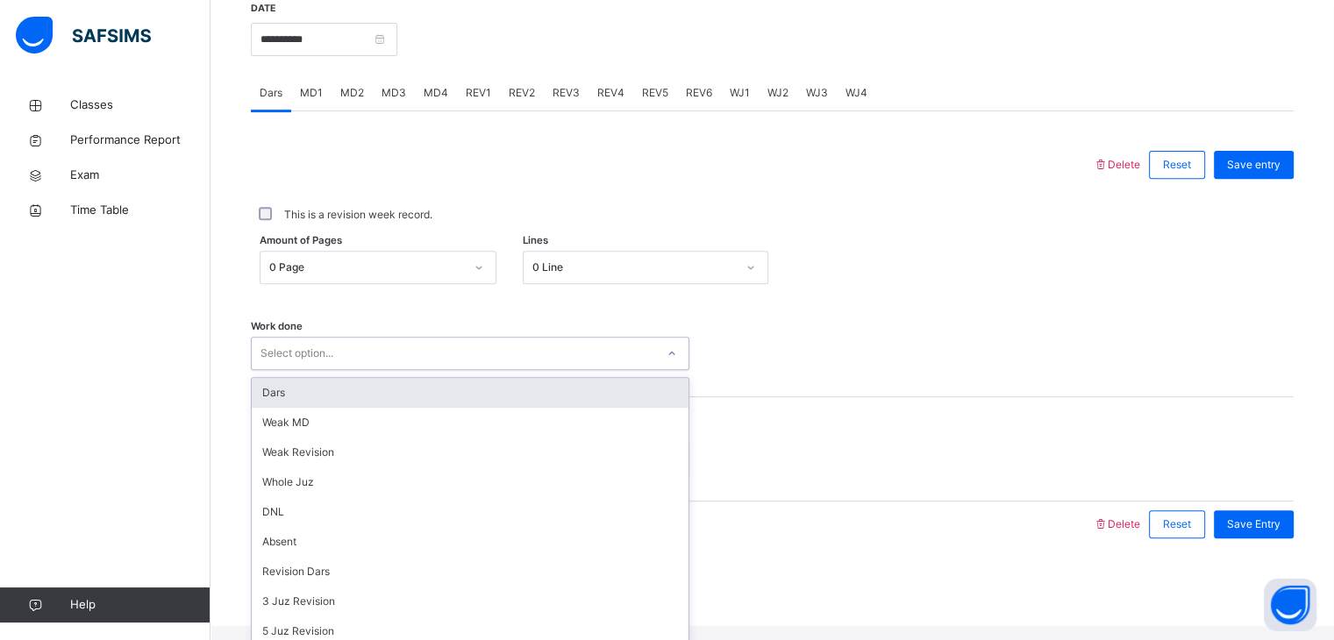
click at [505, 368] on div "Select option..." at bounding box center [454, 353] width 404 height 27
type input "*"
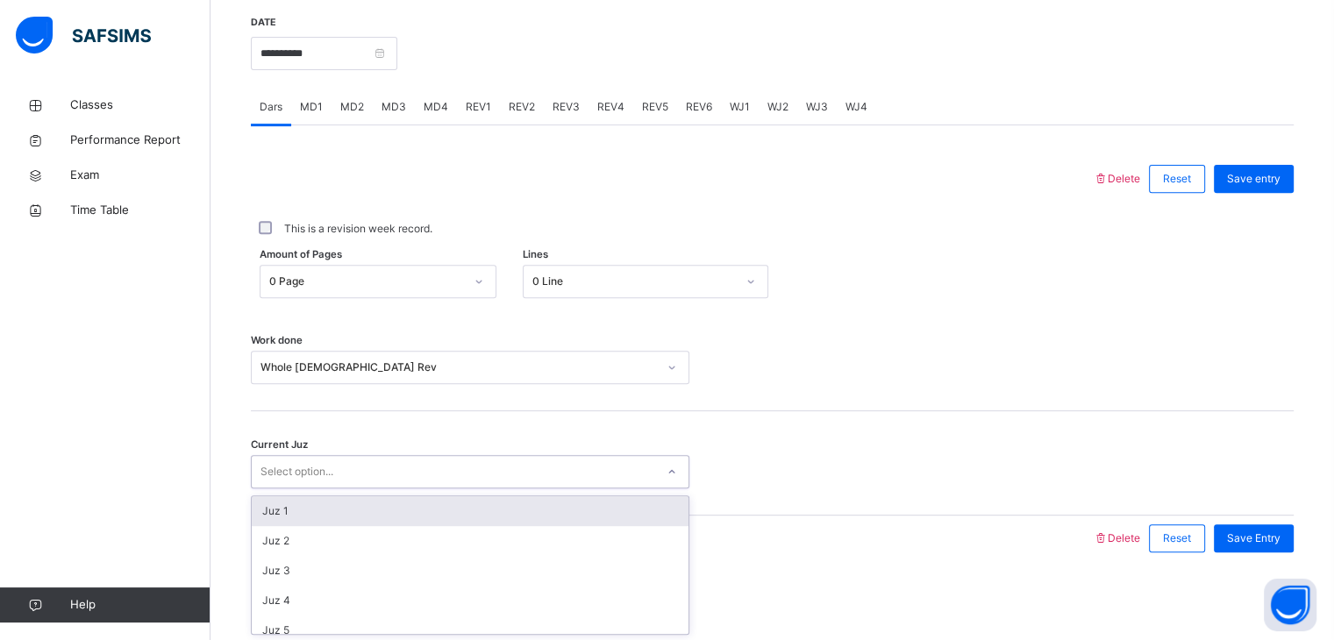
click at [538, 471] on div "Select option..." at bounding box center [454, 472] width 404 height 27
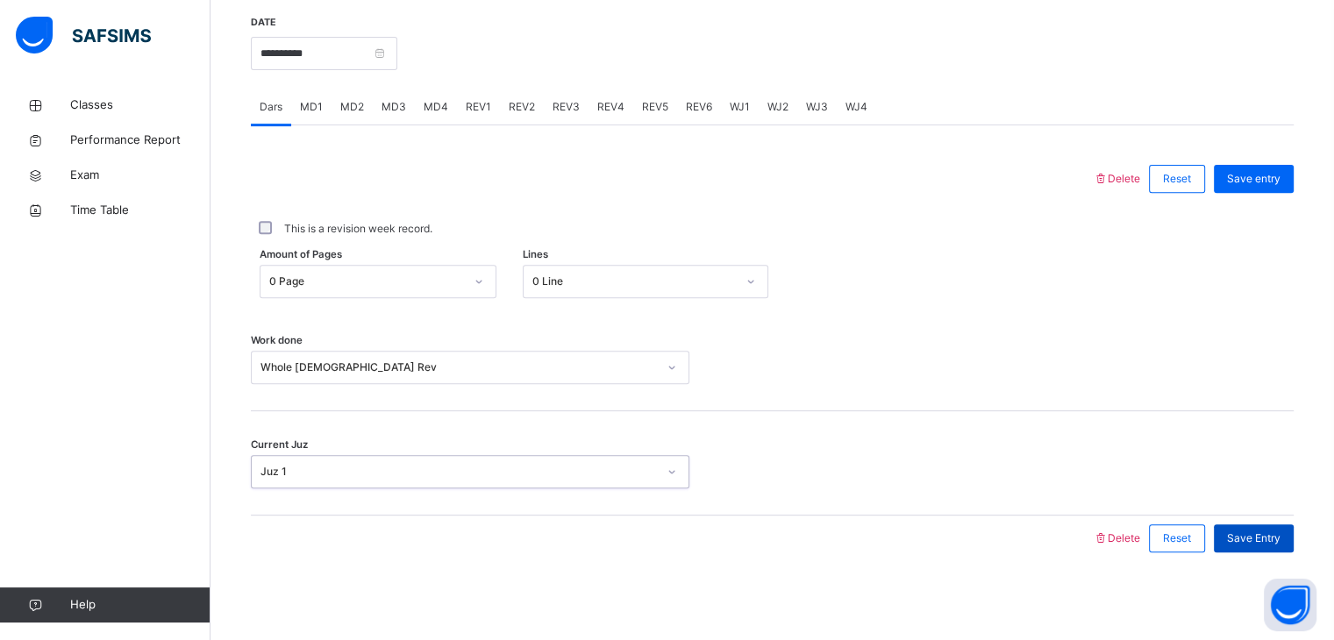
click at [1291, 545] on div "Save Entry" at bounding box center [1254, 539] width 80 height 28
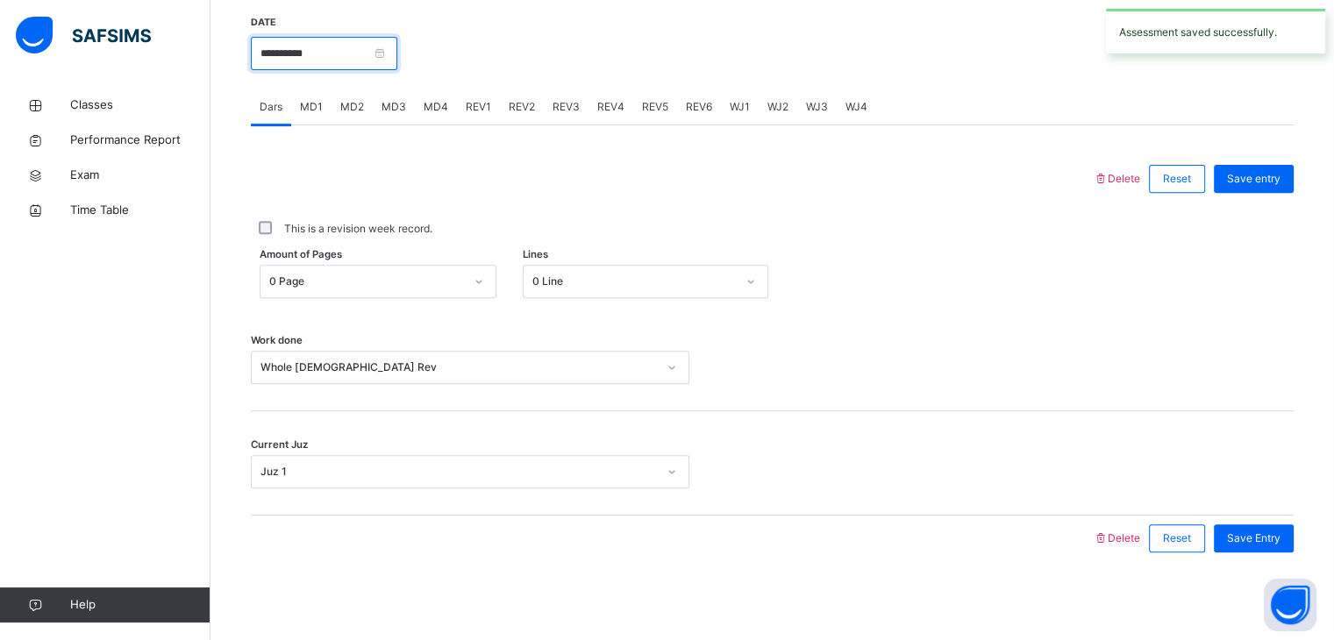
click at [349, 54] on input "**********" at bounding box center [324, 53] width 147 height 33
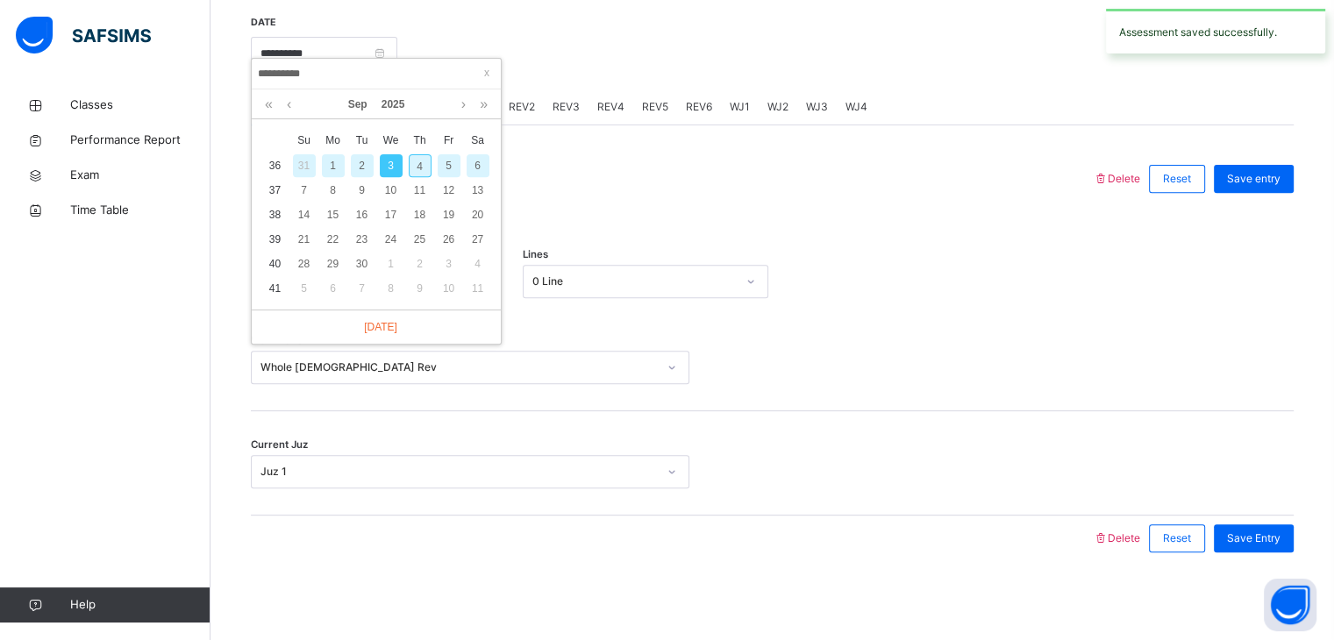
click at [361, 154] on div "2" at bounding box center [362, 165] width 23 height 23
type input "**********"
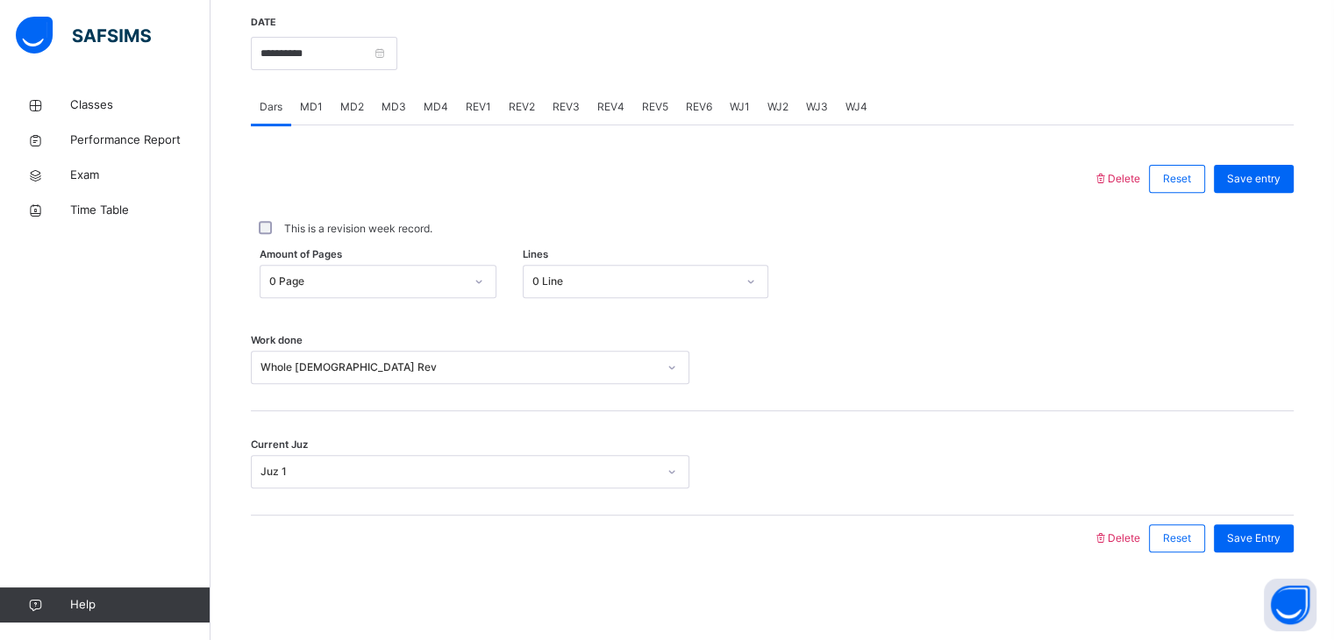
click at [74, 115] on link "Classes" at bounding box center [105, 105] width 211 height 35
